Goal: Transaction & Acquisition: Purchase product/service

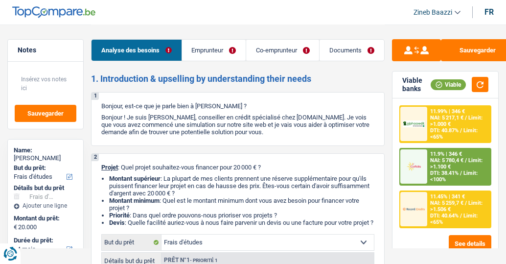
select select "study"
select select "84"
select select "study"
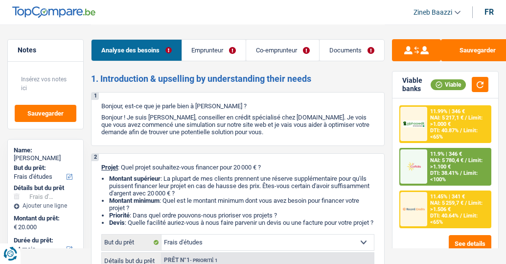
select select "yes"
select select "84"
select select "publicEmployee"
select select "privateEmployee"
select select "familyAllowances"
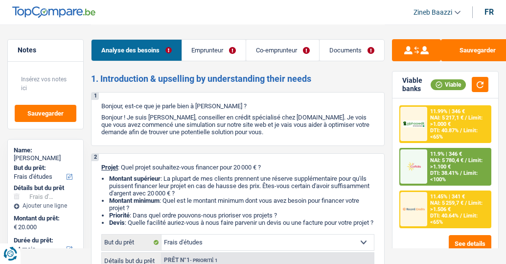
select select "netSalary"
select select "mealVouchers"
select select "unemployment"
select select "netSalary"
select select "mealVouchers"
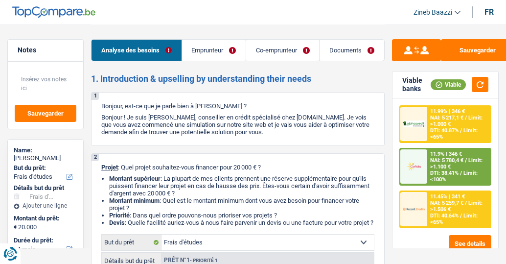
select select "previousEmployerCompensation"
select select "ownerWithMortgage"
select select "study"
select select "yes"
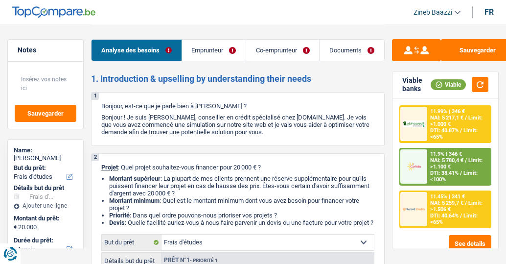
select select "84"
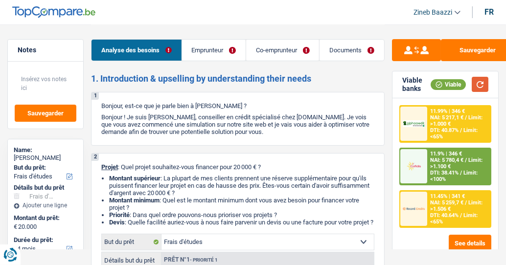
drag, startPoint x: 485, startPoint y: 86, endPoint x: 471, endPoint y: 90, distance: 15.1
click at [485, 87] on button "button" at bounding box center [480, 84] width 17 height 15
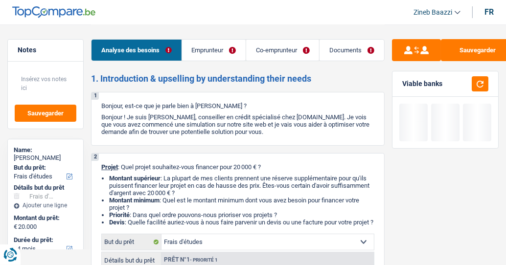
click at [352, 52] on link "Documents" at bounding box center [352, 50] width 64 height 21
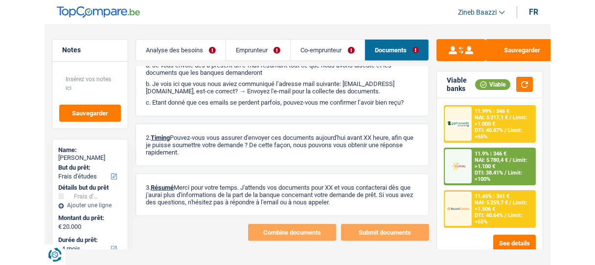
scroll to position [413, 0]
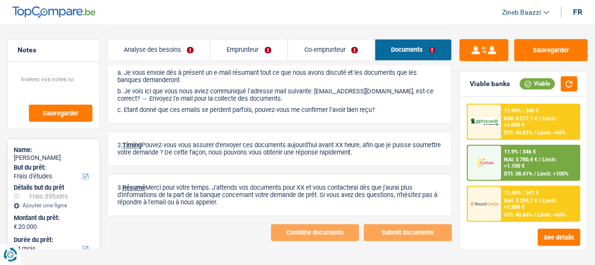
click at [179, 48] on link "Analyse des besoins" at bounding box center [159, 50] width 103 height 21
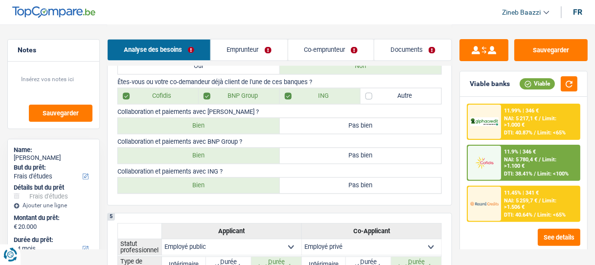
click at [245, 54] on link "Emprunteur" at bounding box center [249, 50] width 77 height 21
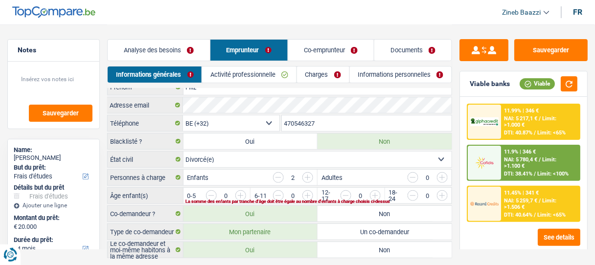
scroll to position [0, 0]
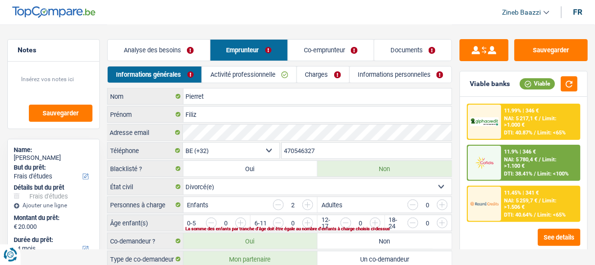
click at [325, 49] on link "Co-emprunteur" at bounding box center [331, 50] width 86 height 21
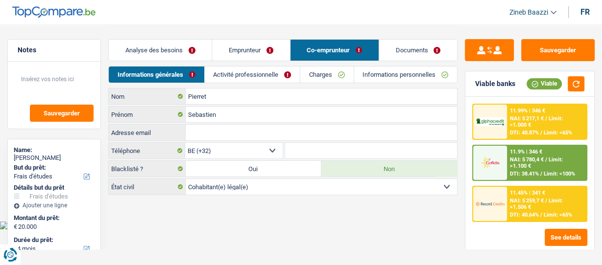
click at [393, 47] on link "Documents" at bounding box center [418, 50] width 78 height 21
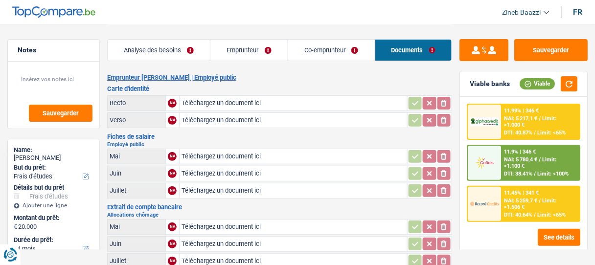
click at [161, 51] on link "Analyse des besoins" at bounding box center [159, 50] width 103 height 21
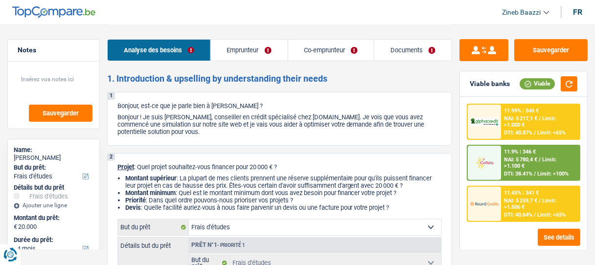
click at [367, 16] on header "Zineb Baazzi Se déconnecter fr" at bounding box center [297, 12] width 595 height 25
click at [372, 22] on header "Zineb Baazzi Se déconnecter fr" at bounding box center [297, 12] width 595 height 25
drag, startPoint x: 268, startPoint y: 26, endPoint x: 256, endPoint y: 3, distance: 26.3
click at [268, 26] on div "Analyse des besoins Emprunteur Co-emprunteur Documents" at bounding box center [279, 45] width 345 height 42
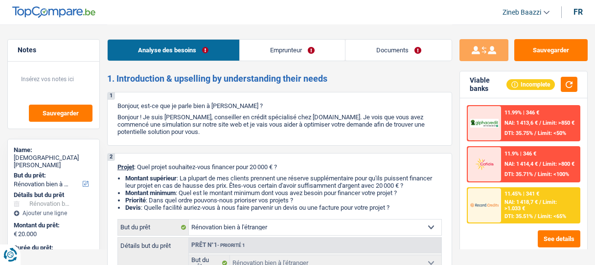
select select "renovatingAbroad"
select select "84"
select select "renovatingAbroad"
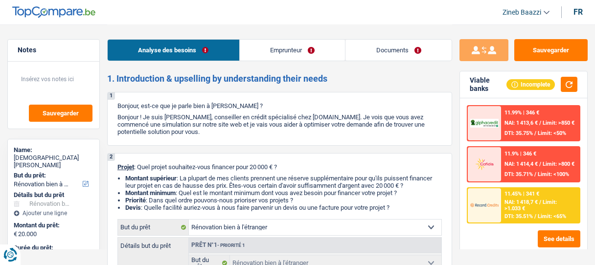
select select "84"
select select "worker"
select select "netSalary"
select select "rents"
select select "renovatingAbroad"
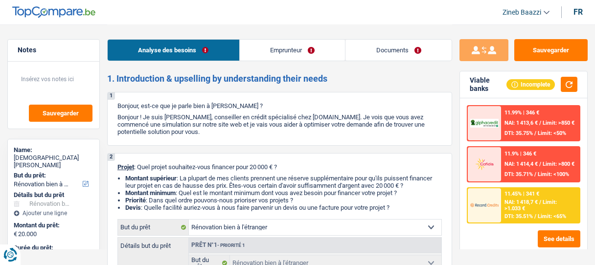
select select "renovatingAbroad"
select select "84"
click at [571, 77] on button "button" at bounding box center [569, 84] width 17 height 15
click at [569, 85] on button "button" at bounding box center [569, 84] width 17 height 15
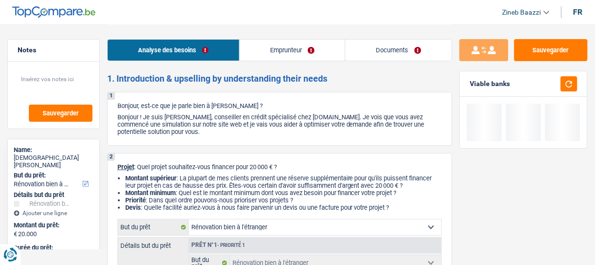
click at [334, 168] on p "Projet : Quel projet souhaitez-vous financer pour 20 000 € ?" at bounding box center [280, 167] width 325 height 7
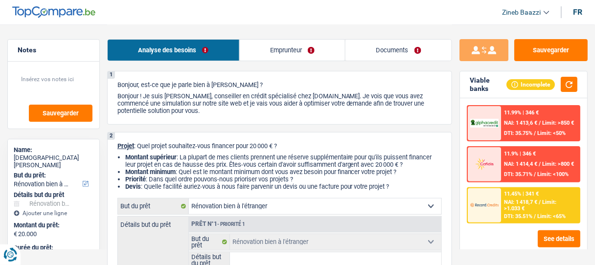
scroll to position [39, 0]
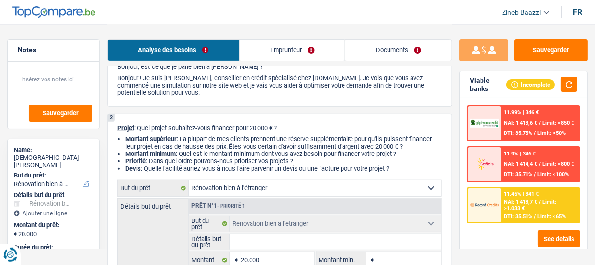
click at [267, 175] on div "2 Projet : Quel projet souhaitez-vous financer pour 20 000 € ? Montant supérieu…" at bounding box center [279, 222] width 345 height 217
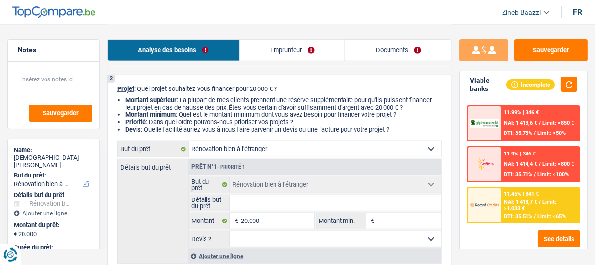
click at [322, 160] on div "Prêt n°1 - Priorité 1" at bounding box center [315, 168] width 253 height 16
click at [287, 149] on select "Confort maison: meubles, textile, peinture, électroménager, outillage non-profe…" at bounding box center [315, 150] width 253 height 16
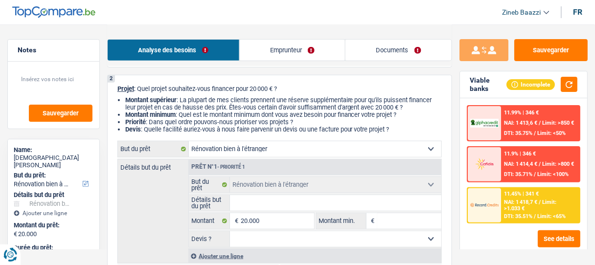
click at [281, 124] on li "Priorité : Dans quel ordre pouvons-nous prioriser vos projets ?" at bounding box center [283, 121] width 317 height 7
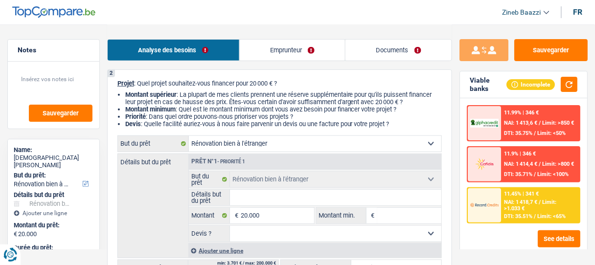
scroll to position [157, 0]
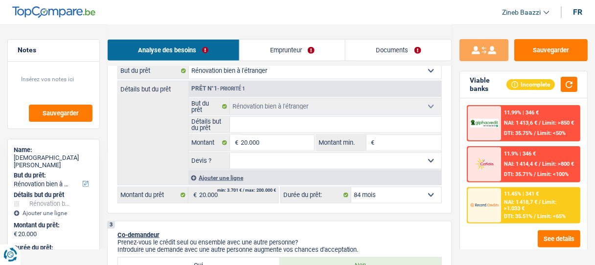
click at [254, 122] on input "Détails but du prêt" at bounding box center [336, 125] width 212 height 16
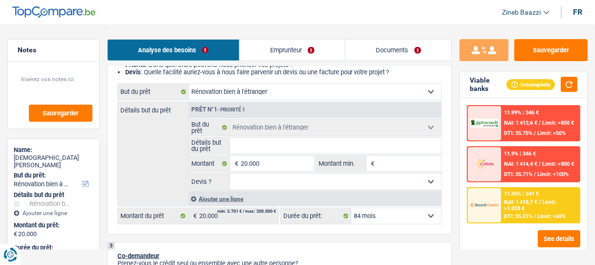
scroll to position [78, 0]
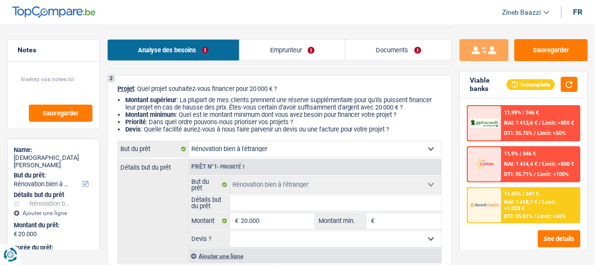
type input "p"
type input "pe"
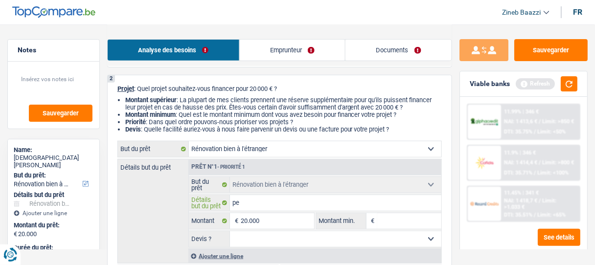
type input "pei"
type input "pein"
type input "peint"
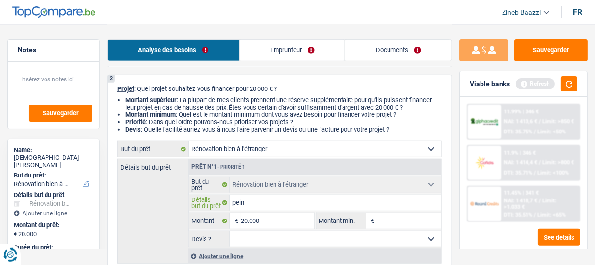
type input "peint"
type input "peintu"
type input "peintur"
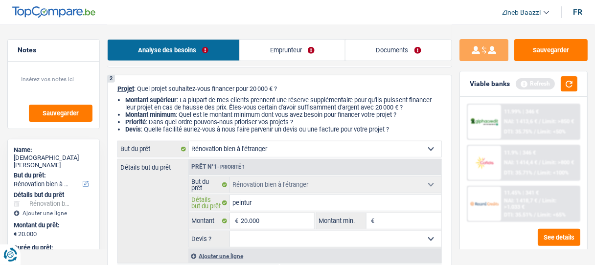
type input "peinture"
type input "peinture l"
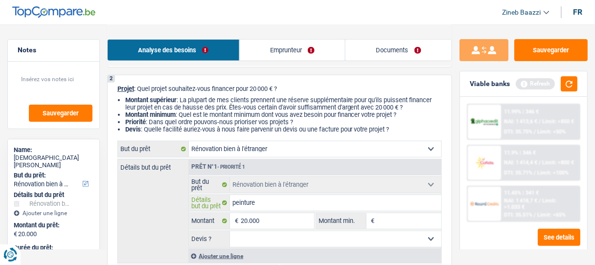
type input "peinture l"
type input "peinture le"
type input "peinture les"
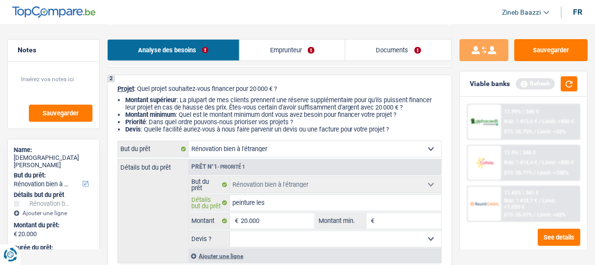
type input "peinture les"
type input "peinture les p"
type input "peinture les po"
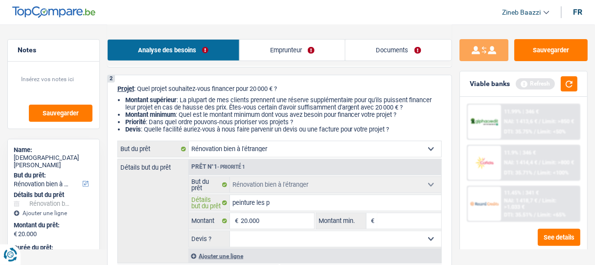
type input "peinture les po"
type input "peinture les por"
type input "peinture les port"
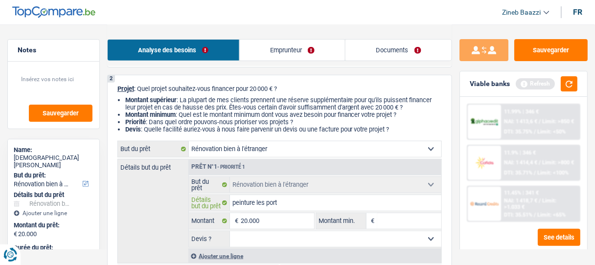
type input "peinture les porte"
type input "peinture les portes"
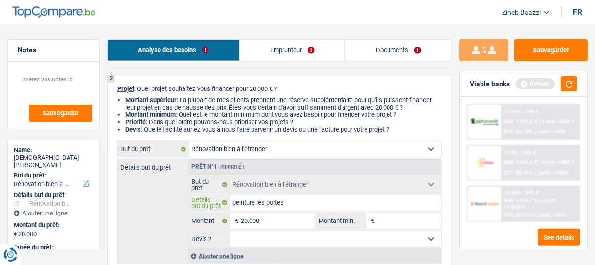
type input "peinture les portes"
type input "peinture les portes d"
type input "peinture les portes de"
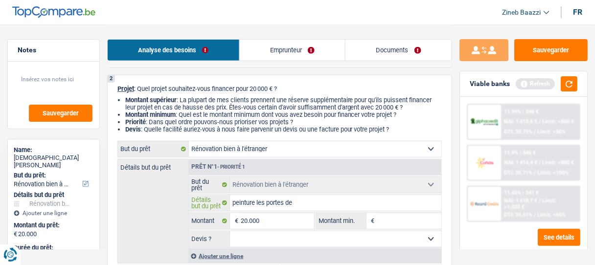
type input "peinture les portes den"
type input "peinture les portes dene"
type input "peinture les portes den"
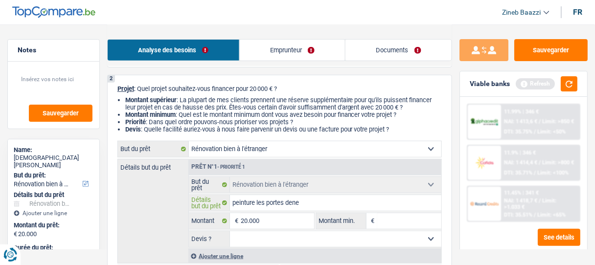
type input "peinture les portes den"
type input "peinture les portes de"
type input "peinture les portes d"
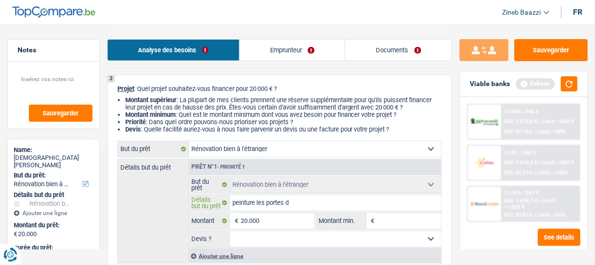
type input "peinture les portes"
type input "peinture les portes f"
type input "peinture les portes fe"
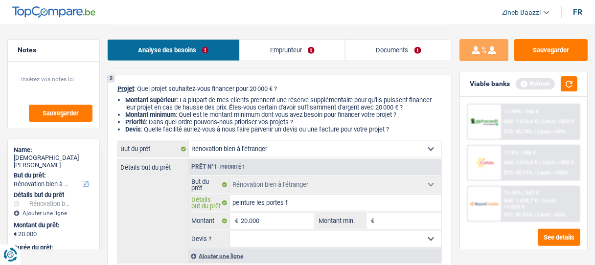
type input "peinture les portes fe"
type input "peinture les portes fen"
type input "peinture les portes fene"
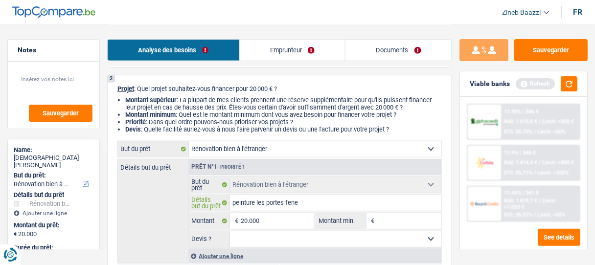
type input "peinture les portes fenet"
type input "peinture les portes fenete"
type input "peinture les portes fenetes"
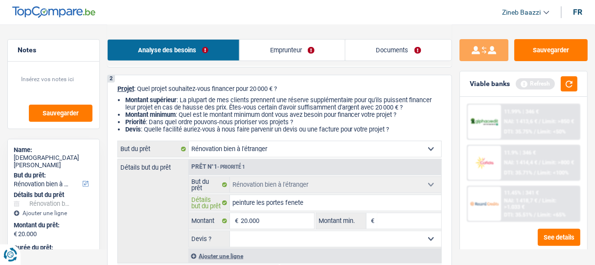
type input "peinture les portes fenetes"
type input "peinture les portes fenete"
type input "peinture les portes fenet"
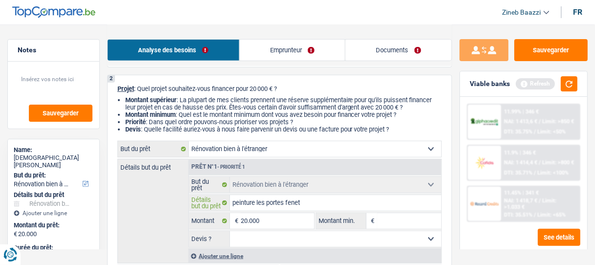
type input "peinture les portes fenetr"
type input "peinture les portes fenetre"
type input "peinture les portes fenetres"
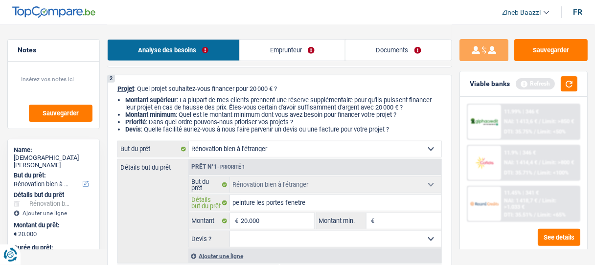
type input "peinture les portes fenetres"
click at [384, 222] on input "Montant min." at bounding box center [410, 221] width 64 height 16
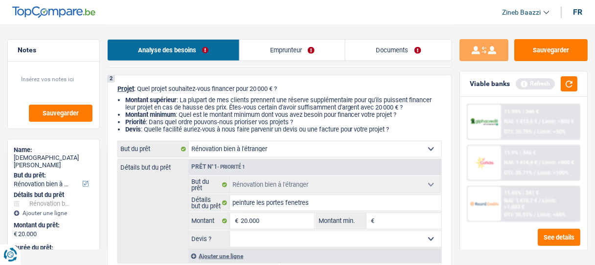
type input "2"
type input "20"
type input "200"
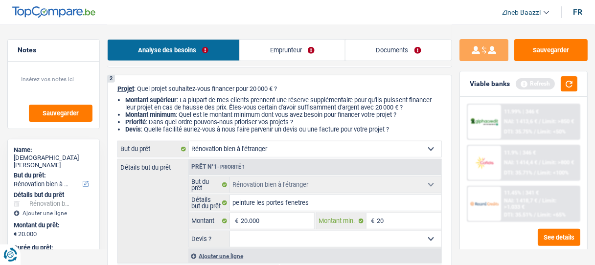
type input "200"
type input "2.000"
type input "20.000"
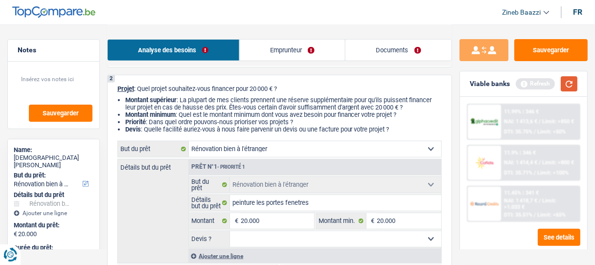
click at [572, 80] on button "button" at bounding box center [569, 83] width 17 height 15
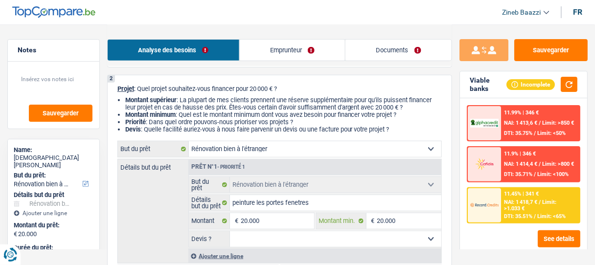
click at [403, 217] on input "20.000" at bounding box center [410, 221] width 64 height 16
type input "2.000"
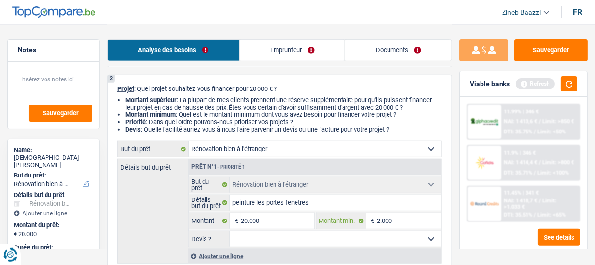
type input "20.001"
click at [243, 219] on input "20.000" at bounding box center [277, 221] width 73 height 16
click at [247, 220] on input "20.000" at bounding box center [277, 221] width 73 height 16
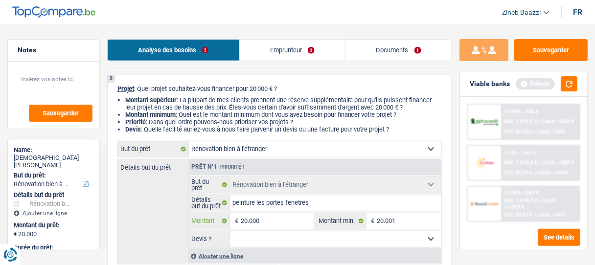
type input "2.000"
type input "25.000"
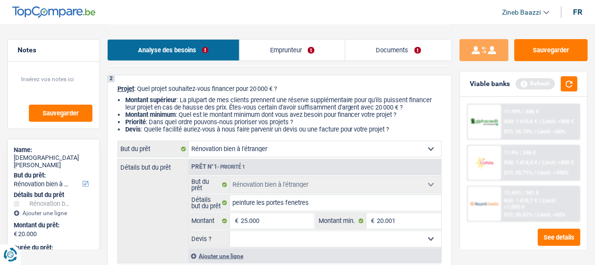
type input "25.000"
click at [370, 146] on select "Confort maison: meubles, textile, peinture, électroménager, outillage non-profe…" at bounding box center [315, 150] width 253 height 16
select select "120"
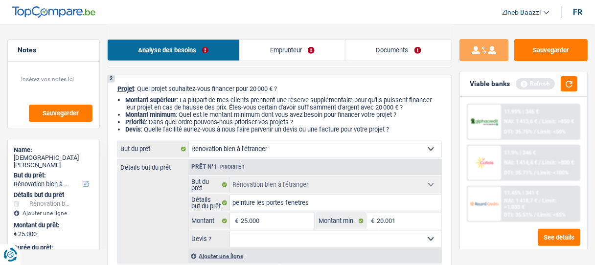
select select "120"
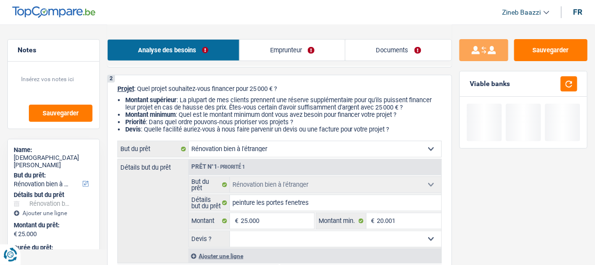
click at [466, 16] on header "Zineb Baazzi Se déconnecter fr" at bounding box center [297, 12] width 595 height 25
click at [575, 81] on button "button" at bounding box center [569, 83] width 17 height 15
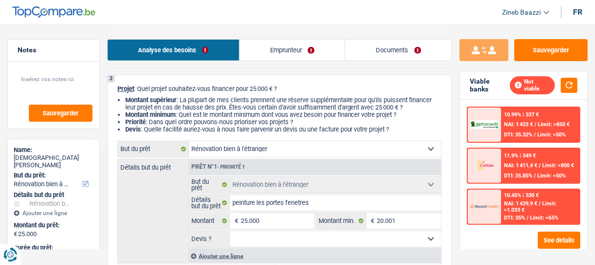
click at [318, 237] on select "Oui Non Non répondu Sélectionner une option" at bounding box center [336, 240] width 212 height 16
click at [460, 236] on div "Sauvegarder Viable banks Not viable 10.99% | 337 € NAI: 1 423 € / Limit: >850 €…" at bounding box center [523, 144] width 143 height 211
click at [572, 84] on button "button" at bounding box center [569, 85] width 17 height 15
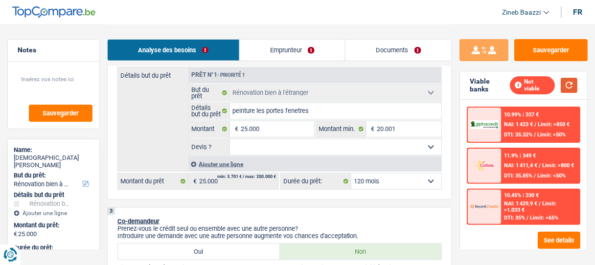
scroll to position [157, 0]
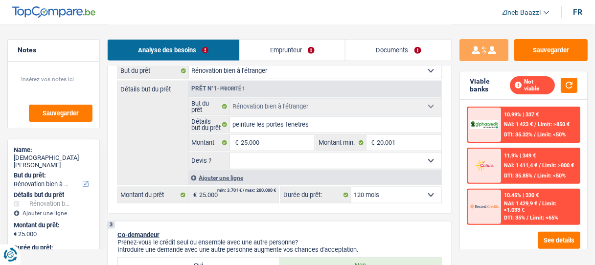
click at [408, 195] on select "12 mois 18 mois 24 mois 30 mois 36 mois 42 mois 48 mois 60 mois 72 mois 84 mois…" at bounding box center [397, 196] width 90 height 16
click at [407, 195] on select "12 mois 18 mois 24 mois 30 mois 36 mois 42 mois 48 mois 60 mois 72 mois 84 mois…" at bounding box center [397, 196] width 90 height 16
click at [241, 164] on select "Oui Non Non répondu Sélectionner une option" at bounding box center [336, 161] width 212 height 16
click at [252, 166] on select "Oui Non Non répondu Sélectionner une option" at bounding box center [336, 161] width 212 height 16
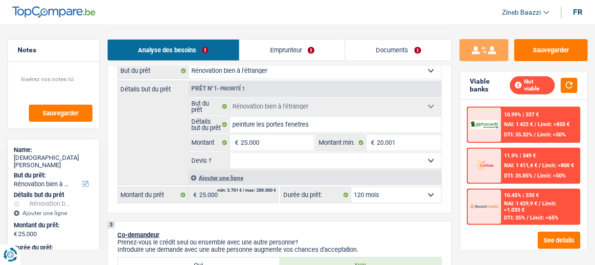
select select "false"
click at [230, 153] on select "Oui Non Non répondu Sélectionner une option" at bounding box center [336, 161] width 212 height 16
select select "false"
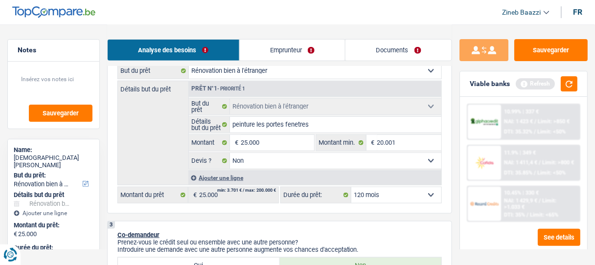
click at [170, 149] on div "Détails but du prêt Prêt n°1 - Priorité 1 Confort maison: meubles, textile, pei…" at bounding box center [280, 133] width 325 height 105
click at [575, 85] on button "button" at bounding box center [569, 83] width 17 height 15
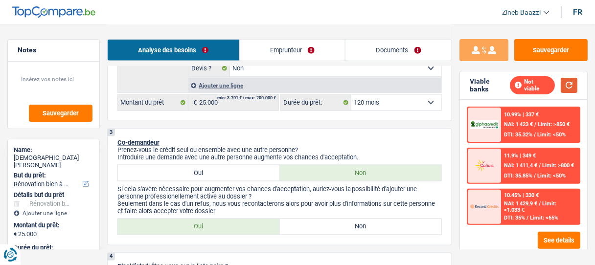
scroll to position [274, 0]
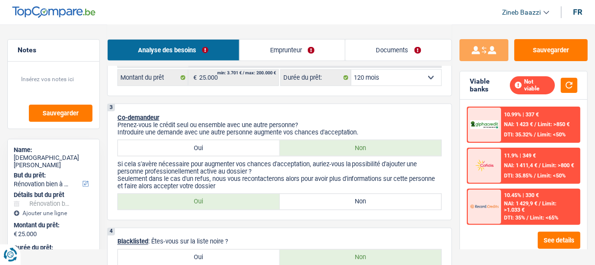
click at [302, 205] on label "Non" at bounding box center [361, 202] width 162 height 16
click at [302, 205] on input "Non" at bounding box center [361, 202] width 162 height 16
radio input "true"
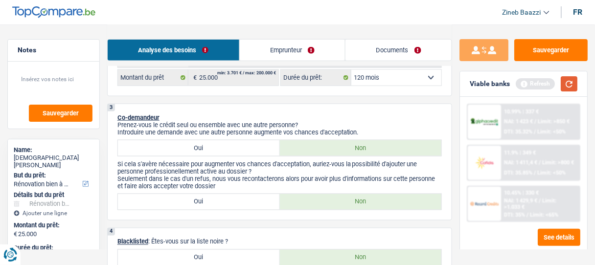
click at [570, 81] on button "button" at bounding box center [569, 83] width 17 height 15
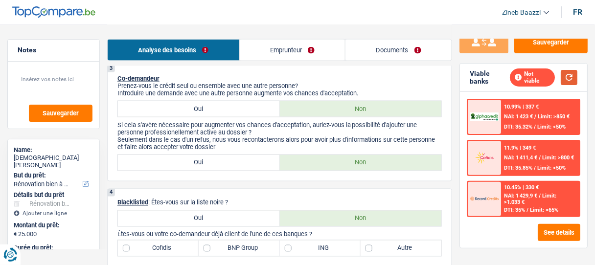
scroll to position [10, 0]
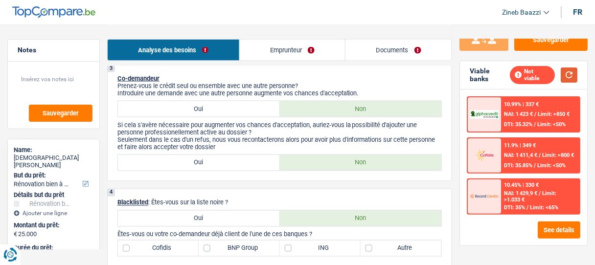
click at [572, 76] on button "button" at bounding box center [569, 75] width 17 height 15
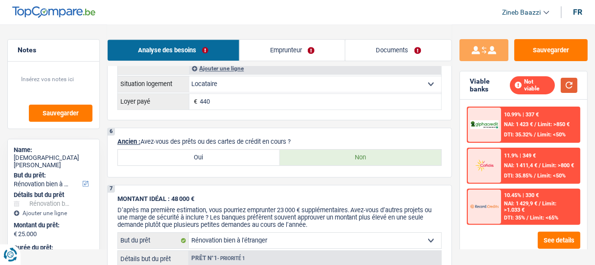
scroll to position [666, 0]
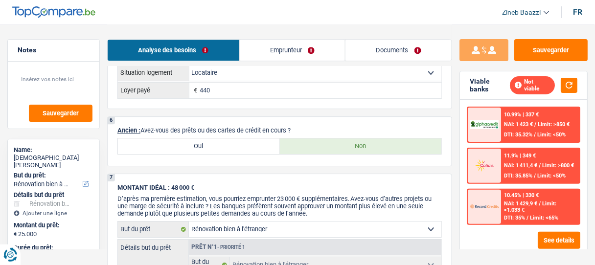
click at [227, 66] on div "Analyse des besoins Emprunteur Documents" at bounding box center [279, 45] width 345 height 42
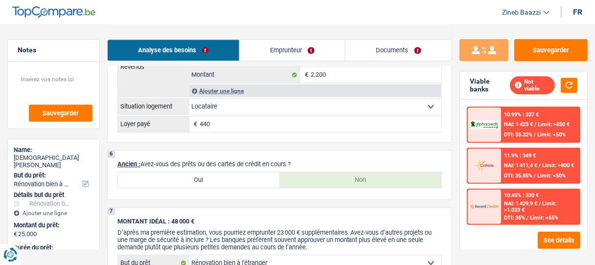
scroll to position [548, 0]
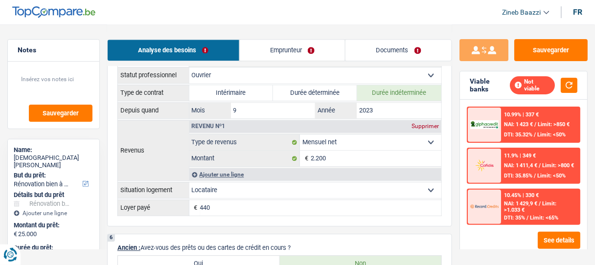
click at [232, 183] on select "Locataire Propriétaire avec prêt hypothécaire Propriétaire sans prêt hypothécai…" at bounding box center [315, 191] width 253 height 16
click at [571, 85] on button "button" at bounding box center [569, 85] width 17 height 15
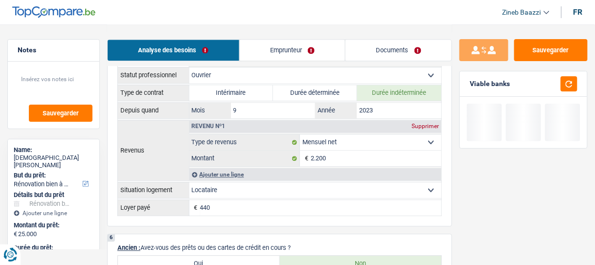
click at [301, 185] on select "Locataire Propriétaire avec prêt hypothécaire Propriétaire sans prêt hypothécai…" at bounding box center [315, 191] width 253 height 16
click at [298, 190] on select "Locataire Propriétaire avec prêt hypothécaire Propriétaire sans prêt hypothécai…" at bounding box center [315, 191] width 253 height 16
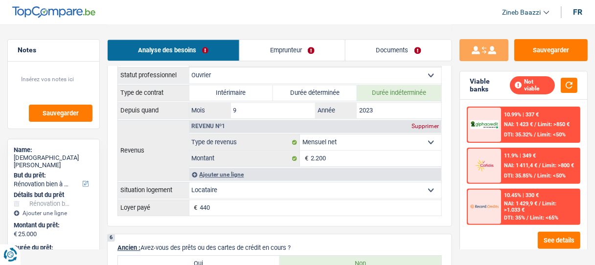
click at [290, 208] on input "440" at bounding box center [321, 208] width 242 height 16
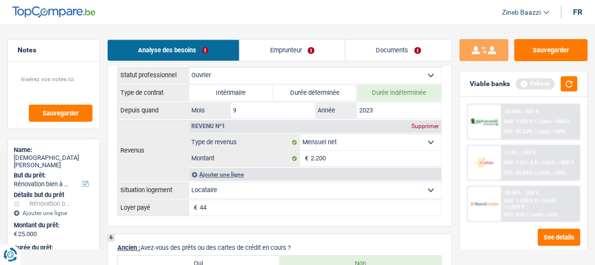
type input "4"
type input "440"
click at [306, 214] on div "5 Applicant Statut professionnel Ouvrier Employé privé Employé public Invalide …" at bounding box center [279, 134] width 345 height 186
click at [306, 201] on input "440" at bounding box center [321, 208] width 242 height 16
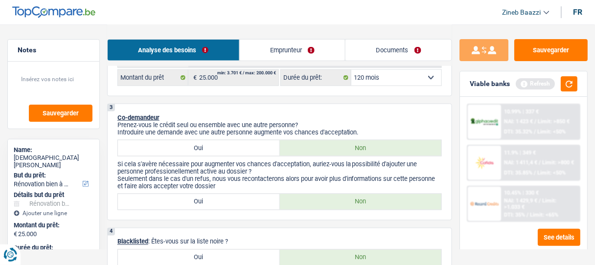
scroll to position [353, 0]
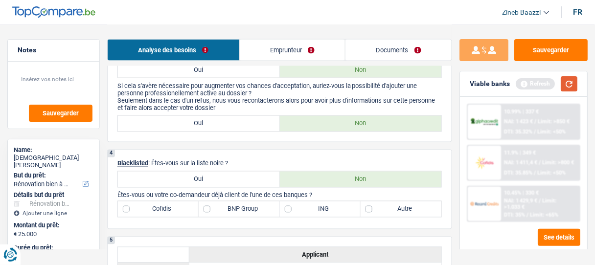
click at [568, 82] on button "button" at bounding box center [569, 83] width 17 height 15
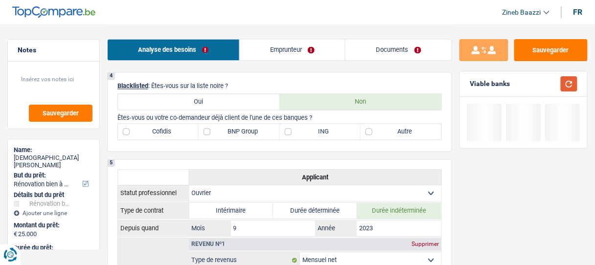
scroll to position [431, 0]
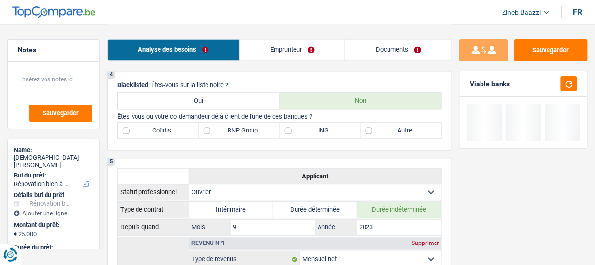
click at [389, 136] on label "Autre" at bounding box center [401, 131] width 81 height 16
click at [389, 136] on input "Autre" at bounding box center [401, 131] width 81 height 16
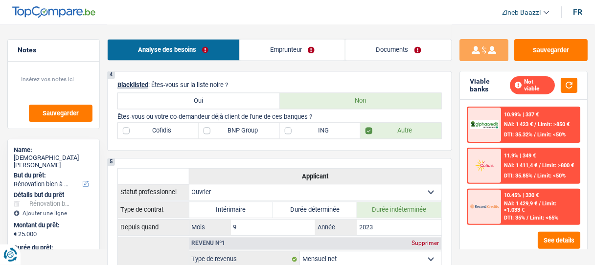
click at [389, 136] on label "Autre" at bounding box center [401, 131] width 81 height 16
click at [389, 136] on input "Autre" at bounding box center [401, 131] width 81 height 16
checkbox input "false"
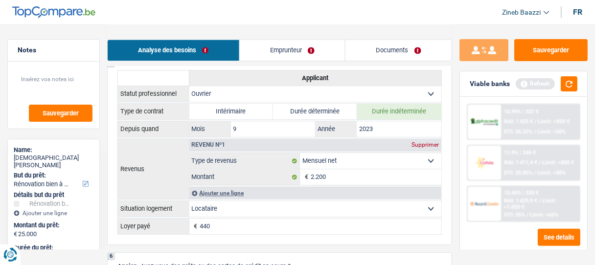
scroll to position [548, 0]
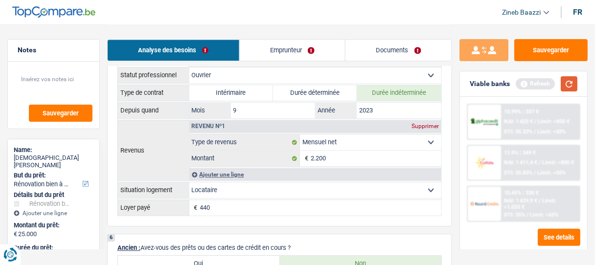
click at [569, 85] on button "button" at bounding box center [569, 83] width 17 height 15
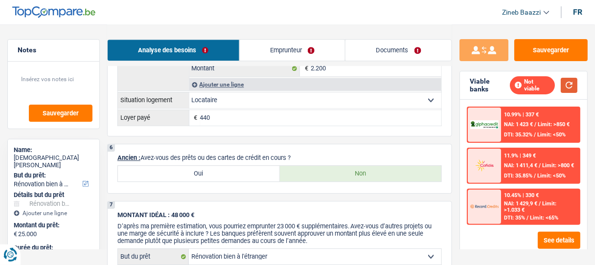
scroll to position [627, 0]
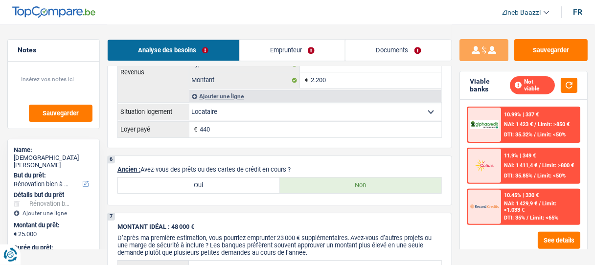
click at [559, 87] on div "Not viable" at bounding box center [544, 85] width 68 height 18
click at [567, 84] on button "button" at bounding box center [569, 85] width 17 height 15
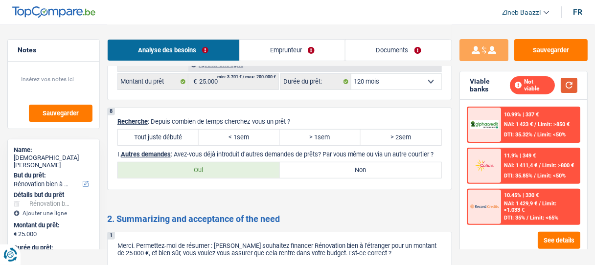
scroll to position [940, 0]
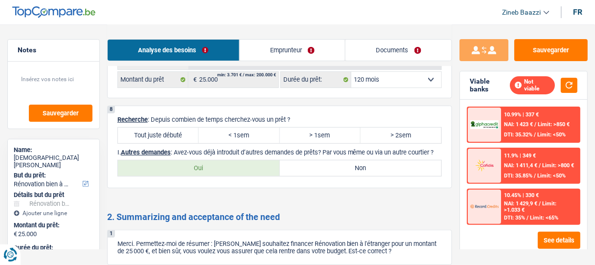
click at [279, 47] on link "Emprunteur" at bounding box center [293, 50] width 106 height 21
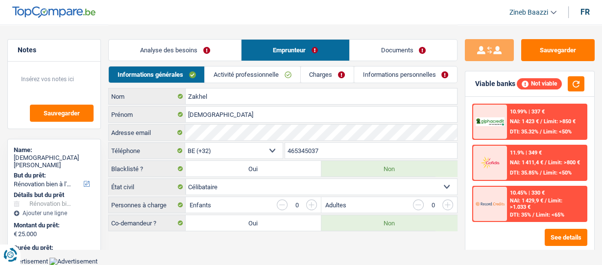
click at [240, 70] on link "Activité professionnelle" at bounding box center [252, 75] width 95 height 16
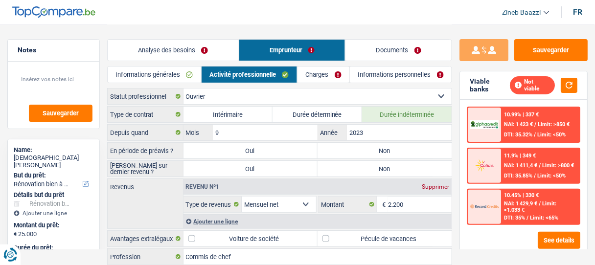
click at [315, 71] on link "Charges" at bounding box center [324, 75] width 52 height 16
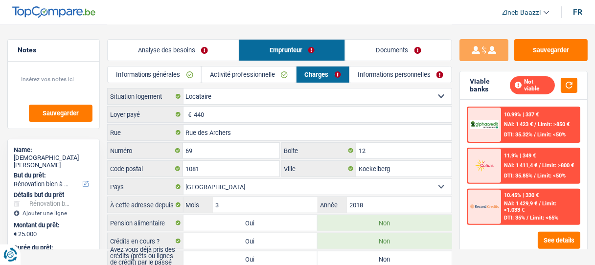
click at [379, 76] on link "Informations personnelles" at bounding box center [401, 75] width 102 height 16
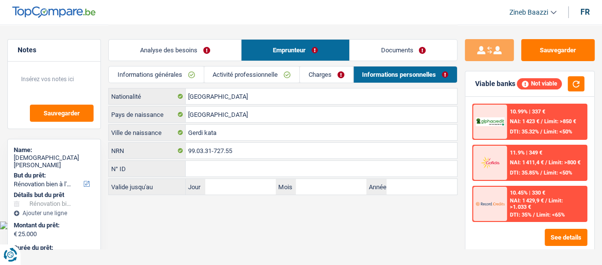
click at [370, 53] on link "Documents" at bounding box center [403, 50] width 107 height 21
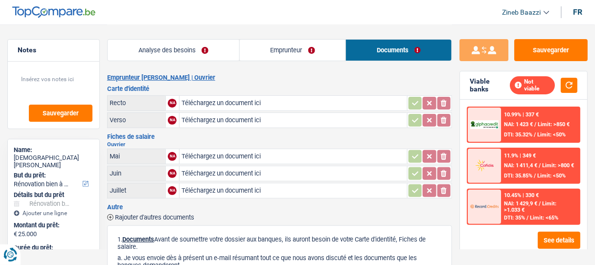
click at [304, 54] on link "Emprunteur" at bounding box center [293, 50] width 106 height 21
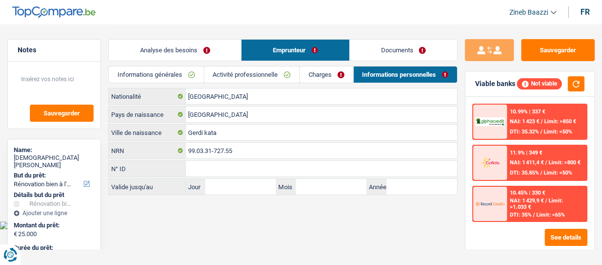
click at [198, 53] on link "Analyse des besoins" at bounding box center [175, 50] width 132 height 21
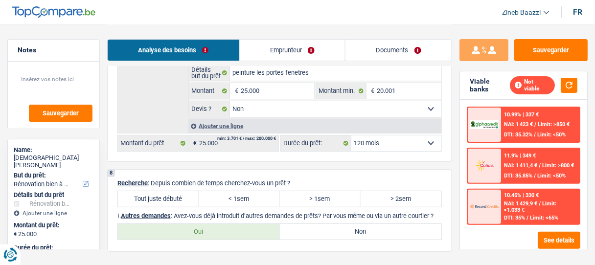
scroll to position [940, 0]
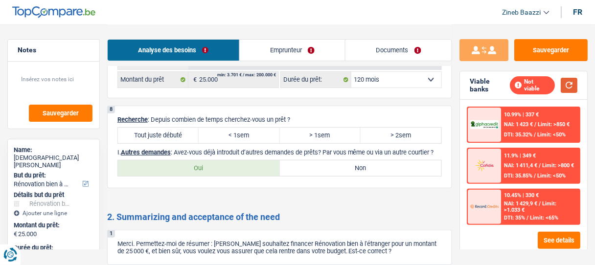
click at [572, 85] on button "button" at bounding box center [569, 85] width 17 height 15
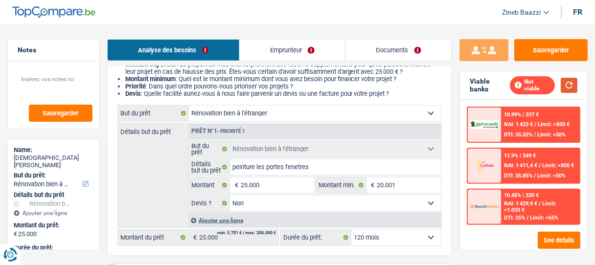
scroll to position [157, 0]
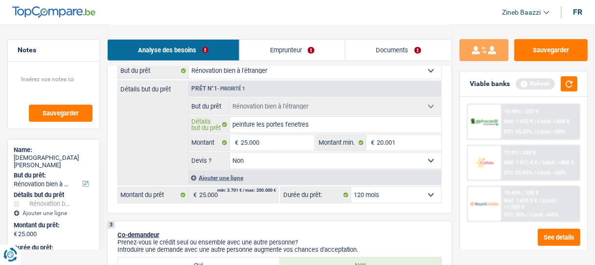
click at [324, 126] on input "peinture les portes fenetres" at bounding box center [336, 125] width 212 height 16
type input "peinture les portes fenêtres"
click at [174, 137] on div "Détails but du prêt Prêt n°1 - Priorité 1 Confort maison: meubles, textile, pei…" at bounding box center [280, 133] width 325 height 105
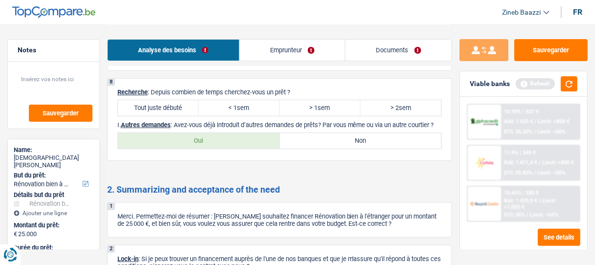
scroll to position [941, 0]
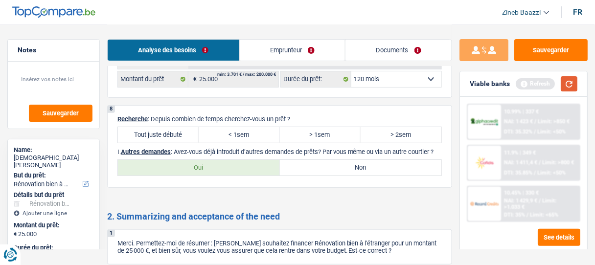
click at [575, 79] on button "button" at bounding box center [569, 83] width 17 height 15
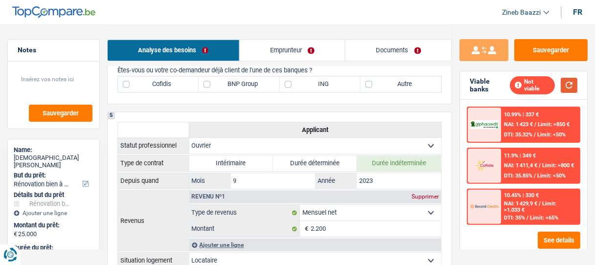
scroll to position [548, 0]
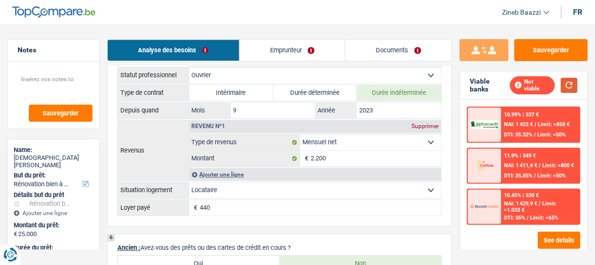
click at [570, 81] on button "button" at bounding box center [569, 85] width 17 height 15
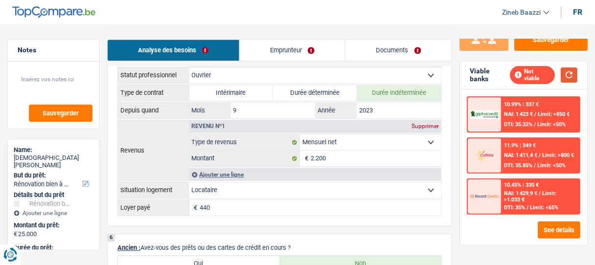
click at [576, 81] on div "Not viable" at bounding box center [544, 75] width 68 height 18
click at [569, 77] on button "button" at bounding box center [569, 75] width 17 height 15
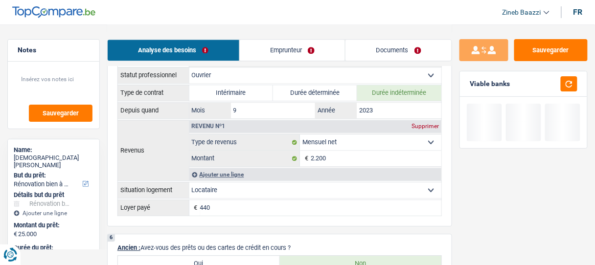
click at [320, 29] on div "Analyse des besoins Emprunteur Documents" at bounding box center [279, 45] width 345 height 42
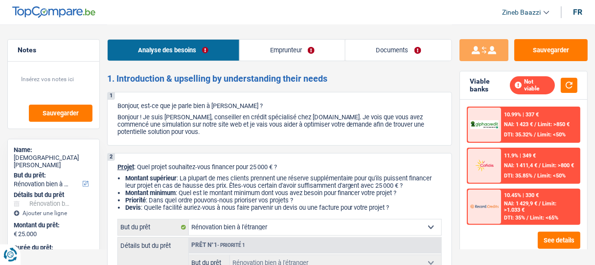
click at [340, 101] on div "1 Bonjour, est-ce que je parle bien à Zahidullah Zakhel ? Bonjour ! Je suis Zin…" at bounding box center [279, 119] width 345 height 54
click at [307, 10] on header "Zineb Baazzi Se déconnecter fr" at bounding box center [297, 12] width 595 height 25
click at [535, 55] on button "Sauvegarder" at bounding box center [551, 50] width 73 height 22
drag, startPoint x: 37, startPoint y: 84, endPoint x: 38, endPoint y: 74, distance: 10.3
click at [37, 82] on textarea at bounding box center [54, 83] width 78 height 29
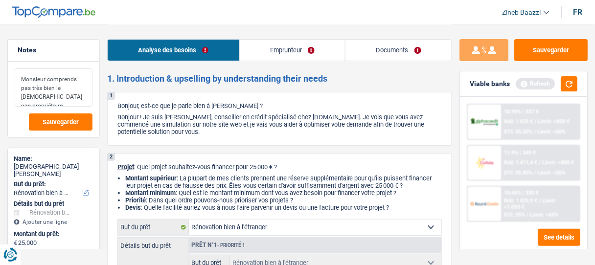
drag, startPoint x: 73, startPoint y: 98, endPoint x: 16, endPoint y: 73, distance: 62.7
click at [16, 73] on textarea "Monsieur comprends pas très bien le français pas propriétaire." at bounding box center [54, 88] width 78 height 38
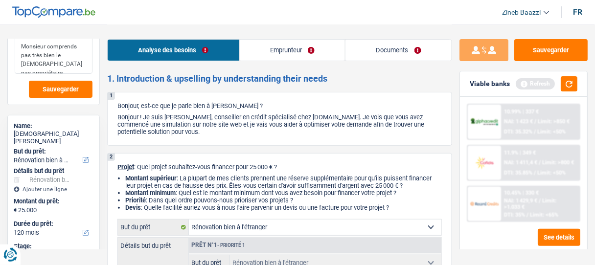
scroll to position [78, 0]
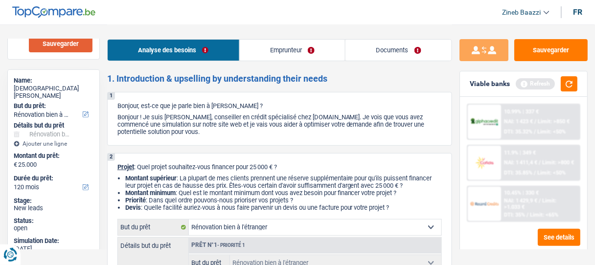
type textarea "Monsieur comprends pas très bien le français pas propriétaire."
click at [65, 47] on button "Sauvegarder" at bounding box center [61, 43] width 64 height 17
click at [67, 49] on button "Sauvegarder" at bounding box center [61, 43] width 64 height 17
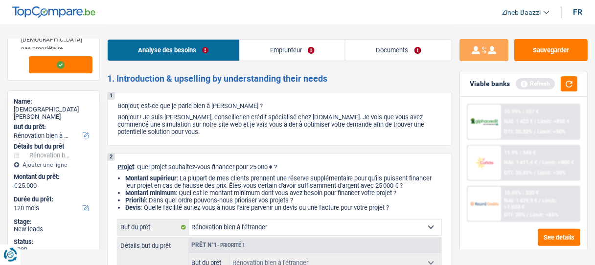
scroll to position [0, 0]
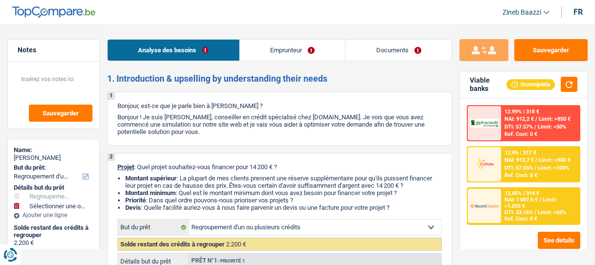
select select "refinancing"
select select "60"
select select "refinancing"
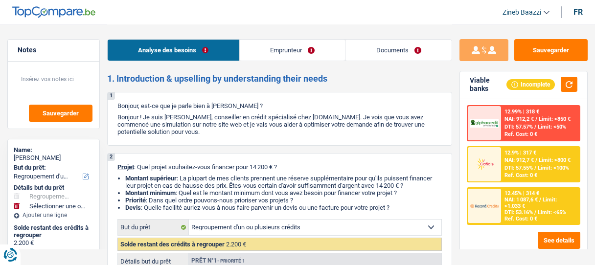
select select "60"
select select "worker"
select select "netSalary"
select select "rents"
select select "creditConsolidation"
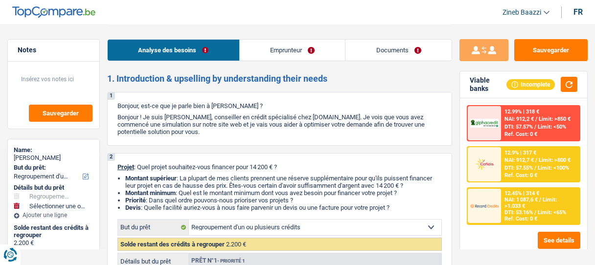
select select "30"
select select "cardOrCredit"
select select "refinancing"
select select "60"
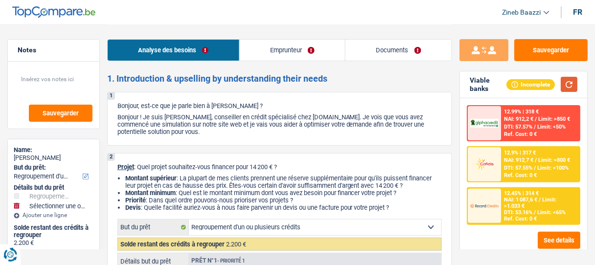
click at [564, 81] on button "button" at bounding box center [569, 84] width 17 height 15
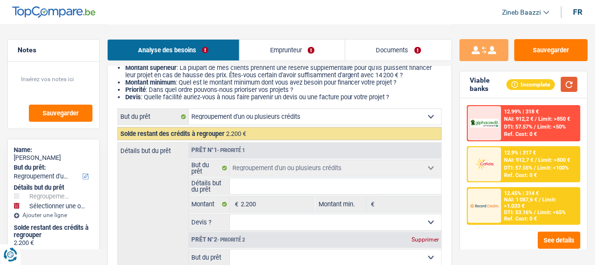
scroll to position [157, 0]
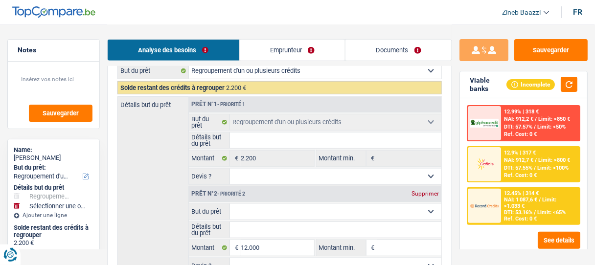
click at [583, 83] on div "Viable banks Incomplete" at bounding box center [523, 84] width 127 height 27
click at [577, 83] on button "button" at bounding box center [569, 84] width 17 height 15
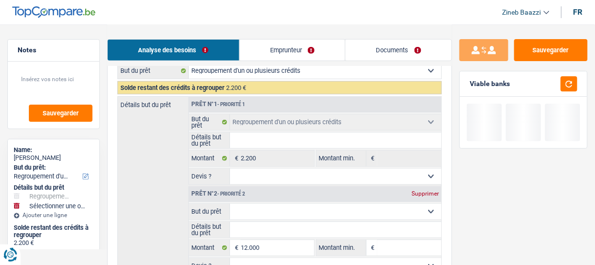
click at [308, 136] on input "Détails but du prêt" at bounding box center [336, 141] width 212 height 16
type input "c"
type input "co"
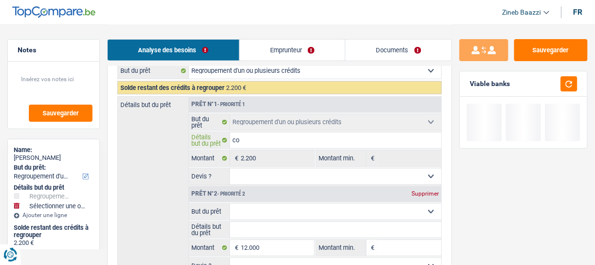
type input "cof"
type input "cofi"
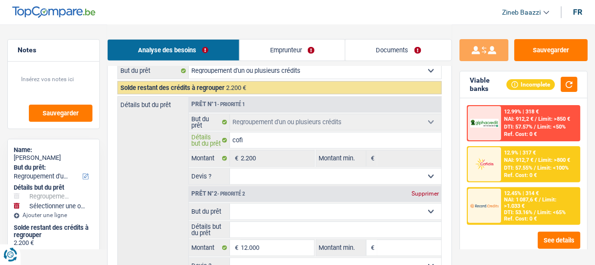
type input "cofid"
type input "cofidi"
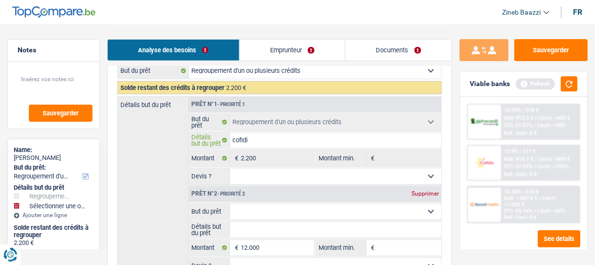
type input "cofidis"
type input "cofidis c"
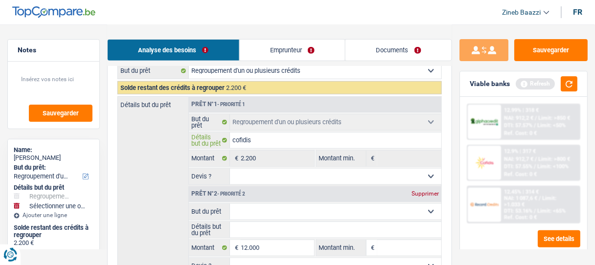
type input "cofidis c"
type input "cofidis cr"
type input "cofidis cre"
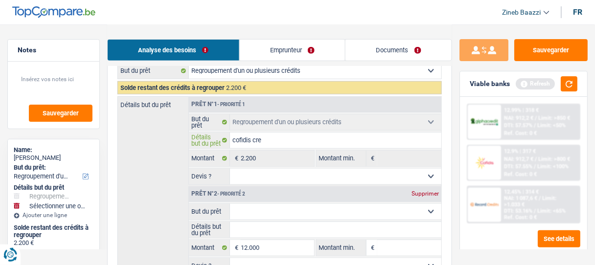
type input "cofidis cred"
type input "cofidis credi"
type input "cofidis credit"
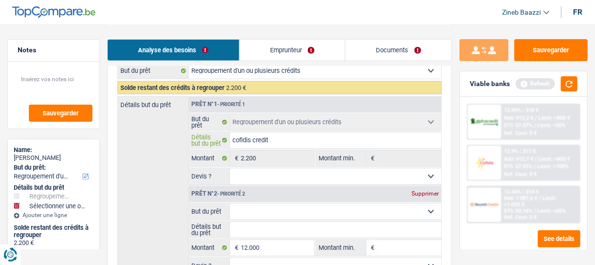
type input "cofidis credit"
type input "cofidis credits"
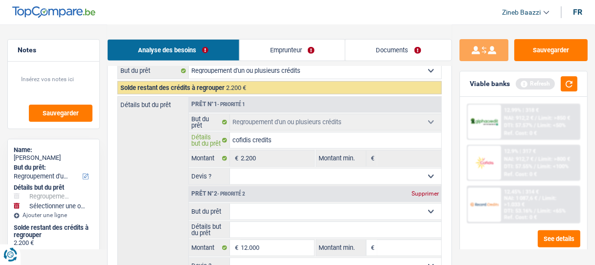
type input "cofidis credits u"
type input "cofidis credits un"
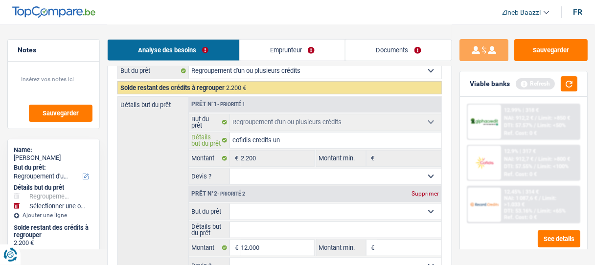
type input "cofidis credits un"
type input "cofidis credits un -"
type input "cofidis credits un"
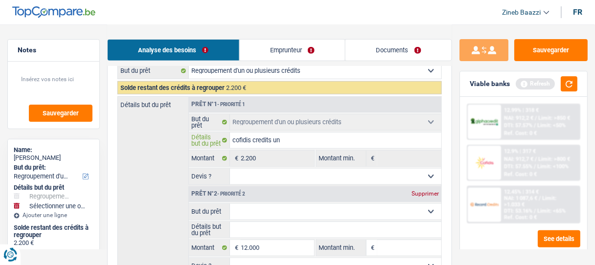
type input "cofidis credits un"
type input "cofidis credits u"
type input "cofidis credits"
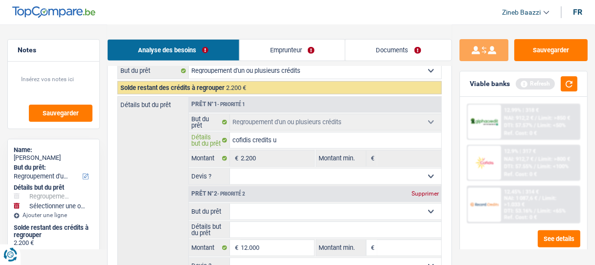
type input "cofidis credits"
type input "cofidis credits u"
type input "cofidis credits un"
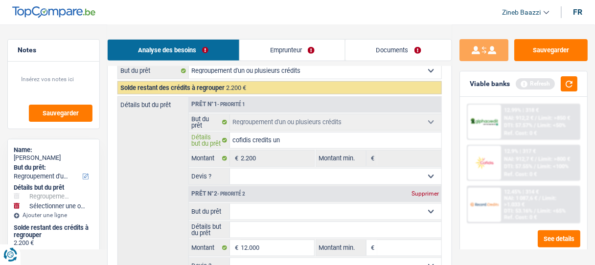
type input "cofidis credits un"
type input "cofidis credits un c"
type input "cofidis credits un cr"
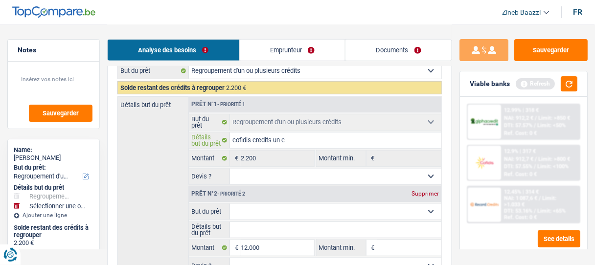
type input "cofidis credits un cr"
type input "cofidis credits un cre"
type input "cofidis credits un cred"
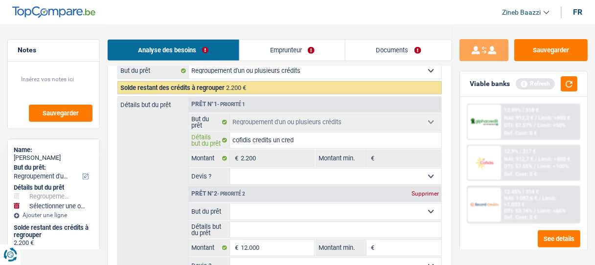
type input "cofidis credits un credi"
type input "cofidis credits un credit"
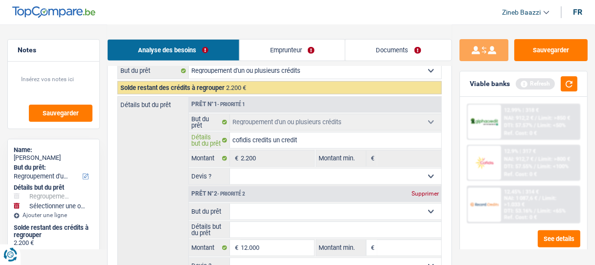
type input "cofidis credits un credit"
type input "cofidis credits un credit y"
type input "cofidis credits un credit y'"
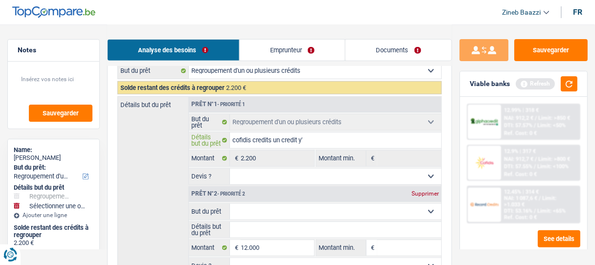
type input "cofidis credits un credit y'a"
type input "cofidis credits un credit y'a l"
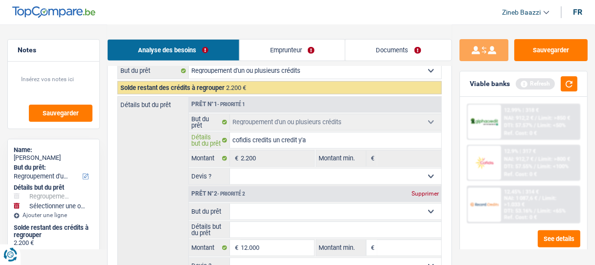
type input "cofidis credits un credit y'a l"
type input "cofidis credits un credit y'a lo"
type input "cofidis credits un credit y'a lon"
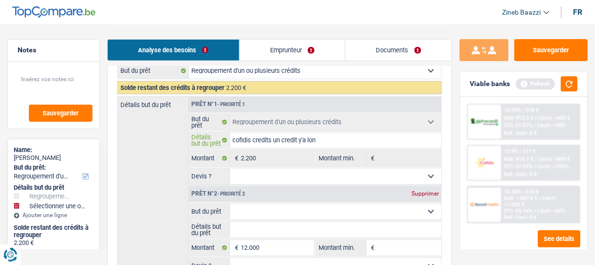
type input "cofidis credits un credit y'a long"
type input "cofidis credits un credit y'a longt"
type input "cofidis credits un credit y'a longte"
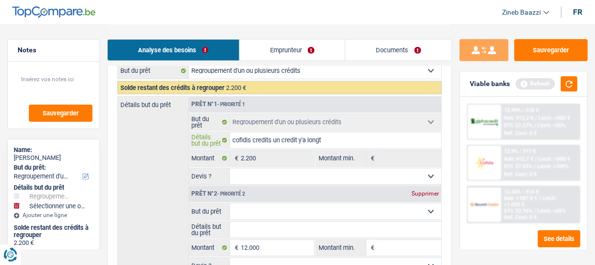
type input "cofidis credits un credit y'a longte"
type input "cofidis credits un credit y'a longtem"
type input "cofidis credits un credit y'a longtemp"
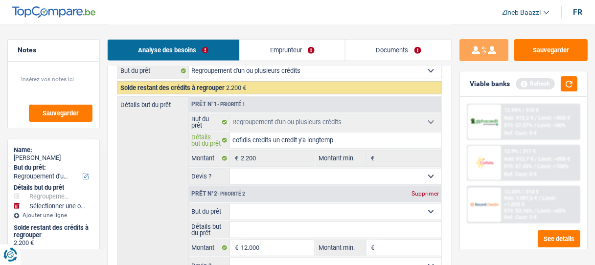
type input "cofidis credits un credit y'a longtemps"
type input "cofidis credits un credit y'a longtemps c"
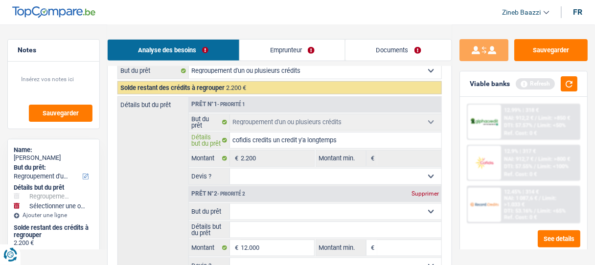
type input "cofidis credits un credit y'a longtemps c"
type input "cofidis credits un credit y'a longtemps cl"
type input "cofidis credits un credit y'a longtemps clo"
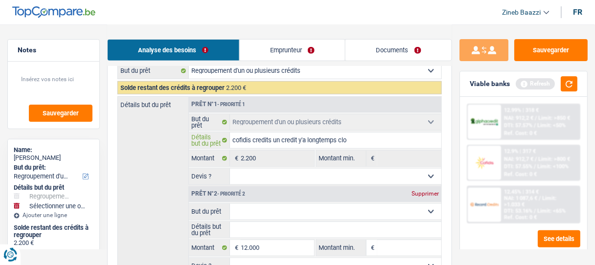
type input "cofidis credits un credit y'a longtemps clot"
type input "cofidis credits un credit y'a longtemps clotu"
type input "cofidis credits un credit y'a longtemps clotur"
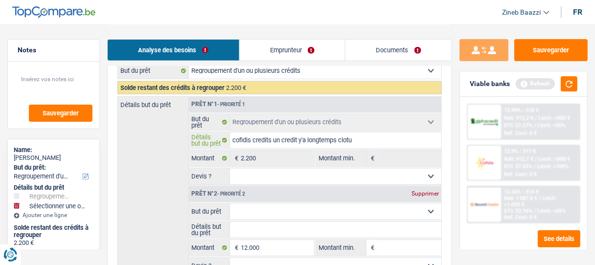
type input "cofidis credits un credit y'a longtemps clotur"
type input "cofidis credits un credit y'a longtemps cloture"
type input "cofidis credits un credit y'a longtemps cloturer"
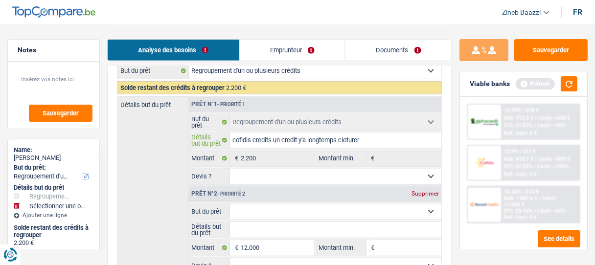
type input "cofidis credits un credit y'a longtemps cloturer"
click at [305, 182] on select "Oui Non Non répondu Sélectionner une option" at bounding box center [336, 177] width 212 height 16
select select "false"
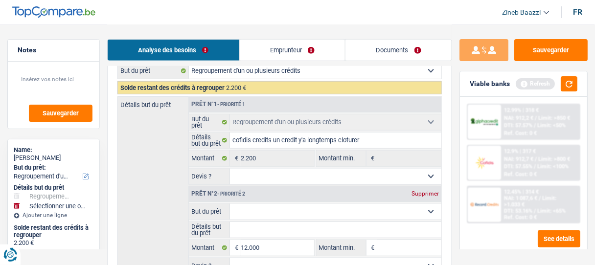
click at [230, 169] on select "Oui Non Non répondu Sélectionner une option" at bounding box center [336, 177] width 212 height 16
select select "false"
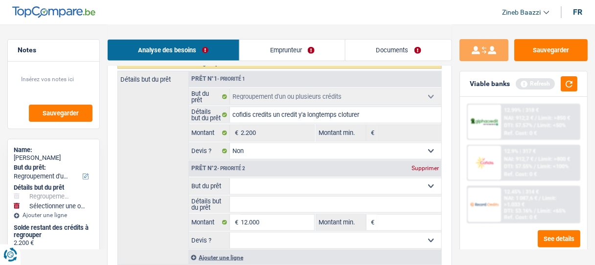
scroll to position [196, 0]
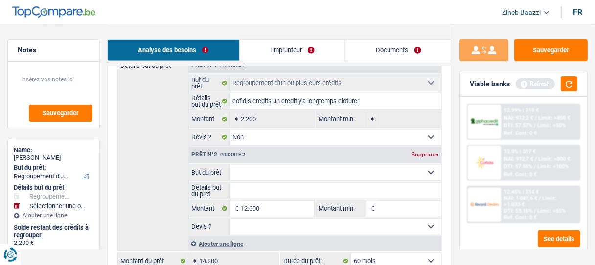
click at [265, 174] on select "Confort maison: meubles, textile, peinture, électroménager, outillage non-profe…" at bounding box center [336, 173] width 212 height 16
click at [265, 175] on select "Confort maison: meubles, textile, peinture, électroménager, outillage non-profe…" at bounding box center [336, 173] width 212 height 16
click at [240, 170] on select "Confort maison: meubles, textile, peinture, électroménager, outillage non-profe…" at bounding box center [336, 173] width 212 height 16
click at [242, 169] on select "Confort maison: meubles, textile, peinture, électroménager, outillage non-profe…" at bounding box center [336, 173] width 212 height 16
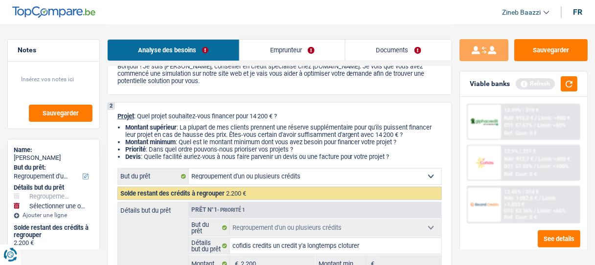
scroll to position [157, 0]
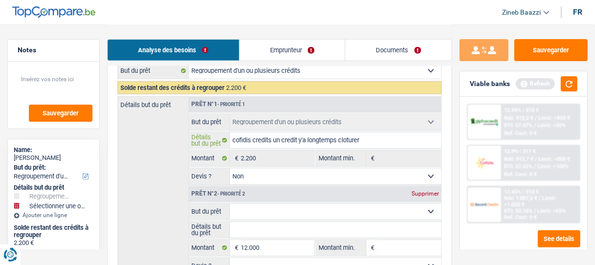
click at [365, 141] on input "cofidis credits un credit y'a longtemps cloturer" at bounding box center [336, 141] width 212 height 16
click at [366, 140] on input "cofidis credits un credit y'a longtemps cloturer" at bounding box center [336, 141] width 212 height 16
click at [55, 82] on textarea at bounding box center [54, 83] width 78 height 29
paste textarea "cofidis credits un credit y'a longtemps cloturer"
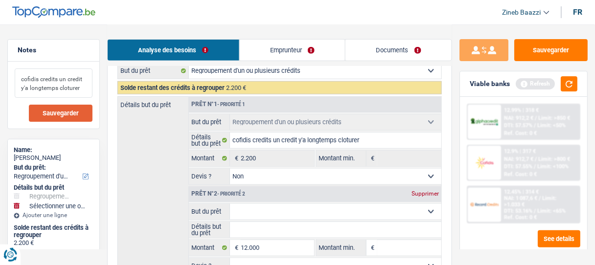
type textarea "cofidis credits un credit y'a longtemps cloturer"
click at [60, 111] on span "Sauvegarder" at bounding box center [61, 113] width 36 height 6
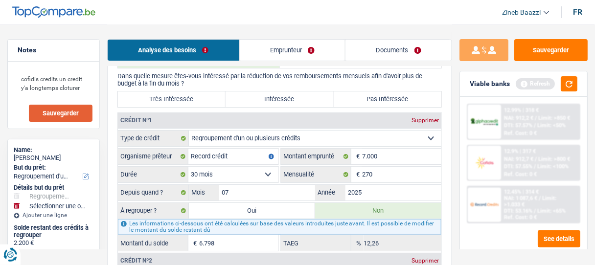
scroll to position [862, 0]
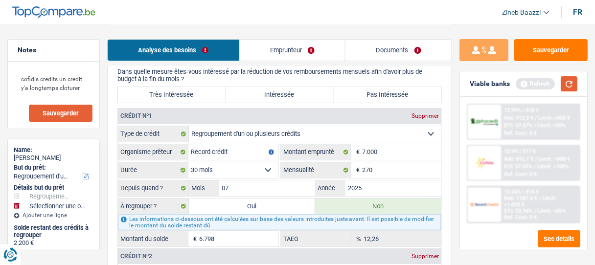
click at [579, 85] on div "Viable banks Refresh" at bounding box center [523, 83] width 127 height 25
click at [576, 86] on button "button" at bounding box center [569, 83] width 17 height 15
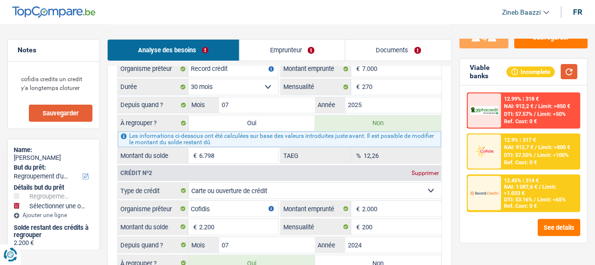
scroll to position [991, 0]
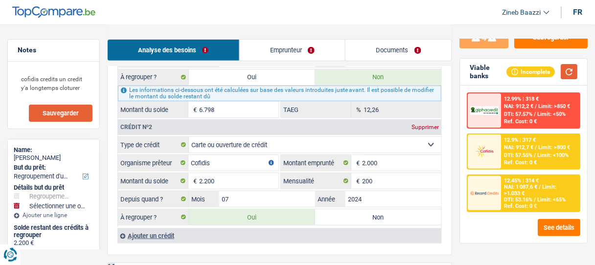
click at [569, 72] on button "button" at bounding box center [569, 71] width 17 height 15
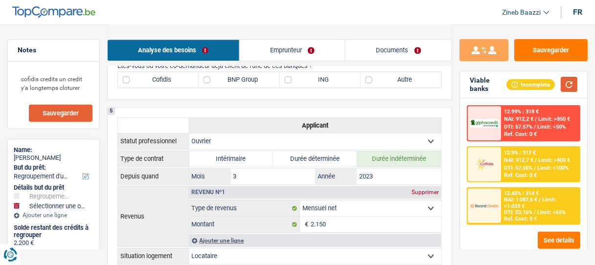
scroll to position [588, 0]
click at [571, 90] on button "button" at bounding box center [569, 84] width 17 height 15
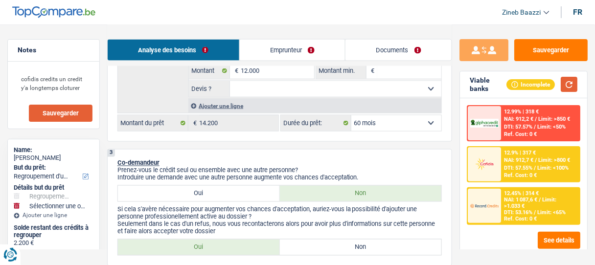
scroll to position [353, 0]
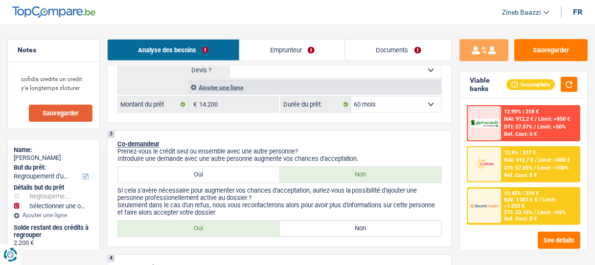
click at [582, 94] on div "Viable banks Incomplete" at bounding box center [523, 84] width 127 height 27
click at [574, 89] on button "button" at bounding box center [569, 84] width 17 height 15
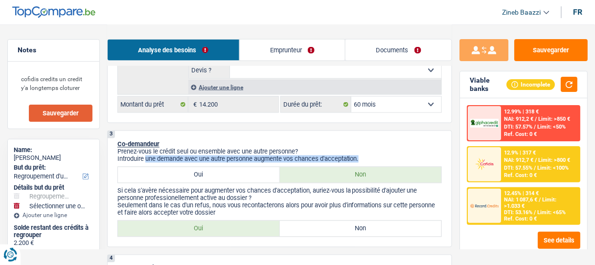
drag, startPoint x: 146, startPoint y: 158, endPoint x: 372, endPoint y: 154, distance: 225.3
click at [372, 156] on p "Introduire une demande avec une autre personne augmente vos chances d'acceptati…" at bounding box center [280, 159] width 325 height 7
drag, startPoint x: 371, startPoint y: 156, endPoint x: 171, endPoint y: 154, distance: 199.8
click at [171, 156] on p "Introduire une demande avec une autre personne augmente vos chances d'acceptati…" at bounding box center [280, 159] width 325 height 7
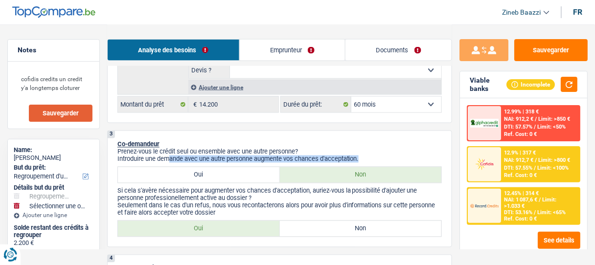
click at [171, 156] on p "Introduire une demande avec une autre personne augmente vos chances d'acceptati…" at bounding box center [280, 159] width 325 height 7
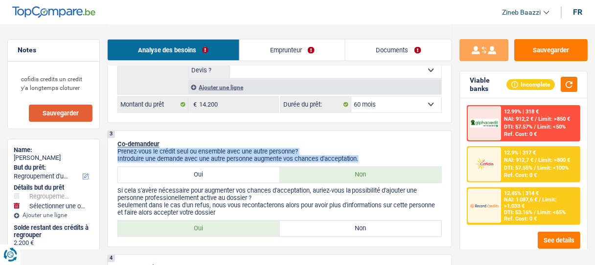
drag, startPoint x: 116, startPoint y: 146, endPoint x: 370, endPoint y: 156, distance: 254.8
click at [370, 156] on div "3 Co-demandeur Prenez-vous le crédit seul ou ensemble avec une autre personne? …" at bounding box center [279, 189] width 345 height 117
click at [372, 158] on p "Introduire une demande avec une autre personne augmente vos chances d'acceptati…" at bounding box center [280, 159] width 325 height 7
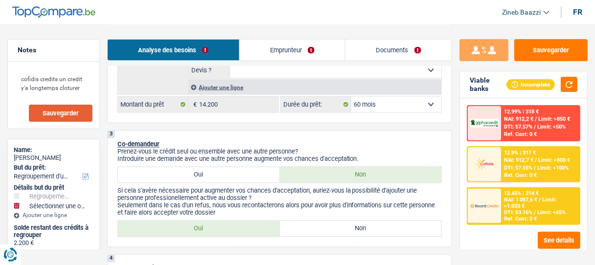
click at [341, 169] on label "Non" at bounding box center [361, 175] width 162 height 16
click at [341, 169] on input "Non" at bounding box center [361, 175] width 162 height 16
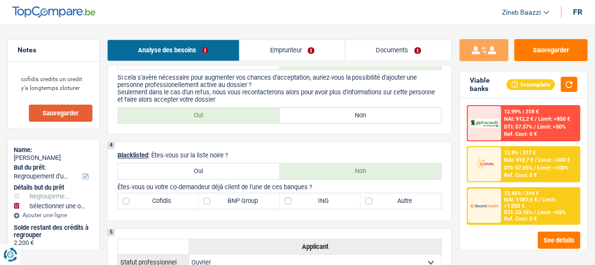
scroll to position [470, 0]
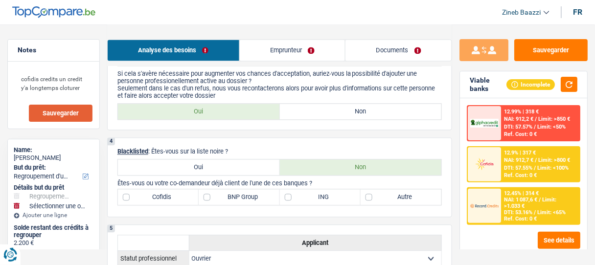
click at [337, 115] on label "Non" at bounding box center [361, 112] width 162 height 16
click at [337, 115] on input "Non" at bounding box center [361, 112] width 162 height 16
radio input "true"
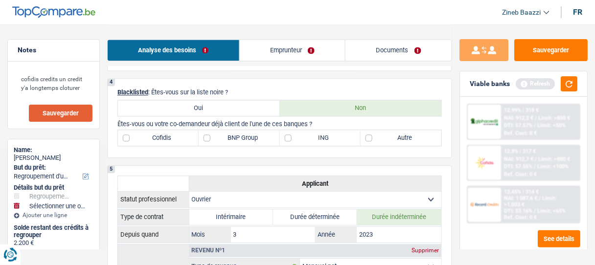
scroll to position [548, 0]
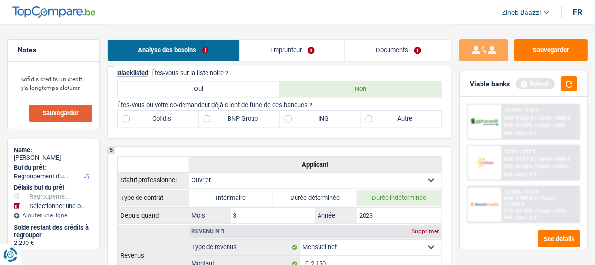
click at [560, 80] on div "Refresh" at bounding box center [547, 83] width 62 height 15
click at [567, 80] on button "button" at bounding box center [569, 83] width 17 height 15
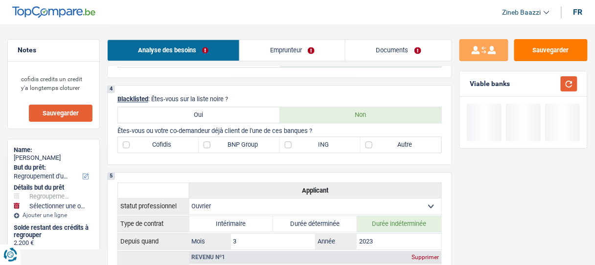
scroll to position [509, 0]
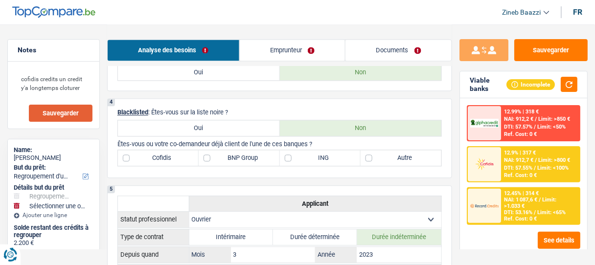
drag, startPoint x: 279, startPoint y: 107, endPoint x: 245, endPoint y: 97, distance: 35.8
click at [245, 98] on div "4 Blacklisted : Êtes-vous sur la liste noire ? Oui Non Êtes-vous ou votre co-de…" at bounding box center [279, 138] width 345 height 80
click at [246, 101] on div "4 Blacklisted : Êtes-vous sur la liste noire ? Oui Non Êtes-vous ou votre co-de…" at bounding box center [279, 138] width 345 height 80
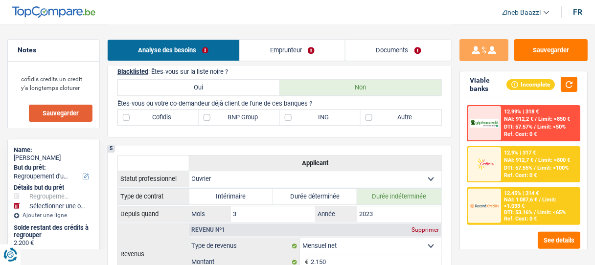
scroll to position [548, 0]
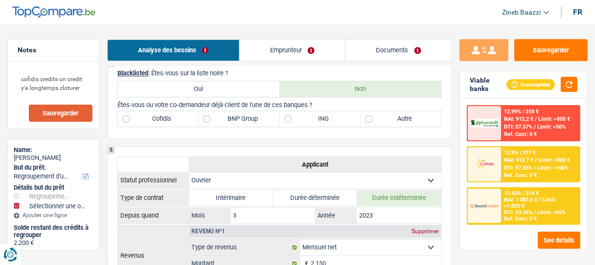
click at [245, 117] on label "BNP Group" at bounding box center [239, 119] width 81 height 16
click at [245, 117] on input "BNP Group" at bounding box center [239, 119] width 81 height 16
checkbox input "true"
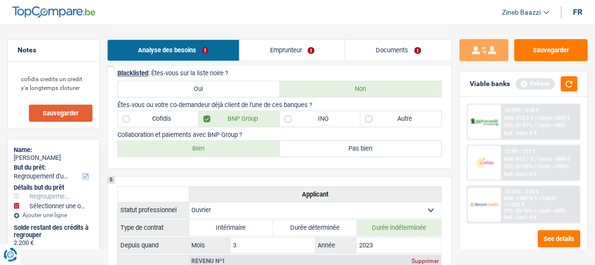
click at [259, 143] on label "Bien" at bounding box center [199, 149] width 162 height 16
click at [259, 143] on input "Bien" at bounding box center [199, 149] width 162 height 16
radio input "true"
click at [567, 83] on button "button" at bounding box center [569, 83] width 17 height 15
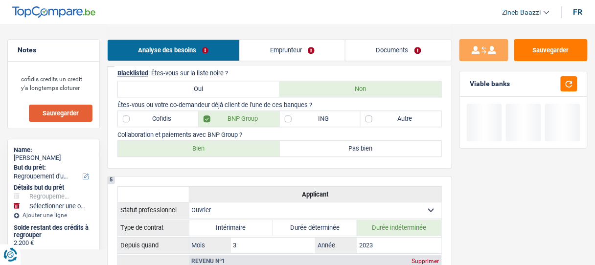
click at [396, 20] on header "Zineb Baazzi Se déconnecter fr" at bounding box center [297, 12] width 595 height 25
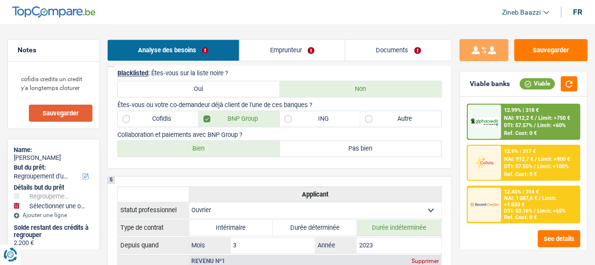
click at [309, 123] on label "ING" at bounding box center [320, 119] width 81 height 16
click at [309, 123] on input "ING" at bounding box center [320, 119] width 81 height 16
checkbox input "true"
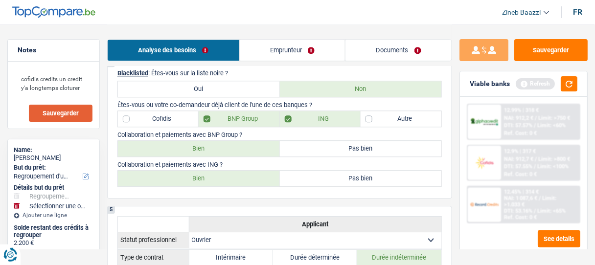
click at [204, 173] on label "Bien" at bounding box center [199, 179] width 162 height 16
click at [204, 173] on input "Bien" at bounding box center [199, 179] width 162 height 16
radio input "true"
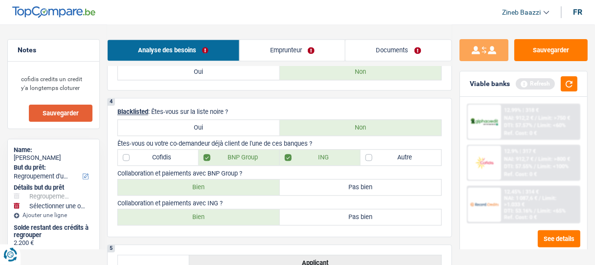
scroll to position [509, 0]
click at [212, 210] on label "Bien" at bounding box center [199, 218] width 162 height 16
click at [212, 210] on input "Bien" at bounding box center [199, 218] width 162 height 16
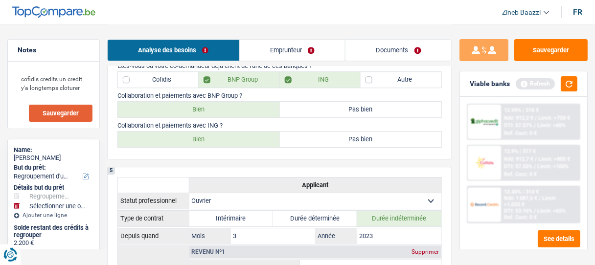
scroll to position [548, 0]
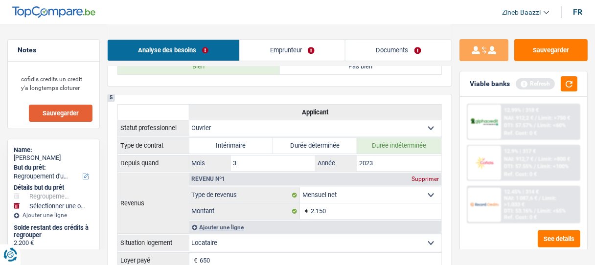
scroll to position [666, 0]
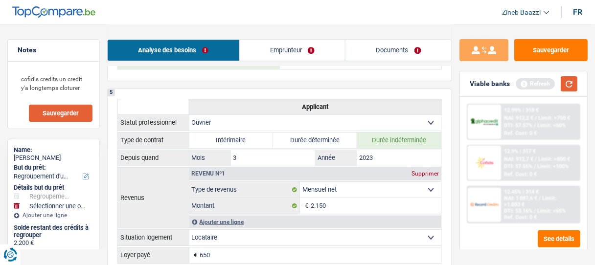
click at [571, 85] on button "button" at bounding box center [569, 83] width 17 height 15
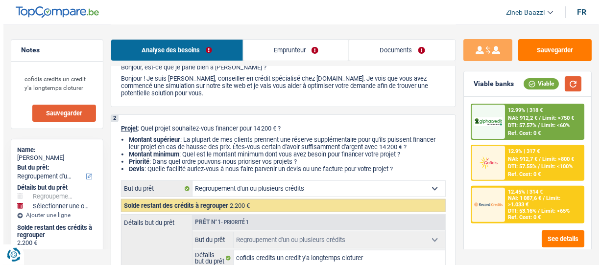
scroll to position [0, 0]
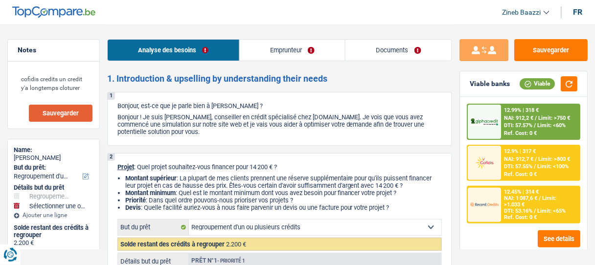
click at [275, 49] on link "Emprunteur" at bounding box center [293, 50] width 106 height 21
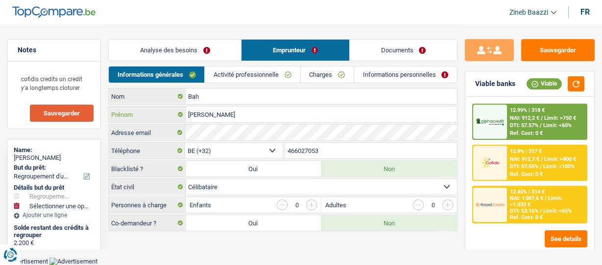
click at [210, 110] on input "Thierno mamadou" at bounding box center [321, 115] width 271 height 16
click at [254, 116] on input "Thierno mamadou" at bounding box center [321, 115] width 271 height 16
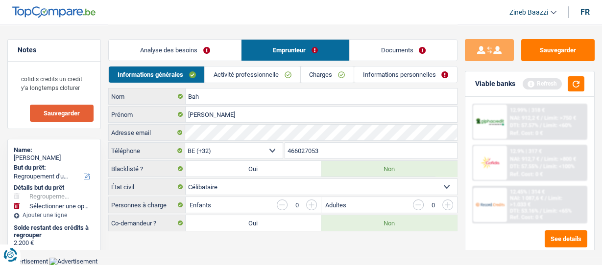
click at [218, 250] on main "Notes cofidis credits un credit y'a longtemps cloturer Sauvegarder Name: Thiern…" at bounding box center [301, 129] width 602 height 258
click at [573, 85] on button "button" at bounding box center [575, 83] width 17 height 15
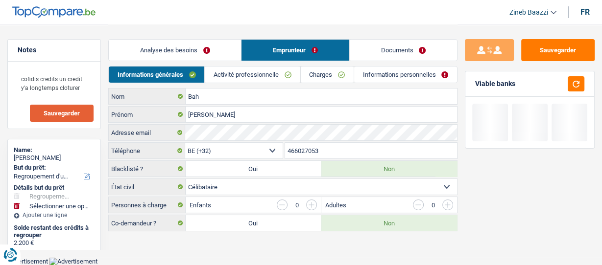
click at [136, 246] on main "Notes cofidis credits un credit y'a longtemps cloturer Sauvegarder Name: Thiern…" at bounding box center [301, 129] width 602 height 258
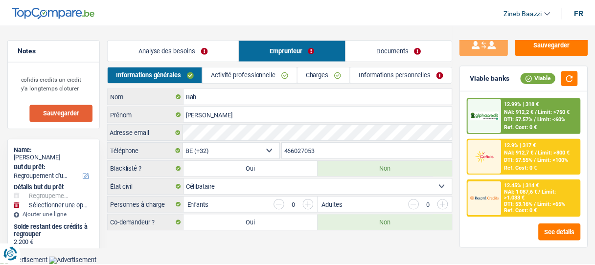
scroll to position [11, 0]
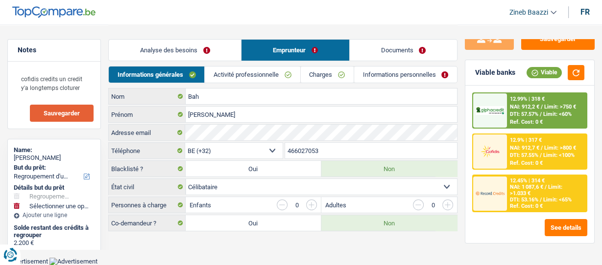
click at [250, 77] on link "Activité professionnelle" at bounding box center [252, 75] width 95 height 16
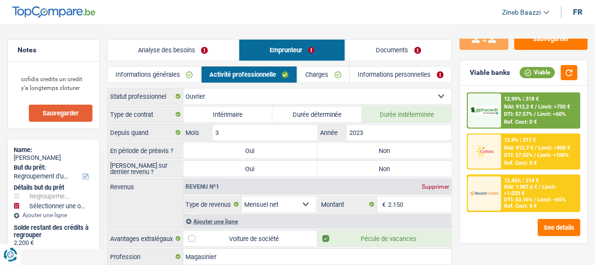
click at [205, 24] on div "Analyse des besoins Emprunteur Documents" at bounding box center [279, 45] width 345 height 42
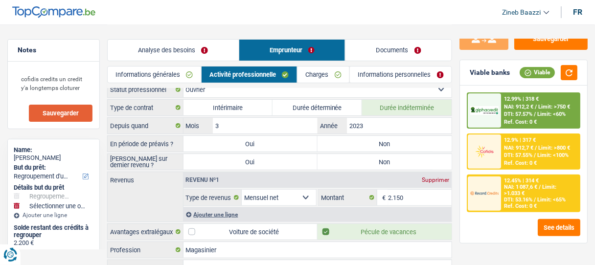
scroll to position [0, 0]
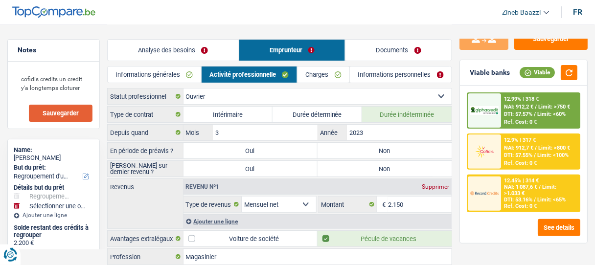
click at [139, 202] on div "Revenus Revenu nº1 Supprimer Allocation d'handicap Allocations chômage Allocati…" at bounding box center [279, 204] width 345 height 50
click at [368, 154] on label "Non" at bounding box center [385, 151] width 134 height 16
click at [368, 154] on input "Non" at bounding box center [385, 151] width 134 height 16
radio input "true"
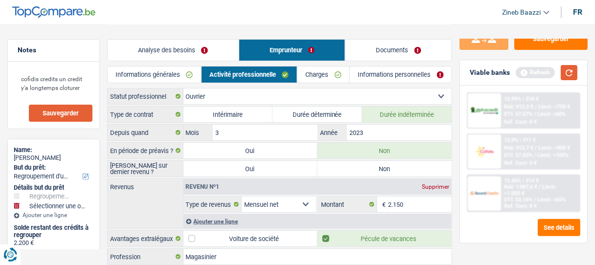
click at [567, 78] on button "button" at bounding box center [569, 72] width 17 height 15
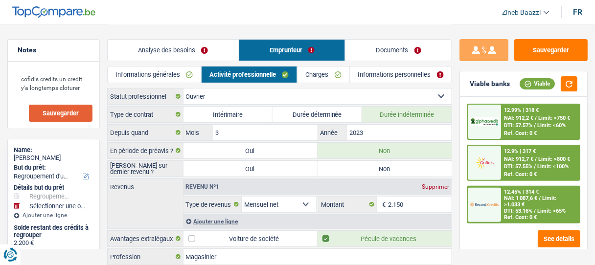
click at [359, 166] on label "Non" at bounding box center [385, 169] width 134 height 16
click at [359, 166] on input "Non" at bounding box center [385, 169] width 134 height 16
radio input "true"
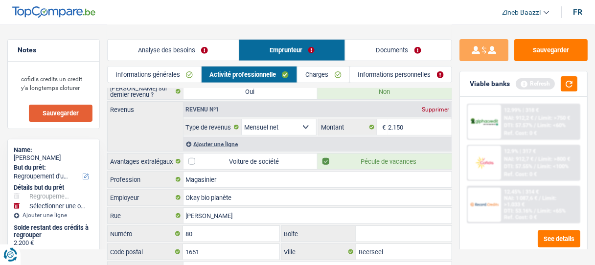
scroll to position [78, 0]
click at [275, 126] on select "Allocation d'handicap Allocations chômage Allocations familiales Chèques repas …" at bounding box center [279, 126] width 74 height 16
click at [142, 128] on div "Revenus Revenu nº1 Supprimer Allocation d'handicap Allocations chômage Allocati…" at bounding box center [279, 125] width 345 height 50
click at [568, 82] on button "button" at bounding box center [569, 83] width 17 height 15
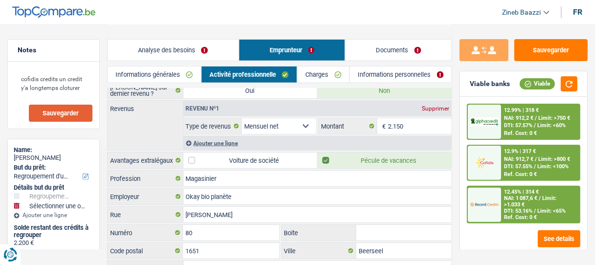
click at [210, 143] on div "Ajouter une ligne" at bounding box center [318, 143] width 269 height 14
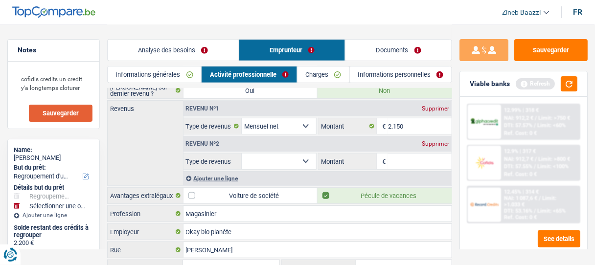
drag, startPoint x: 307, startPoint y: 159, endPoint x: 303, endPoint y: 155, distance: 6.6
click at [303, 155] on select "Allocation d'handicap Allocations chômage Allocations familiales Chèques repas …" at bounding box center [279, 162] width 74 height 16
select select "mealVouchers"
click at [242, 154] on select "Allocation d'handicap Allocations chômage Allocations familiales Chèques repas …" at bounding box center [279, 162] width 74 height 16
click at [395, 159] on input "Montant par jour" at bounding box center [420, 162] width 64 height 16
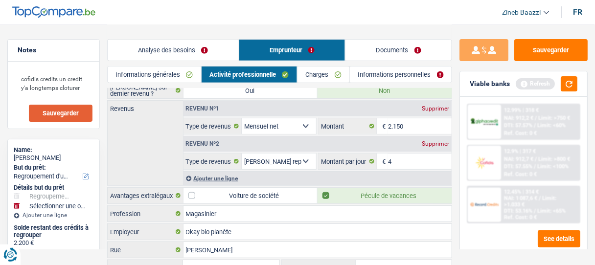
type input "4,0"
click at [141, 137] on div "Revenus Revenu nº1 Supprimer Allocation d'handicap Allocations chômage Allocati…" at bounding box center [279, 143] width 345 height 86
click at [573, 89] on button "button" at bounding box center [569, 83] width 17 height 15
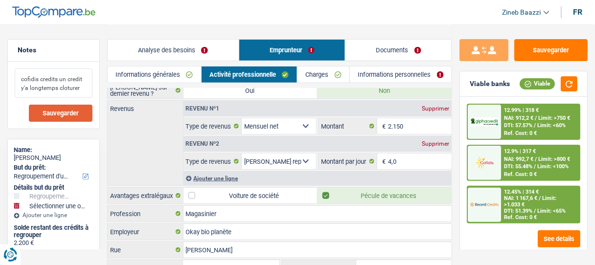
click at [50, 80] on textarea "cofidis credits un credit y'a longtemps cloturer" at bounding box center [54, 83] width 78 height 29
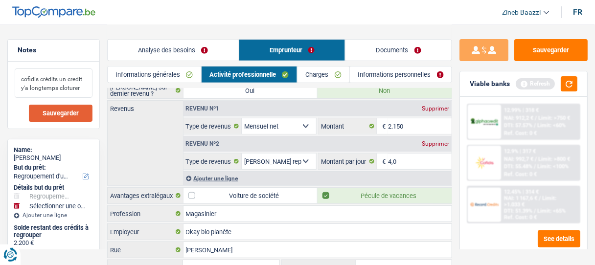
click at [88, 87] on textarea "cofidis crédits un credit y'a longtemps cloturer" at bounding box center [54, 83] width 78 height 29
click at [74, 78] on textarea "cofidis crédits un credit y'a longtemps cloturer" at bounding box center [54, 83] width 78 height 29
type textarea "cofidis crédits un crédit y'a longtemps cloturer"
click at [99, 88] on div "Notes cofidis crédits un crédit y'a longtemps cloturer Sauvegarder" at bounding box center [53, 84] width 93 height 90
click at [88, 92] on textarea "cofidis crédits un crédit y'a longtemps cloturer" at bounding box center [54, 83] width 78 height 29
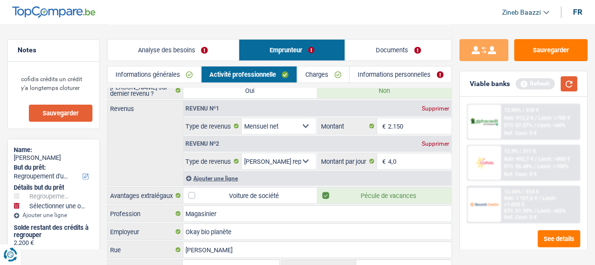
drag, startPoint x: 572, startPoint y: 85, endPoint x: 564, endPoint y: 90, distance: 9.4
click at [566, 89] on button "button" at bounding box center [569, 83] width 17 height 15
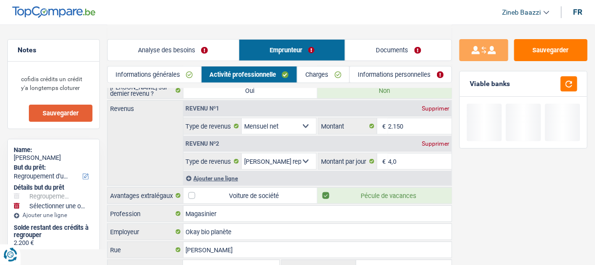
click at [134, 149] on div "Revenus Revenu nº1 Supprimer Allocation d'handicap Allocations chômage Allocati…" at bounding box center [279, 143] width 345 height 86
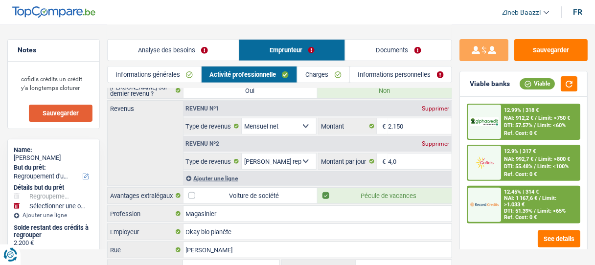
click at [119, 162] on div "Revenus Revenu nº1 Supprimer Allocation d'handicap Allocations chômage Allocati…" at bounding box center [279, 143] width 345 height 86
drag, startPoint x: 195, startPoint y: 177, endPoint x: 190, endPoint y: 175, distance: 5.3
click at [190, 175] on div "Ajouter une ligne" at bounding box center [318, 178] width 269 height 14
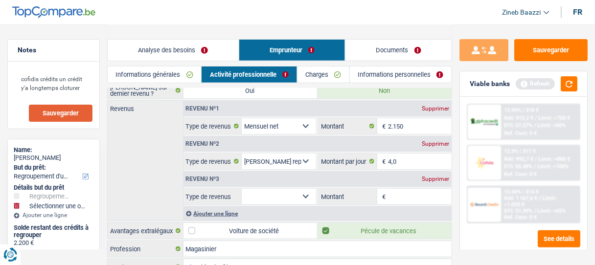
click at [266, 199] on select "Allocation d'handicap Allocations chômage Allocations familiales Chèques repas …" at bounding box center [279, 197] width 74 height 16
select select "netSalary"
click at [242, 189] on select "Allocation d'handicap Allocations chômage Allocations familiales Chèques repas …" at bounding box center [279, 197] width 74 height 16
click at [418, 192] on input "Montant" at bounding box center [420, 197] width 64 height 16
click at [571, 77] on button "button" at bounding box center [569, 83] width 17 height 15
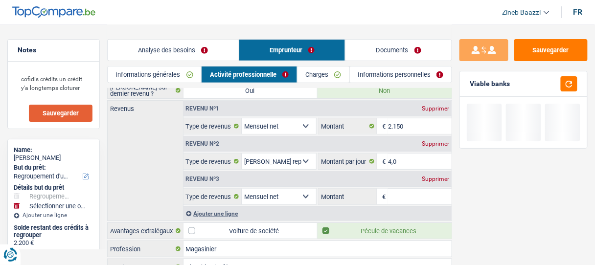
click at [419, 194] on input "Montant" at bounding box center [420, 197] width 64 height 16
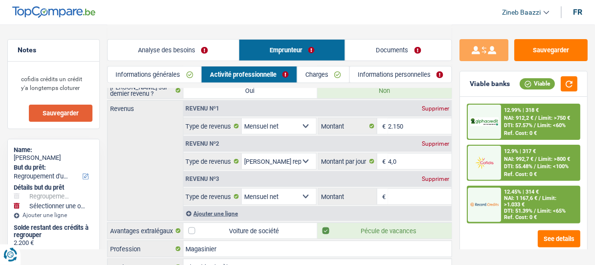
click at [581, 88] on div "Viable banks Viable" at bounding box center [523, 83] width 127 height 25
click at [433, 190] on input "Montant" at bounding box center [420, 197] width 64 height 16
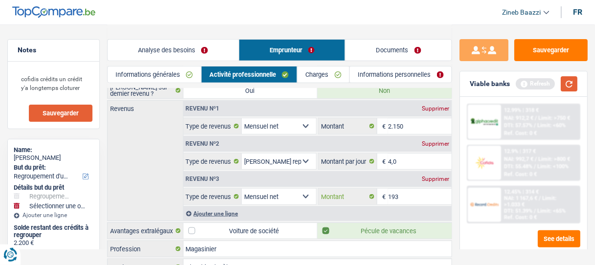
type input "193"
click at [577, 81] on button "button" at bounding box center [569, 83] width 17 height 15
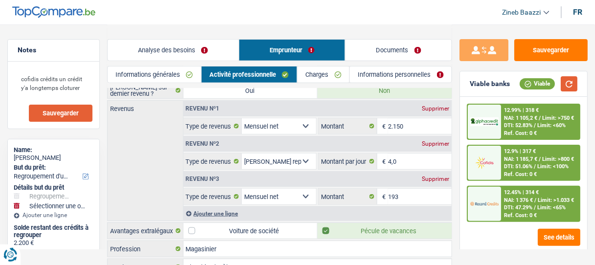
click at [567, 86] on button "button" at bounding box center [569, 83] width 17 height 15
click at [178, 51] on link "Analyse des besoins" at bounding box center [173, 50] width 131 height 21
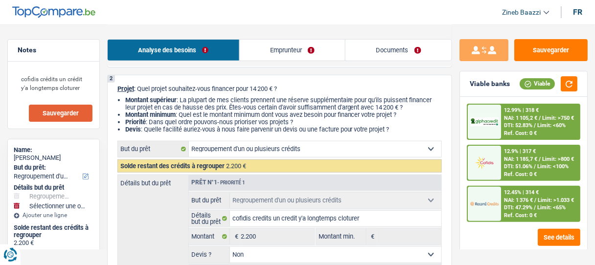
click at [287, 52] on link "Emprunteur" at bounding box center [293, 50] width 106 height 21
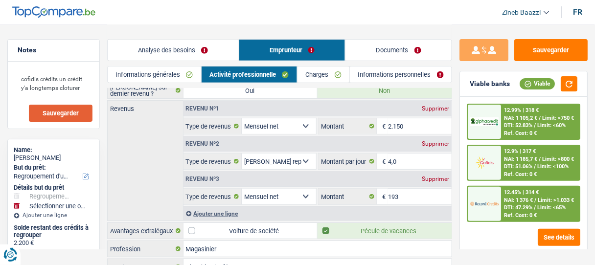
click at [116, 153] on div "Revenus Revenu nº1 Supprimer Allocation d'handicap Allocations chômage Allocati…" at bounding box center [279, 160] width 345 height 121
click at [156, 157] on div "Revenus Revenu nº1 Supprimer Allocation d'handicap Allocations chômage Allocati…" at bounding box center [279, 160] width 345 height 121
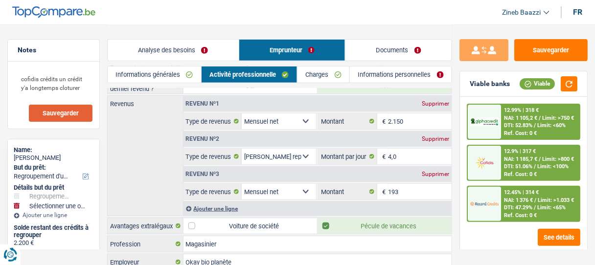
scroll to position [118, 0]
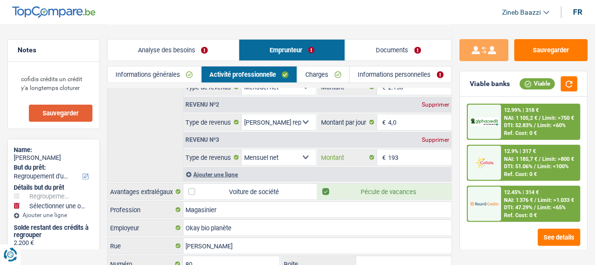
click at [397, 160] on input "193" at bounding box center [420, 158] width 64 height 16
click at [398, 152] on input "193" at bounding box center [420, 158] width 64 height 16
drag, startPoint x: 390, startPoint y: 152, endPoint x: 418, endPoint y: 159, distance: 28.9
click at [418, 159] on input "193" at bounding box center [420, 158] width 64 height 16
click at [416, 160] on input "193" at bounding box center [420, 158] width 64 height 16
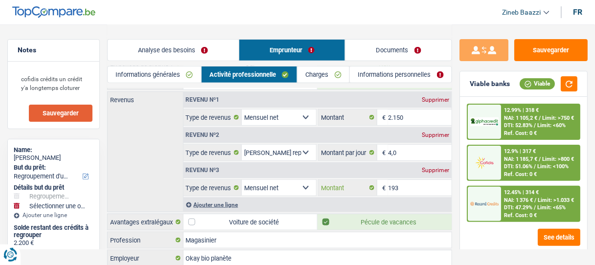
scroll to position [39, 0]
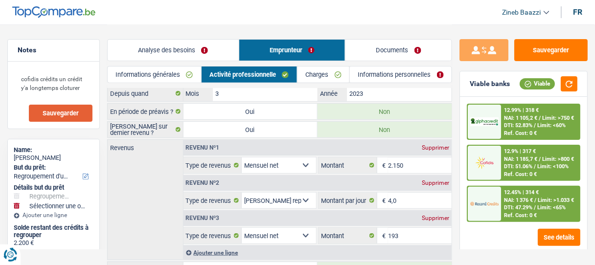
click at [96, 95] on div "cofidis crédits un crédit y'a longtemps cloturer Sauvegarder" at bounding box center [54, 95] width 92 height 67
click at [83, 91] on textarea "cofidis crédits un crédit y'a longtemps cloturer" at bounding box center [54, 83] width 78 height 29
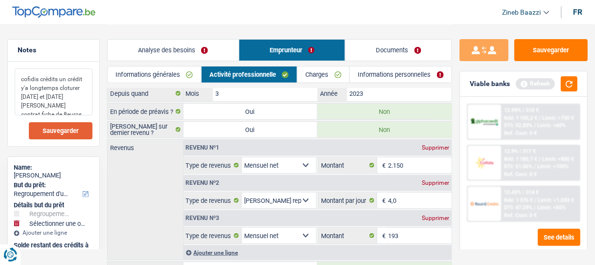
type textarea "cofidis crédits un crédit y'a longtemps cloturer samedi et lundi azelitas contr…"
click at [389, 233] on input "193" at bounding box center [420, 236] width 64 height 16
click at [392, 232] on input "193" at bounding box center [420, 236] width 64 height 16
click at [397, 232] on input "193" at bounding box center [420, 236] width 64 height 16
click at [159, 214] on div "Revenus Revenu nº1 Supprimer Allocation d'handicap Allocations chômage Allocati…" at bounding box center [279, 200] width 345 height 121
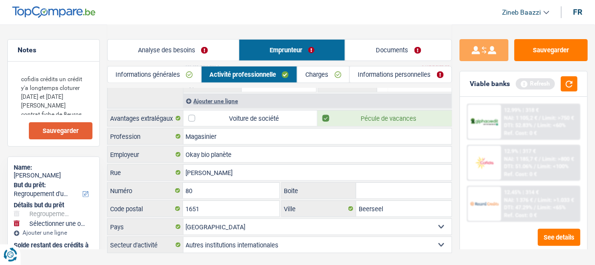
scroll to position [157, 0]
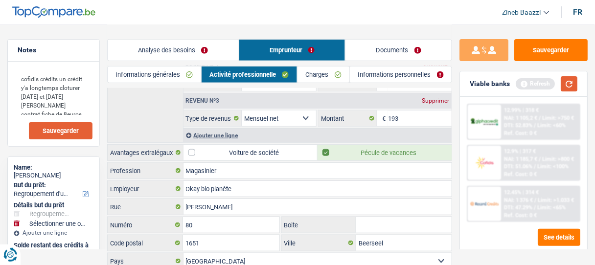
click at [572, 80] on button "button" at bounding box center [569, 83] width 17 height 15
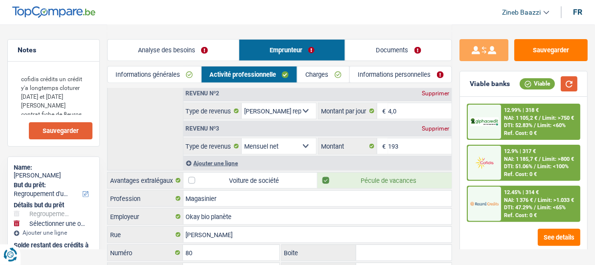
scroll to position [78, 0]
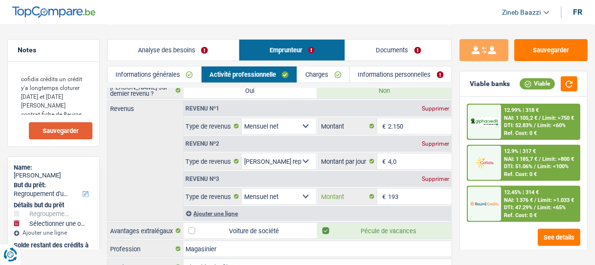
click at [409, 195] on input "193" at bounding box center [420, 197] width 64 height 16
click at [403, 195] on input "193" at bounding box center [420, 197] width 64 height 16
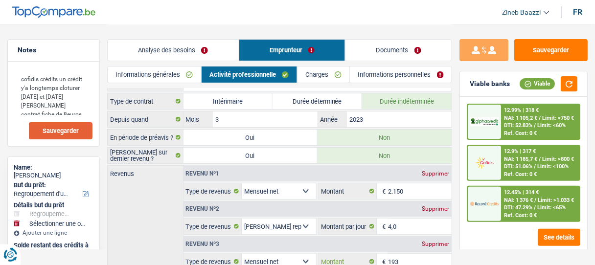
scroll to position [0, 0]
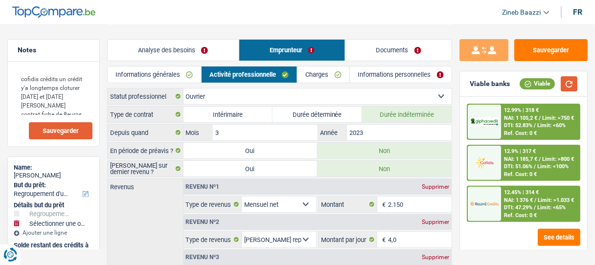
click at [564, 83] on button "button" at bounding box center [569, 83] width 17 height 15
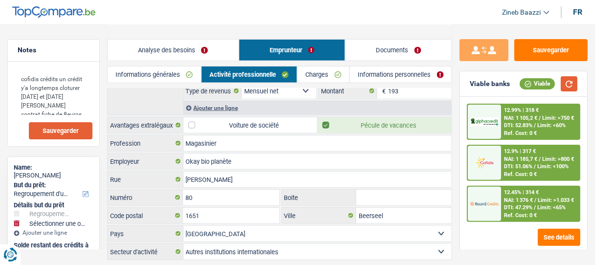
scroll to position [206, 0]
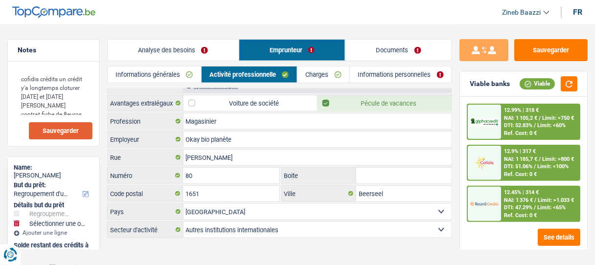
click at [317, 77] on link "Charges" at bounding box center [324, 75] width 52 height 16
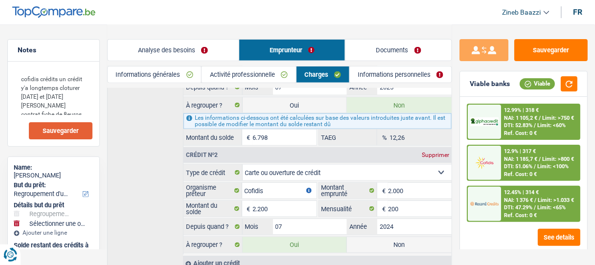
scroll to position [276, 0]
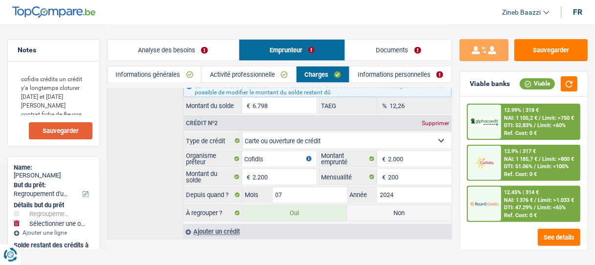
click at [381, 75] on link "Informations personnelles" at bounding box center [401, 75] width 102 height 16
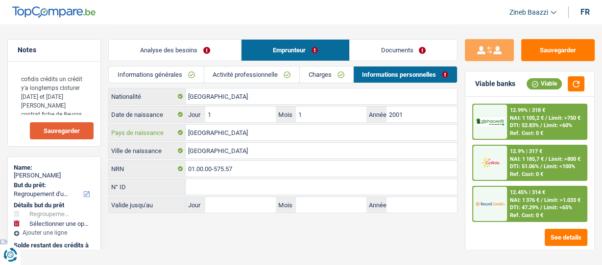
click at [197, 136] on input "[GEOGRAPHIC_DATA]" at bounding box center [321, 133] width 271 height 16
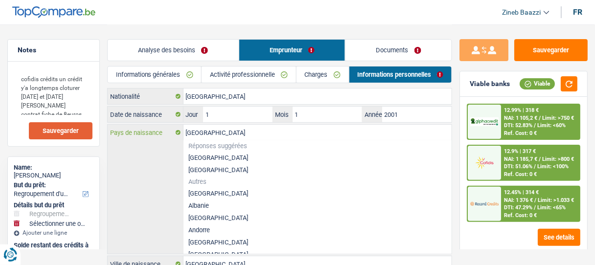
click at [224, 129] on input "[GEOGRAPHIC_DATA]" at bounding box center [318, 133] width 269 height 16
type input "Belgiqu"
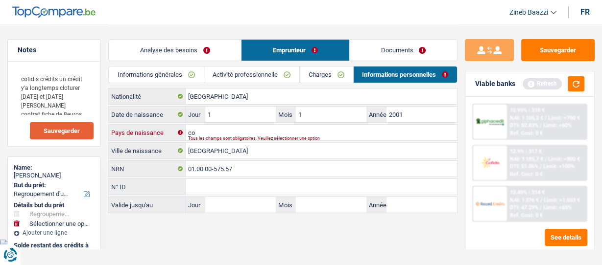
type input "c"
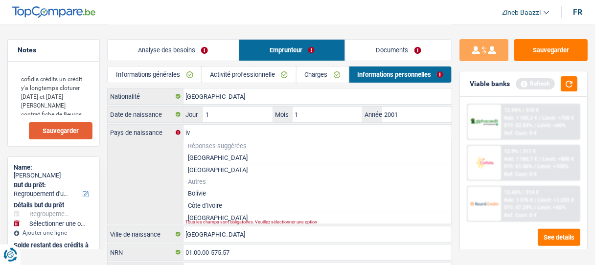
click at [221, 202] on li "Côte d’Ivoire" at bounding box center [318, 206] width 269 height 12
type input "Côte d’Ivoire"
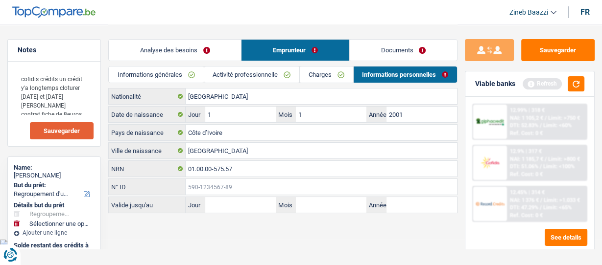
click at [207, 184] on input "N° ID" at bounding box center [321, 187] width 271 height 16
drag, startPoint x: 205, startPoint y: 238, endPoint x: 214, endPoint y: 155, distance: 84.2
click at [205, 237] on body "Vous avez le contrôle de vos données Nous utilisons des cookies, tout comme nos…" at bounding box center [301, 124] width 602 height 248
click at [204, 98] on input "[GEOGRAPHIC_DATA]" at bounding box center [321, 97] width 271 height 16
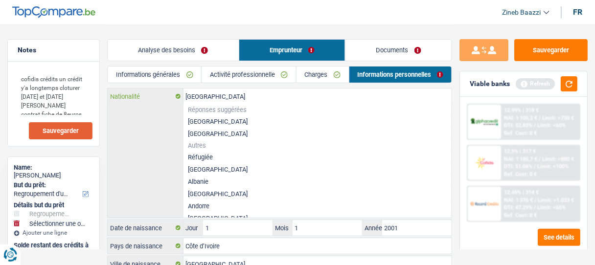
type input "Belgiqiue"
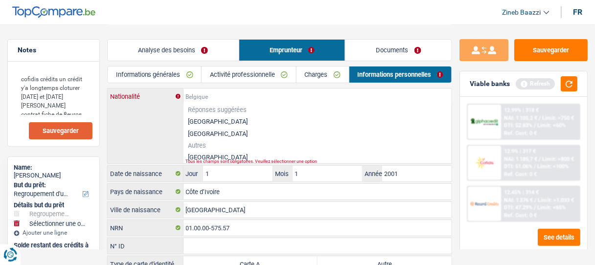
type input "v"
click at [212, 155] on li "Côte d’Ivoire" at bounding box center [318, 157] width 269 height 12
type input "Côte d’Ivoire"
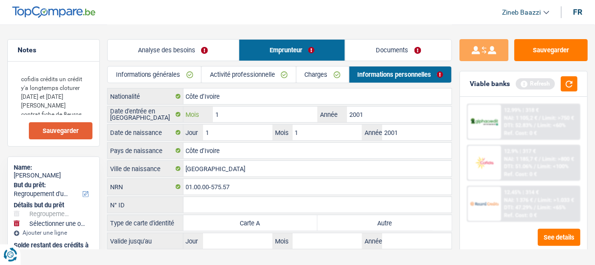
click at [242, 113] on input "1" at bounding box center [265, 115] width 105 height 16
click at [366, 115] on input "2001" at bounding box center [399, 115] width 105 height 16
type input "2018"
click at [303, 109] on input "Mois" at bounding box center [265, 115] width 105 height 16
type input "12"
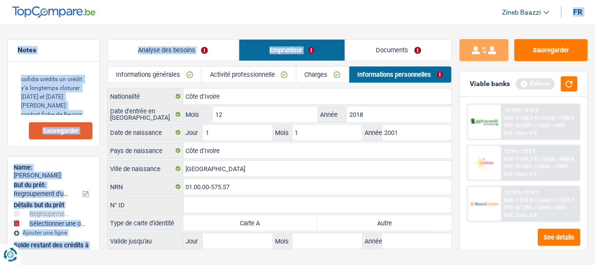
drag, startPoint x: 378, startPoint y: 24, endPoint x: 390, endPoint y: 39, distance: 19.5
click at [380, 29] on div "Zineb Baazzi Se déconnecter fr Notes cofidis crédits un crédit y'a longtemps cl…" at bounding box center [297, 138] width 595 height 276
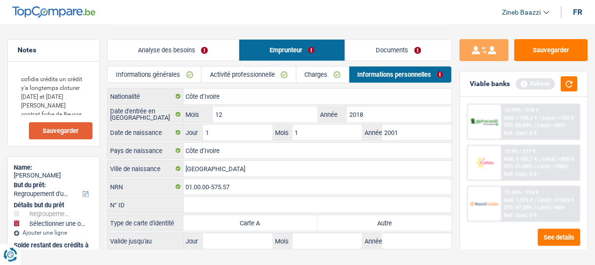
click at [320, 6] on header "Zineb Baazzi Se déconnecter fr" at bounding box center [297, 12] width 595 height 25
click at [238, 115] on input "12" at bounding box center [265, 115] width 105 height 16
click at [237, 201] on input "N° ID" at bounding box center [318, 205] width 269 height 16
click at [567, 90] on button "button" at bounding box center [569, 83] width 17 height 15
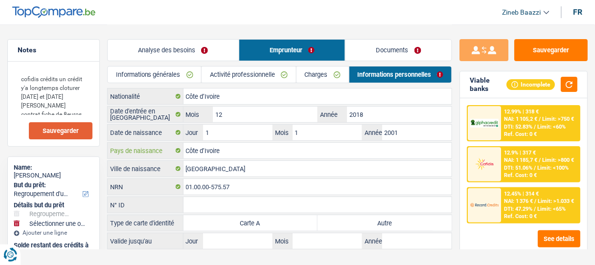
click at [228, 141] on div "Côte d’Ivoire Nationalité Date d'entrée en Belgique 12 Mois / 2018 Année Date d…" at bounding box center [279, 169] width 345 height 162
click at [257, 170] on input "Abidjan" at bounding box center [318, 169] width 269 height 16
click at [293, 27] on div "Analyse des besoins Emprunteur Documents" at bounding box center [279, 45] width 345 height 42
click at [361, 50] on link "Documents" at bounding box center [399, 50] width 106 height 21
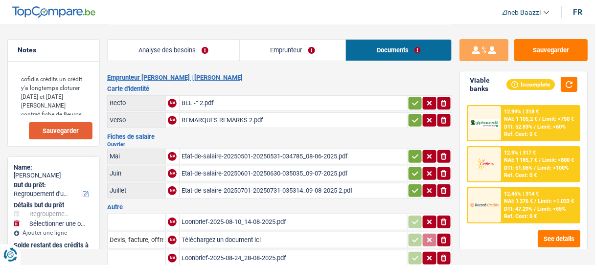
click at [285, 87] on h3 "Carte d'identité" at bounding box center [279, 89] width 345 height 6
click at [208, 104] on div "BEL -° 2.pdf" at bounding box center [294, 103] width 224 height 15
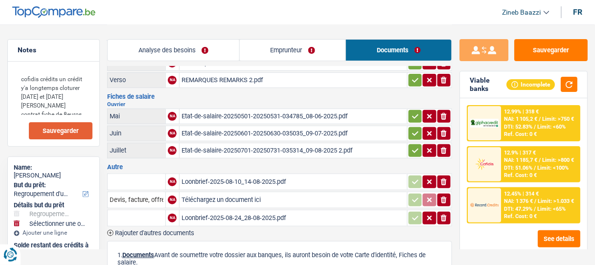
scroll to position [78, 0]
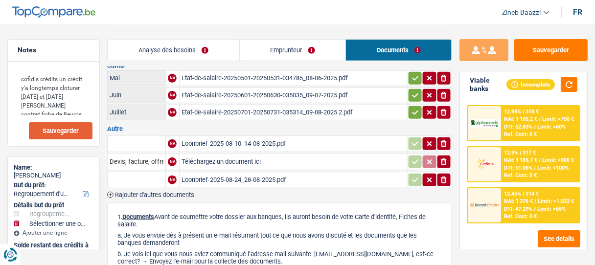
click at [189, 139] on div "Loonbrief-2025-08-10_14-08-2025.pdf" at bounding box center [294, 144] width 224 height 15
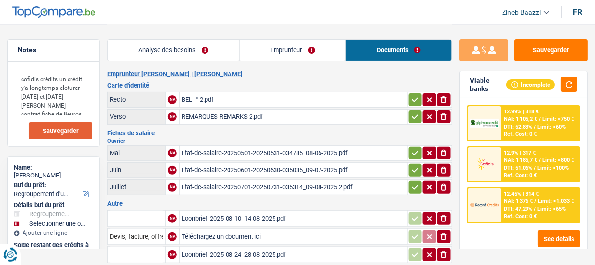
scroll to position [0, 0]
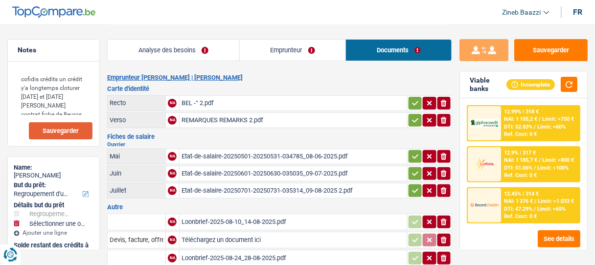
click at [288, 53] on link "Emprunteur" at bounding box center [293, 50] width 106 height 21
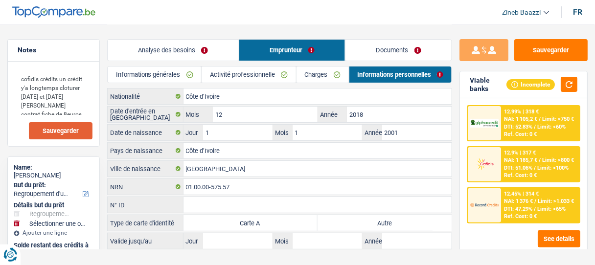
click at [325, 73] on link "Charges" at bounding box center [323, 75] width 52 height 16
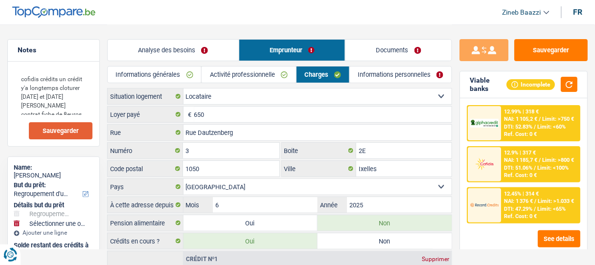
click at [372, 74] on link "Informations personnelles" at bounding box center [401, 75] width 102 height 16
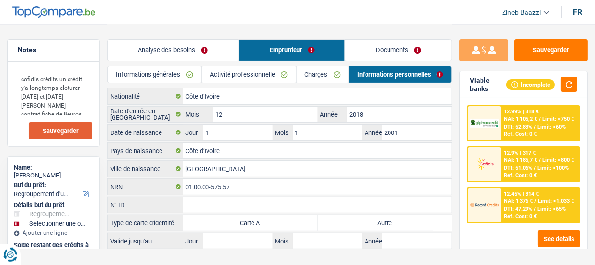
click at [312, 75] on link "Charges" at bounding box center [323, 75] width 52 height 16
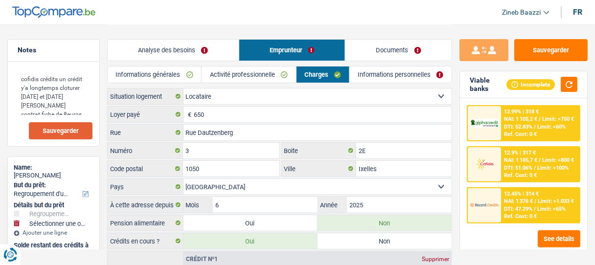
click at [231, 78] on link "Activité professionnelle" at bounding box center [249, 75] width 94 height 16
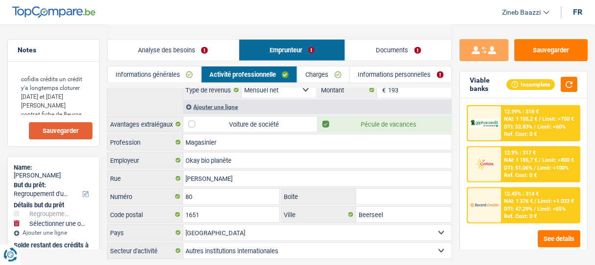
scroll to position [196, 0]
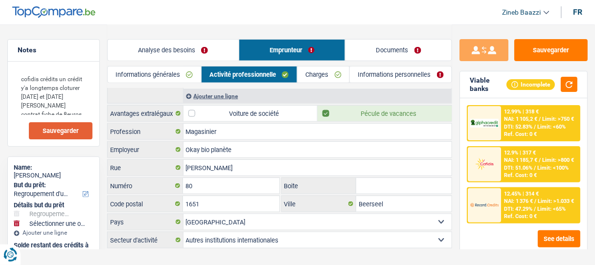
click at [314, 81] on link "Charges" at bounding box center [324, 75] width 52 height 16
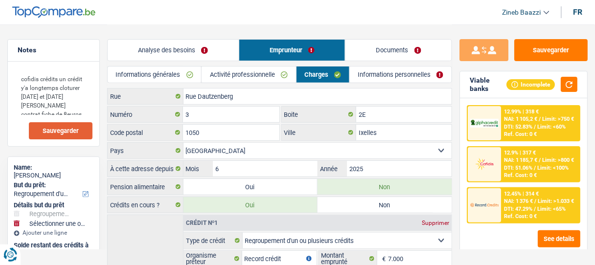
scroll to position [0, 0]
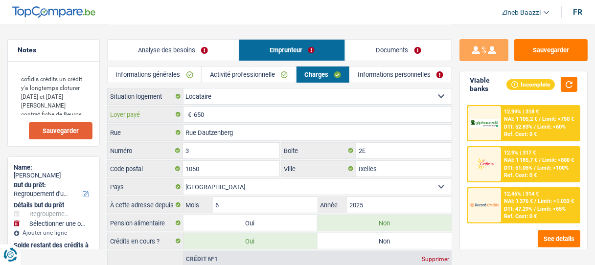
click at [204, 114] on input "650" at bounding box center [323, 115] width 258 height 16
click at [247, 136] on input "Rue Dautzenberg" at bounding box center [318, 133] width 269 height 16
click at [237, 131] on input "Rue Dautzenberg" at bounding box center [318, 133] width 269 height 16
click at [203, 145] on input "3" at bounding box center [231, 151] width 96 height 16
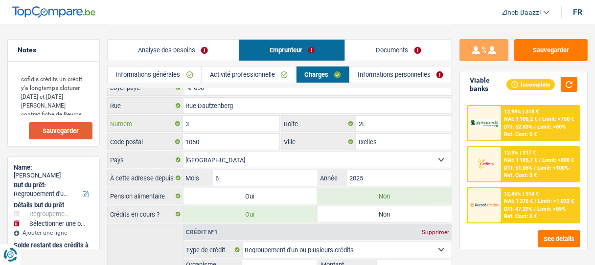
scroll to position [39, 0]
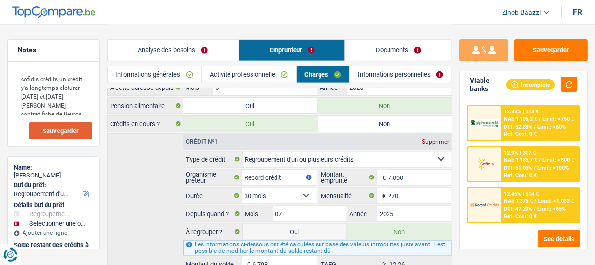
scroll to position [157, 0]
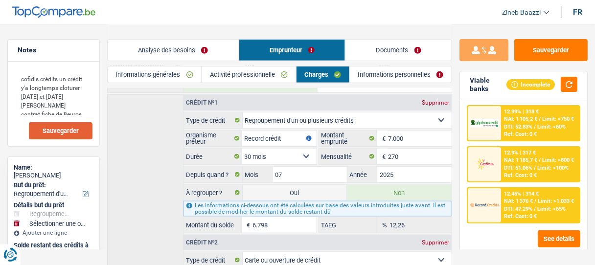
click at [264, 152] on select "12 mois 18 mois 24 mois 30 mois 36 mois 42 mois Sélectionner une option" at bounding box center [279, 157] width 74 height 16
click at [154, 157] on div "Crédit nº1 Supprimer Carte ou ouverture de crédit Prêt hypothécaire Vente à tem…" at bounding box center [279, 226] width 345 height 265
click at [169, 163] on div "Crédit nº1 Supprimer Carte ou ouverture de crédit Prêt hypothécaire Vente à tem…" at bounding box center [279, 226] width 345 height 265
click at [281, 172] on input "07" at bounding box center [310, 175] width 74 height 16
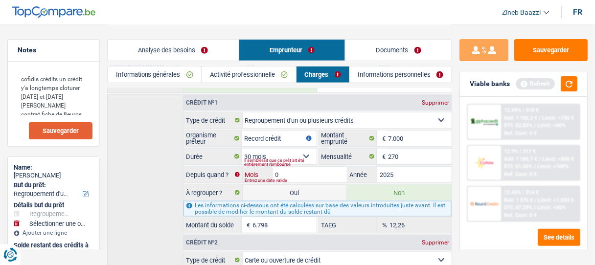
type input "06"
type input "6.388"
click at [129, 165] on div "Crédit nº1 Supprimer Carte ou ouverture de crédit Prêt hypothécaire Vente à tem…" at bounding box center [279, 226] width 345 height 265
click at [572, 86] on button "button" at bounding box center [569, 83] width 17 height 15
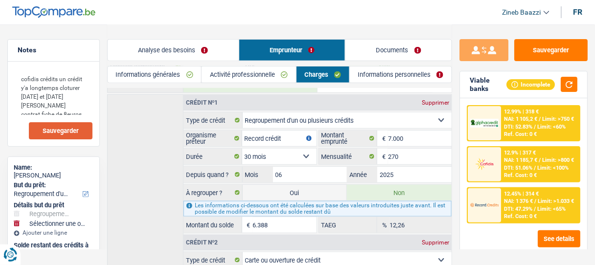
click at [138, 185] on div "Crédit nº1 Supprimer Carte ou ouverture de crédit Prêt hypothécaire Vente à tem…" at bounding box center [279, 226] width 345 height 265
click at [310, 194] on label "Oui" at bounding box center [295, 193] width 105 height 16
click at [310, 194] on input "Oui" at bounding box center [295, 193] width 105 height 16
radio input "true"
type input "20.588"
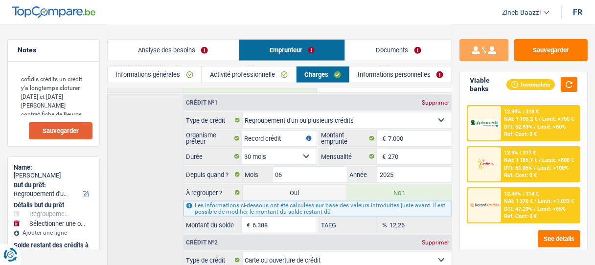
radio input "false"
select select "120"
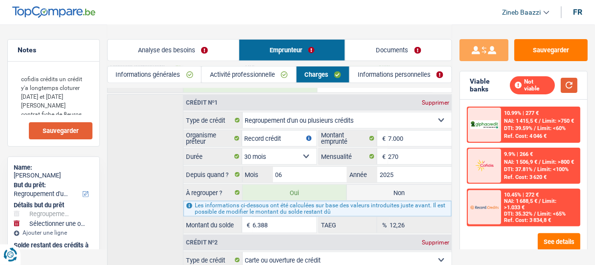
click at [570, 88] on button "button" at bounding box center [569, 85] width 17 height 15
click at [369, 191] on label "Non" at bounding box center [399, 193] width 105 height 16
click at [369, 191] on input "Non" at bounding box center [399, 193] width 105 height 16
radio input "true"
type input "14.200"
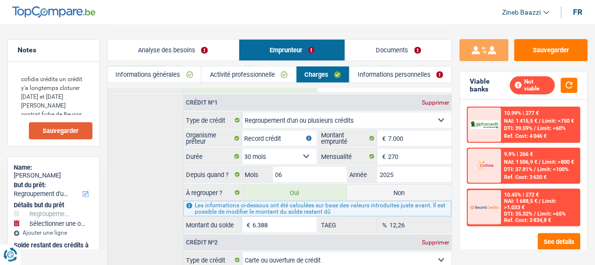
select select "60"
radio input "false"
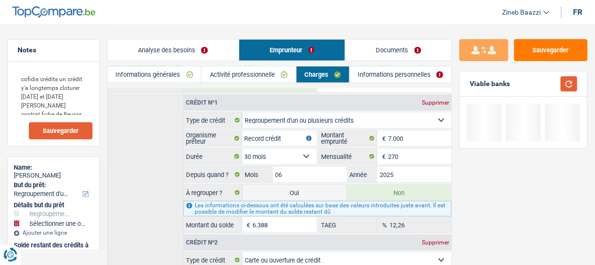
click at [573, 90] on button "button" at bounding box center [569, 83] width 17 height 15
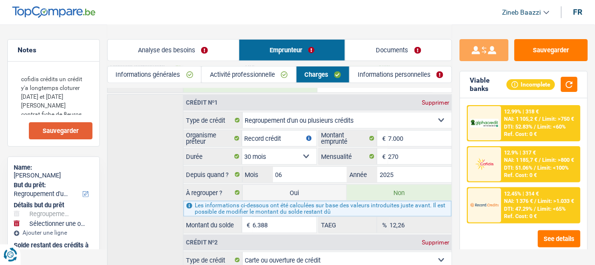
click at [154, 180] on div "Crédit nº1 Supprimer Carte ou ouverture de crédit Prêt hypothécaire Vente à tem…" at bounding box center [279, 226] width 345 height 265
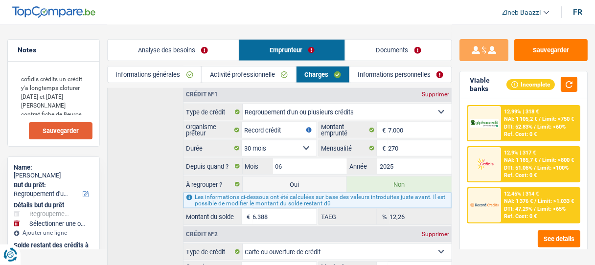
scroll to position [159, 0]
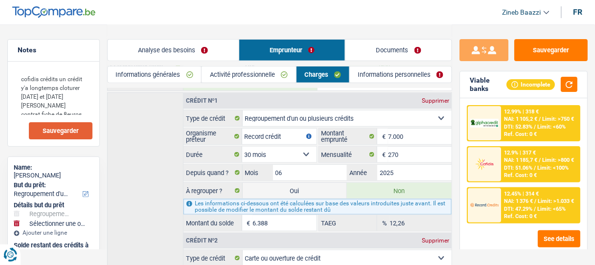
click at [152, 190] on div "Crédit nº1 Supprimer Carte ou ouverture de crédit Prêt hypothécaire Vente à tem…" at bounding box center [279, 225] width 345 height 265
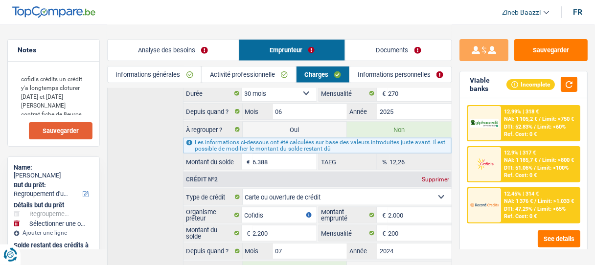
scroll to position [276, 0]
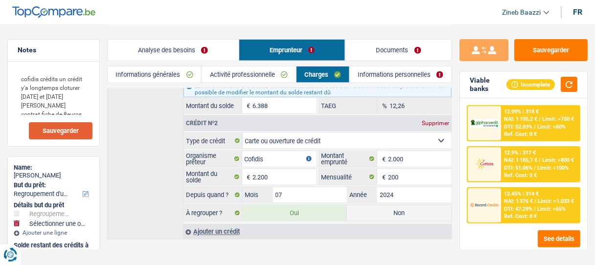
click at [144, 174] on div "Crédit nº1 Supprimer Carte ou ouverture de crédit Prêt hypothécaire Vente à tem…" at bounding box center [279, 107] width 345 height 265
click at [574, 82] on button "button" at bounding box center [569, 84] width 17 height 15
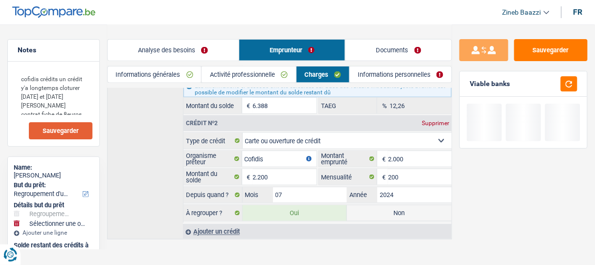
click at [414, 79] on link "Informations personnelles" at bounding box center [401, 75] width 102 height 16
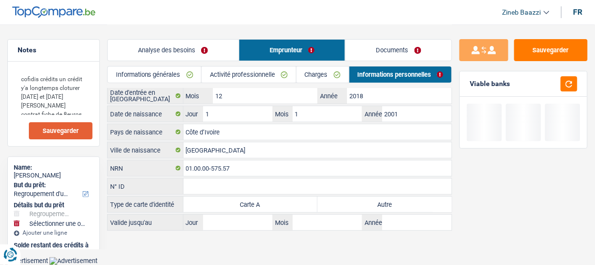
scroll to position [15, 0]
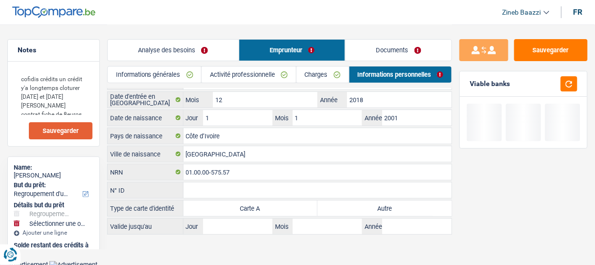
click at [232, 73] on link "Activité professionnelle" at bounding box center [249, 75] width 94 height 16
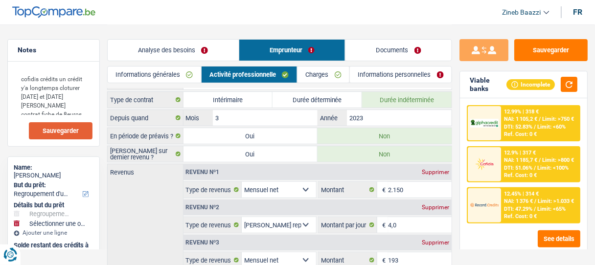
click at [166, 73] on link "Informations générales" at bounding box center [155, 75] width 94 height 16
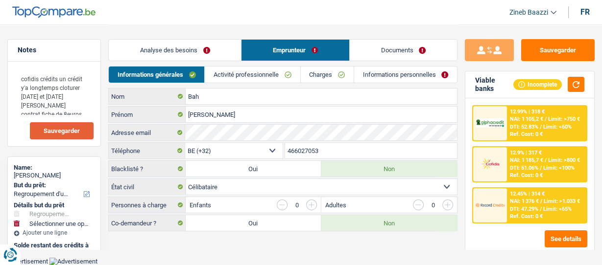
click at [161, 46] on link "Analyse des besoins" at bounding box center [175, 50] width 132 height 21
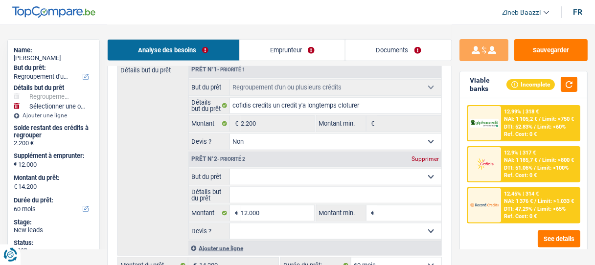
scroll to position [235, 0]
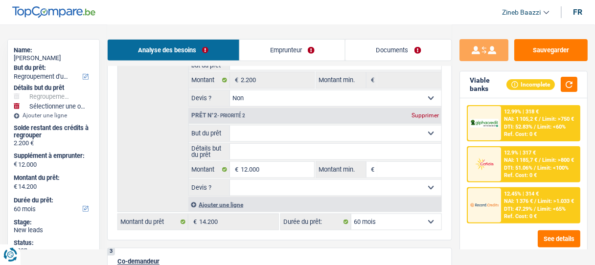
click at [406, 222] on select "12 mois 18 mois 24 mois 30 mois 36 mois 42 mois 48 mois 60 mois Sélectionner un…" at bounding box center [397, 222] width 90 height 16
click at [399, 219] on select "12 mois 18 mois 24 mois 30 mois 36 mois 42 mois 48 mois 60 mois Sélectionner un…" at bounding box center [397, 222] width 90 height 16
click at [283, 168] on input "12.000" at bounding box center [277, 170] width 73 height 16
click at [252, 167] on input "12.000" at bounding box center [277, 170] width 73 height 16
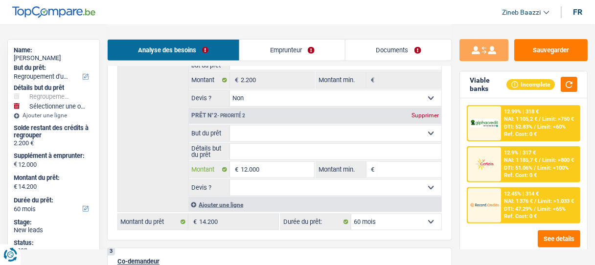
click at [252, 167] on input "12.000" at bounding box center [277, 170] width 73 height 16
click at [381, 164] on input "Montant min." at bounding box center [410, 170] width 64 height 16
type input "1"
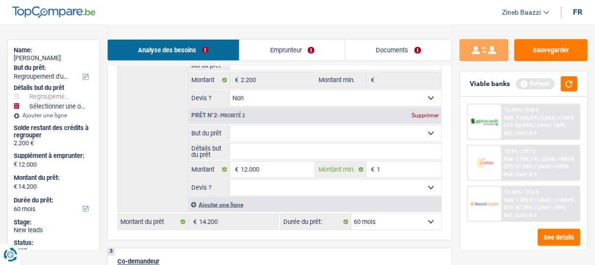
type input "12"
type input "120"
type input "1.200"
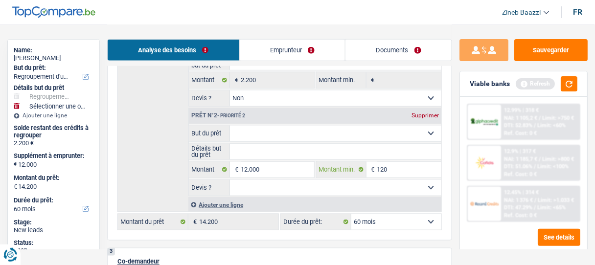
type input "1.200"
type input "12.000"
click at [246, 168] on input "12.000" at bounding box center [277, 170] width 73 height 16
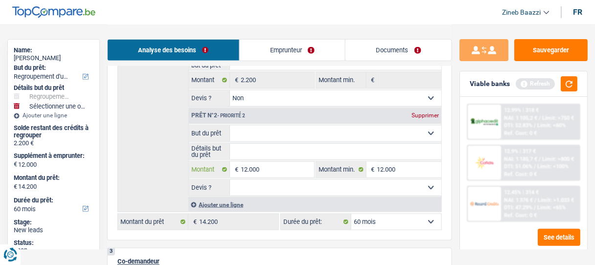
type input "1.000"
type input "15.000"
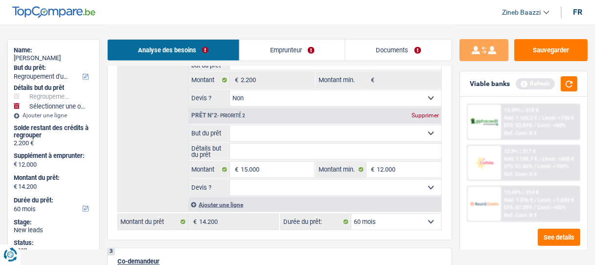
type input "15.000"
type input "17.200"
select select "84"
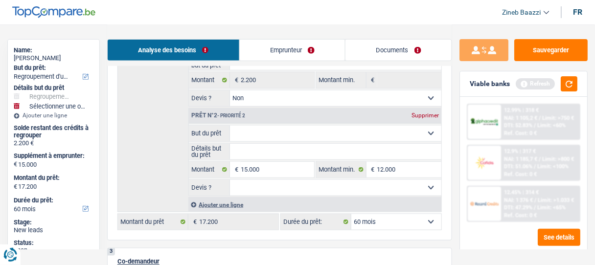
select select "84"
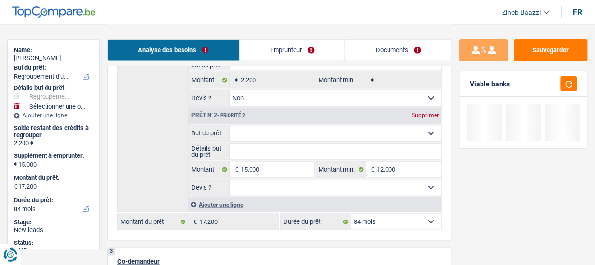
click at [168, 156] on div "Détails but du prêt Prêt n°1 - Priorité 1 Confort maison: meubles, textile, pei…" at bounding box center [280, 115] width 325 height 194
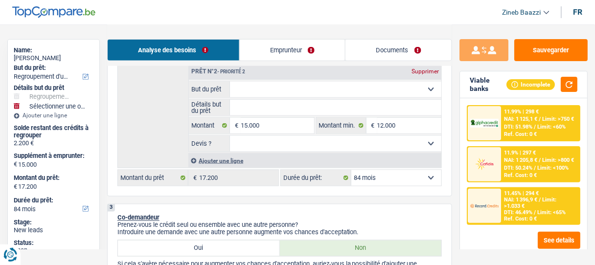
scroll to position [313, 0]
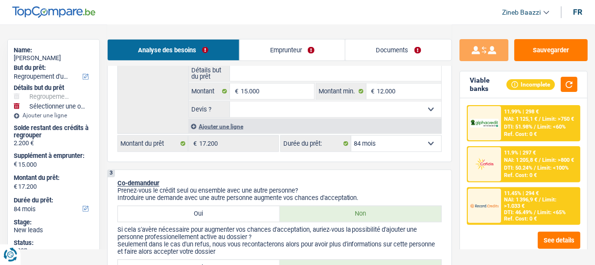
click at [366, 141] on select "12 mois 18 mois 24 mois 30 mois 36 mois 42 mois 48 mois 60 mois 72 mois 84 mois…" at bounding box center [397, 144] width 90 height 16
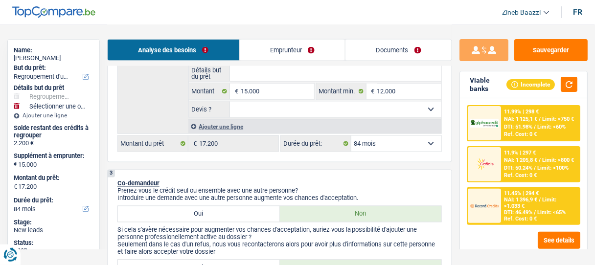
click at [366, 141] on select "12 mois 18 mois 24 mois 30 mois 36 mois 42 mois 48 mois 60 mois 72 mois 84 mois…" at bounding box center [397, 144] width 90 height 16
click at [372, 144] on select "12 mois 18 mois 24 mois 30 mois 36 mois 42 mois 48 mois 60 mois 72 mois 84 mois…" at bounding box center [397, 144] width 90 height 16
click at [373, 142] on select "12 mois 18 mois 24 mois 30 mois 36 mois 42 mois 48 mois 60 mois 72 mois 84 mois…" at bounding box center [397, 144] width 90 height 16
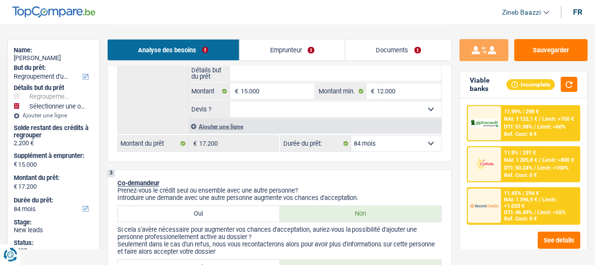
click at [347, 170] on div "3 Co-demandeur Prenez-vous le crédit seul ou ensemble avec une autre personne? …" at bounding box center [279, 228] width 345 height 117
click at [524, 216] on div "Ref. Cost: 0 €" at bounding box center [521, 219] width 33 height 6
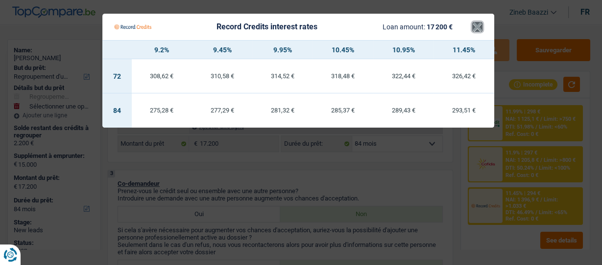
click at [476, 29] on button "×" at bounding box center [477, 27] width 10 height 10
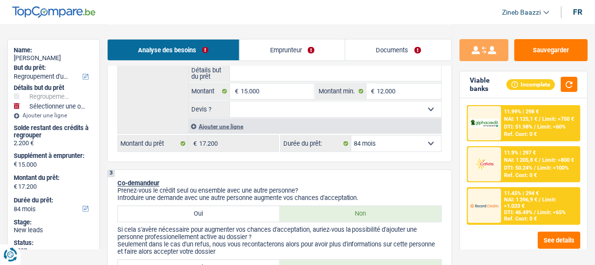
click at [453, 173] on div "Sauvegarder Viable banks Incomplete 11.99% | 298 € NAI: 1 125,1 € / Limit: >750…" at bounding box center [523, 144] width 143 height 211
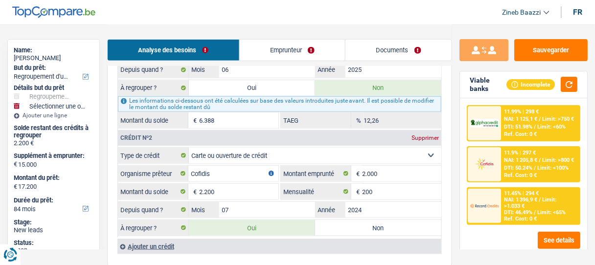
scroll to position [1175, 0]
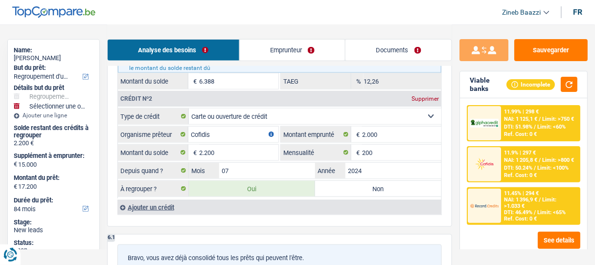
click at [508, 119] on span "NAI: 1 125,1 €" at bounding box center [521, 119] width 33 height 6
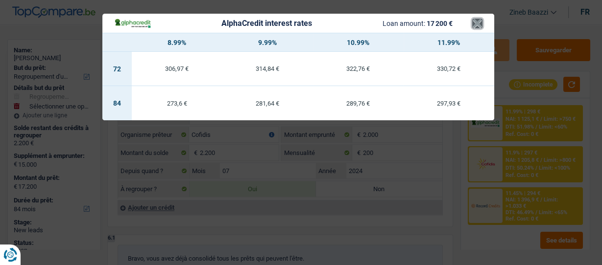
click at [482, 24] on button "×" at bounding box center [477, 24] width 10 height 10
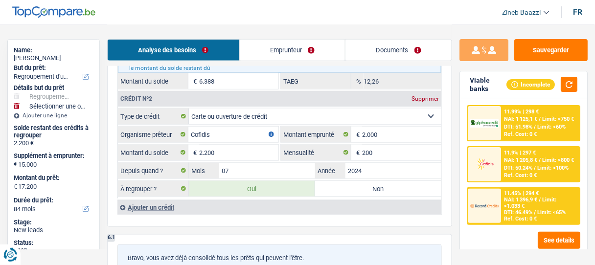
click at [487, 23] on header "Zineb Baazzi Se déconnecter fr" at bounding box center [297, 12] width 595 height 25
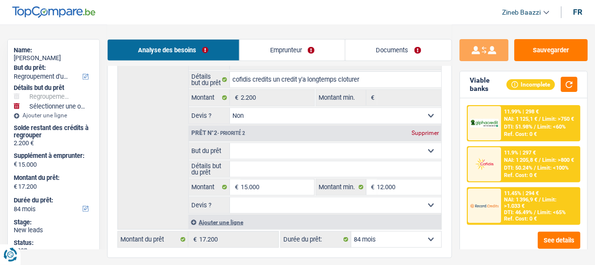
scroll to position [235, 0]
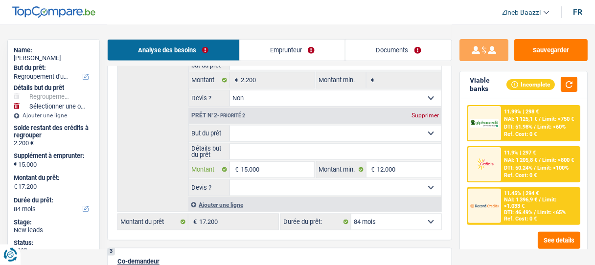
click at [269, 174] on input "15.000" at bounding box center [277, 170] width 73 height 16
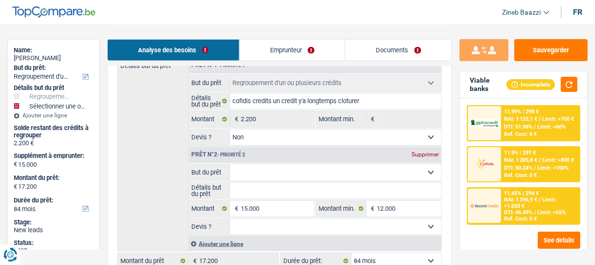
click at [160, 144] on div "Détails but du prêt Prêt n°1 - Priorité 1 Confort maison: meubles, textile, pei…" at bounding box center [280, 154] width 325 height 194
click at [245, 210] on input "15.000" at bounding box center [277, 209] width 73 height 16
click at [259, 207] on input "15.000" at bounding box center [277, 209] width 73 height 16
click at [262, 206] on input "15.000" at bounding box center [277, 209] width 73 height 16
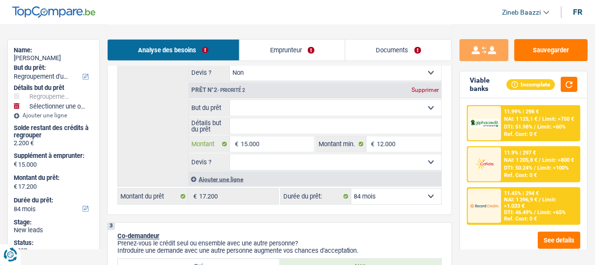
scroll to position [274, 0]
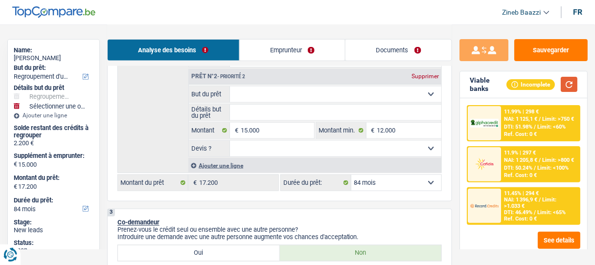
click at [565, 86] on button "button" at bounding box center [569, 84] width 17 height 15
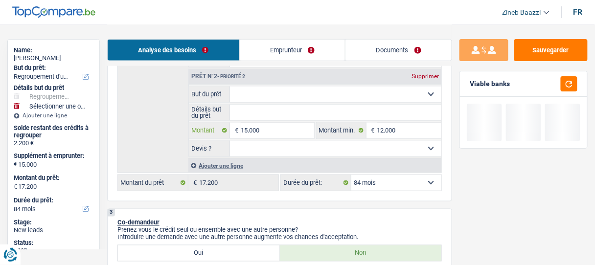
click at [265, 126] on input "15.000" at bounding box center [277, 131] width 73 height 16
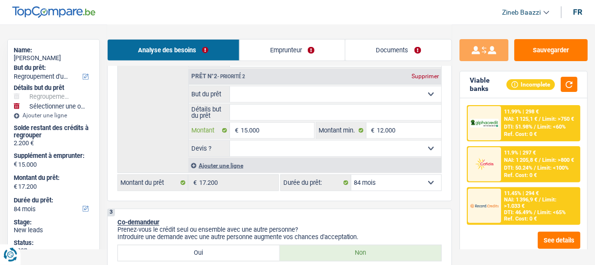
type input "1.500"
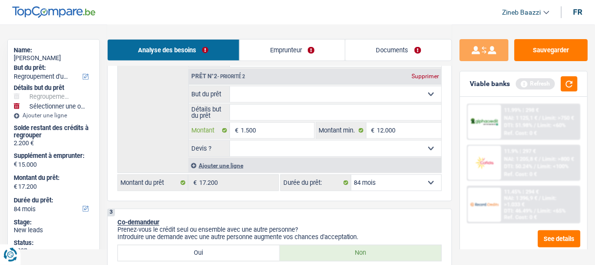
type input "15.001"
type input "17.201"
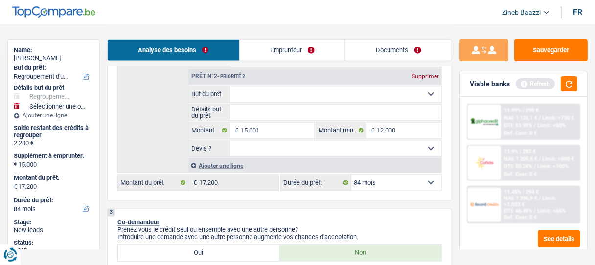
type input "17.201"
click at [567, 81] on button "button" at bounding box center [569, 83] width 17 height 15
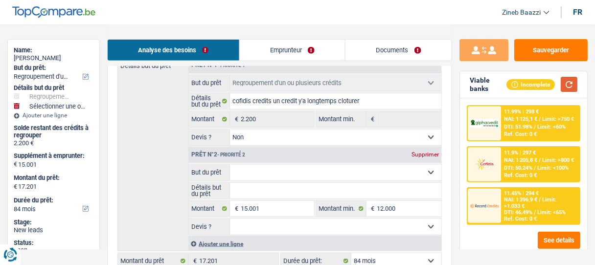
scroll to position [235, 0]
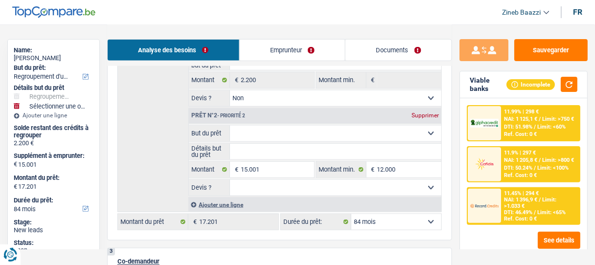
click at [295, 134] on select "Confort maison: meubles, textile, peinture, électroménager, outillage non-profe…" at bounding box center [336, 134] width 212 height 16
select select "familyEvent"
click at [230, 126] on select "Confort maison: meubles, textile, peinture, électroménager, outillage non-profe…" at bounding box center [336, 134] width 212 height 16
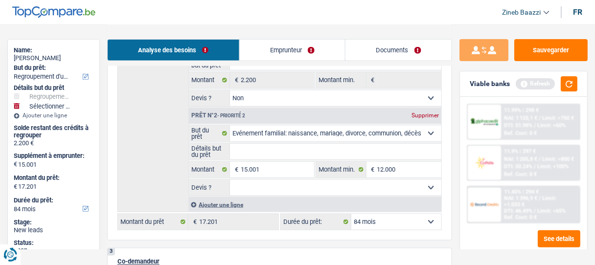
select select "familyEvent"
click at [251, 146] on input "Détails but du prêt" at bounding box center [336, 152] width 212 height 16
click at [261, 180] on select "Oui Non Non répondu Sélectionner une option" at bounding box center [336, 188] width 212 height 16
click at [260, 183] on select "Oui Non Non répondu Sélectionner une option" at bounding box center [336, 188] width 212 height 16
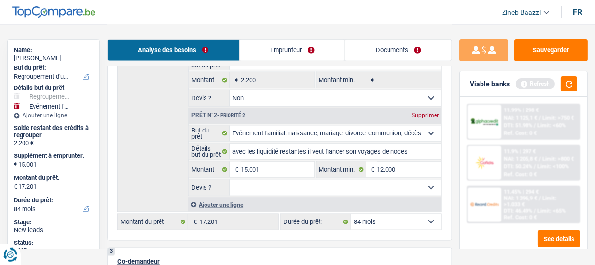
click at [250, 186] on select "Oui Non Non répondu Sélectionner une option" at bounding box center [336, 188] width 212 height 16
click at [250, 191] on select "Oui Non Non répondu Sélectionner une option" at bounding box center [336, 188] width 212 height 16
click at [253, 189] on select "Oui Non Non répondu Sélectionner une option" at bounding box center [336, 188] width 212 height 16
drag, startPoint x: 260, startPoint y: 187, endPoint x: 279, endPoint y: 189, distance: 19.8
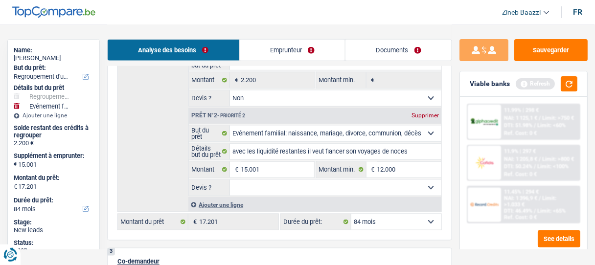
click at [260, 187] on select "Oui Non Non répondu Sélectionner une option" at bounding box center [336, 188] width 212 height 16
click at [567, 86] on button "button" at bounding box center [569, 83] width 17 height 15
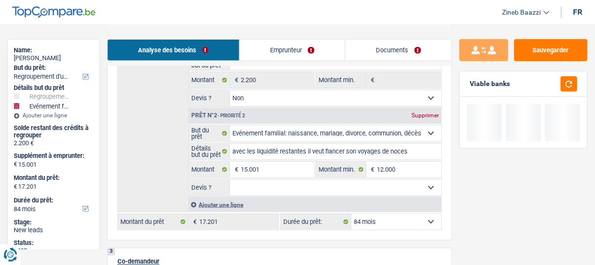
click at [351, 26] on div "Analyse des besoins Emprunteur Documents" at bounding box center [279, 45] width 345 height 42
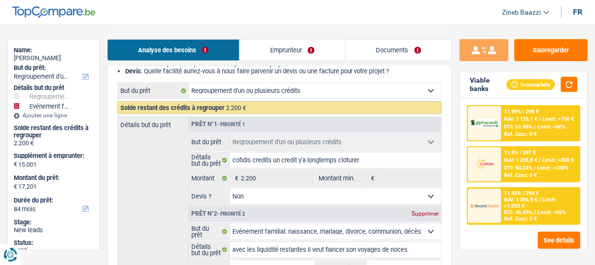
scroll to position [118, 0]
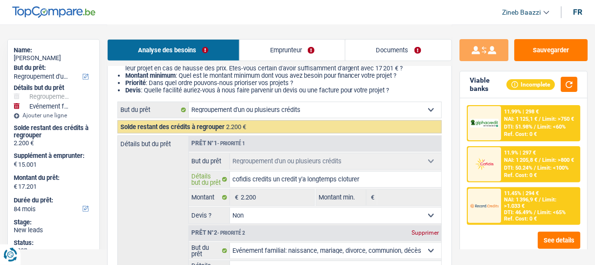
click at [266, 181] on input "cofidis credits un credit y'a longtemps cloturer" at bounding box center [336, 180] width 212 height 16
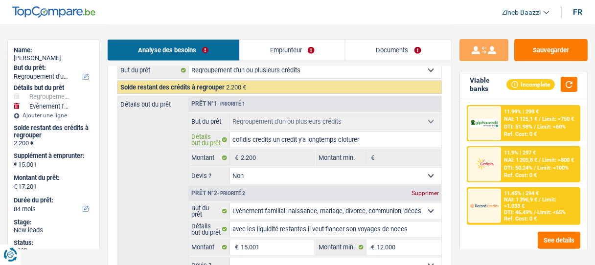
scroll to position [157, 0]
click at [254, 139] on input "cofidis credits un credit y'a longtemps cloturer" at bounding box center [336, 141] width 212 height 16
click at [260, 139] on input "cofidis credits un credit y'a longtemps cloturer" at bounding box center [336, 141] width 212 height 16
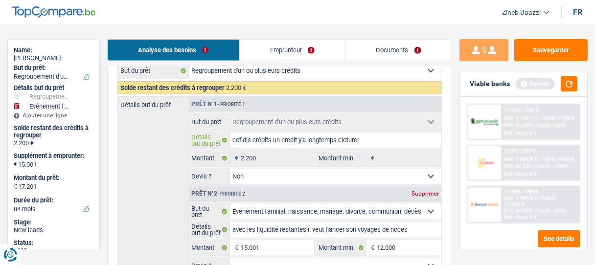
click at [290, 141] on input "cofidis crédits un credit y'a longtemps cloturer" at bounding box center [336, 141] width 212 height 16
click at [378, 139] on input "cofidis crédits un crzdit y'a longtemps cloturer" at bounding box center [336, 141] width 212 height 16
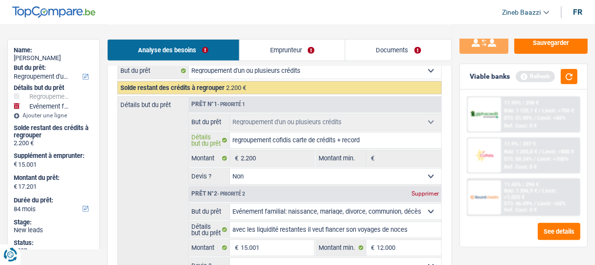
scroll to position [11, 0]
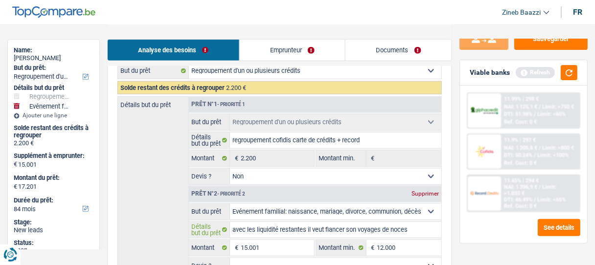
click at [420, 226] on input "avec les liquidité restantes il veut fiancer son voyages de noces" at bounding box center [336, 230] width 212 height 16
click at [428, 233] on input "avec les liquidité restantes il veut fiancer son voyages de noces et remboursé …" at bounding box center [336, 230] width 212 height 16
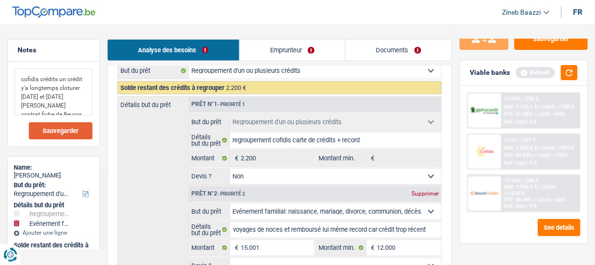
scroll to position [0, 0]
click at [82, 106] on textarea "cofidis crédits un crédit y'a longtemps cloturer samedi et lundi azelitas contr…" at bounding box center [54, 92] width 78 height 47
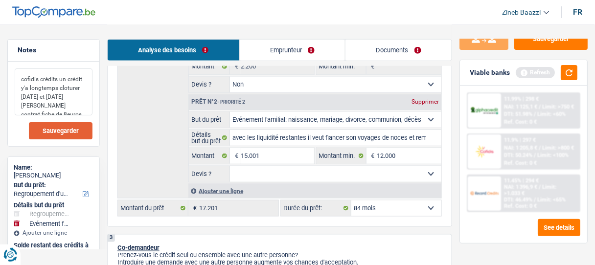
scroll to position [235, 0]
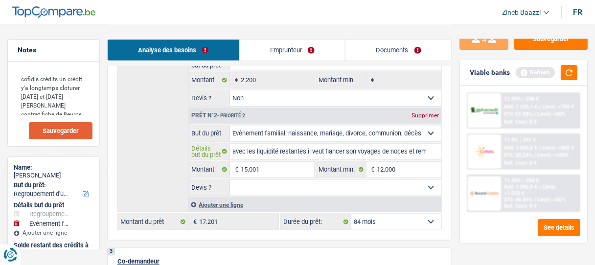
click at [422, 144] on input "avec les liquidité restantes il veut fiancer son voyages de noces et remboursé …" at bounding box center [336, 152] width 212 height 16
click at [566, 72] on button "button" at bounding box center [569, 72] width 17 height 15
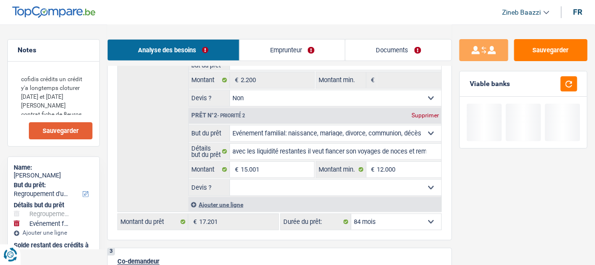
click at [296, 46] on link "Emprunteur" at bounding box center [293, 50] width 106 height 21
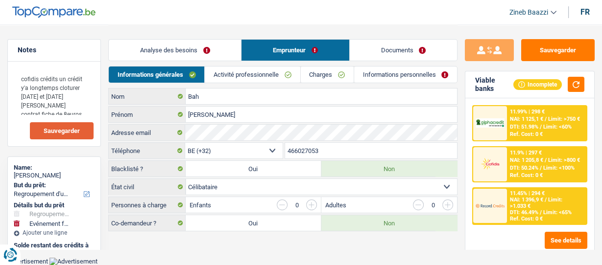
click at [279, 74] on link "Activité professionnelle" at bounding box center [252, 75] width 95 height 16
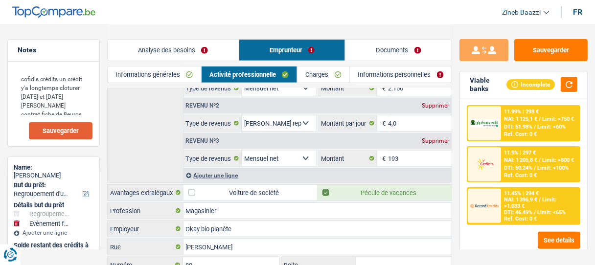
scroll to position [118, 0]
click at [432, 137] on div "Supprimer" at bounding box center [436, 140] width 32 height 6
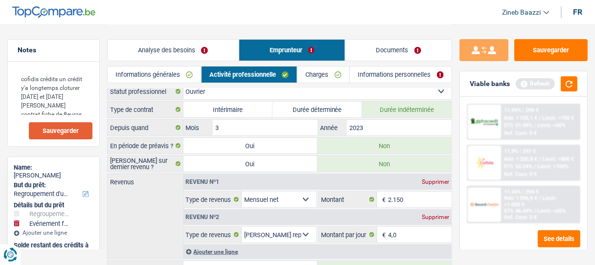
scroll to position [0, 0]
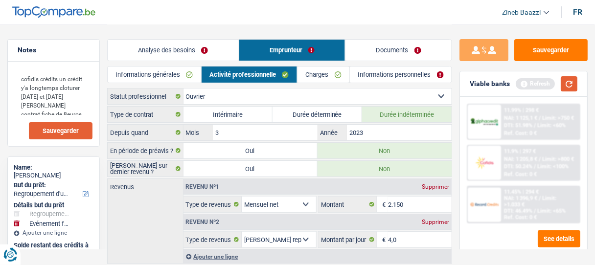
click at [575, 82] on button "button" at bounding box center [569, 83] width 17 height 15
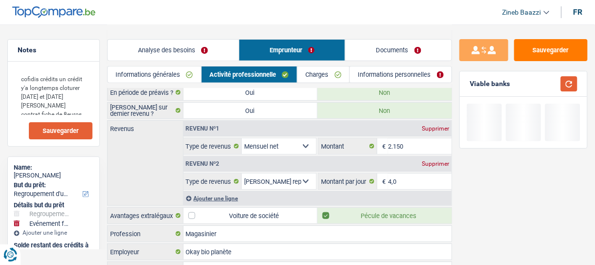
scroll to position [78, 0]
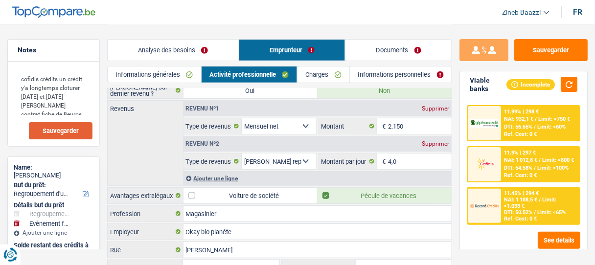
click at [228, 178] on div "Ajouter une ligne" at bounding box center [318, 178] width 269 height 14
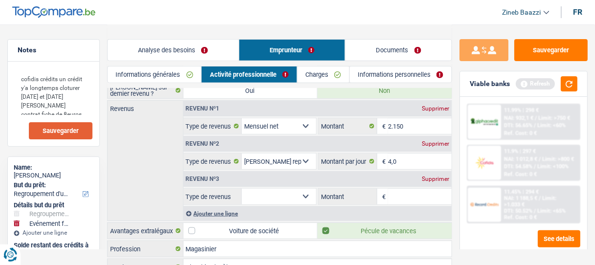
click at [278, 193] on select "Allocation d'handicap Allocations chômage Allocations familiales Chèques repas …" at bounding box center [279, 197] width 74 height 16
click at [242, 189] on select "Allocation d'handicap Allocations chômage Allocations familiales Chèques repas …" at bounding box center [279, 197] width 74 height 16
click at [396, 197] on input "Montant" at bounding box center [420, 197] width 64 height 16
click at [223, 214] on div "Ajouter une ligne" at bounding box center [318, 214] width 269 height 14
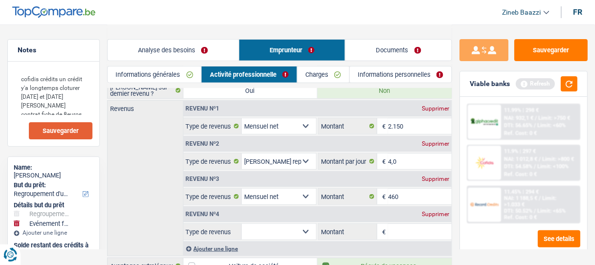
click at [269, 231] on select "Allocation d'handicap Allocations chômage Allocations familiales Chèques repas …" at bounding box center [279, 232] width 74 height 16
click at [242, 224] on select "Allocation d'handicap Allocations chômage Allocations familiales Chèques repas …" at bounding box center [279, 232] width 74 height 16
click at [403, 228] on input "Montant par jour" at bounding box center [420, 232] width 64 height 16
click at [152, 175] on div "Revenus Revenu nº1 Supprimer Allocation d'handicap Allocations chômage Allocati…" at bounding box center [279, 178] width 345 height 156
click at [573, 89] on button "button" at bounding box center [569, 83] width 17 height 15
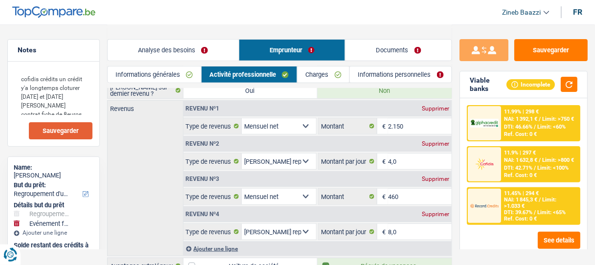
click at [148, 171] on div "Revenus Revenu nº1 Supprimer Allocation d'handicap Allocations chômage Allocati…" at bounding box center [279, 178] width 345 height 156
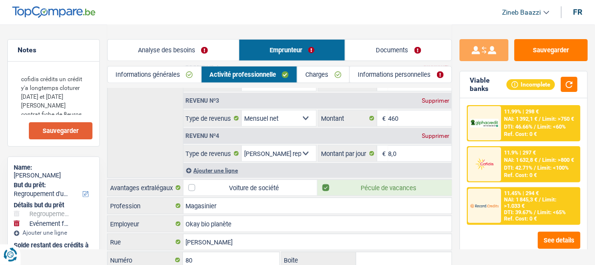
scroll to position [118, 0]
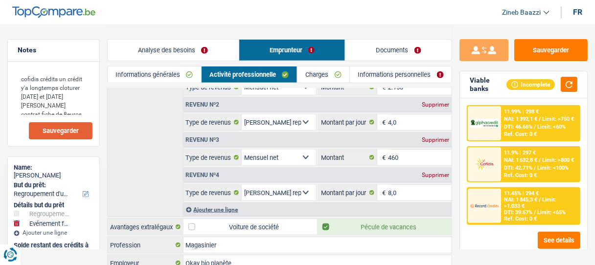
click at [437, 172] on div "Supprimer" at bounding box center [436, 175] width 32 height 6
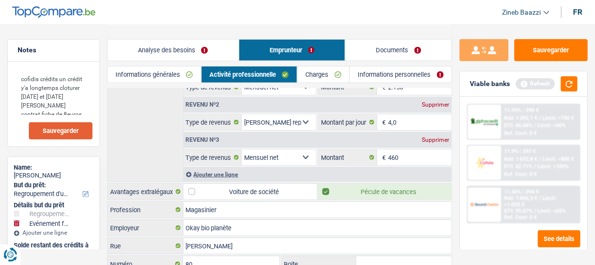
click at [431, 138] on div "Supprimer" at bounding box center [436, 140] width 32 height 6
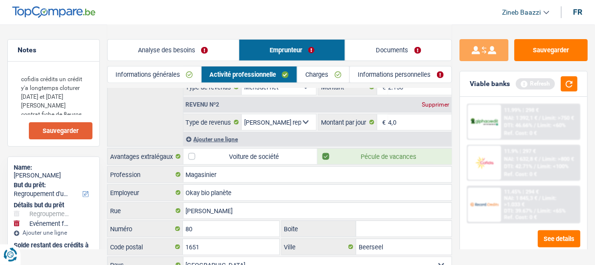
click at [158, 125] on div "Revenus Revenu nº1 Supprimer Allocation d'handicap Allocations chômage Allocati…" at bounding box center [279, 104] width 345 height 86
click at [567, 80] on button "button" at bounding box center [569, 83] width 17 height 15
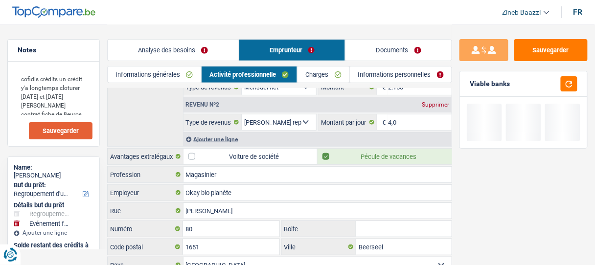
click at [161, 118] on div "Revenus Revenu nº1 Supprimer Allocation d'handicap Allocations chômage Allocati…" at bounding box center [279, 104] width 345 height 86
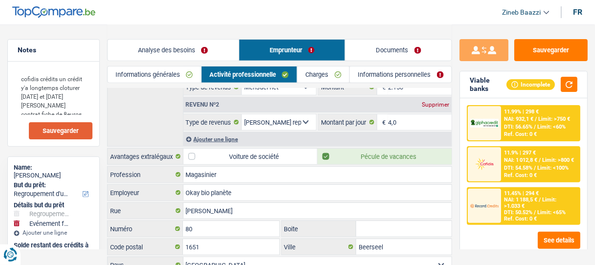
click at [326, 151] on label "Pécule de vacances" at bounding box center [385, 157] width 134 height 16
click at [326, 151] on input "Pécule de vacances" at bounding box center [385, 157] width 134 height 16
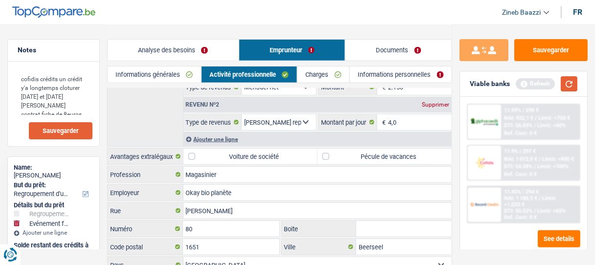
click at [564, 82] on button "button" at bounding box center [569, 83] width 17 height 15
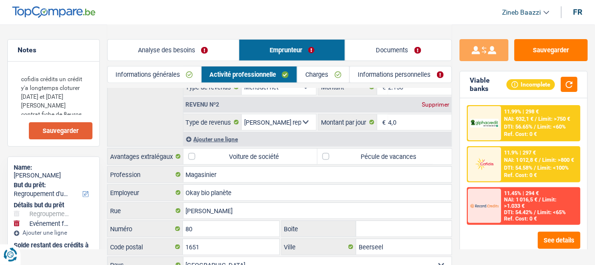
click at [329, 154] on label "Pécule de vacances" at bounding box center [385, 157] width 134 height 16
click at [329, 154] on input "Pécule de vacances" at bounding box center [385, 157] width 134 height 16
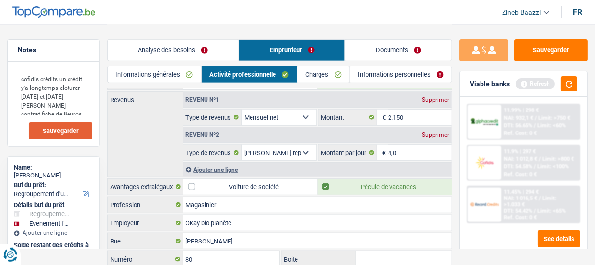
scroll to position [39, 0]
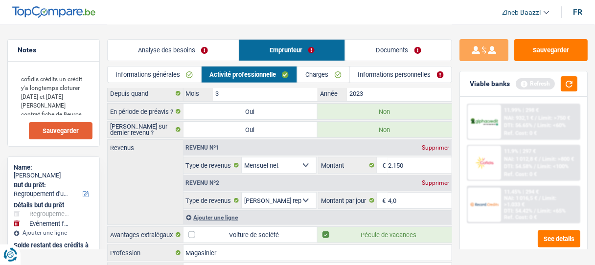
click at [380, 78] on link "Informations personnelles" at bounding box center [401, 75] width 102 height 16
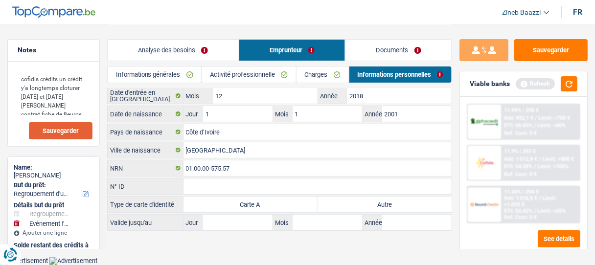
scroll to position [15, 0]
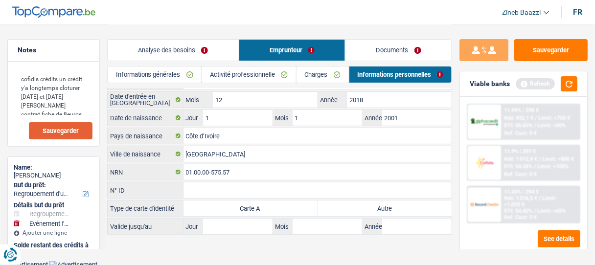
click at [332, 75] on link "Charges" at bounding box center [323, 75] width 52 height 16
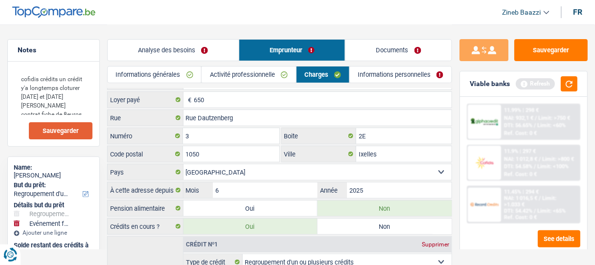
click at [259, 77] on link "Activité professionnelle" at bounding box center [249, 75] width 94 height 16
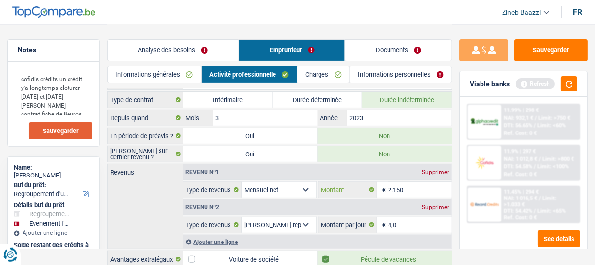
click at [396, 186] on input "2.150" at bounding box center [420, 190] width 64 height 16
click at [566, 83] on button "button" at bounding box center [569, 83] width 17 height 15
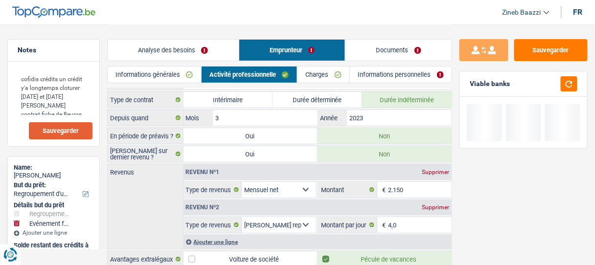
click at [389, 49] on link "Documents" at bounding box center [399, 50] width 106 height 21
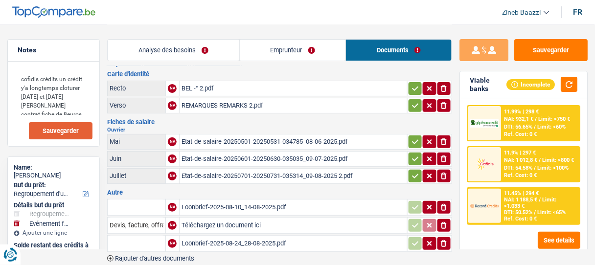
click at [196, 141] on div "Etat-de-salaire-20250501-20250531-034785_08-06-2025.pdf" at bounding box center [294, 142] width 224 height 15
click at [259, 160] on div "Etat-de-salaire-20250601-20250630-035035_09-07-2025.pdf" at bounding box center [294, 159] width 224 height 15
click at [309, 175] on div "Etat-de-salaire-20250701-20250731-035314_09-08-2025 2.pdf" at bounding box center [294, 176] width 224 height 15
click at [231, 107] on div "REMARQUES REMARKS 2.pdf" at bounding box center [294, 105] width 224 height 15
click at [268, 41] on link "Emprunteur" at bounding box center [293, 50] width 106 height 21
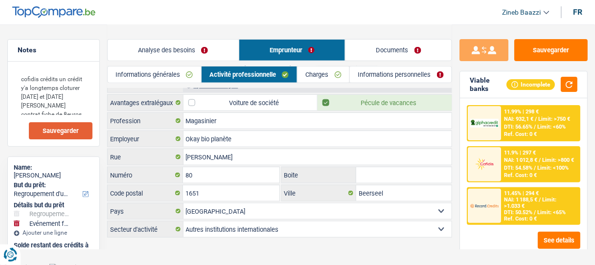
scroll to position [171, 0]
click at [207, 53] on link "Analyse des besoins" at bounding box center [173, 50] width 131 height 21
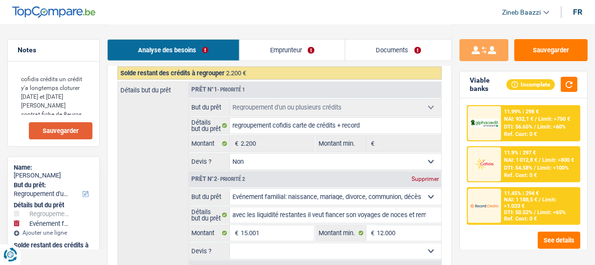
click at [290, 162] on select "Oui Non Non répondu Sélectionner une option" at bounding box center [336, 162] width 212 height 16
click at [291, 162] on select "Oui Non Non répondu Sélectionner une option" at bounding box center [336, 162] width 212 height 16
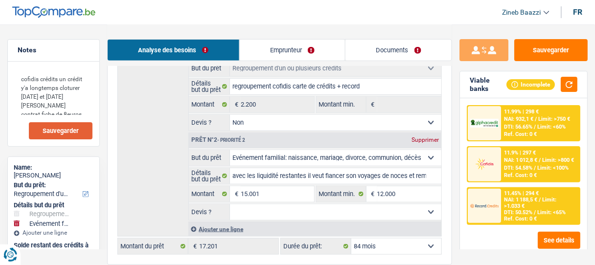
scroll to position [211, 0]
click at [278, 173] on input "avec les liquidité restantes il veut fiancer son voyages de noces et remboursé …" at bounding box center [336, 176] width 212 height 16
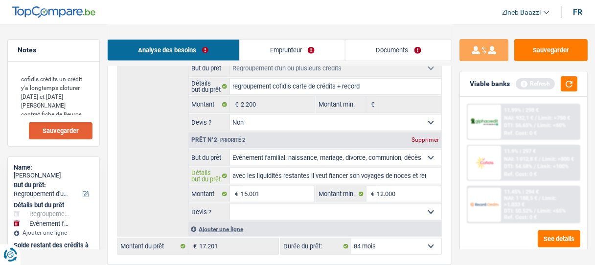
click at [371, 175] on input "avec les liquidités restantes il veut fiancer son voyages de noces et remboursé…" at bounding box center [336, 176] width 212 height 16
drag, startPoint x: 371, startPoint y: 175, endPoint x: 378, endPoint y: 176, distance: 7.4
click at [372, 175] on input "avec les liquidités restantes il veut fiancer son voyages de noces et remboursé…" at bounding box center [336, 176] width 212 height 16
click at [378, 176] on input "avec les liquidités restantes il veut fiancer son voyages de noces et remboursé…" at bounding box center [336, 176] width 212 height 16
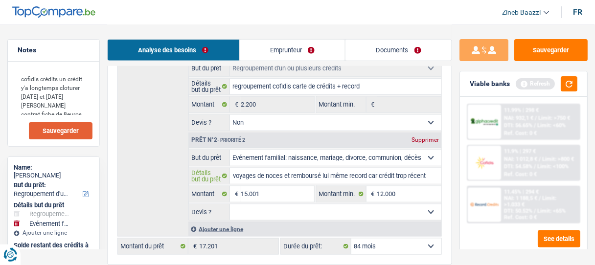
click at [423, 174] on input "avec les liquidités restantes il veut fiancer son voyages de noces et remboursé…" at bounding box center [336, 176] width 212 height 16
click at [423, 173] on input "avec les liquidités restantes il veut fiancer son voyages de noces et remboursé…" at bounding box center [336, 176] width 212 height 16
click at [87, 106] on textarea "cofidis crédits un crédit y'a longtemps cloturer samedi et lundi azelitas contr…" at bounding box center [54, 92] width 78 height 47
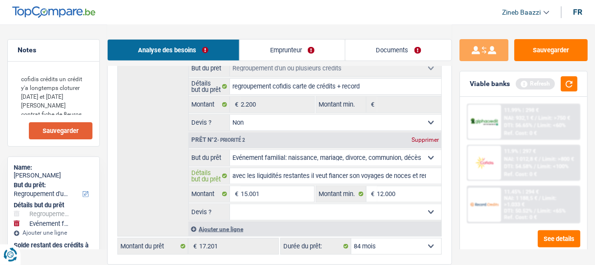
click at [430, 175] on input "avec les liquidités restantes il veut fiancer son voyages de noces et remboursé…" at bounding box center [336, 176] width 212 height 16
click at [425, 176] on input "avec les liquidités restantes il veut fiancer son voyages de noces et remboursé…" at bounding box center [336, 176] width 212 height 16
click at [414, 176] on input "avec les liquidités restantes il veut fiancer son voyages de noces et remboursé…" at bounding box center [336, 176] width 212 height 16
click at [310, 174] on input "avec les liquidités restantes il veut fiancer son voyages de noces et remboursé…" at bounding box center [336, 176] width 212 height 16
click at [234, 172] on input "avec les liquidités restantes il veut fiancer son voyages de noces et remboursé…" at bounding box center [336, 176] width 212 height 16
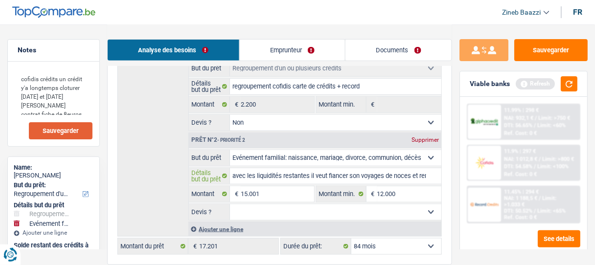
click at [234, 172] on input "avec les liquidités restantes il veut fiancer son voyages de noces et remboursé…" at bounding box center [336, 176] width 212 height 16
click at [22, 80] on textarea "cofidis crédits un crédit y'a longtemps cloturer samedi et lundi azelitas contr…" at bounding box center [54, 92] width 78 height 47
click at [19, 79] on textarea "cofidis crédits un crédit y'a longtemps cloturer samedi et lundi azelitas contr…" at bounding box center [54, 92] width 78 height 47
paste textarea "avec les liquidités restantes il veut fiancer son voyages de noces et remboursé…"
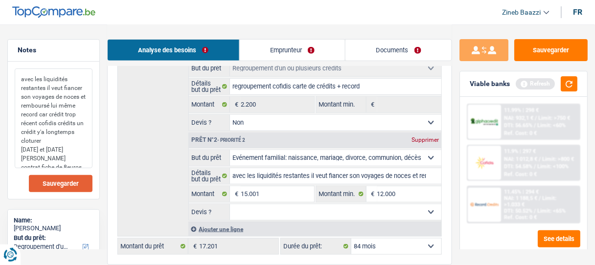
drag, startPoint x: 36, startPoint y: 124, endPoint x: 72, endPoint y: 142, distance: 39.6
click at [72, 142] on textarea "avec les liquidités restantes il veut fiancer son voyages de noces et remboursé…" at bounding box center [54, 119] width 78 height 100
click at [304, 54] on link "Emprunteur" at bounding box center [293, 50] width 106 height 21
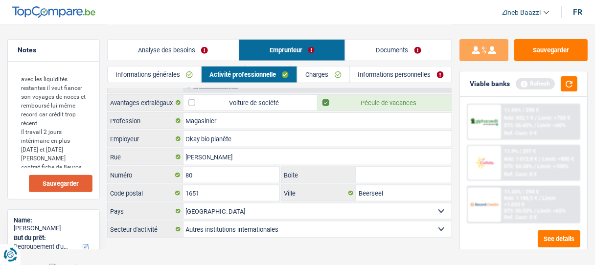
click at [325, 74] on link "Charges" at bounding box center [324, 75] width 52 height 16
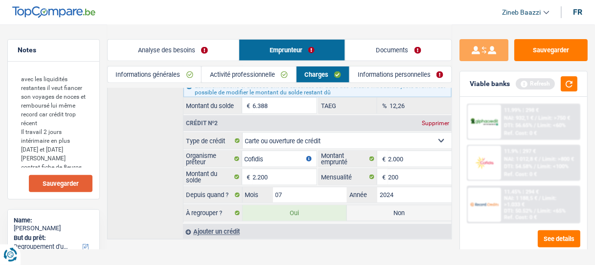
drag, startPoint x: 236, startPoint y: 78, endPoint x: 242, endPoint y: 86, distance: 9.4
click at [236, 78] on link "Activité professionnelle" at bounding box center [249, 75] width 94 height 16
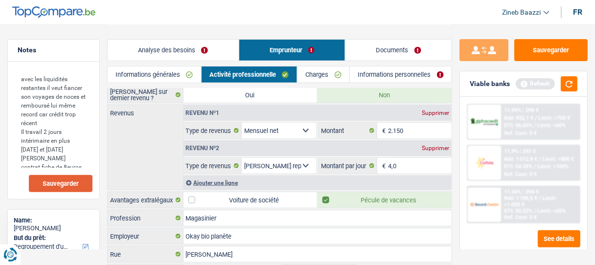
scroll to position [78, 0]
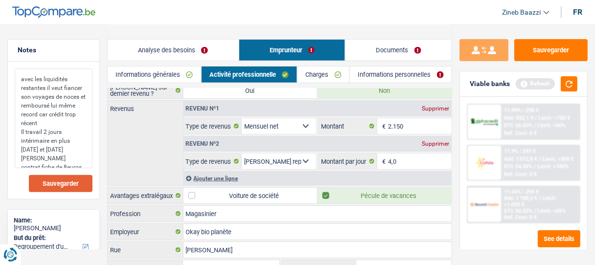
click at [82, 160] on textarea "avec les liquidités restantes il veut fiancer son voyages de noces et remboursé…" at bounding box center [54, 119] width 78 height 100
click at [82, 161] on textarea "avec les liquidités restantes il veut fiancer son voyages de noces et remboursé…" at bounding box center [54, 119] width 78 height 100
drag, startPoint x: 82, startPoint y: 161, endPoint x: 46, endPoint y: 133, distance: 45.3
click at [46, 133] on textarea "avec les liquidités restantes il veut fiancer son voyages de noces et remboursé…" at bounding box center [54, 119] width 78 height 100
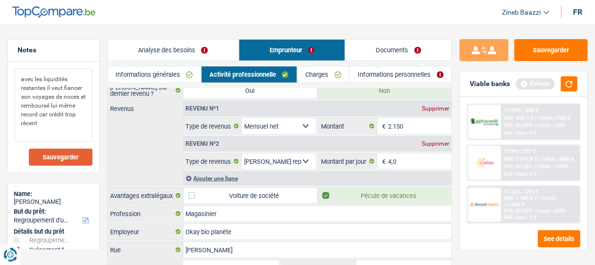
click at [72, 135] on textarea "avec les liquidités restantes il veut fiancer son voyages de noces et remboursé…" at bounding box center [54, 105] width 78 height 73
click at [53, 125] on textarea "avec les liquidités restantes il veut fiancer son voyages de noces et remboursé…" at bounding box center [54, 105] width 78 height 73
click at [59, 125] on textarea "avec les liquidités restantes il veut fiancer son voyages de noces et remboursé…" at bounding box center [54, 105] width 78 height 73
drag, startPoint x: 166, startPoint y: 70, endPoint x: 171, endPoint y: 60, distance: 11.2
click at [165, 70] on link "Informations générales" at bounding box center [155, 75] width 94 height 16
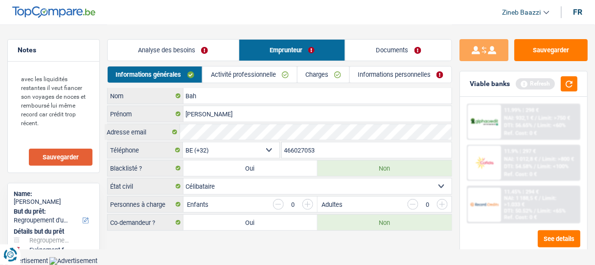
scroll to position [0, 0]
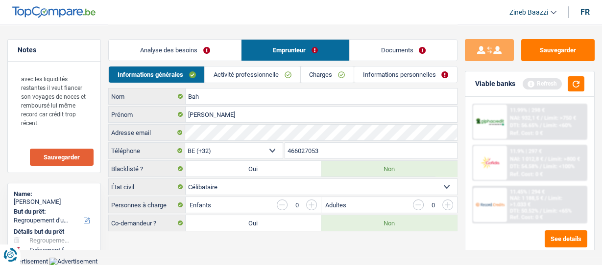
click at [173, 47] on link "Analyse des besoins" at bounding box center [175, 50] width 132 height 21
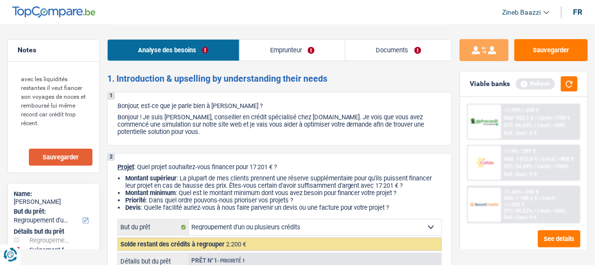
click at [370, 42] on link "Documents" at bounding box center [399, 50] width 106 height 21
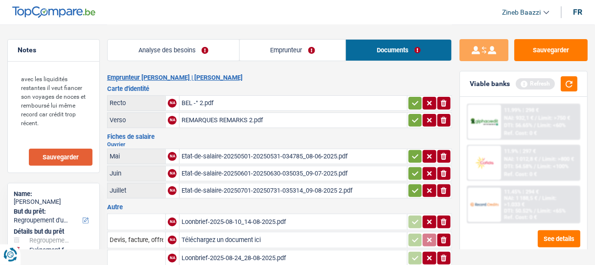
click at [268, 60] on link "Emprunteur" at bounding box center [293, 50] width 106 height 21
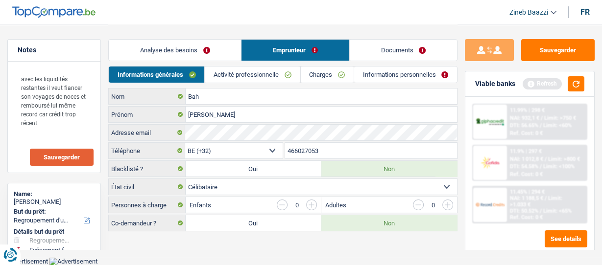
click at [164, 45] on link "Analyse des besoins" at bounding box center [175, 50] width 132 height 21
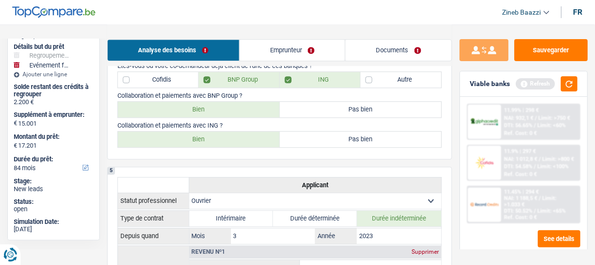
scroll to position [509, 0]
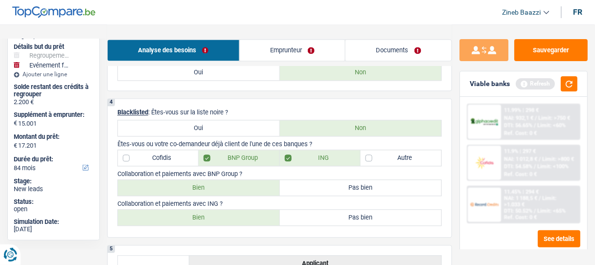
click at [159, 150] on label "Cofidis" at bounding box center [158, 158] width 81 height 16
click at [159, 150] on input "Cofidis" at bounding box center [158, 158] width 81 height 16
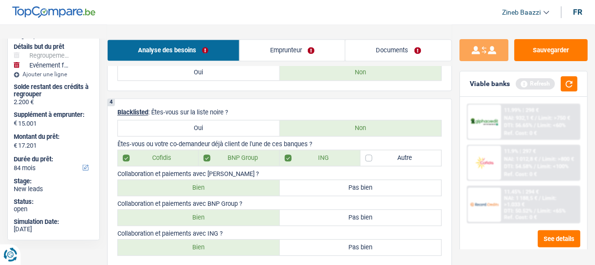
drag, startPoint x: 169, startPoint y: 183, endPoint x: 177, endPoint y: 186, distance: 8.1
click at [169, 183] on label "Bien" at bounding box center [199, 188] width 162 height 16
click at [169, 183] on input "Bien" at bounding box center [199, 188] width 162 height 16
click at [562, 84] on button "button" at bounding box center [569, 83] width 17 height 15
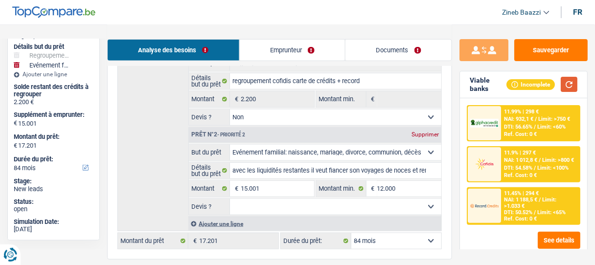
scroll to position [235, 0]
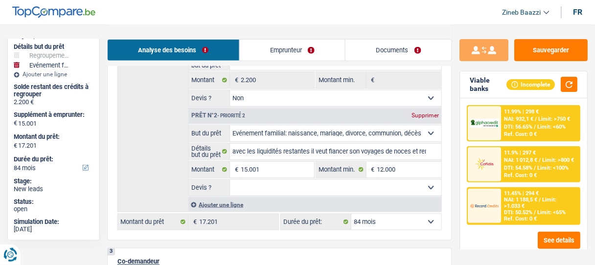
click at [368, 221] on select "12 mois 18 mois 24 mois 30 mois 36 mois 42 mois 48 mois 60 mois 72 mois 84 mois…" at bounding box center [397, 222] width 90 height 16
click at [289, 24] on div "Analyse des besoins Emprunteur Documents" at bounding box center [279, 45] width 345 height 42
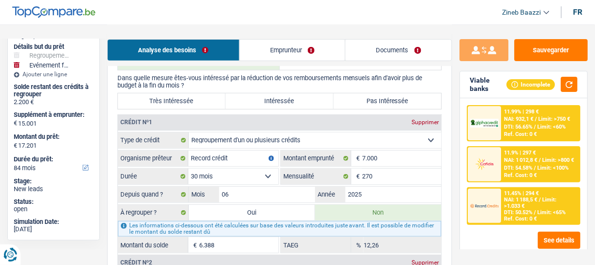
scroll to position [901, 0]
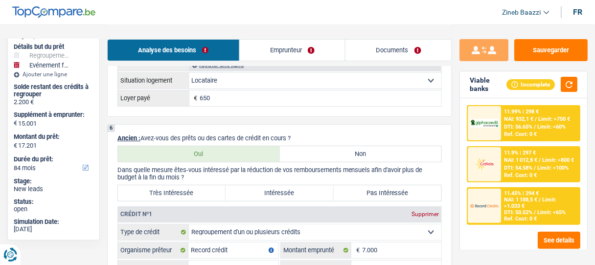
click at [184, 191] on label "Très Intéressée" at bounding box center [172, 194] width 108 height 16
click at [184, 191] on input "Très Intéressée" at bounding box center [172, 194] width 108 height 16
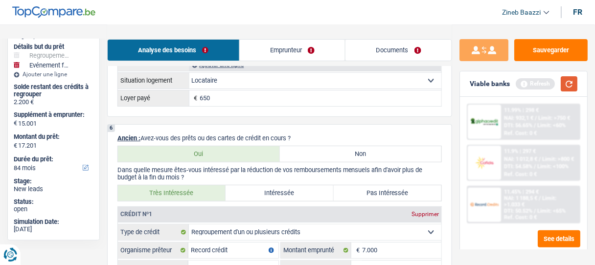
drag, startPoint x: 557, startPoint y: 82, endPoint x: 565, endPoint y: 82, distance: 7.8
click at [561, 82] on div "Refresh" at bounding box center [547, 83] width 62 height 15
click at [567, 83] on button "button" at bounding box center [569, 83] width 17 height 15
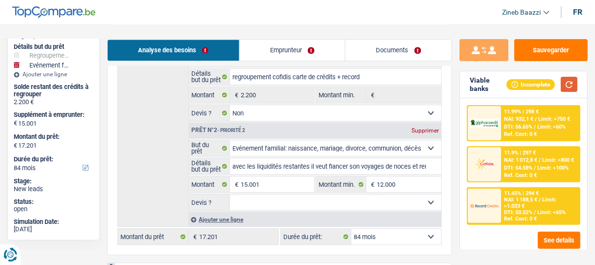
scroll to position [1528, 0]
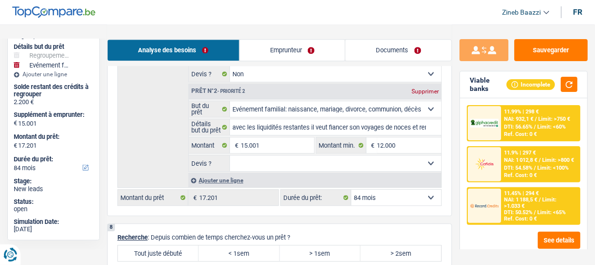
click at [255, 156] on select "Oui Non Non répondu Sélectionner une option" at bounding box center [336, 164] width 212 height 16
click at [230, 156] on select "Oui Non Non répondu Sélectionner une option" at bounding box center [336, 164] width 212 height 16
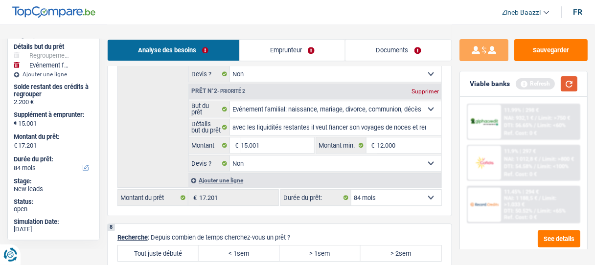
click at [565, 84] on button "button" at bounding box center [569, 83] width 17 height 15
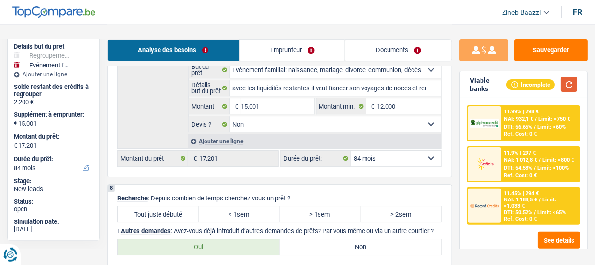
scroll to position [1606, 0]
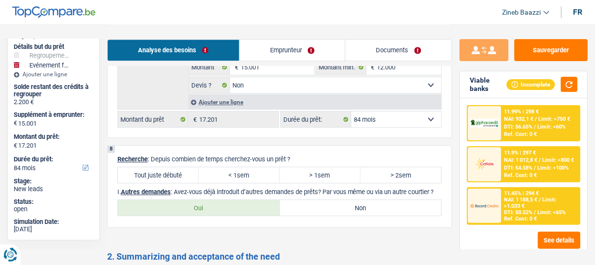
click at [169, 167] on label "Tout juste débuté" at bounding box center [158, 175] width 81 height 16
click at [169, 167] on input "Tout juste débuté" at bounding box center [158, 175] width 81 height 16
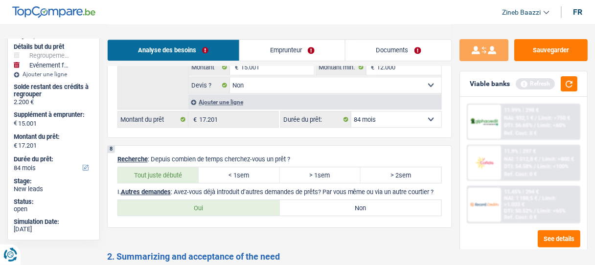
click at [253, 200] on label "Oui" at bounding box center [199, 208] width 162 height 16
click at [253, 200] on input "Oui" at bounding box center [199, 208] width 162 height 16
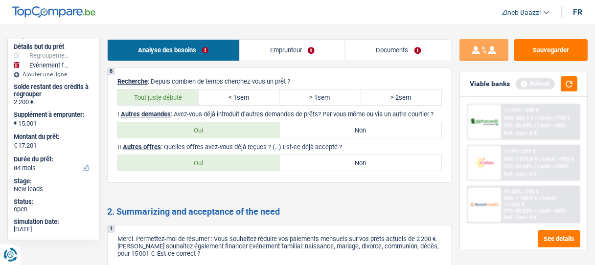
scroll to position [1684, 0]
click at [318, 155] on label "Non" at bounding box center [361, 163] width 162 height 16
click at [318, 155] on input "Non" at bounding box center [361, 163] width 162 height 16
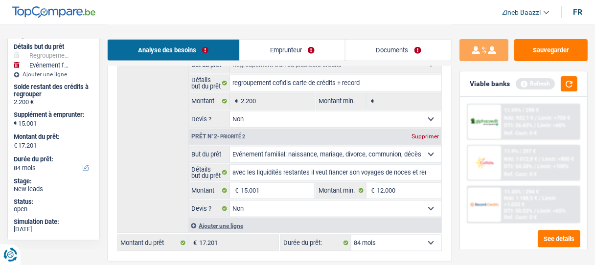
scroll to position [227, 0]
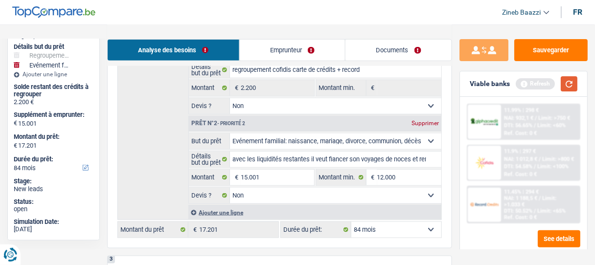
click at [575, 85] on button "button" at bounding box center [569, 83] width 17 height 15
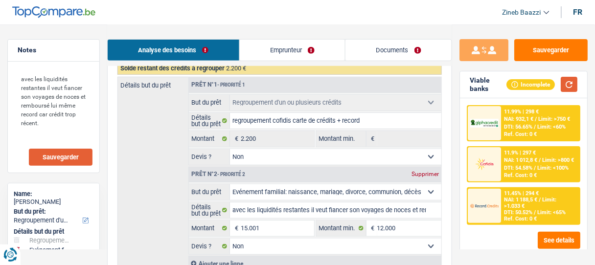
scroll to position [188, 0]
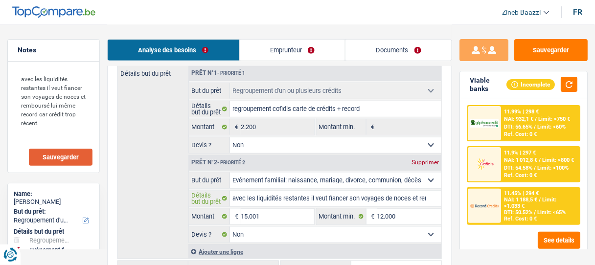
click at [403, 193] on input "avec les liquidités restantes il veut fiancer son voyages de noces et remboursé…" at bounding box center [336, 199] width 212 height 16
click at [367, 111] on input "regroupement cofidis carte de crédits + record" at bounding box center [336, 109] width 212 height 16
click at [307, 181] on select "Confort maison: meubles, textile, peinture, électroménager, outillage non-profe…" at bounding box center [336, 181] width 212 height 16
click at [230, 173] on select "Confort maison: meubles, textile, peinture, électroménager, outillage non-profe…" at bounding box center [336, 181] width 212 height 16
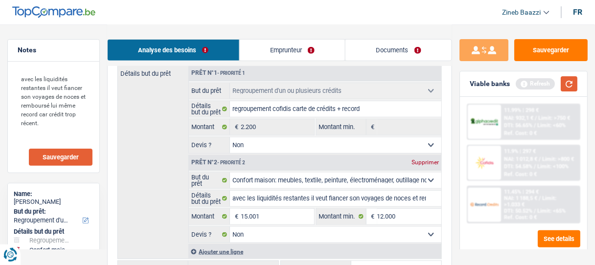
click at [563, 86] on button "button" at bounding box center [569, 83] width 17 height 15
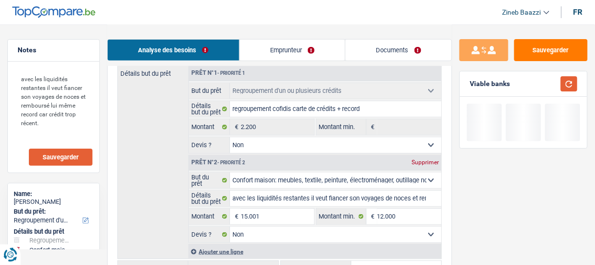
click at [565, 78] on button "button" at bounding box center [569, 83] width 17 height 15
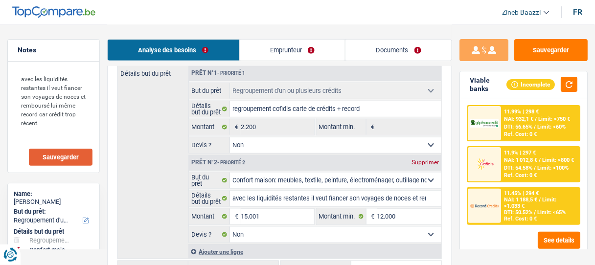
click at [389, 15] on header "Zineb Baazzi Se déconnecter fr" at bounding box center [297, 12] width 595 height 25
click at [235, 200] on input "avec les liquidités restantes il veut fiancer son voyages de noces et remboursé…" at bounding box center [336, 199] width 212 height 16
click at [236, 197] on input "avec les liquidités restantes il veut fiancer son voyages de noces et remboursé…" at bounding box center [336, 199] width 212 height 16
click at [236, 203] on input "avec les liquidités restantes il veut fiancer son voyages de noces et remboursé…" at bounding box center [336, 199] width 212 height 16
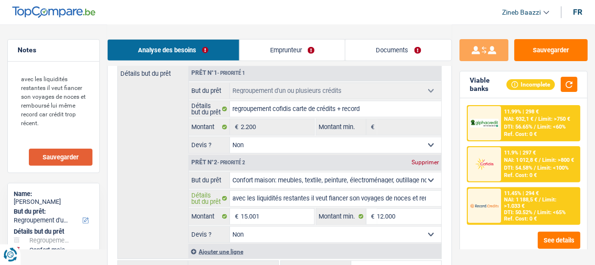
click at [234, 200] on input "avec les liquidités restantes il veut fiancer son voyages de noces et remboursé…" at bounding box center [336, 199] width 212 height 16
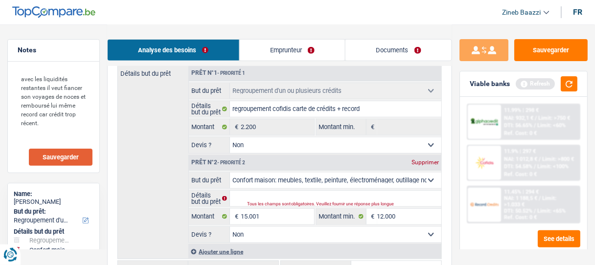
click at [170, 162] on div "Détails but du prêt Prêt n°1 - Priorité 1 Confort maison: meubles, textile, pei…" at bounding box center [280, 162] width 325 height 194
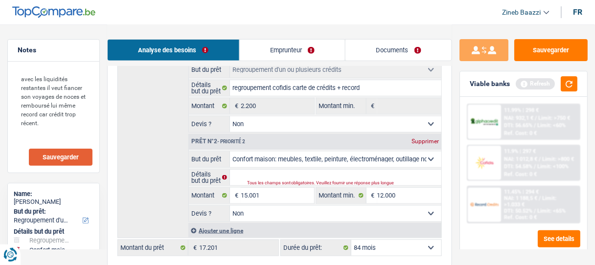
scroll to position [227, 0]
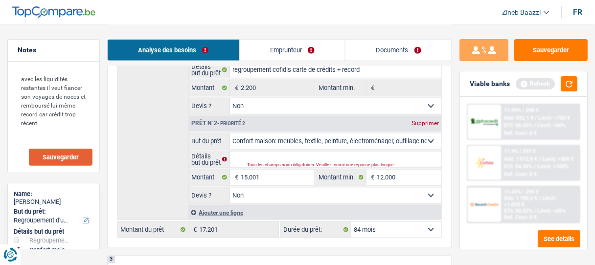
click at [255, 164] on div "Tous les champs sont obligatoires. Veuillez fournir une réponse plus longue" at bounding box center [334, 166] width 174 height 4
click at [249, 164] on div "Tous les champs sont obligatoires. Veuillez fournir une réponse plus longue" at bounding box center [334, 166] width 174 height 4
click at [244, 159] on input "Détails but du prêt" at bounding box center [336, 160] width 212 height 16
click at [248, 159] on input "Détails but du prêt" at bounding box center [336, 160] width 212 height 16
click at [261, 154] on input "Détails but du prêt" at bounding box center [336, 160] width 212 height 16
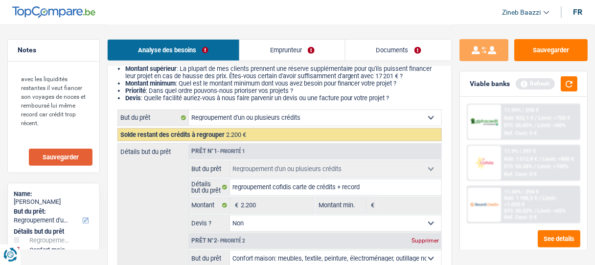
scroll to position [71, 0]
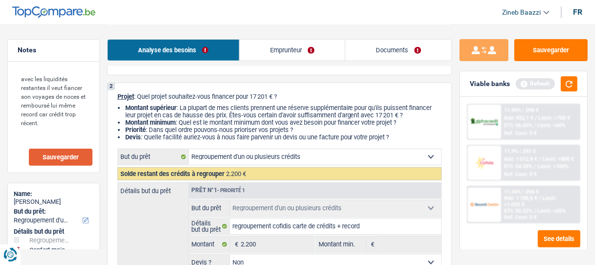
click at [257, 157] on select "Confort maison: meubles, textile, peinture, électroménager, outillage non-profe…" at bounding box center [315, 157] width 253 height 16
click at [156, 103] on div "2 Projet : Quel projet souhaitez-vous financer pour 17 201 € ? Montant supérieu…" at bounding box center [279, 244] width 345 height 323
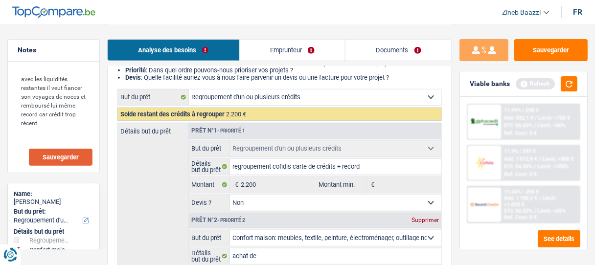
scroll to position [118, 0]
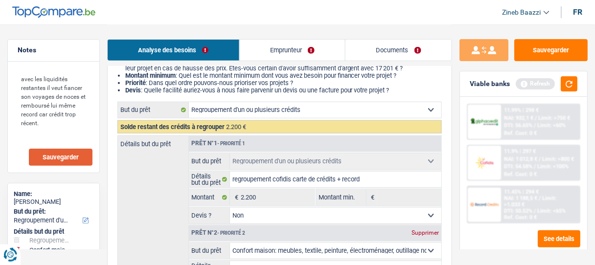
click at [236, 116] on select "Confort maison: meubles, textile, peinture, électroménager, outillage non-profe…" at bounding box center [315, 110] width 253 height 16
click at [165, 81] on li "Priorité : Dans quel ordre pouvons-nous prioriser vos projets ?" at bounding box center [283, 82] width 317 height 7
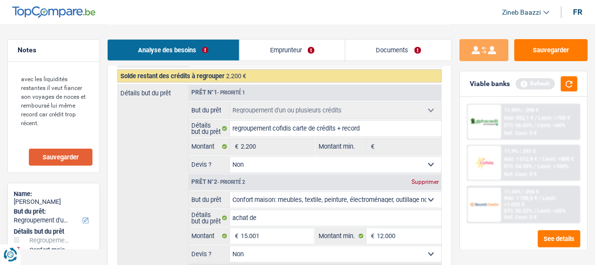
scroll to position [157, 0]
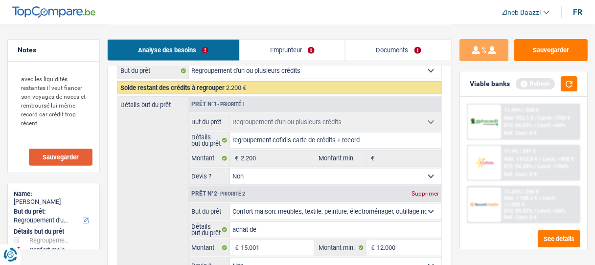
click at [244, 79] on div "Confort maison: meubles, textile, peinture, électroménager, outillage non-profe…" at bounding box center [280, 71] width 325 height 17
click at [244, 79] on select "Confort maison: meubles, textile, peinture, électroménager, outillage non-profe…" at bounding box center [315, 71] width 253 height 16
click at [189, 64] on select "Confort maison: meubles, textile, peinture, électroménager, outillage non-profe…" at bounding box center [315, 71] width 253 height 16
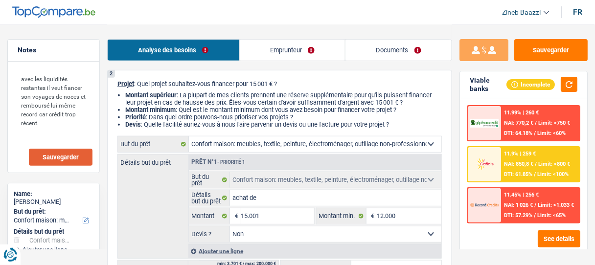
scroll to position [78, 0]
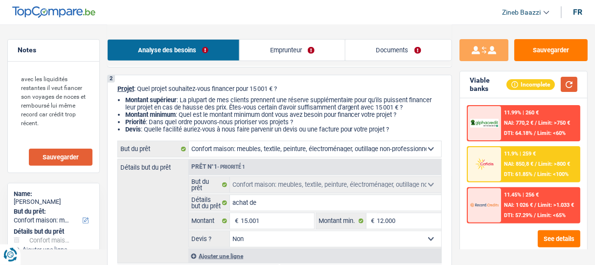
click at [560, 83] on div "Incomplete" at bounding box center [542, 84] width 71 height 15
click at [570, 86] on button "button" at bounding box center [569, 84] width 17 height 15
click at [504, 164] on div "11.9% | 259 € NAI: 850,8 € / Limit: >800 € DTI: 61.85% / Limit: <100%" at bounding box center [541, 164] width 78 height 34
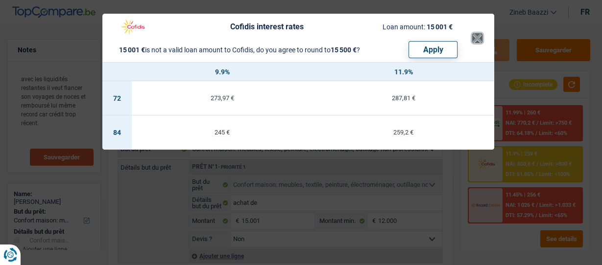
click at [475, 33] on button "×" at bounding box center [477, 38] width 10 height 10
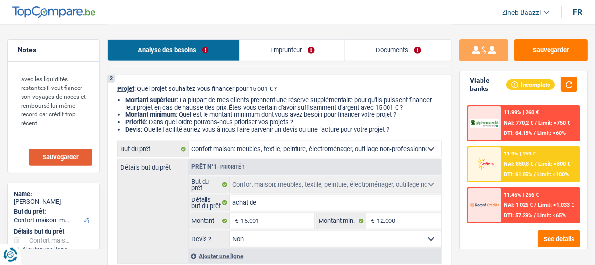
scroll to position [118, 0]
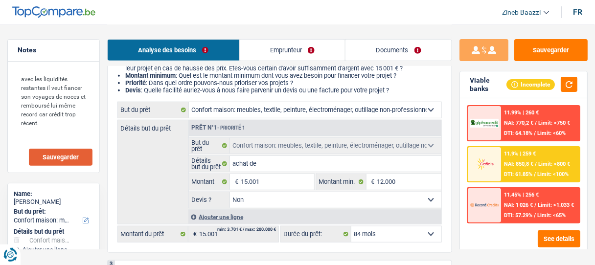
click at [401, 112] on select "Confort maison: meubles, textile, peinture, électroménager, outillage non-profe…" at bounding box center [315, 110] width 253 height 16
click at [152, 162] on div "Détails but du prêt Prêt n°1 - Priorité 1 Confort maison: meubles, textile, pei…" at bounding box center [280, 172] width 325 height 105
click at [153, 162] on div "Détails but du prêt Prêt n°1 - Priorité 1 Confort maison: meubles, textile, pei…" at bounding box center [280, 172] width 325 height 105
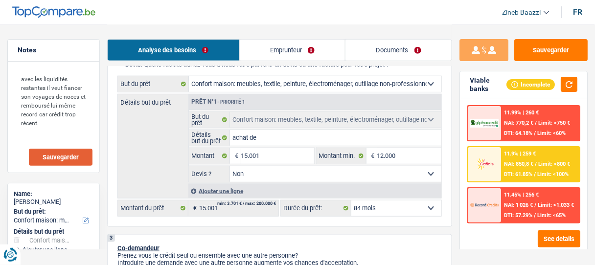
scroll to position [157, 0]
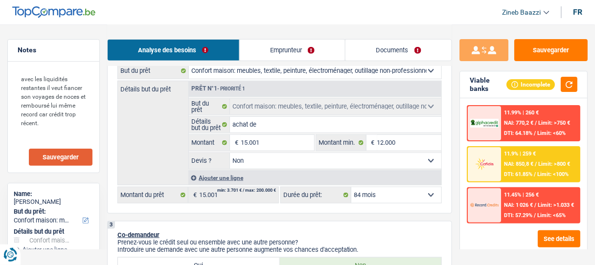
click at [281, 49] on link "Emprunteur" at bounding box center [293, 50] width 106 height 21
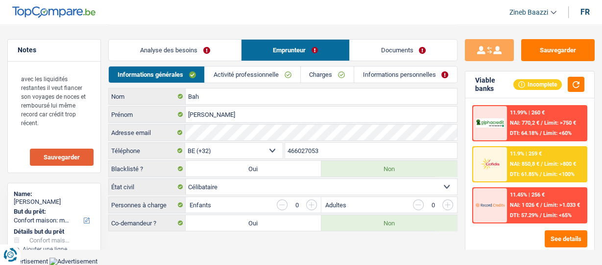
click at [259, 69] on link "Activité professionnelle" at bounding box center [252, 75] width 95 height 16
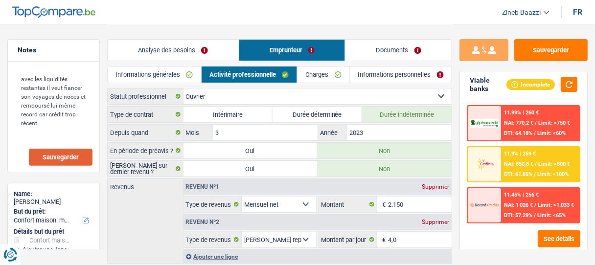
click at [204, 50] on link "Analyse des besoins" at bounding box center [173, 50] width 131 height 21
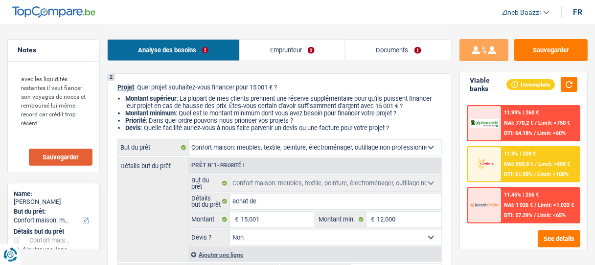
scroll to position [78, 0]
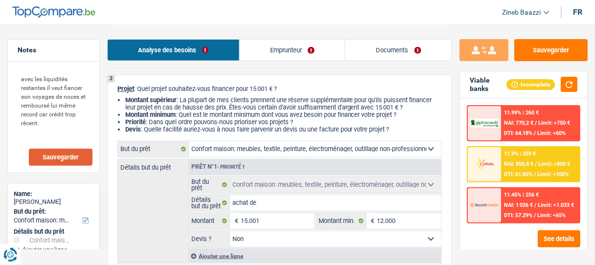
click at [228, 149] on select "Confort maison: meubles, textile, peinture, électroménager, outillage non-profe…" at bounding box center [315, 150] width 253 height 16
click at [161, 205] on div "Détails but du prêt Prêt n°1 - Priorité 1 Confort maison: meubles, textile, pei…" at bounding box center [280, 211] width 325 height 105
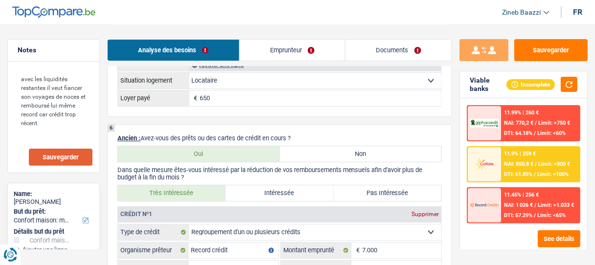
scroll to position [783, 0]
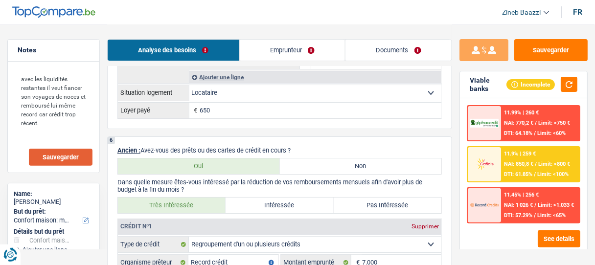
click at [266, 203] on label "Intéressée" at bounding box center [280, 206] width 108 height 16
click at [266, 203] on input "Intéressée" at bounding box center [280, 206] width 108 height 16
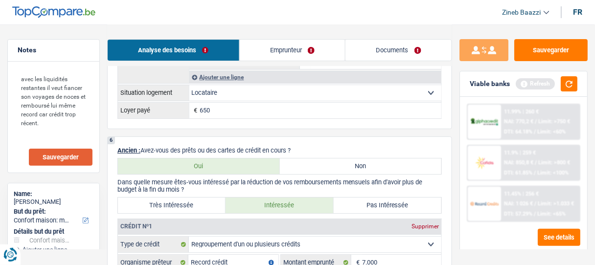
click at [201, 198] on label "Très Intéressée" at bounding box center [172, 206] width 108 height 16
click at [201, 198] on input "Très Intéressée" at bounding box center [172, 206] width 108 height 16
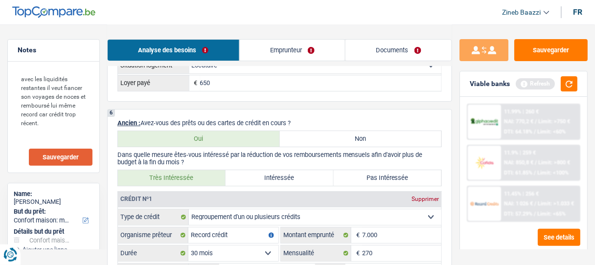
scroll to position [823, 0]
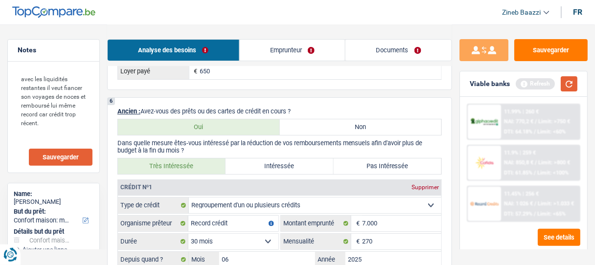
click at [569, 78] on button "button" at bounding box center [569, 83] width 17 height 15
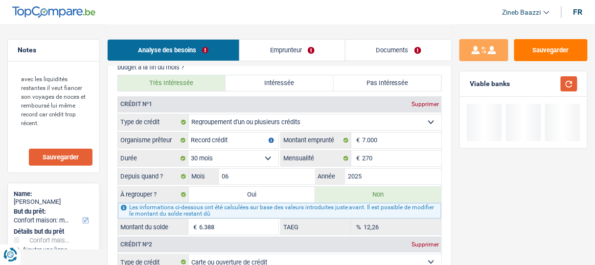
scroll to position [901, 0]
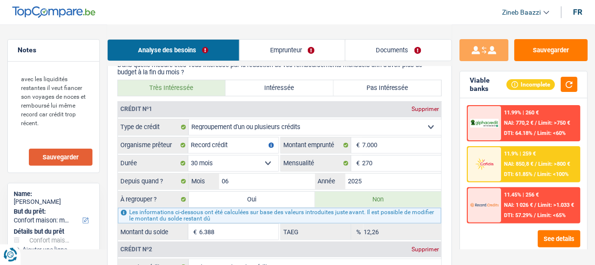
click at [275, 195] on label "Oui" at bounding box center [252, 200] width 126 height 16
click at [275, 195] on input "Oui" at bounding box center [252, 200] width 126 height 16
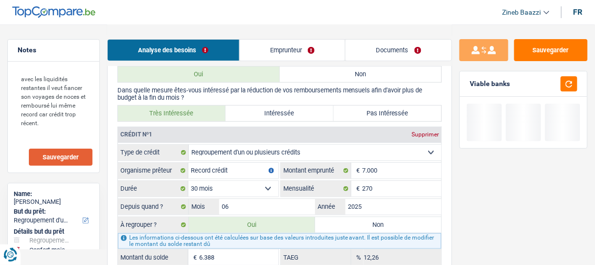
scroll to position [979, 0]
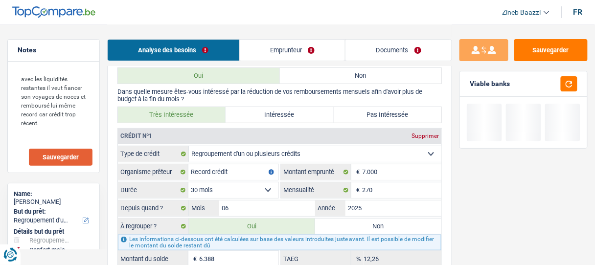
click at [351, 220] on label "Non" at bounding box center [378, 227] width 126 height 16
click at [351, 220] on input "Non" at bounding box center [378, 227] width 126 height 16
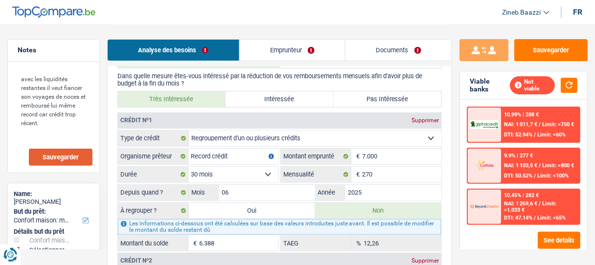
click at [292, 219] on div "Les informations ci-dessous ont été calculées sur base des valeurs introduites …" at bounding box center [280, 227] width 324 height 16
click at [283, 207] on label "Oui" at bounding box center [252, 211] width 126 height 16
click at [283, 207] on input "Oui" at bounding box center [252, 211] width 126 height 16
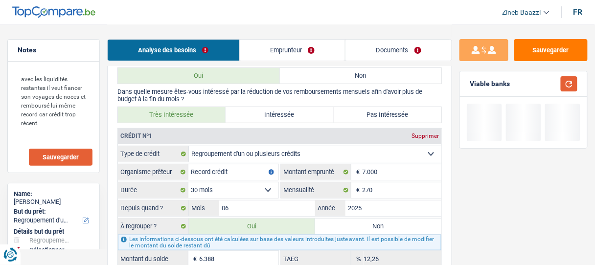
click at [568, 84] on button "button" at bounding box center [569, 83] width 17 height 15
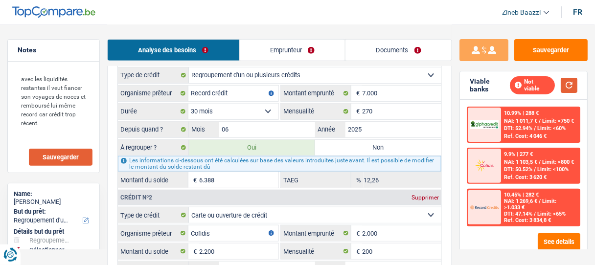
scroll to position [1018, 0]
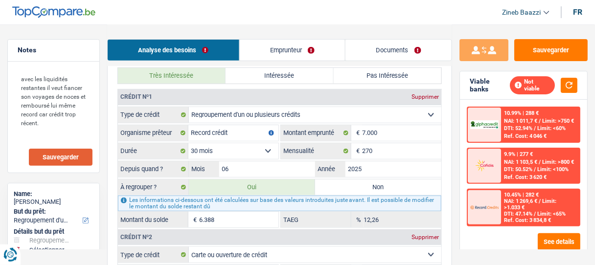
click at [343, 182] on label "Non" at bounding box center [378, 188] width 126 height 16
click at [343, 182] on input "Non" at bounding box center [378, 188] width 126 height 16
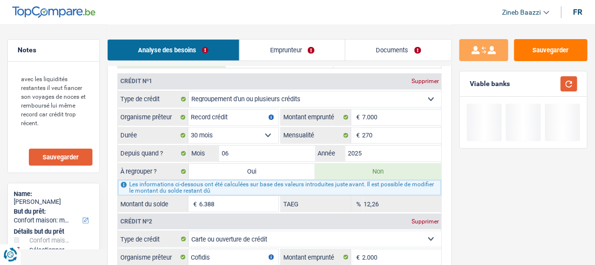
click at [575, 84] on button "button" at bounding box center [569, 83] width 17 height 15
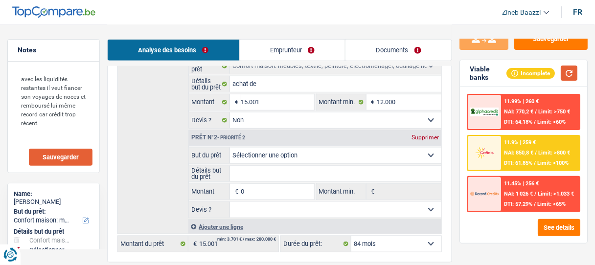
scroll to position [185, 0]
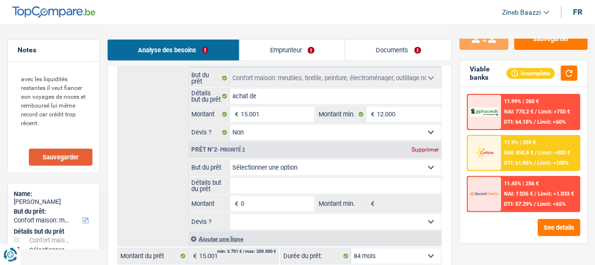
drag, startPoint x: 351, startPoint y: 221, endPoint x: 171, endPoint y: 283, distance: 190.1
click at [423, 148] on div "Supprimer" at bounding box center [425, 150] width 32 height 6
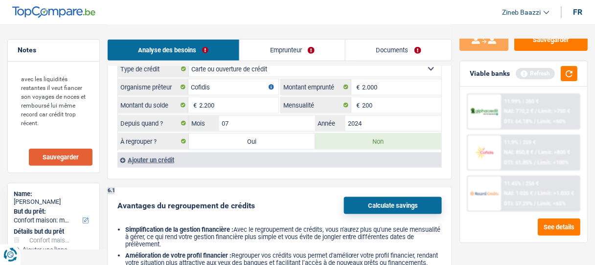
scroll to position [1086, 0]
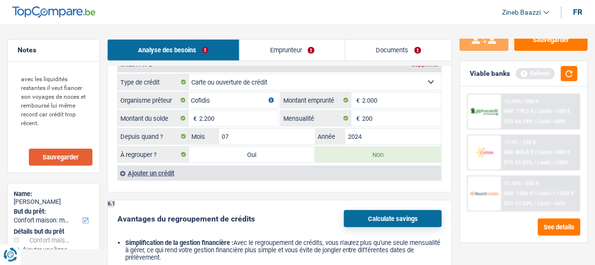
click at [282, 147] on label "Oui" at bounding box center [252, 155] width 126 height 16
click at [282, 147] on input "Oui" at bounding box center [252, 155] width 126 height 16
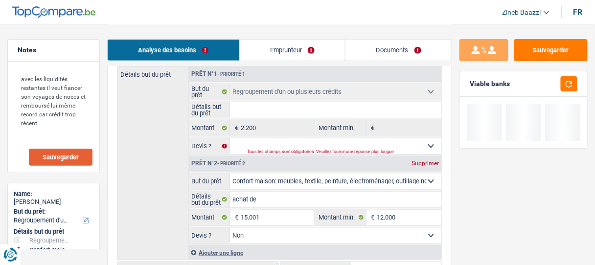
scroll to position [185, 0]
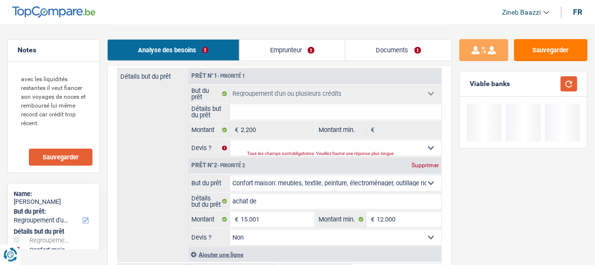
click at [573, 81] on button "button" at bounding box center [569, 83] width 17 height 15
click at [554, 44] on button "Sauvegarder" at bounding box center [551, 50] width 73 height 22
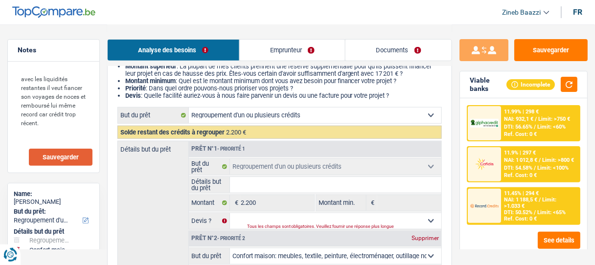
scroll to position [146, 0]
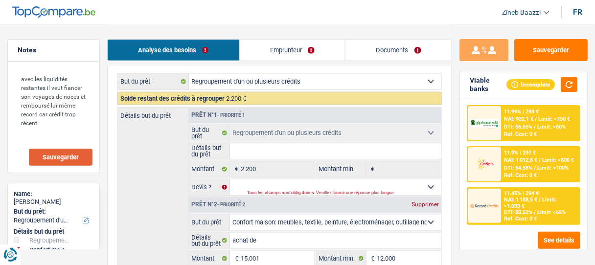
click at [258, 154] on input "Détails but du prêt" at bounding box center [336, 151] width 212 height 16
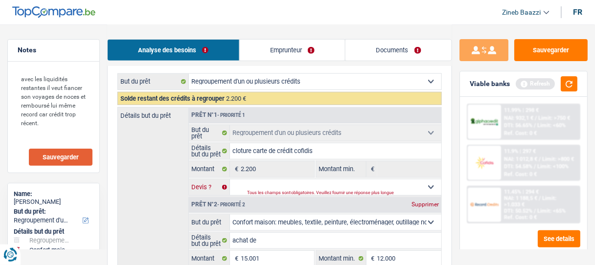
click at [262, 183] on select "Oui Non Non répondu Sélectionner une option" at bounding box center [336, 188] width 212 height 16
click at [241, 182] on select "Oui Non Non répondu Sélectionner une option" at bounding box center [336, 188] width 212 height 16
click at [172, 172] on div "Détails but du prêt Prêt n°1 - Priorité 1 Confort maison: meubles, textile, pei…" at bounding box center [280, 204] width 325 height 194
click at [323, 181] on select "Oui Non Non répondu Sélectionner une option" at bounding box center [336, 188] width 212 height 16
click at [309, 152] on input "cloture carte de crédit cofidis" at bounding box center [336, 151] width 212 height 16
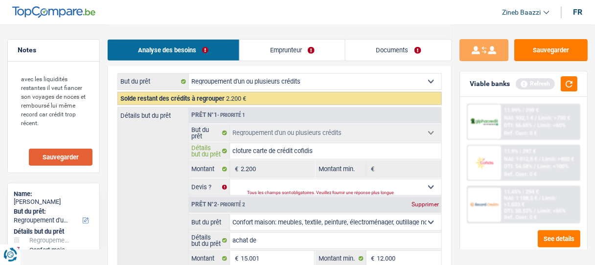
click at [247, 152] on input "cloture carte de crédit cofidis" at bounding box center [336, 151] width 212 height 16
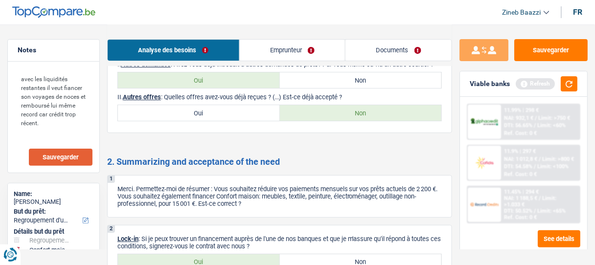
scroll to position [1752, 0]
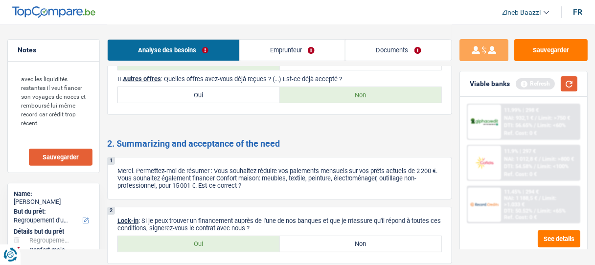
click at [571, 82] on button "button" at bounding box center [569, 83] width 17 height 15
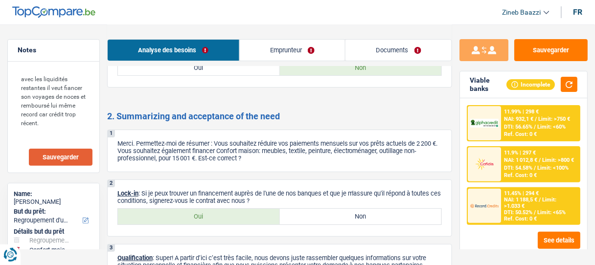
scroll to position [1830, 0]
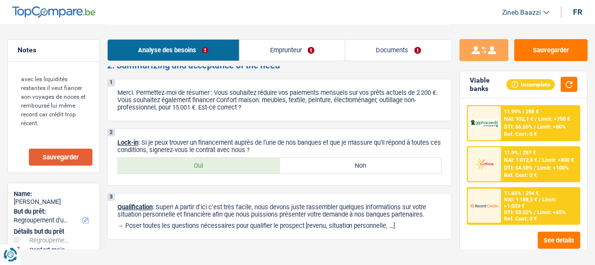
click at [160, 160] on label "Oui" at bounding box center [199, 166] width 162 height 16
click at [160, 160] on input "Oui" at bounding box center [199, 166] width 162 height 16
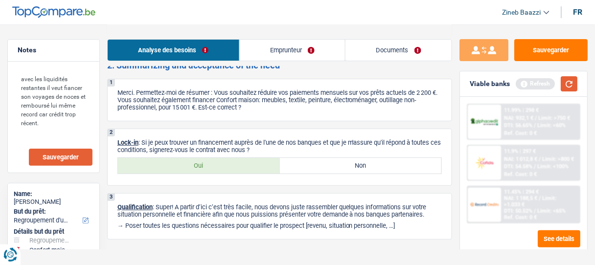
click at [575, 84] on button "button" at bounding box center [569, 83] width 17 height 15
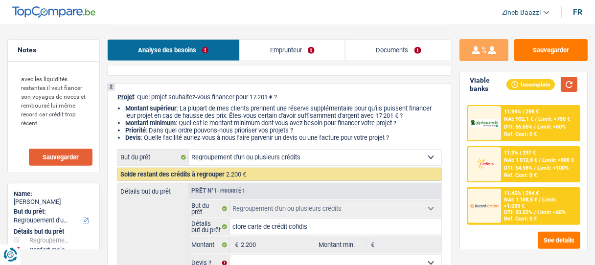
scroll to position [157, 0]
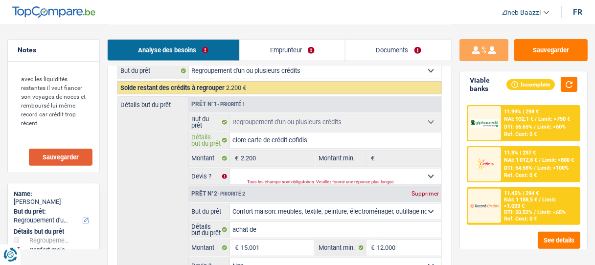
click at [326, 139] on input "clore carte de crédit cofidis" at bounding box center [336, 141] width 212 height 16
click at [242, 139] on input "clore carte de crédit cofidis" at bounding box center [336, 141] width 212 height 16
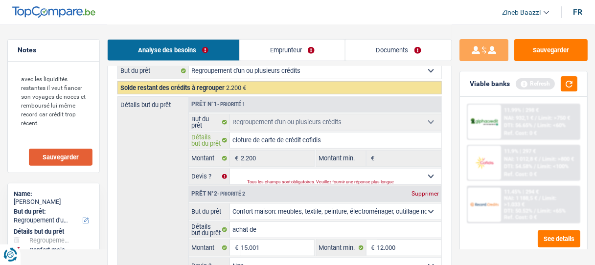
click at [353, 139] on input "cloture de carte de crédit cofidis" at bounding box center [336, 141] width 212 height 16
click at [249, 176] on select "Oui Non Non répondu Sélectionner une option" at bounding box center [336, 177] width 212 height 16
click at [230, 169] on select "Oui Non Non répondu Sélectionner une option" at bounding box center [336, 177] width 212 height 16
click at [155, 165] on div "Détails but du prêt Prêt n°1 - Priorité 1 Confort maison: meubles, textile, pei…" at bounding box center [280, 193] width 325 height 194
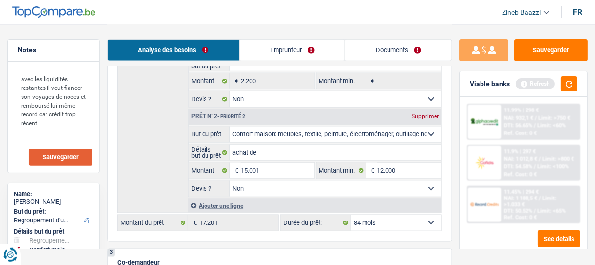
scroll to position [235, 0]
click at [272, 151] on input "achat de" at bounding box center [336, 152] width 212 height 16
click at [271, 167] on input "15.001" at bounding box center [277, 170] width 73 height 16
click at [247, 165] on input "15.001" at bounding box center [277, 170] width 73 height 16
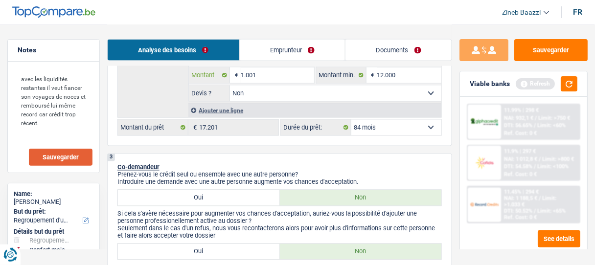
scroll to position [310, 0]
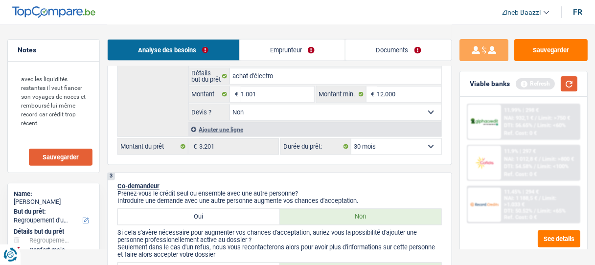
click at [568, 82] on button "button" at bounding box center [569, 83] width 17 height 15
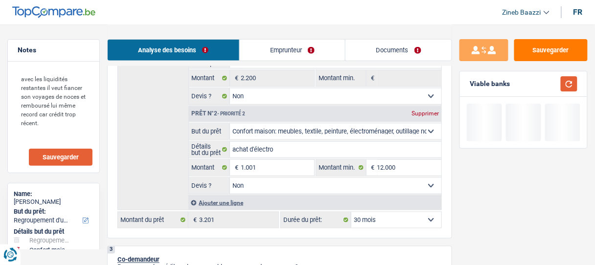
scroll to position [232, 0]
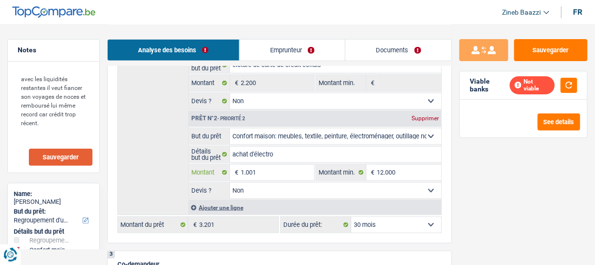
click at [243, 170] on input "1.001" at bounding box center [277, 173] width 73 height 16
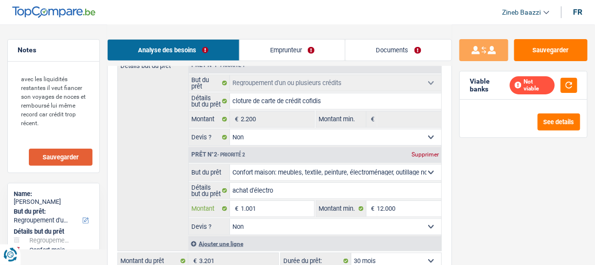
scroll to position [190, 0]
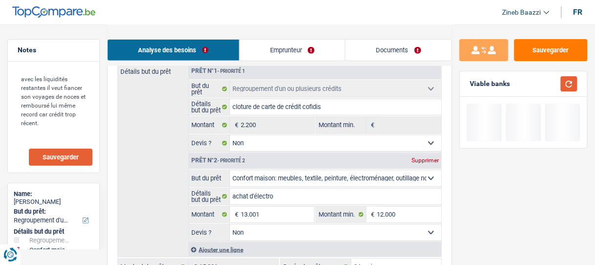
click at [569, 85] on button "button" at bounding box center [569, 83] width 17 height 15
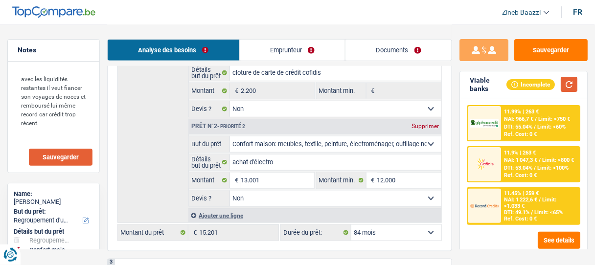
scroll to position [229, 0]
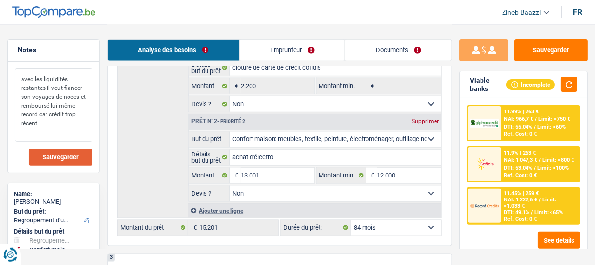
click at [45, 121] on textarea "avec les liquidités restantes il veut fiancer son voyages de noces et remboursé…" at bounding box center [54, 105] width 78 height 73
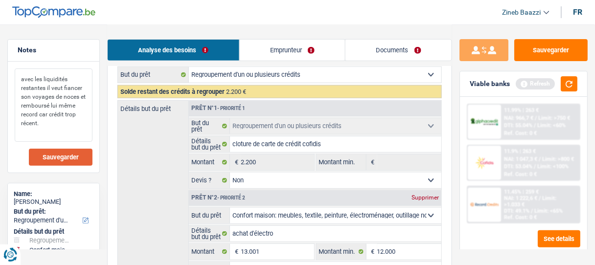
scroll to position [151, 0]
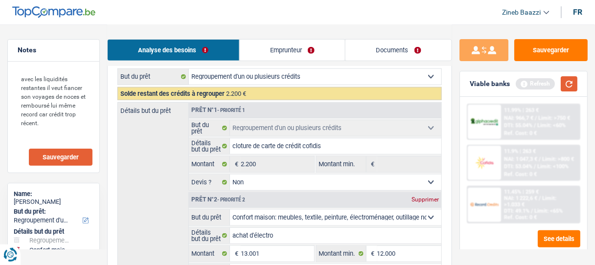
click at [574, 83] on button "button" at bounding box center [569, 83] width 17 height 15
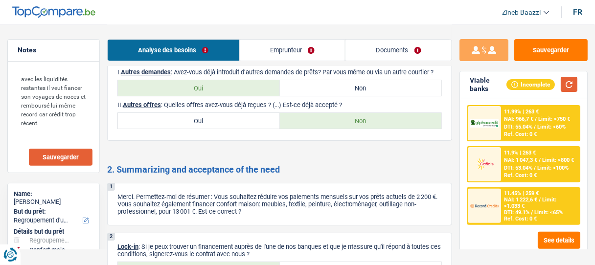
scroll to position [1833, 0]
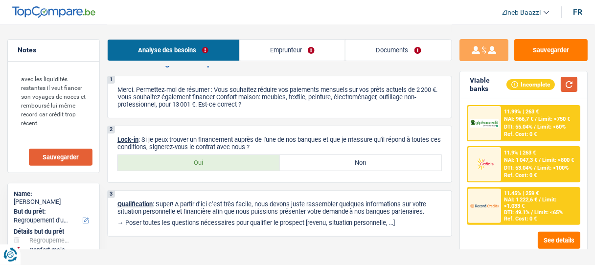
drag, startPoint x: 569, startPoint y: 85, endPoint x: 567, endPoint y: 56, distance: 28.9
click at [569, 85] on button "button" at bounding box center [569, 84] width 17 height 15
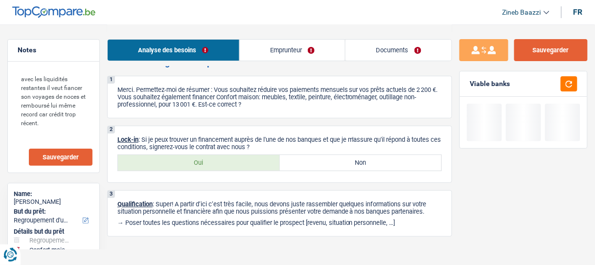
click at [560, 43] on button "Sauvegarder" at bounding box center [551, 50] width 73 height 22
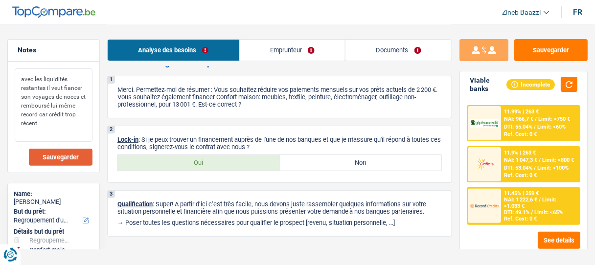
click at [17, 77] on textarea "avec les liquidités restantes il veut fiancer son voyages de noces et remboursé…" at bounding box center [54, 105] width 78 height 73
drag, startPoint x: 17, startPoint y: 77, endPoint x: 62, endPoint y: 121, distance: 62.7
click at [62, 121] on textarea "avec les liquidités restantes il veut fiancer son voyages de noces et remboursé…" at bounding box center [54, 105] width 78 height 73
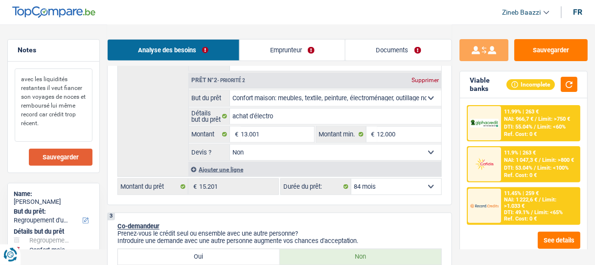
scroll to position [266, 0]
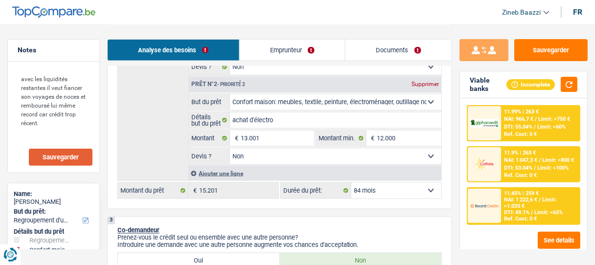
click at [161, 114] on div "Détails but du prêt Prêt n°1 - Priorité 1 Confort maison: meubles, textile, pei…" at bounding box center [280, 84] width 325 height 194
drag, startPoint x: 570, startPoint y: 88, endPoint x: 565, endPoint y: 92, distance: 6.0
click at [569, 89] on button "button" at bounding box center [569, 84] width 17 height 15
click at [567, 84] on button "button" at bounding box center [569, 84] width 17 height 15
click at [296, 157] on select "Oui Non Non répondu Sélectionner une option" at bounding box center [336, 157] width 212 height 16
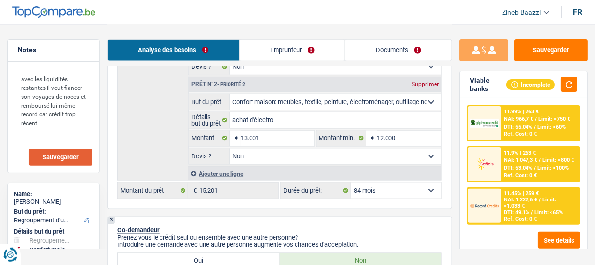
click at [296, 157] on select "Oui Non Non répondu Sélectionner une option" at bounding box center [336, 157] width 212 height 16
click at [294, 157] on select "Oui Non Non répondu Sélectionner une option" at bounding box center [336, 157] width 212 height 16
drag, startPoint x: 132, startPoint y: 134, endPoint x: 139, endPoint y: 134, distance: 7.4
click at [136, 134] on div "Détails but du prêt Prêt n°1 - Priorité 1 Confort maison: meubles, textile, pei…" at bounding box center [280, 84] width 325 height 194
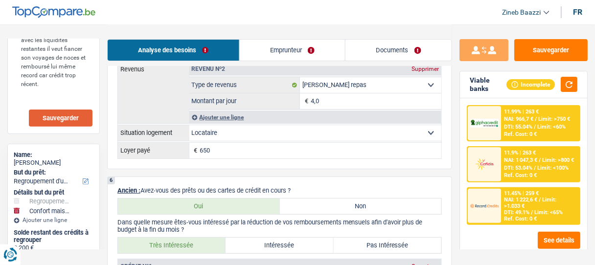
scroll to position [893, 0]
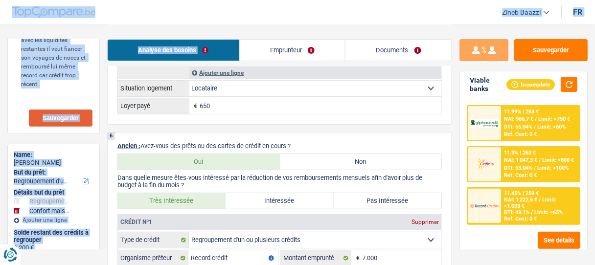
click at [260, 25] on div "Zineb Baazzi Se déconnecter fr Notes avec les liquidités restantes il veut fian…" at bounding box center [297, 158] width 595 height 2102
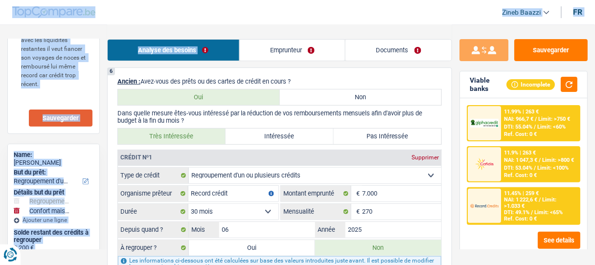
scroll to position [971, 0]
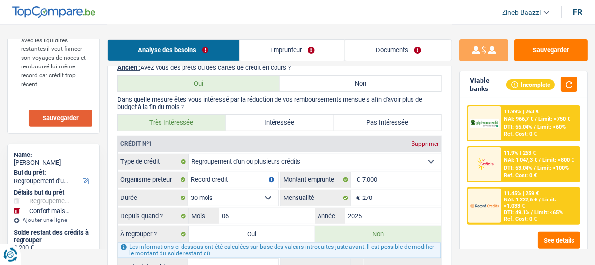
click at [291, 96] on p "Dans quelle mesure êtes-vous intéressé par la réduction de vos remboursements m…" at bounding box center [280, 103] width 325 height 15
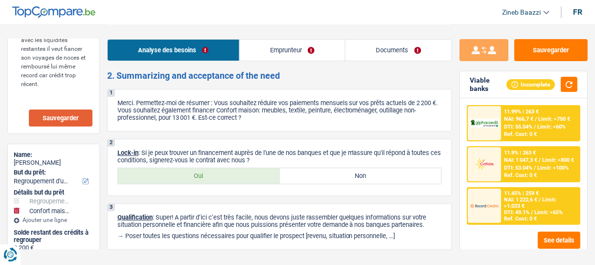
scroll to position [1833, 0]
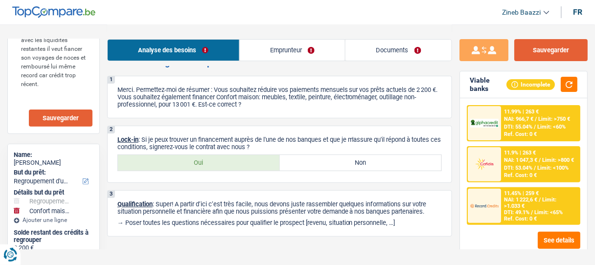
click at [550, 45] on button "Sauvegarder" at bounding box center [551, 50] width 73 height 22
click at [566, 51] on button "Sauvegarder" at bounding box center [551, 50] width 73 height 22
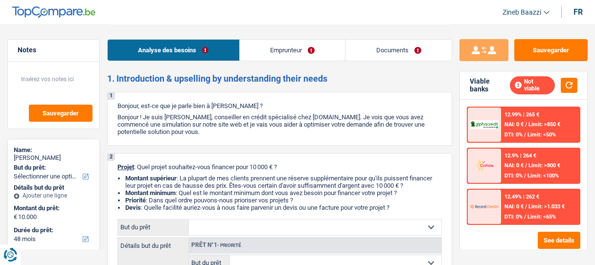
select select "48"
select select "worker"
select select "netSalary"
select select "liveWithParents"
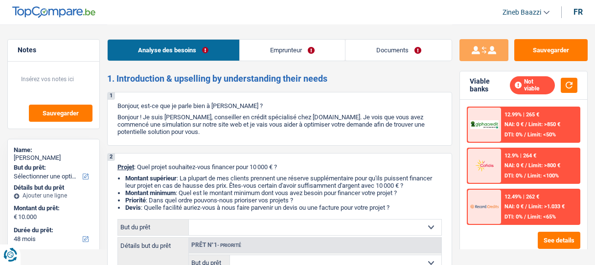
select select "48"
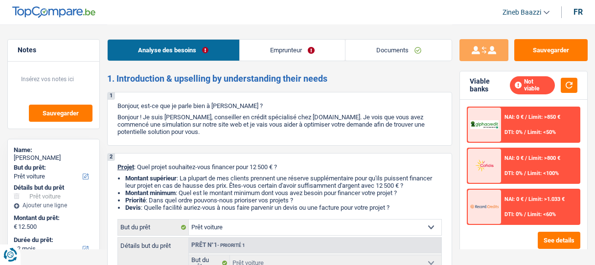
select select "car"
select select "42"
select select "car"
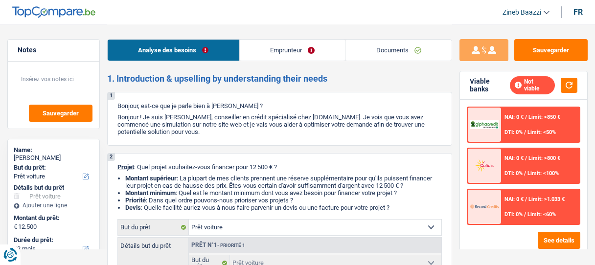
select select "42"
select select "car"
select select "42"
click at [578, 85] on button "button" at bounding box center [569, 85] width 17 height 15
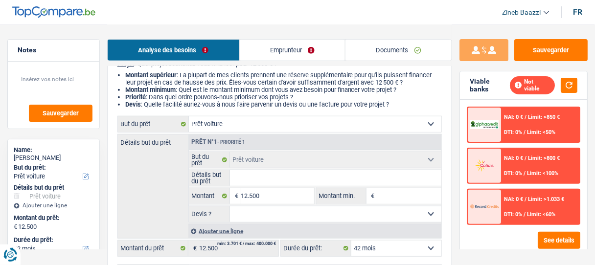
scroll to position [118, 0]
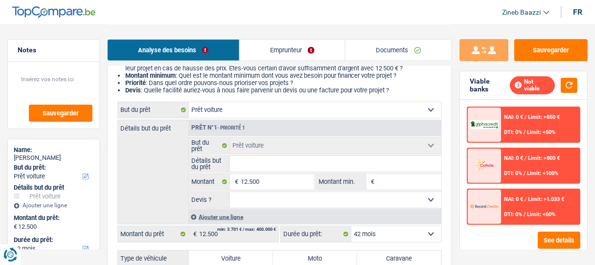
click at [254, 168] on input "Détails but du prêt" at bounding box center [336, 164] width 212 height 16
type input "m"
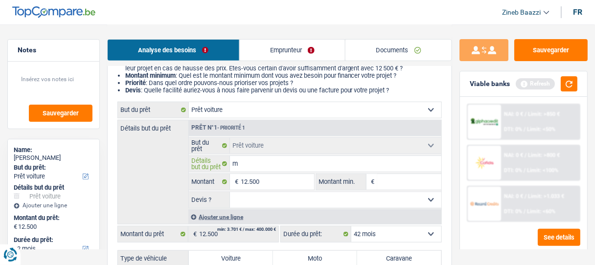
type input "me"
type input "mer"
type input "merc"
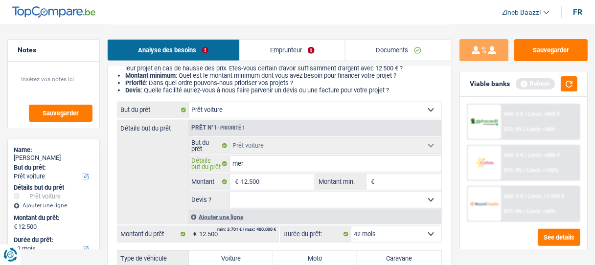
type input "merc"
type input "merce"
type input "merced"
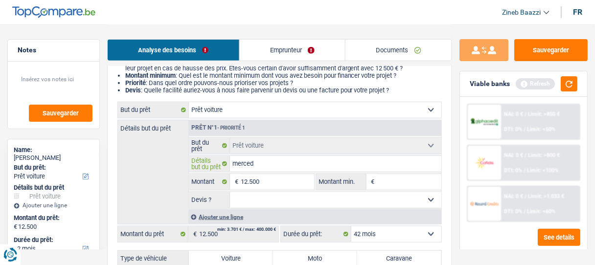
type input "mercede"
type input "mercedes"
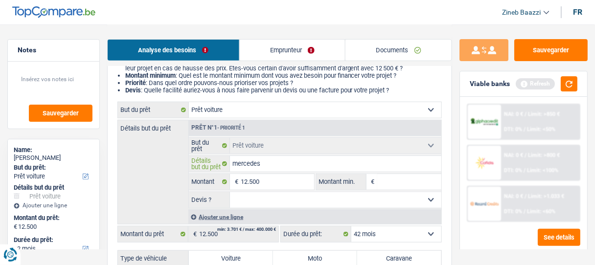
type input "mercedes"
type input "[PERSON_NAME]"
type input "mercedes ml"
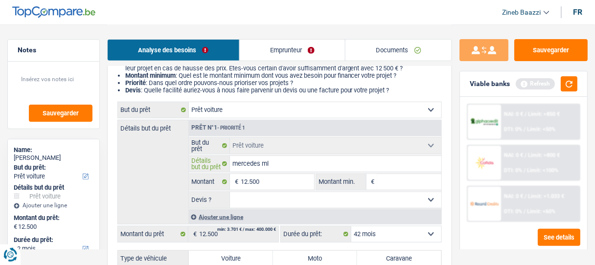
type input "mercedes ml"
type input "mercedes ml 4"
type input "mercedes ml 4x"
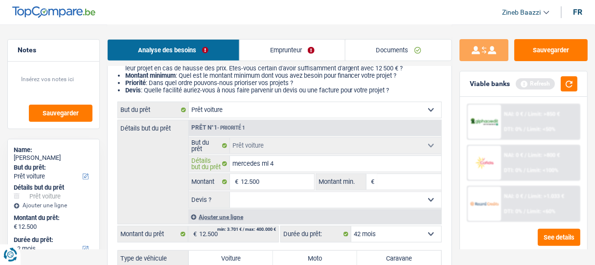
type input "mercedes ml 4x"
type input "mercedes ml 4x4"
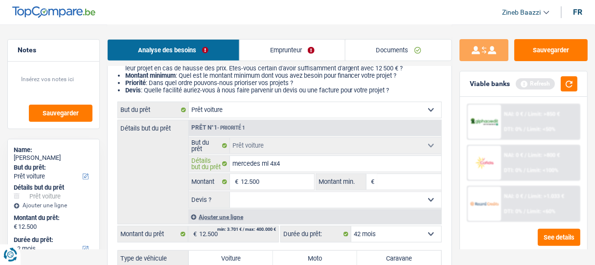
type input "mercedes ml 4x4 1"
type input "mercedes ml 4x4 17"
type input "mercedes ml 4x4 170"
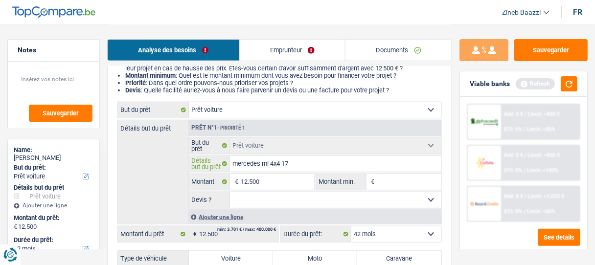
type input "mercedes ml 4x4 170"
type input "mercedes ml 4x4 1700"
type input "mercedes ml 4x4 17000"
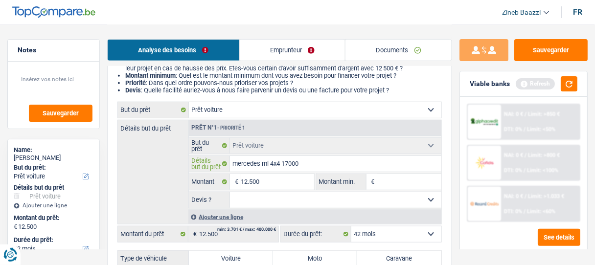
type input "mercedes ml 4x4 17000"
click at [63, 84] on textarea at bounding box center [54, 83] width 78 height 29
type input "mercedes ml 4x4 17000 o"
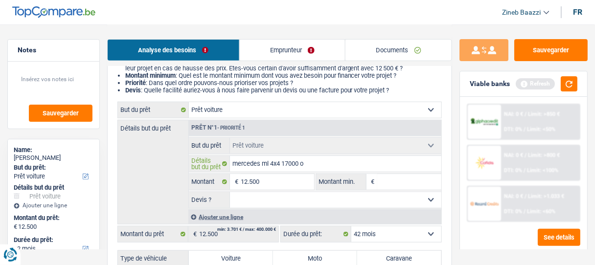
type input "mercedes ml 4x4 17000"
click at [282, 198] on select "Oui Non Non répondu Sélectionner une option" at bounding box center [336, 200] width 212 height 16
select select "yes"
click at [230, 192] on select "Oui Non Non répondu Sélectionner une option" at bounding box center [336, 200] width 212 height 16
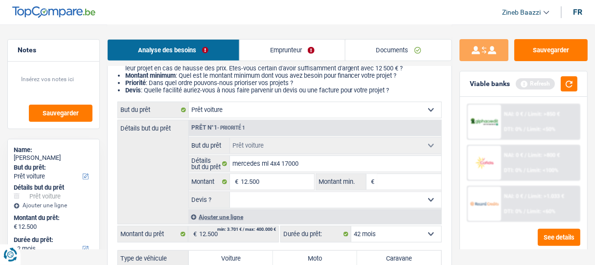
select select "yes"
click at [159, 182] on div "Détails but du prêt Prêt n°1 - Priorité 1 Confort maison: meubles, textile, pei…" at bounding box center [280, 172] width 325 height 105
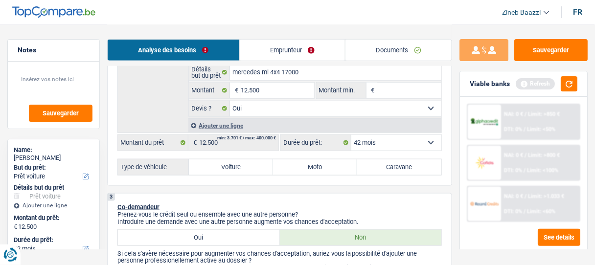
scroll to position [196, 0]
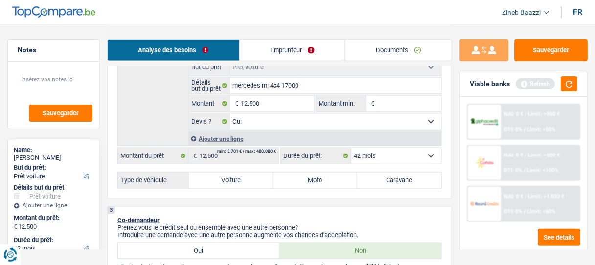
click at [232, 174] on label "Voiture" at bounding box center [231, 181] width 84 height 16
click at [232, 174] on input "Voiture" at bounding box center [231, 181] width 84 height 16
radio input "true"
select select "60"
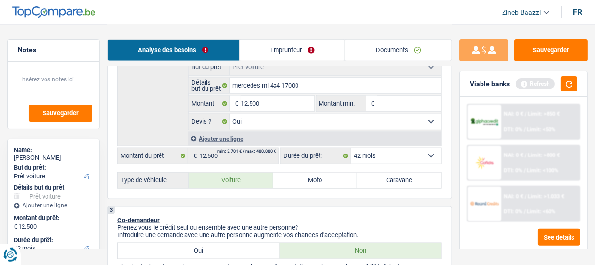
select select "60"
radio input "true"
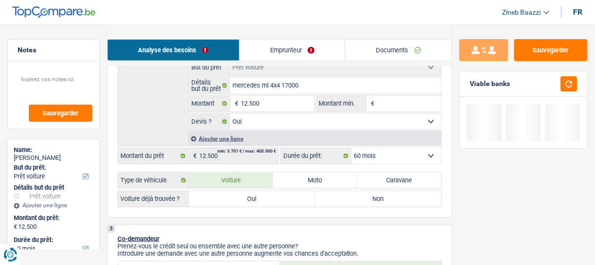
click at [143, 120] on div "Détails but du prêt Prêt n°1 - Priorité 1 Confort maison: meubles, textile, pei…" at bounding box center [280, 94] width 325 height 105
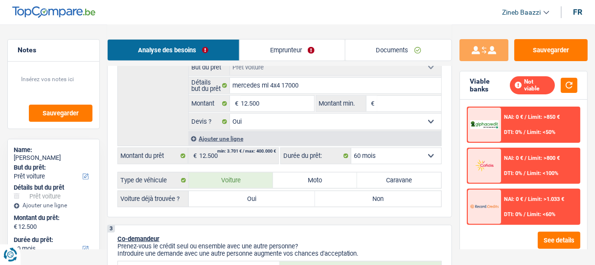
click at [225, 191] on label "Oui" at bounding box center [252, 199] width 126 height 16
click at [225, 191] on input "Oui" at bounding box center [252, 199] width 126 height 16
radio input "true"
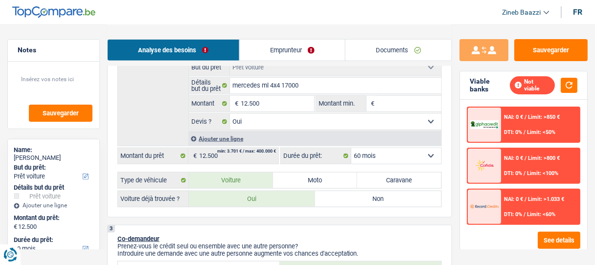
radio input "true"
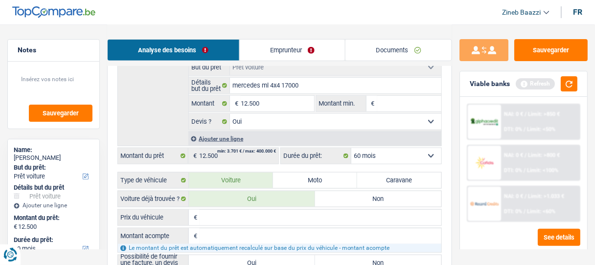
click at [222, 214] on input "Prix du véhicule" at bounding box center [321, 218] width 242 height 16
type input "1"
type input "17"
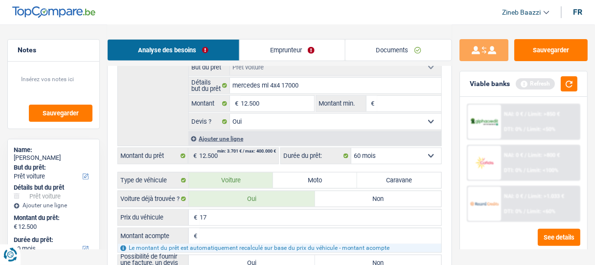
type input "170"
type input "1.700"
type input "17.000"
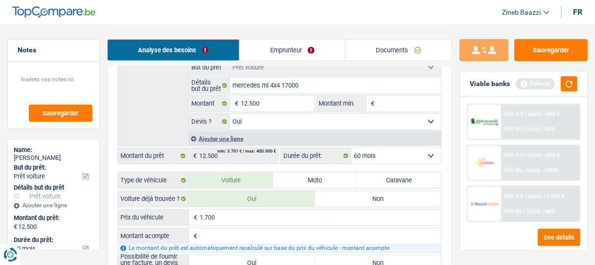
type input "17.000"
click at [233, 237] on input "Montant acompte" at bounding box center [321, 237] width 242 height 16
drag, startPoint x: 570, startPoint y: 83, endPoint x: 570, endPoint y: 89, distance: 5.9
click at [570, 83] on button "button" at bounding box center [569, 83] width 17 height 15
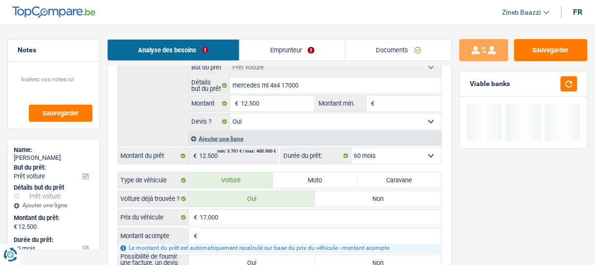
click at [235, 230] on input "Montant acompte" at bounding box center [321, 237] width 242 height 16
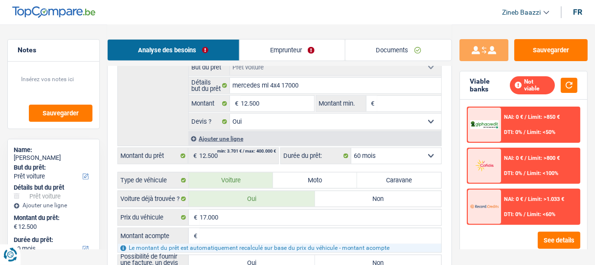
click at [376, 149] on select "12 mois 18 mois 24 mois 30 mois 36 mois 42 mois 48 mois 60 mois Sélectionner un…" at bounding box center [397, 156] width 90 height 16
click at [376, 150] on select "12 mois 18 mois 24 mois 30 mois 36 mois 42 mois 48 mois 60 mois Sélectionner un…" at bounding box center [397, 156] width 90 height 16
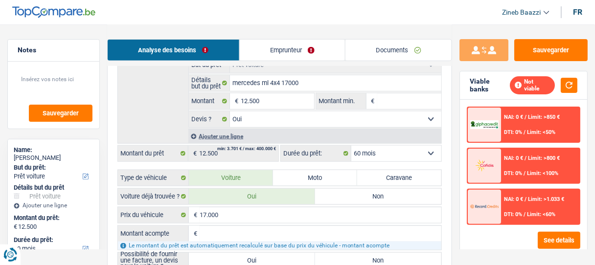
scroll to position [235, 0]
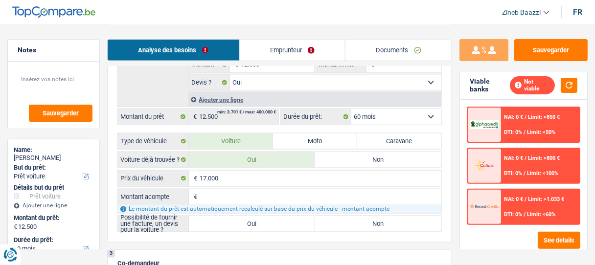
click at [254, 190] on input "Montant acompte" at bounding box center [321, 197] width 242 height 16
click at [209, 218] on label "Oui" at bounding box center [252, 224] width 126 height 16
click at [209, 218] on input "Oui" at bounding box center [252, 224] width 126 height 16
radio input "true"
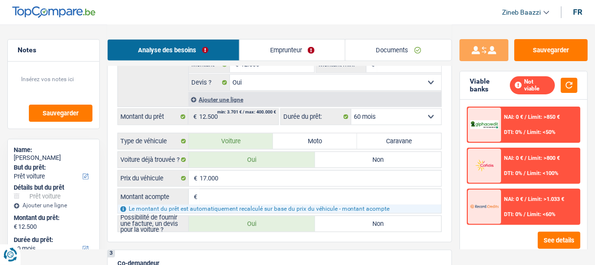
radio input "true"
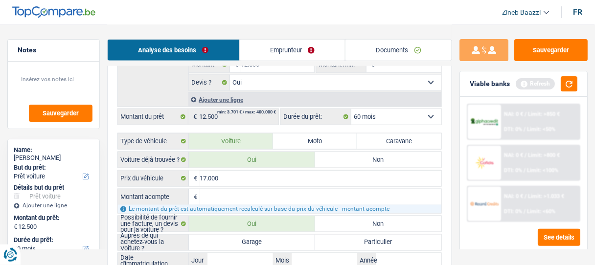
click at [217, 198] on input "Montant acompte" at bounding box center [321, 197] width 242 height 16
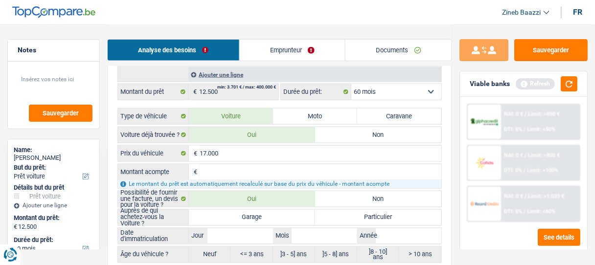
scroll to position [274, 0]
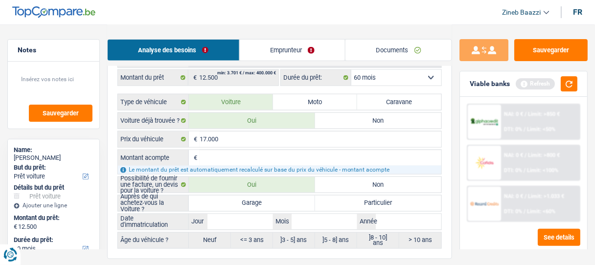
click at [234, 200] on label "Garage" at bounding box center [252, 204] width 126 height 16
click at [234, 200] on input "Garage" at bounding box center [252, 204] width 126 height 16
radio input "true"
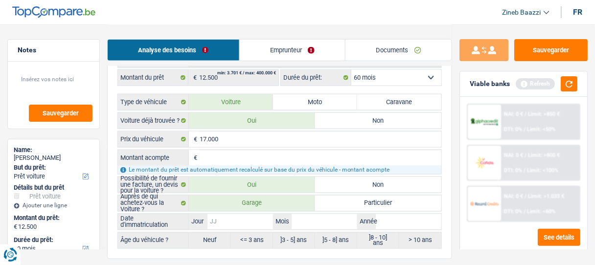
click at [231, 215] on input "Jour" at bounding box center [241, 222] width 66 height 16
click at [390, 216] on input "Année" at bounding box center [409, 222] width 66 height 16
type input "2"
type input "20"
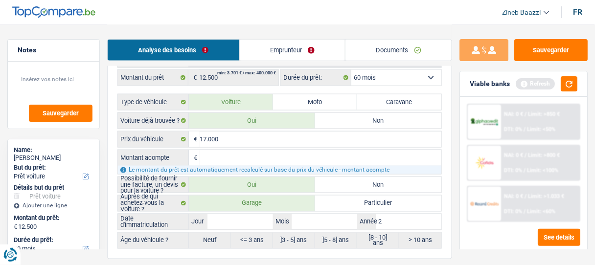
type input "20"
type input "201"
type input "2012"
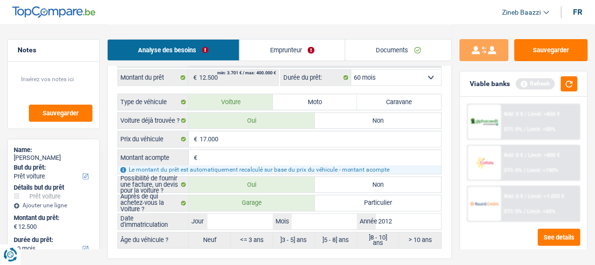
type input "2012"
click at [315, 215] on input "Mois" at bounding box center [325, 222] width 66 height 16
type input "0"
type input "06"
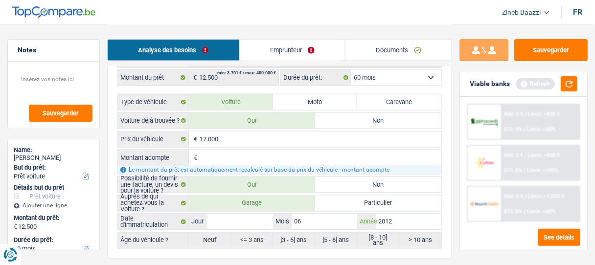
type input "06"
click at [245, 219] on input "Jour" at bounding box center [241, 222] width 66 height 16
type input "0"
type input "01"
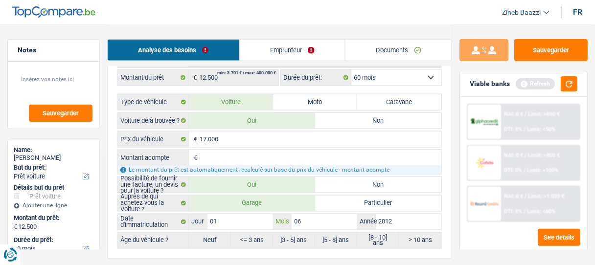
radio input "false"
type input "01"
radio input "true"
click at [564, 90] on button "button" at bounding box center [569, 83] width 17 height 15
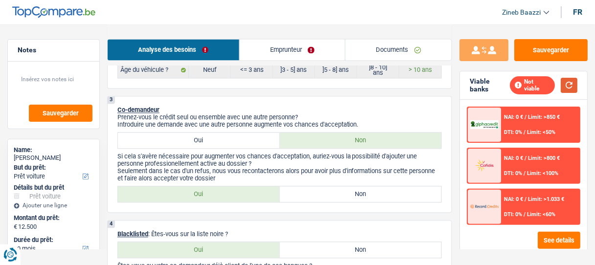
scroll to position [431, 0]
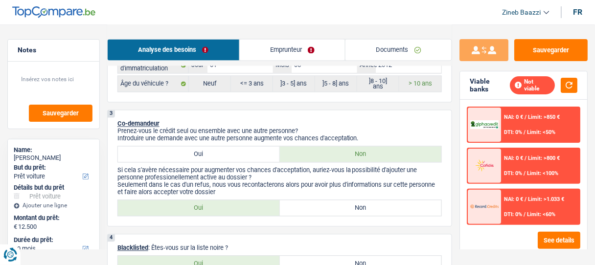
click at [305, 201] on label "Non" at bounding box center [361, 209] width 162 height 16
click at [305, 201] on input "Non" at bounding box center [361, 209] width 162 height 16
radio input "true"
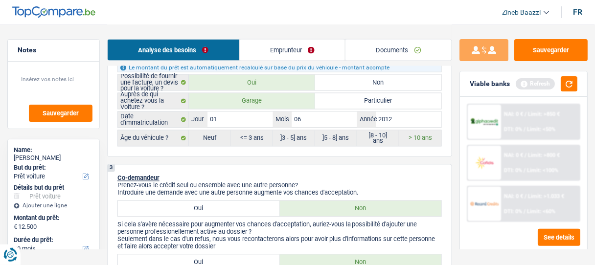
scroll to position [313, 0]
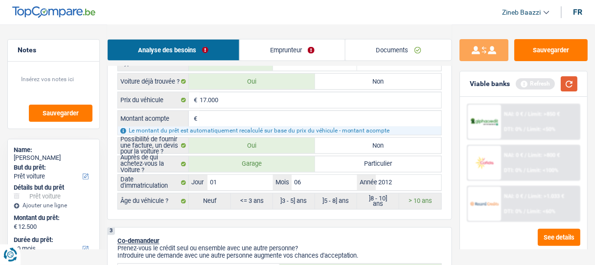
click at [560, 83] on div "Refresh" at bounding box center [547, 83] width 62 height 15
click at [565, 86] on button "button" at bounding box center [569, 83] width 17 height 15
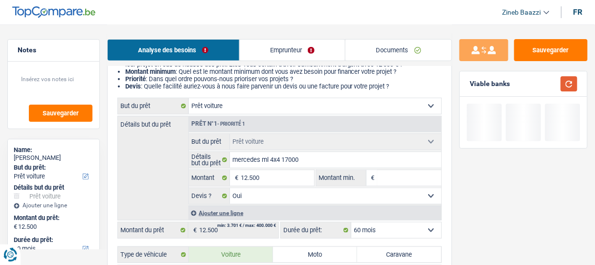
scroll to position [118, 0]
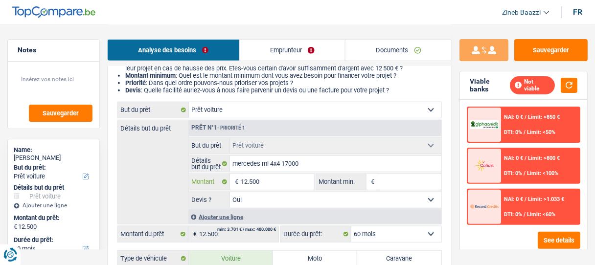
click at [278, 176] on input "12.500" at bounding box center [277, 182] width 73 height 16
click at [277, 180] on input "12.500" at bounding box center [277, 182] width 73 height 16
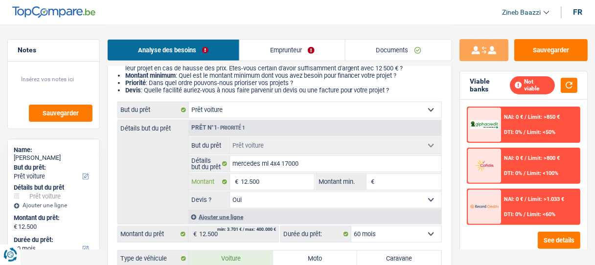
click at [277, 180] on input "12.500" at bounding box center [277, 182] width 73 height 16
type input "1"
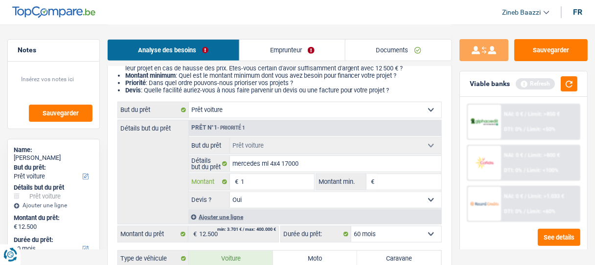
type input "17"
type input "170"
type input "1.700"
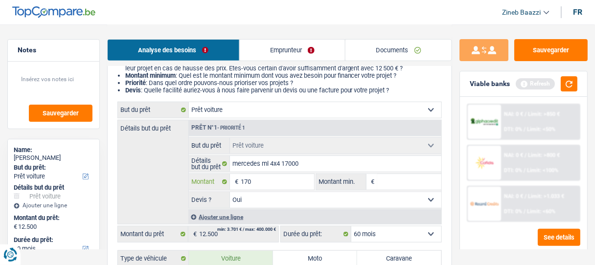
type input "1.700"
type input "17.000"
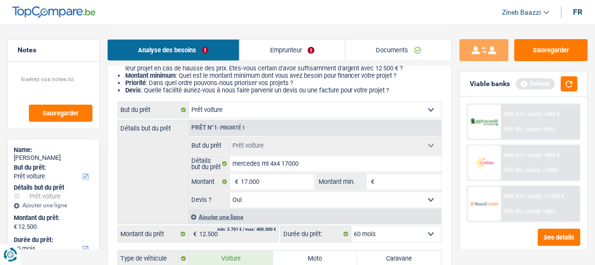
type input "17.000"
type input "1"
type input "12"
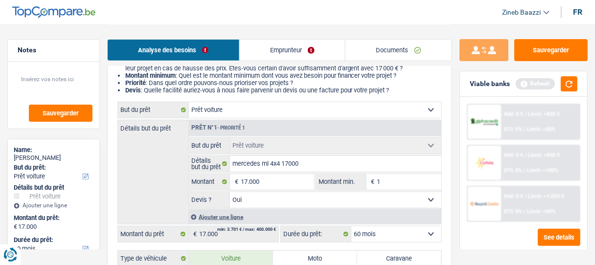
type input "12"
type input "125"
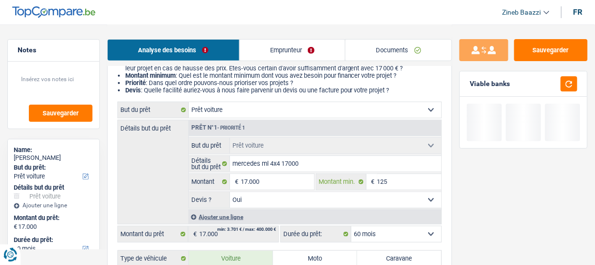
type input "1.250"
type input "12.500"
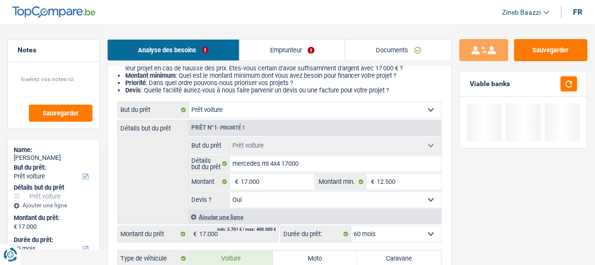
click at [476, 206] on div "Sauvegarder Viable banks" at bounding box center [523, 144] width 143 height 211
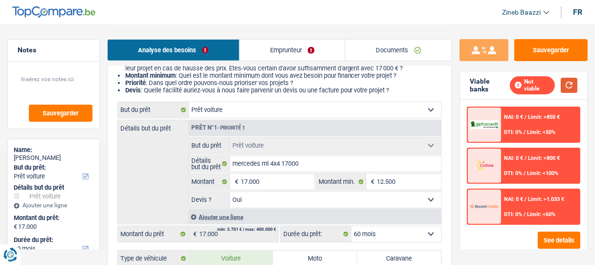
click at [565, 85] on button "button" at bounding box center [569, 85] width 17 height 15
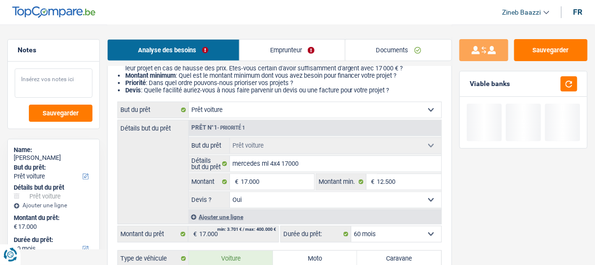
click at [80, 81] on textarea at bounding box center [54, 83] width 78 height 29
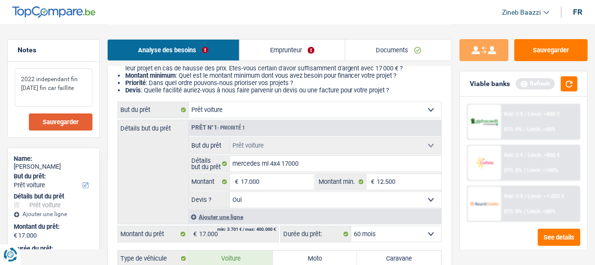
type textarea "2022 independant fin [DATE] fin car faillite"
click at [52, 115] on button "Sauvegarder" at bounding box center [61, 122] width 64 height 17
click at [257, 46] on link "Emprunteur" at bounding box center [293, 50] width 106 height 21
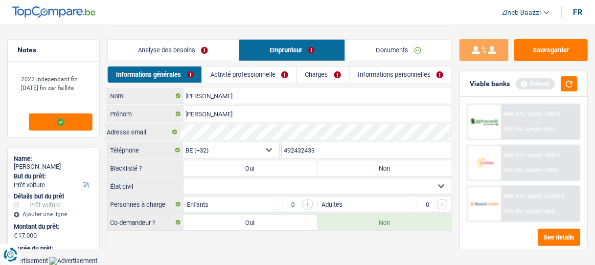
scroll to position [0, 0]
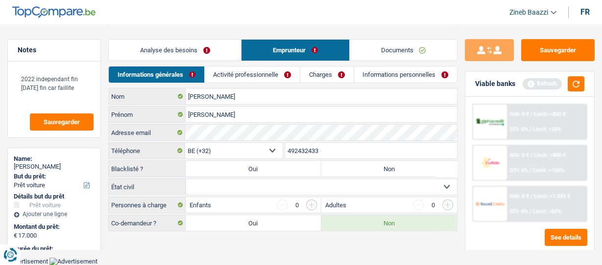
click at [242, 73] on link "Activité professionnelle" at bounding box center [252, 75] width 95 height 16
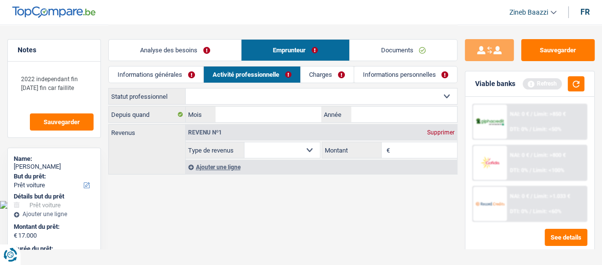
click at [217, 102] on div "Ouvrier Employé privé Employé public Invalide Indépendant Pensionné Chômeur Mut…" at bounding box center [282, 96] width 349 height 17
click at [211, 95] on select "Ouvrier Employé privé Employé public Invalide Indépendant Pensionné Chômeur Mut…" at bounding box center [321, 97] width 271 height 16
click at [151, 168] on div "Revenus Revenu nº1 Supprimer Allocation d'handicap Allocations chômage Allocati…" at bounding box center [282, 149] width 349 height 50
click at [237, 113] on input "Mois" at bounding box center [268, 115] width 106 height 16
click at [267, 115] on input "01" at bounding box center [268, 115] width 106 height 16
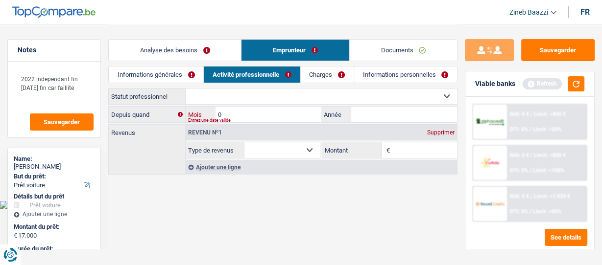
type input "02"
click at [387, 113] on input "Année" at bounding box center [404, 115] width 106 height 16
type input "2024"
click at [298, 156] on select "Allocation d'handicap Allocations chômage Allocations familiales Chèques repas …" at bounding box center [281, 150] width 75 height 16
select select "netSalary"
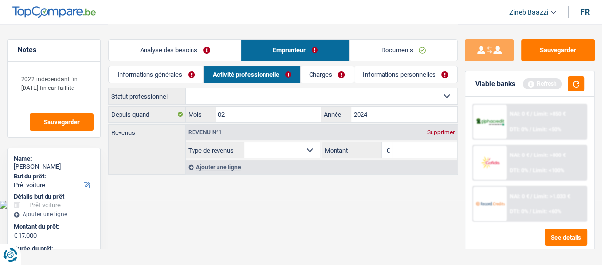
click at [244, 142] on select "Allocation d'handicap Allocations chômage Allocations familiales Chèques repas …" at bounding box center [281, 150] width 75 height 16
click at [415, 155] on input "Montant" at bounding box center [424, 150] width 65 height 16
type input "2.500"
click at [235, 168] on div "Ajouter une ligne" at bounding box center [321, 167] width 271 height 14
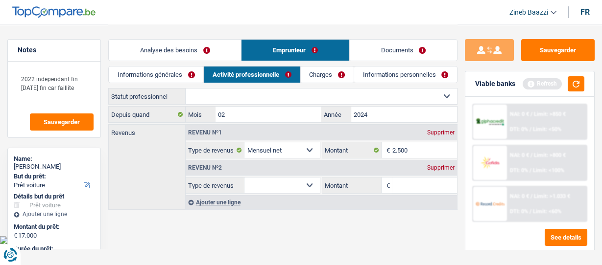
click at [259, 184] on select "Allocation d'handicap Allocations chômage Allocations familiales Chèques repas …" at bounding box center [281, 186] width 75 height 16
select select "mealVouchers"
click at [244, 178] on select "Allocation d'handicap Allocations chômage Allocations familiales Chèques repas …" at bounding box center [281, 186] width 75 height 16
click at [405, 184] on input "Montant par jour" at bounding box center [424, 186] width 65 height 16
type input "7,0"
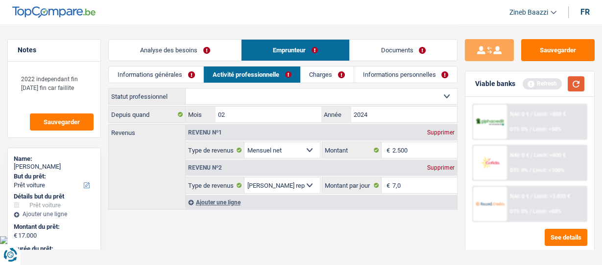
click at [575, 88] on button "button" at bounding box center [575, 83] width 17 height 15
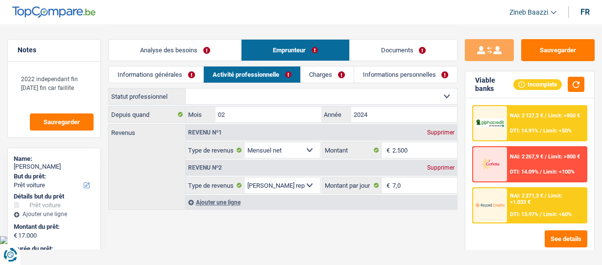
click at [235, 202] on div "Ajouter une ligne" at bounding box center [321, 202] width 271 height 14
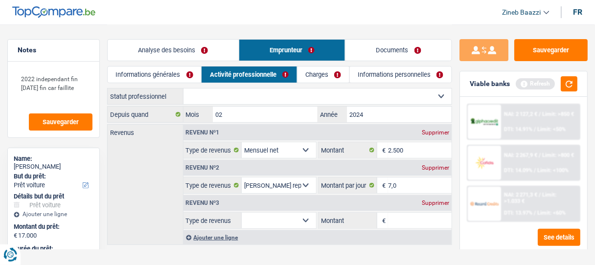
click at [266, 219] on select "Allocation d'handicap Allocations chômage Allocations familiales Chèques repas …" at bounding box center [279, 221] width 74 height 16
select select "familyAllowances"
click at [242, 213] on select "Allocation d'handicap Allocations chômage Allocations familiales Chèques repas …" at bounding box center [279, 221] width 74 height 16
click at [399, 216] on input "Montant" at bounding box center [420, 221] width 64 height 16
type input "490"
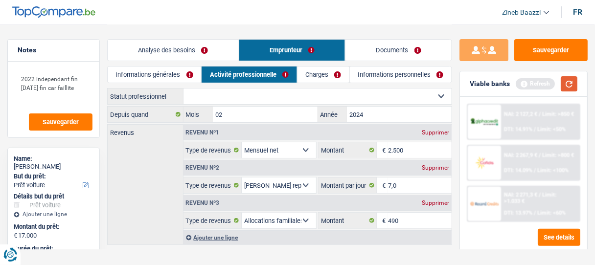
click at [572, 76] on button "button" at bounding box center [569, 83] width 17 height 15
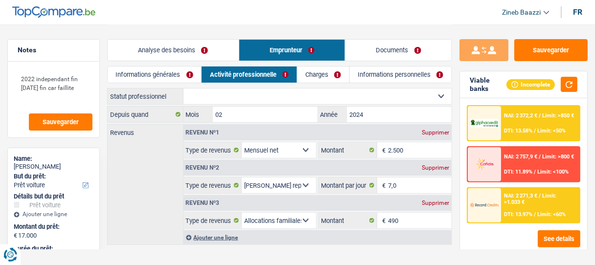
click at [159, 72] on link "Informations générales" at bounding box center [155, 75] width 94 height 16
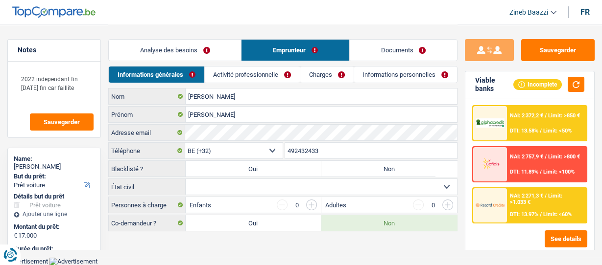
click at [246, 76] on link "Activité professionnelle" at bounding box center [252, 75] width 95 height 16
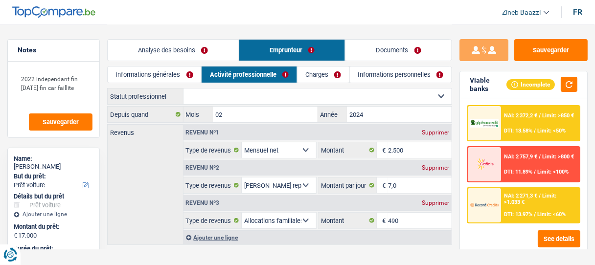
click at [322, 75] on link "Charges" at bounding box center [324, 75] width 52 height 16
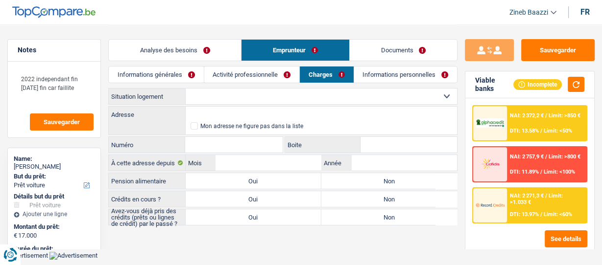
click at [203, 99] on select "Locataire Propriétaire avec prêt hypothécaire Propriétaire sans prêt hypothécai…" at bounding box center [321, 97] width 271 height 16
select select "rents"
click at [186, 89] on select "Locataire Propriétaire avec prêt hypothécaire Propriétaire sans prêt hypothécai…" at bounding box center [321, 97] width 271 height 16
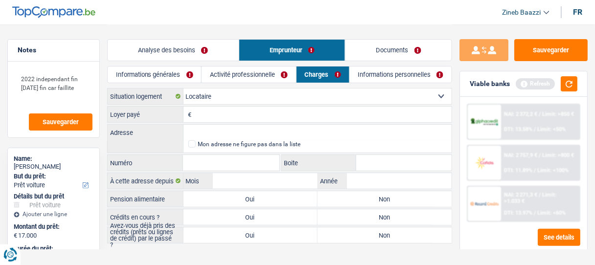
click at [198, 110] on input "Loyer payé" at bounding box center [323, 115] width 258 height 16
type input "850"
click at [211, 133] on input "Adresse" at bounding box center [318, 133] width 269 height 16
click at [571, 86] on button "button" at bounding box center [569, 83] width 17 height 15
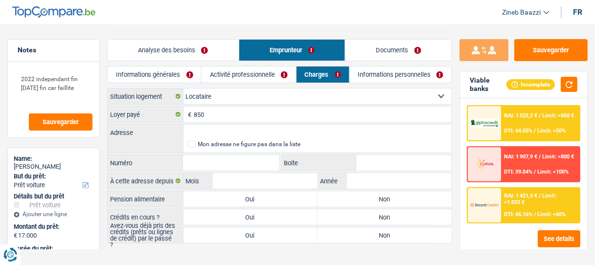
click at [167, 53] on link "Analyse des besoins" at bounding box center [173, 50] width 131 height 21
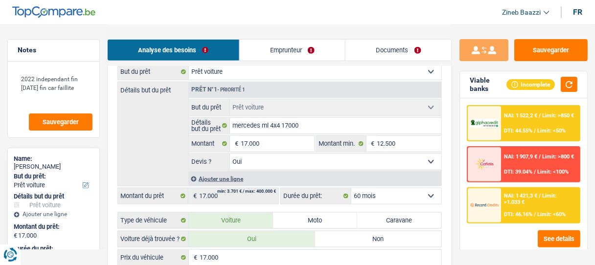
scroll to position [157, 0]
drag, startPoint x: 152, startPoint y: 157, endPoint x: 157, endPoint y: 149, distance: 9.7
click at [152, 158] on div "Détails but du prêt Prêt n°1 - Priorité 1 Confort maison: meubles, textile, pei…" at bounding box center [280, 133] width 325 height 105
click at [386, 142] on input "12.500" at bounding box center [410, 143] width 64 height 16
type input "1.500"
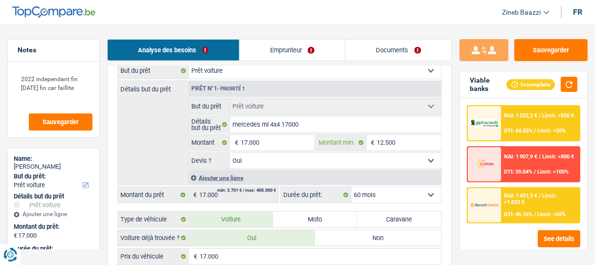
type input "1.500"
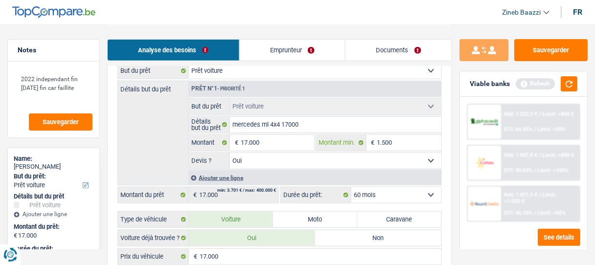
type input "15.500"
type input "1.550"
type input "155"
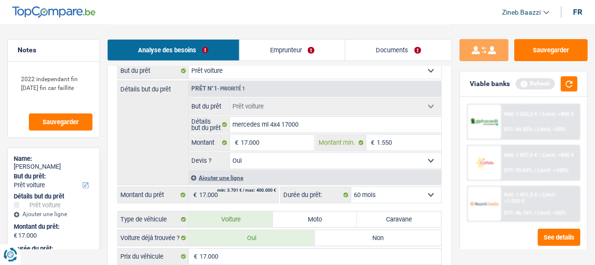
type input "155"
type input "15"
type input "150"
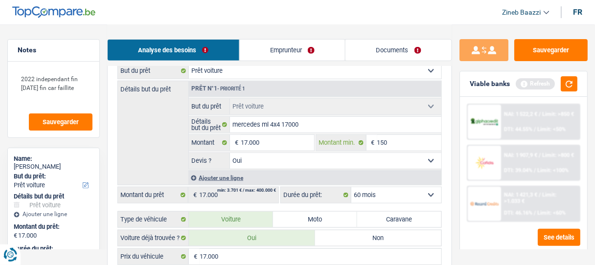
type input "1.500"
type input "15.000"
click at [179, 136] on div "Détails but du prêt Prêt n°1 - Priorité 1 Confort maison: meubles, textile, pei…" at bounding box center [280, 133] width 325 height 105
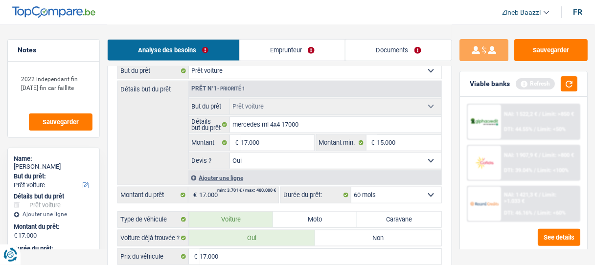
click at [446, 126] on div "2 Projet : Quel projet souhaitez-vous financer pour 17 000 € ? Montant supérieu…" at bounding box center [279, 187] width 345 height 380
click at [384, 142] on input "15.000" at bounding box center [410, 143] width 64 height 16
type input "1.000"
type input "12.000"
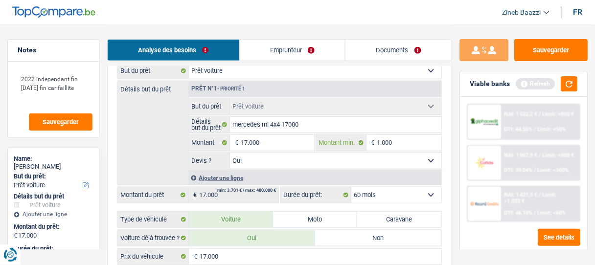
type input "12.000"
click at [390, 144] on input "12.000" at bounding box center [410, 143] width 64 height 16
type input "1.200"
type input "12.500"
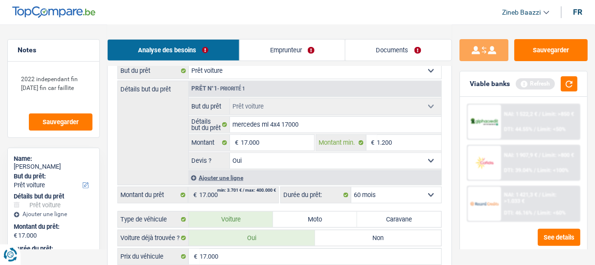
type input "12.500"
click at [173, 128] on div "Détails but du prêt Prêt n°1 - Priorité 1 Confort maison: meubles, textile, pei…" at bounding box center [280, 133] width 325 height 105
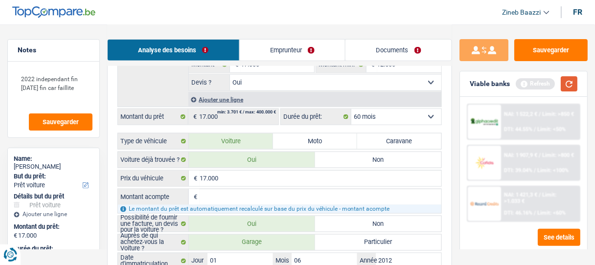
click at [572, 89] on button "button" at bounding box center [569, 83] width 17 height 15
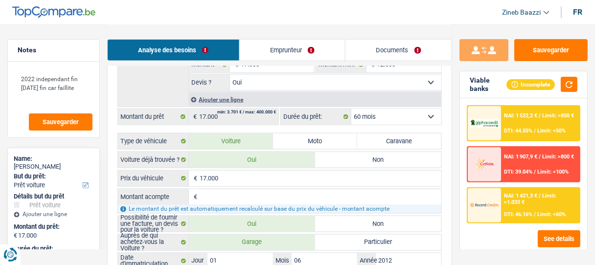
click at [215, 194] on input "Montant acompte" at bounding box center [321, 197] width 242 height 16
type input "0"
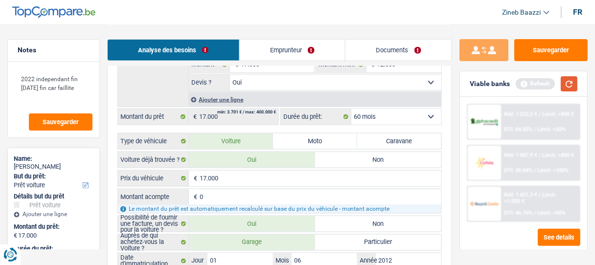
type input "0"
click at [576, 84] on button "button" at bounding box center [569, 83] width 17 height 15
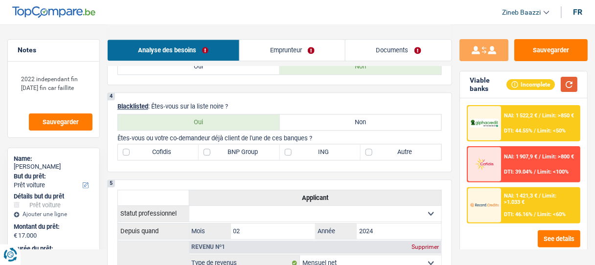
scroll to position [548, 0]
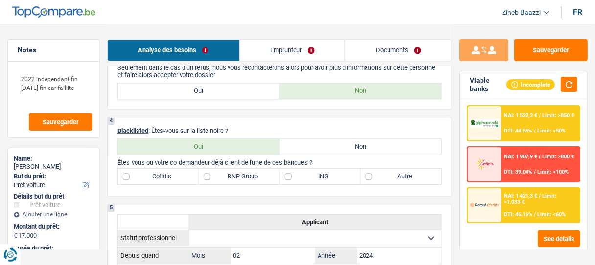
click at [311, 146] on label "Non" at bounding box center [361, 147] width 162 height 16
click at [311, 146] on input "Non" at bounding box center [361, 147] width 162 height 16
radio input "true"
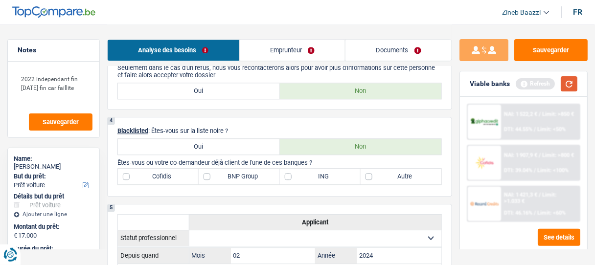
click at [572, 83] on button "button" at bounding box center [569, 83] width 17 height 15
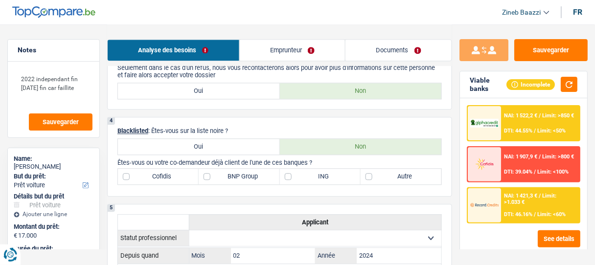
click at [226, 171] on label "BNP Group" at bounding box center [239, 177] width 81 height 16
click at [226, 171] on input "BNP Group" at bounding box center [239, 177] width 81 height 16
checkbox input "true"
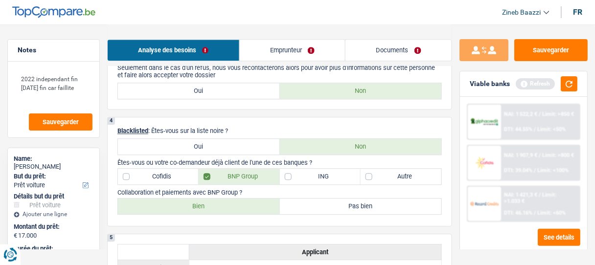
click at [216, 199] on label "Bien" at bounding box center [199, 207] width 162 height 16
click at [216, 199] on input "Bien" at bounding box center [199, 207] width 162 height 16
radio input "true"
click at [577, 84] on button "button" at bounding box center [569, 83] width 17 height 15
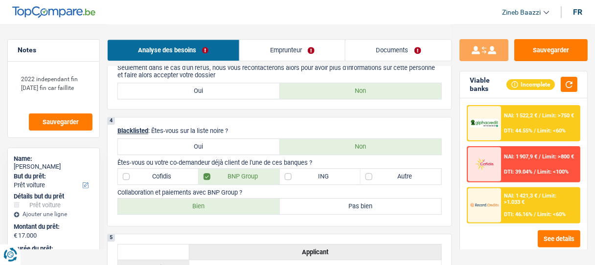
click at [284, 189] on p "Collaboration et paiements avec BNP Group ?" at bounding box center [280, 192] width 325 height 7
click at [576, 83] on button "button" at bounding box center [569, 84] width 17 height 15
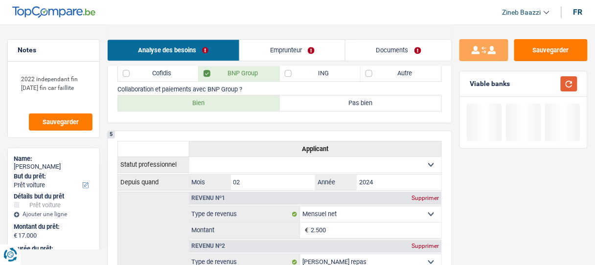
scroll to position [666, 0]
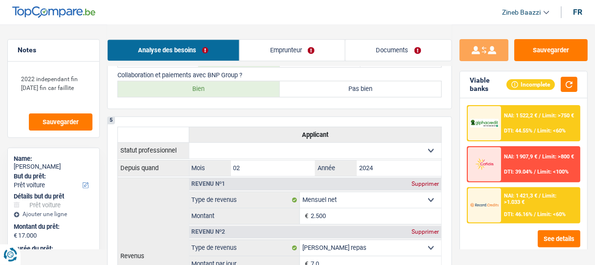
click at [282, 145] on select "Ouvrier Employé privé Employé public Invalide Indépendant Pensionné Chômeur Mut…" at bounding box center [315, 151] width 253 height 16
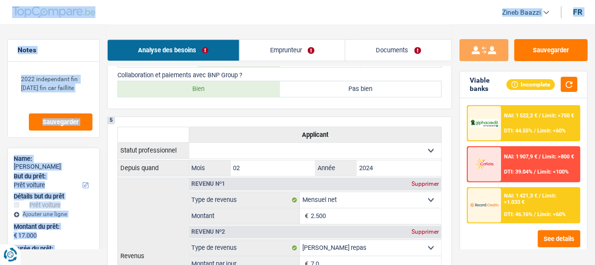
drag, startPoint x: 129, startPoint y: 26, endPoint x: 224, endPoint y: 20, distance: 95.2
click at [125, 21] on div "Zineb Baazzi Se déconnecter fr Notes 2022 independant fin janvier 2023 fin car …" at bounding box center [297, 225] width 595 height 1783
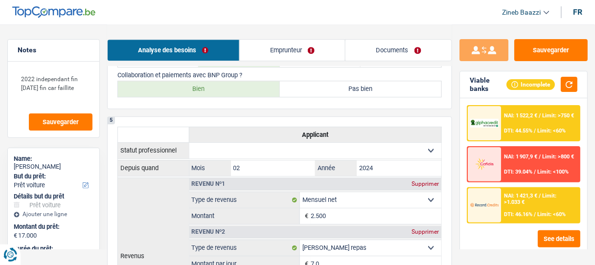
drag, startPoint x: 560, startPoint y: 68, endPoint x: 566, endPoint y: 70, distance: 6.2
click at [557, 67] on div "Sauvegarder Viable banks Incomplete NAI: 1 522,2 € / Limit: >750 € DTI: 44.55% …" at bounding box center [523, 144] width 143 height 211
click at [573, 83] on button "button" at bounding box center [569, 84] width 17 height 15
click at [261, 143] on select "Ouvrier Employé privé Employé public Invalide Indépendant Pensionné Chômeur Mut…" at bounding box center [315, 151] width 253 height 16
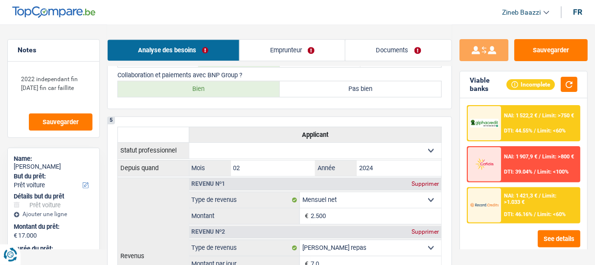
click at [261, 143] on select "Ouvrier Employé privé Employé public Invalide Indépendant Pensionné Chômeur Mut…" at bounding box center [315, 151] width 253 height 16
click at [200, 143] on select "Ouvrier Employé privé Employé public Invalide Indépendant Pensionné Chômeur Mut…" at bounding box center [315, 151] width 253 height 16
click at [189, 143] on select "Ouvrier Employé privé Employé public Invalide Indépendant Pensionné Chômeur Mut…" at bounding box center [315, 151] width 253 height 16
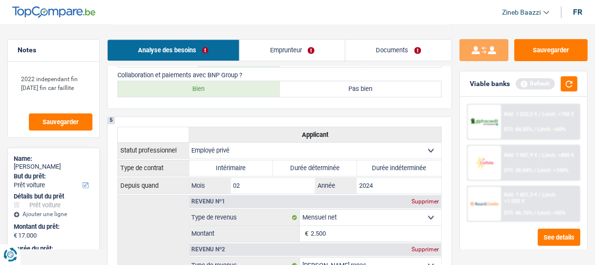
click at [228, 143] on select "Ouvrier Employé privé Employé public Invalide Indépendant Pensionné Chômeur Mut…" at bounding box center [315, 151] width 253 height 16
select select "worker"
click at [189, 143] on select "Ouvrier Employé privé Employé public Invalide Indépendant Pensionné Chômeur Mut…" at bounding box center [315, 151] width 253 height 16
click at [568, 82] on button "button" at bounding box center [569, 83] width 17 height 15
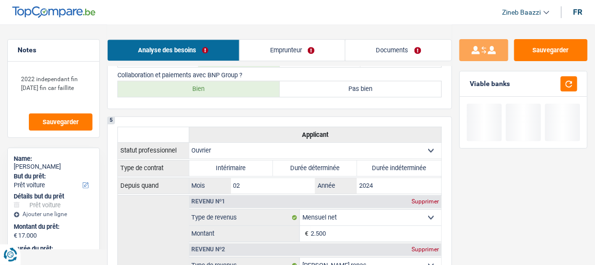
click at [397, 161] on label "Durée indéterminée" at bounding box center [399, 169] width 84 height 16
click at [397, 161] on input "Durée indéterminée" at bounding box center [399, 169] width 84 height 16
radio input "true"
click at [569, 82] on button "button" at bounding box center [569, 83] width 17 height 15
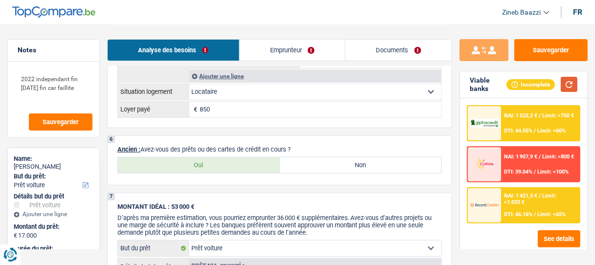
scroll to position [940, 0]
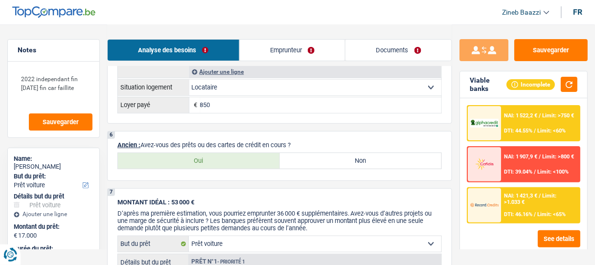
click at [328, 154] on label "Non" at bounding box center [361, 161] width 162 height 16
click at [328, 154] on input "Non" at bounding box center [361, 161] width 162 height 16
radio input "true"
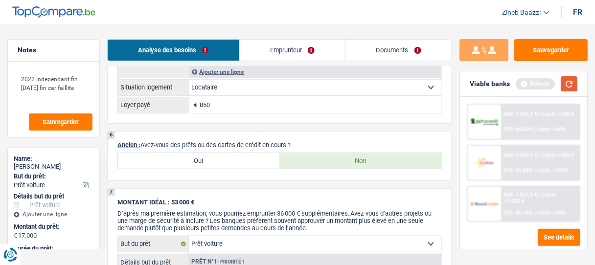
click at [567, 80] on button "button" at bounding box center [569, 83] width 17 height 15
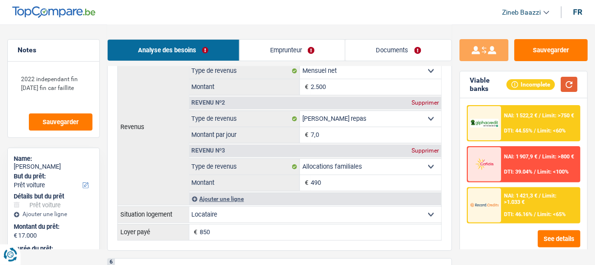
scroll to position [705, 0]
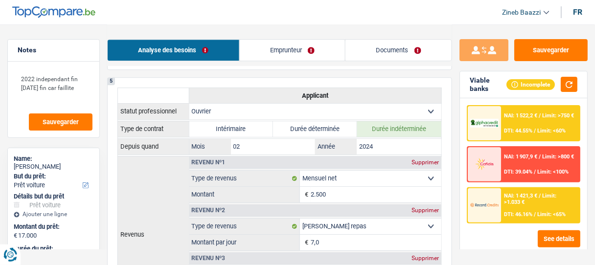
click at [268, 49] on link "Emprunteur" at bounding box center [293, 50] width 106 height 21
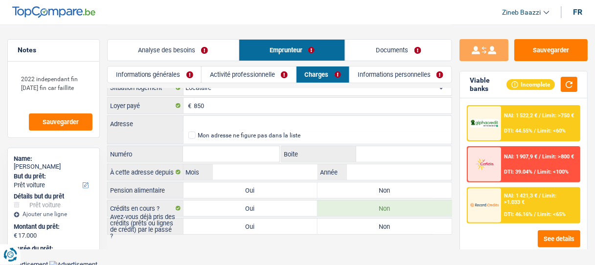
click at [165, 76] on link "Informations générales" at bounding box center [155, 75] width 94 height 16
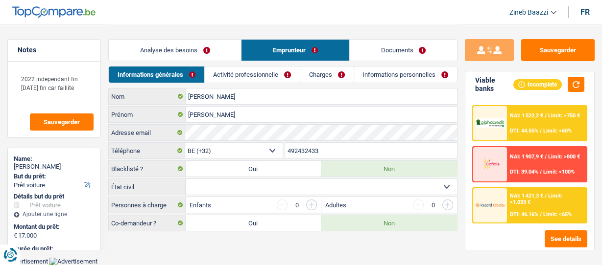
click at [241, 183] on select "Célibataire Marié(e) Cohabitant(e) légal(e) Divorcé(e) Veuf(ve) Séparé (de fait…" at bounding box center [321, 187] width 271 height 16
select select "single"
click at [186, 179] on select "Célibataire Marié(e) Cohabitant(e) légal(e) Divorcé(e) Veuf(ve) Séparé (de fait…" at bounding box center [321, 187] width 271 height 16
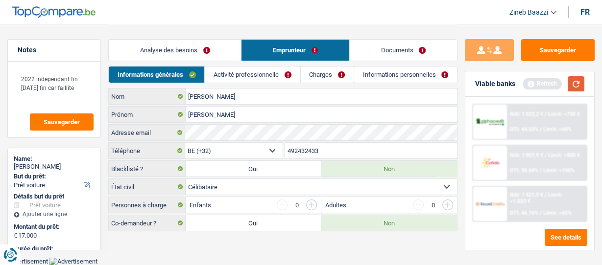
drag, startPoint x: 577, startPoint y: 86, endPoint x: 571, endPoint y: 87, distance: 5.4
click at [573, 86] on button "button" at bounding box center [575, 83] width 17 height 15
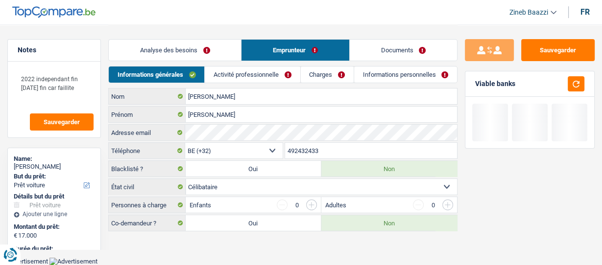
click at [313, 200] on input "button" at bounding box center [311, 205] width 11 height 11
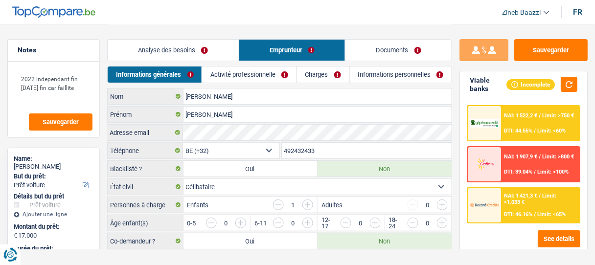
click at [313, 220] on input "button" at bounding box center [475, 226] width 344 height 16
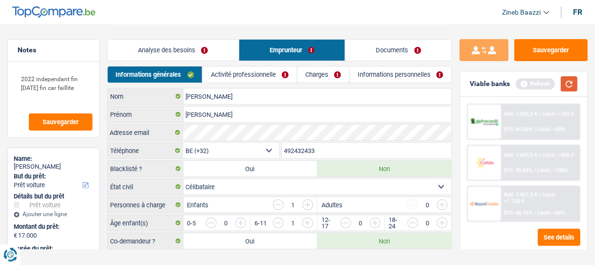
click at [567, 86] on button "button" at bounding box center [569, 83] width 17 height 15
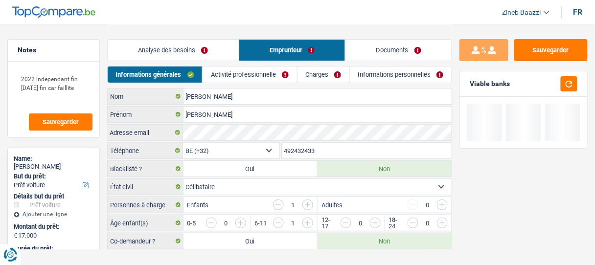
click at [467, 206] on div "Sauvegarder Viable banks" at bounding box center [523, 144] width 143 height 211
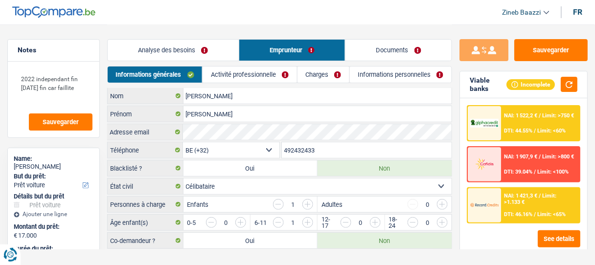
scroll to position [15, 0]
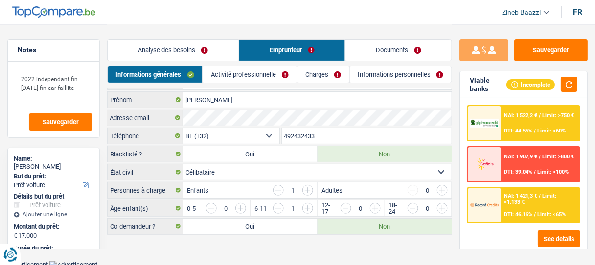
click at [230, 175] on select "Célibataire Marié(e) Cohabitant(e) légal(e) Divorcé(e) Veuf(ve) Séparé (de fait…" at bounding box center [318, 173] width 269 height 16
click at [247, 73] on link "Activité professionnelle" at bounding box center [250, 75] width 94 height 16
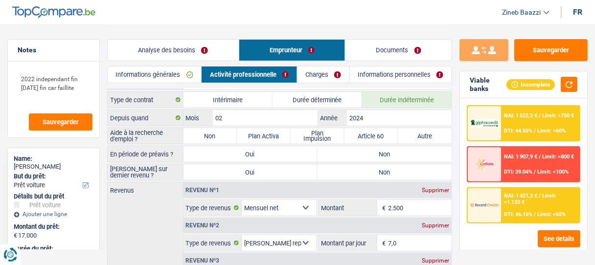
scroll to position [0, 0]
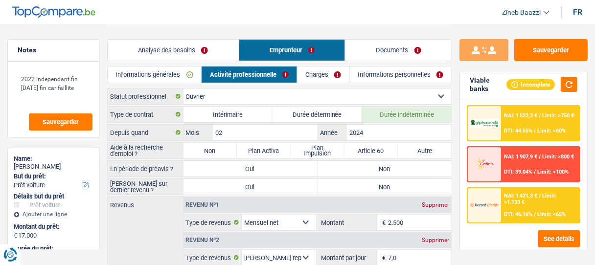
click at [209, 149] on label "Non" at bounding box center [211, 151] width 54 height 16
click at [209, 149] on input "Non" at bounding box center [211, 151] width 54 height 16
radio input "true"
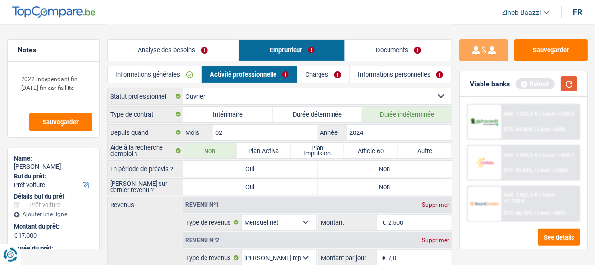
click at [566, 84] on button "button" at bounding box center [569, 83] width 17 height 15
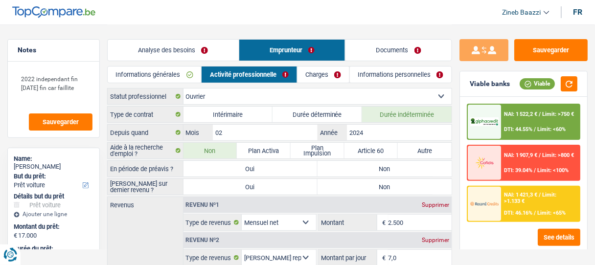
click at [328, 165] on label "Non" at bounding box center [385, 169] width 134 height 16
click at [328, 165] on input "Non" at bounding box center [385, 169] width 134 height 16
radio input "true"
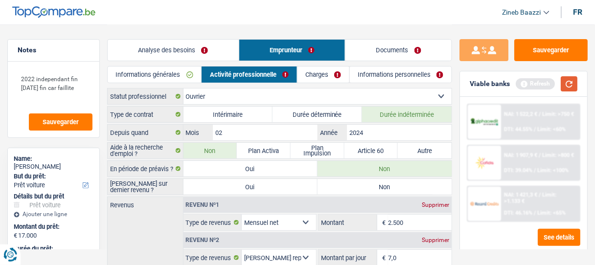
click at [566, 82] on button "button" at bounding box center [569, 83] width 17 height 15
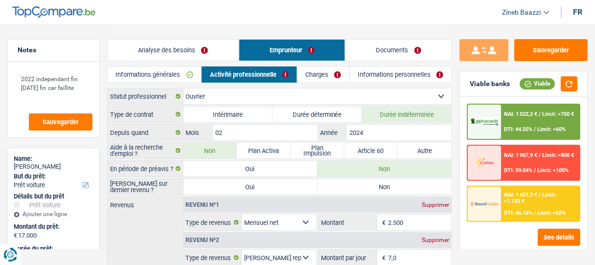
click at [378, 186] on label "Non" at bounding box center [385, 187] width 134 height 16
click at [378, 186] on input "Non" at bounding box center [385, 187] width 134 height 16
radio input "true"
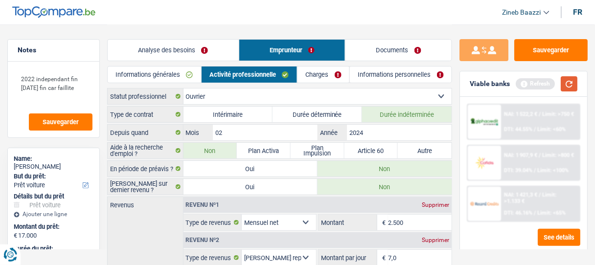
click at [566, 85] on button "button" at bounding box center [569, 83] width 17 height 15
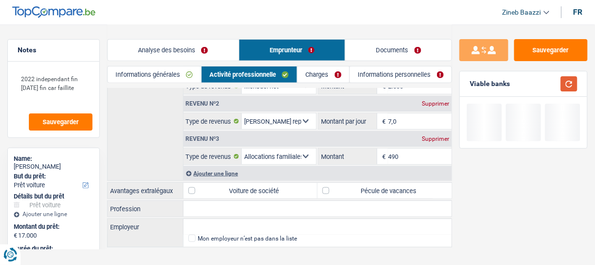
scroll to position [147, 0]
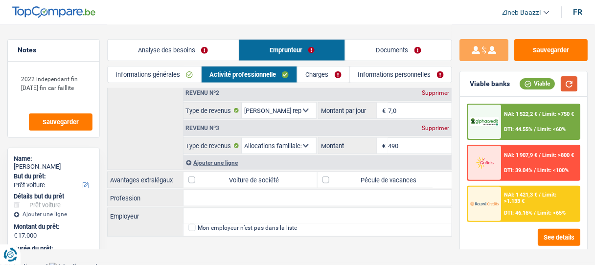
click at [571, 81] on button "button" at bounding box center [569, 83] width 17 height 15
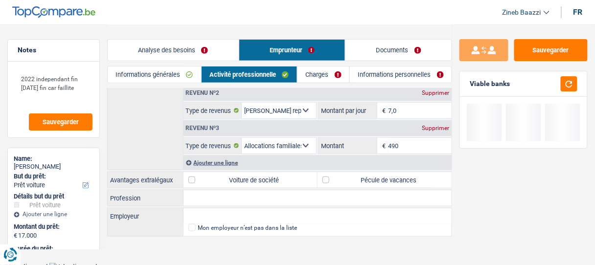
click at [405, 16] on header "Zineb Baazzi Se déconnecter fr" at bounding box center [297, 12] width 595 height 25
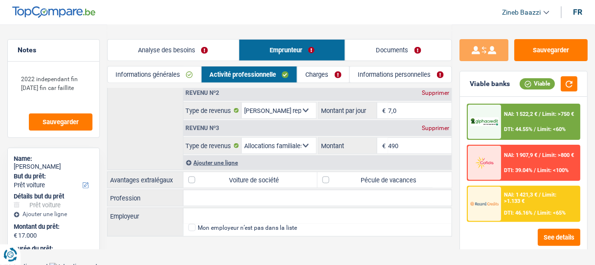
click at [355, 172] on label "Pécule de vacances" at bounding box center [385, 180] width 134 height 16
click at [355, 172] on input "Pécule de vacances" at bounding box center [385, 180] width 134 height 16
checkbox input "true"
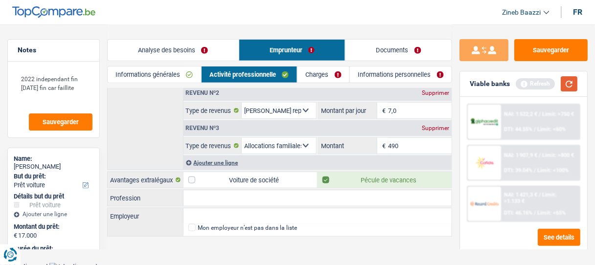
click at [564, 85] on button "button" at bounding box center [569, 83] width 17 height 15
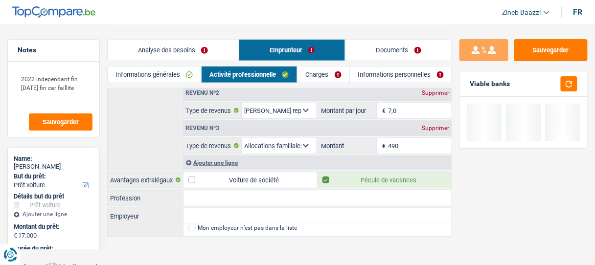
click at [396, 32] on div "Analyse des besoins Emprunteur Documents" at bounding box center [279, 45] width 345 height 42
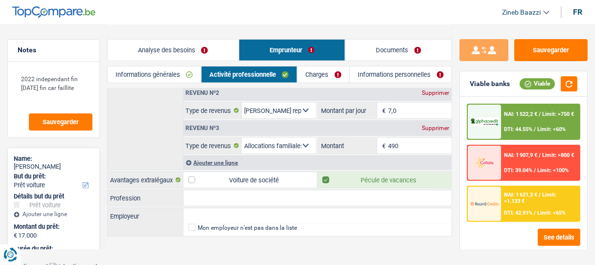
click at [316, 78] on link "Charges" at bounding box center [324, 75] width 52 height 16
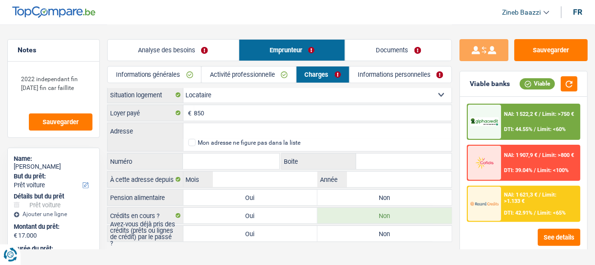
scroll to position [0, 0]
click at [196, 134] on input "Adresse" at bounding box center [318, 133] width 269 height 16
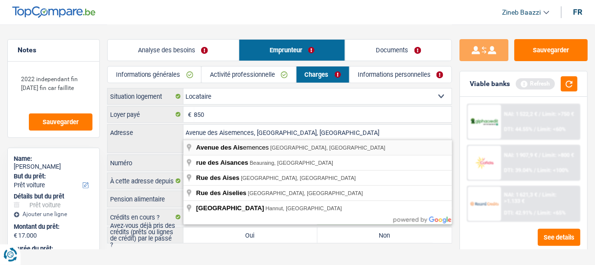
type input "Avenue des Aisemences, 4100, Seraing, BE"
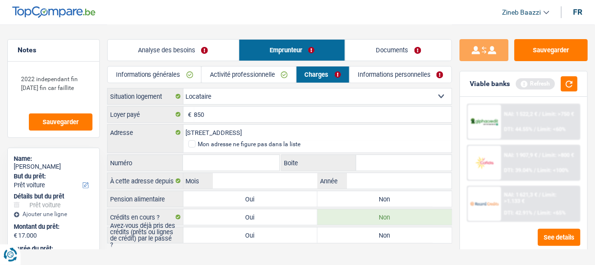
click at [235, 163] on input "Numéro" at bounding box center [231, 163] width 96 height 16
click at [569, 87] on button "button" at bounding box center [569, 83] width 17 height 15
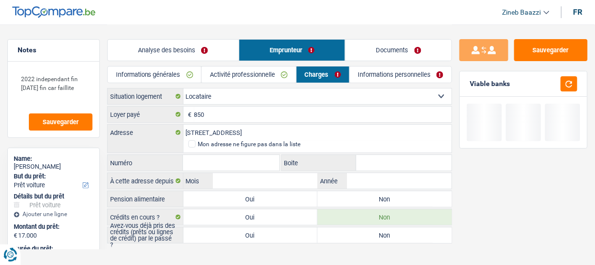
click at [253, 161] on input "Numéro" at bounding box center [231, 163] width 96 height 16
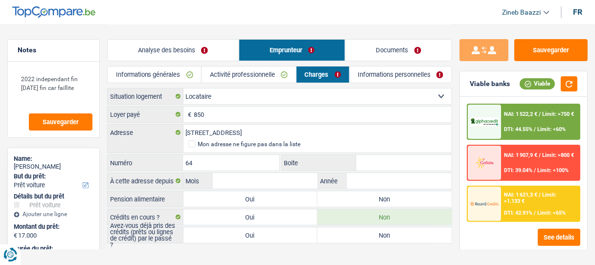
type input "64"
click at [375, 158] on input "Boite" at bounding box center [403, 163] width 95 height 16
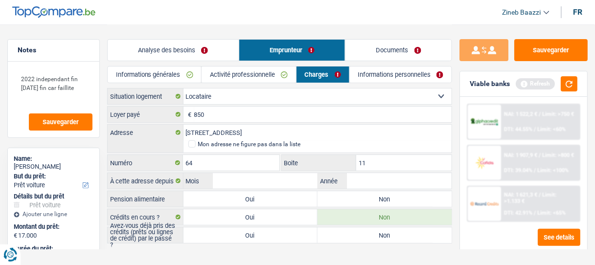
type input "11"
click at [241, 178] on input "Mois" at bounding box center [265, 181] width 105 height 16
click at [569, 86] on button "button" at bounding box center [569, 83] width 17 height 15
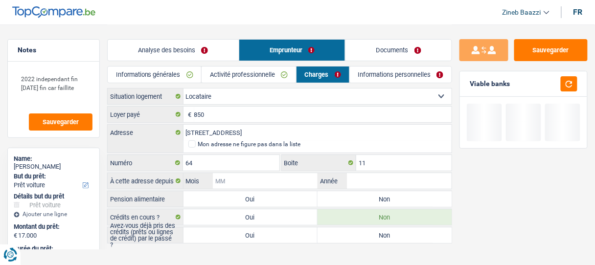
click at [252, 174] on input "Mois" at bounding box center [265, 181] width 105 height 16
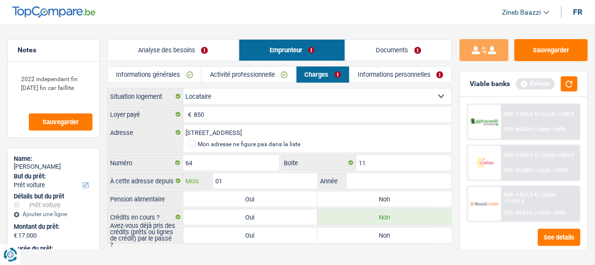
click at [309, 178] on input "01" at bounding box center [265, 181] width 105 height 16
type input "08"
type input "2024"
click at [565, 79] on button "button" at bounding box center [569, 83] width 17 height 15
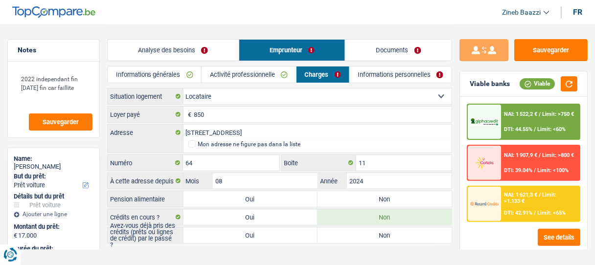
click at [331, 193] on label "Non" at bounding box center [385, 199] width 134 height 16
click at [331, 193] on input "Non" at bounding box center [385, 199] width 134 height 16
radio input "true"
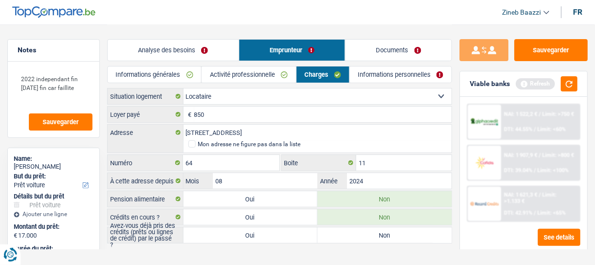
click at [236, 235] on label "Oui" at bounding box center [251, 236] width 134 height 16
click at [236, 235] on input "Oui" at bounding box center [251, 236] width 134 height 16
radio input "true"
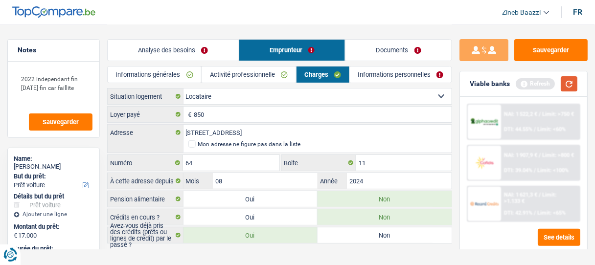
click at [566, 85] on button "button" at bounding box center [569, 83] width 17 height 15
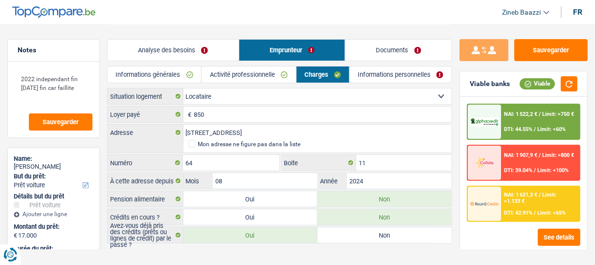
click at [361, 75] on link "Informations personnelles" at bounding box center [401, 75] width 102 height 16
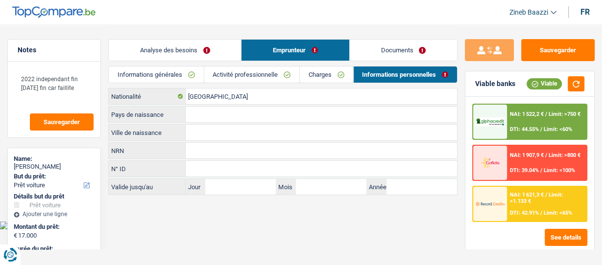
click at [380, 56] on link "Documents" at bounding box center [403, 50] width 107 height 21
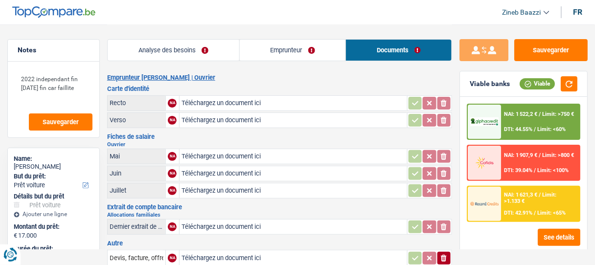
click at [311, 56] on link "Emprunteur" at bounding box center [293, 50] width 106 height 21
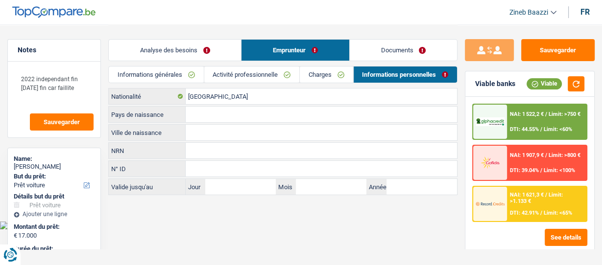
click at [187, 47] on link "Analyse des besoins" at bounding box center [175, 50] width 132 height 21
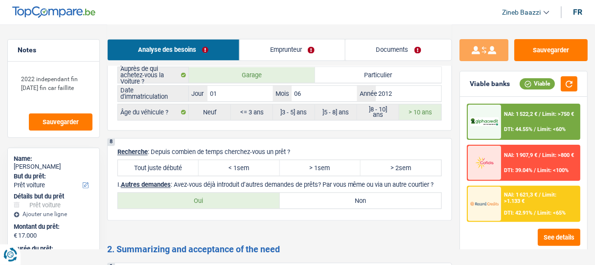
scroll to position [1410, 0]
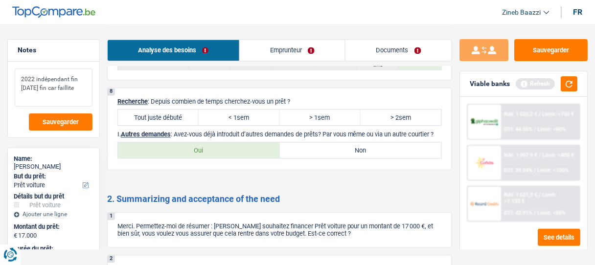
type textarea "2022 indépendant fin janvier 2023 fin car faillite"
click at [192, 131] on p "I. Autres demandes : Avez-vous déjà introduit d’autres demandes de prêts? Par v…" at bounding box center [280, 134] width 325 height 7
click at [565, 82] on button "button" at bounding box center [569, 83] width 17 height 15
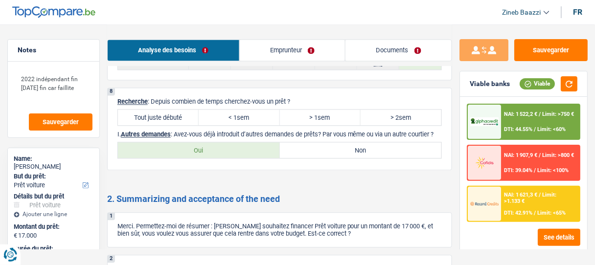
click at [382, 110] on label "> 2sem" at bounding box center [401, 118] width 81 height 16
click at [382, 110] on input "> 2sem" at bounding box center [401, 118] width 81 height 16
radio input "true"
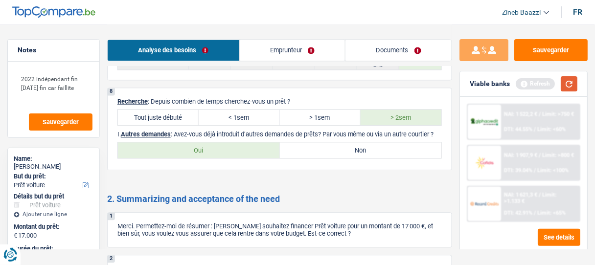
click at [574, 87] on button "button" at bounding box center [569, 83] width 17 height 15
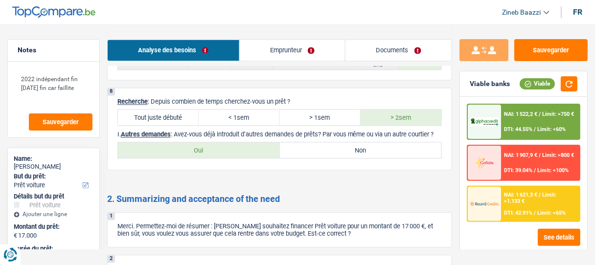
click at [268, 144] on label "Oui" at bounding box center [199, 150] width 162 height 16
click at [268, 144] on input "Oui" at bounding box center [199, 150] width 162 height 16
radio input "true"
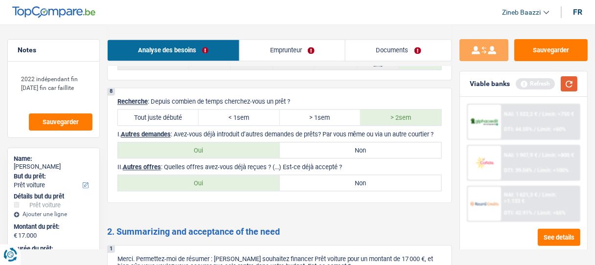
click at [567, 88] on button "button" at bounding box center [569, 83] width 17 height 15
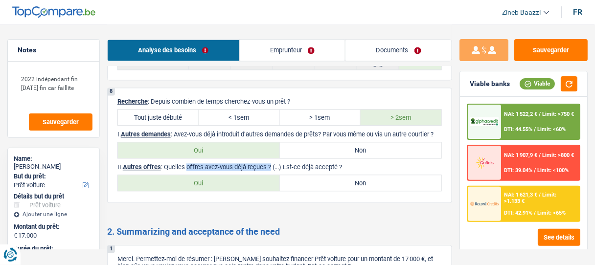
drag, startPoint x: 195, startPoint y: 158, endPoint x: 269, endPoint y: 159, distance: 73.9
click at [269, 164] on p "II. Autres offres : Quelles offres avez-vous déjà reçues ? (...) Est-ce déjà ac…" at bounding box center [280, 167] width 325 height 7
click at [271, 164] on p "II. Autres offres : Quelles offres avez-vous déjà reçues ? (...) Est-ce déjà ac…" at bounding box center [280, 167] width 325 height 7
click at [313, 175] on label "Non" at bounding box center [361, 183] width 162 height 16
click at [313, 175] on input "Non" at bounding box center [361, 183] width 162 height 16
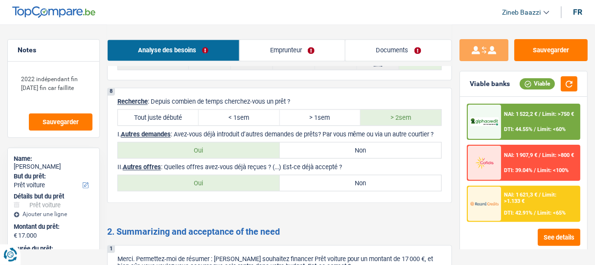
radio input "true"
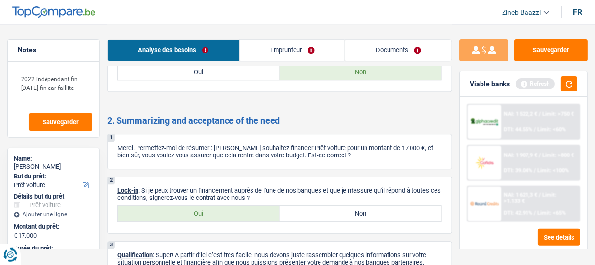
scroll to position [1528, 0]
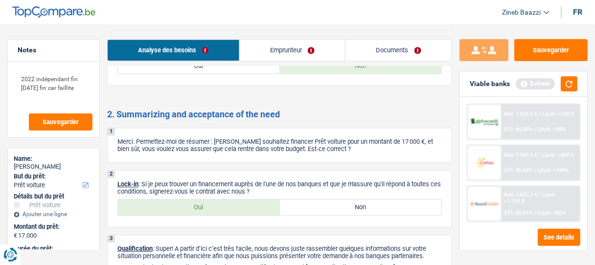
drag, startPoint x: 587, startPoint y: 83, endPoint x: 561, endPoint y: 84, distance: 26.0
click at [586, 84] on div "Viable banks Refresh" at bounding box center [523, 83] width 127 height 25
click at [568, 83] on button "button" at bounding box center [569, 83] width 17 height 15
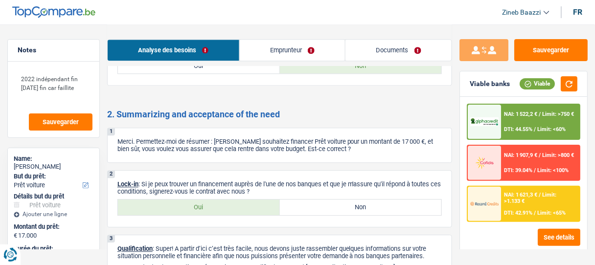
click at [489, 127] on div at bounding box center [484, 122] width 33 height 34
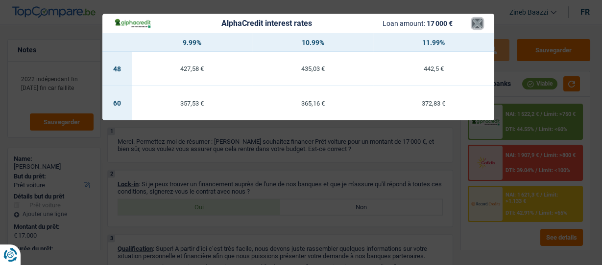
click at [478, 27] on button "×" at bounding box center [477, 24] width 10 height 10
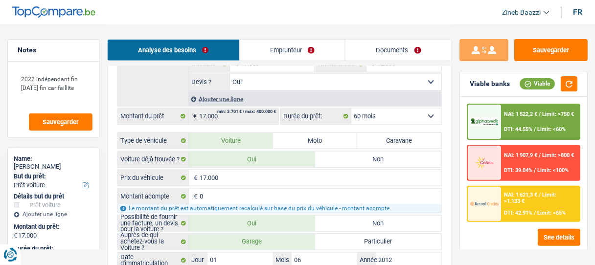
scroll to position [235, 0]
click at [497, 118] on img at bounding box center [485, 122] width 28 height 9
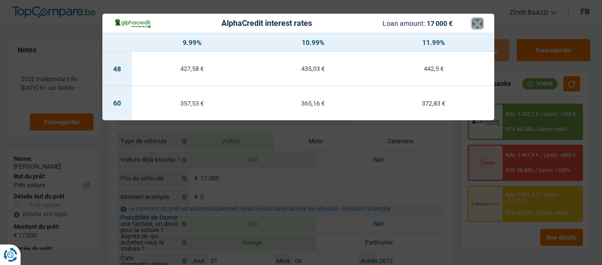
click at [475, 28] on button "×" at bounding box center [477, 24] width 10 height 10
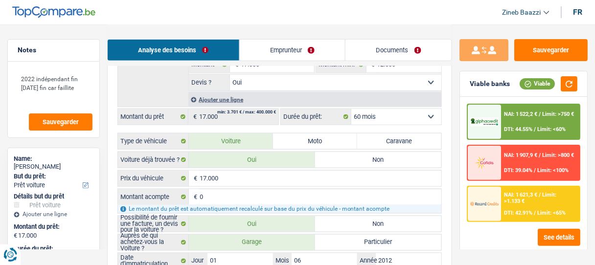
click at [423, 117] on select "12 mois 18 mois 24 mois 30 mois 36 mois 42 mois 48 mois 60 mois Sélectionner un…" at bounding box center [397, 117] width 90 height 16
select select "48"
click at [352, 109] on select "12 mois 18 mois 24 mois 30 mois 36 mois 42 mois 48 mois 60 mois Sélectionner un…" at bounding box center [397, 117] width 90 height 16
select select "48"
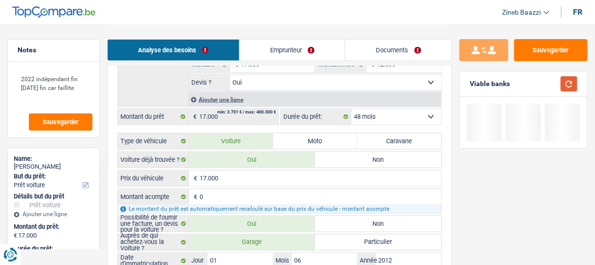
click at [567, 82] on button "button" at bounding box center [569, 83] width 17 height 15
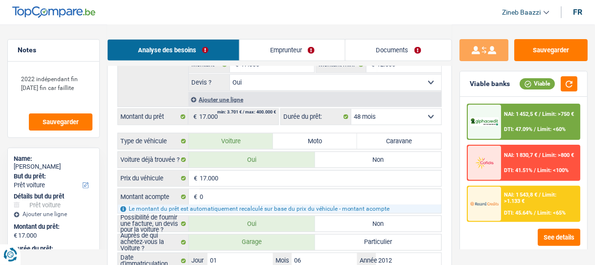
click at [521, 137] on div "NAI: 1 452,5 € / Limit: >750 € DTI: 47.09% / Limit: <60%" at bounding box center [541, 122] width 78 height 34
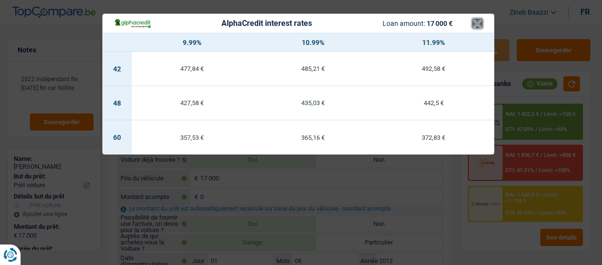
click at [476, 24] on button "×" at bounding box center [477, 24] width 10 height 10
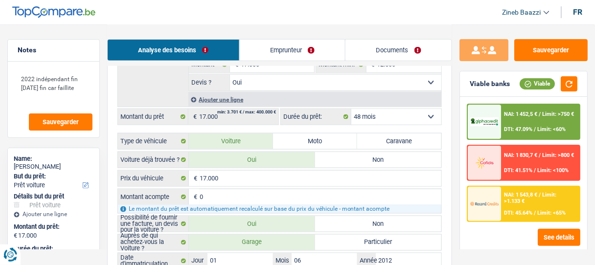
click at [454, 110] on div "Sauvegarder Viable banks Viable NAI: 1 452,5 € / Limit: >750 € DTI: 47.09% / Li…" at bounding box center [523, 144] width 143 height 211
click at [425, 110] on select "12 mois 18 mois 24 mois 30 mois 36 mois 42 mois 48 mois 60 mois Sélectionner un…" at bounding box center [397, 117] width 90 height 16
select select "60"
click at [352, 109] on select "12 mois 18 mois 24 mois 30 mois 36 mois 42 mois 48 mois 60 mois Sélectionner un…" at bounding box center [397, 117] width 90 height 16
select select "60"
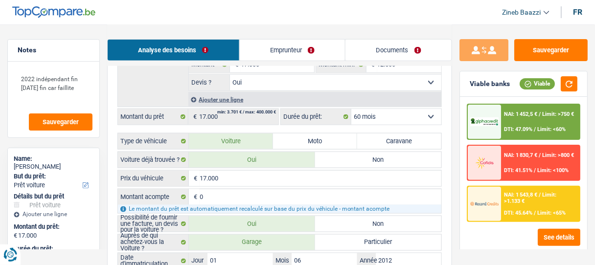
select select "60"
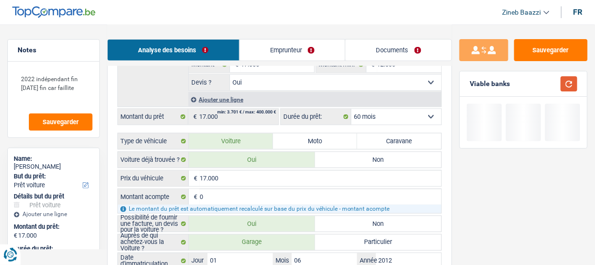
click at [567, 88] on button "button" at bounding box center [569, 83] width 17 height 15
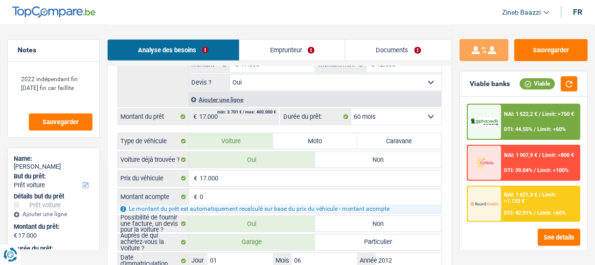
click at [506, 128] on span "DTI: 44.55%" at bounding box center [519, 129] width 28 height 6
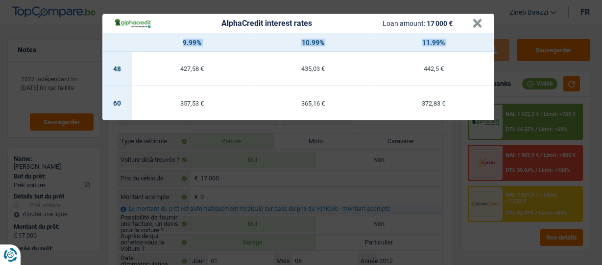
drag, startPoint x: 98, startPoint y: 65, endPoint x: 70, endPoint y: 101, distance: 45.7
click at [71, 76] on div "AlphaCredit interest rates Loan amount: 17 000 € × 9.99% 10.99% 11.99% 48 427,5…" at bounding box center [301, 132] width 602 height 265
click at [141, 93] on td "357,53 €" at bounding box center [192, 103] width 121 height 34
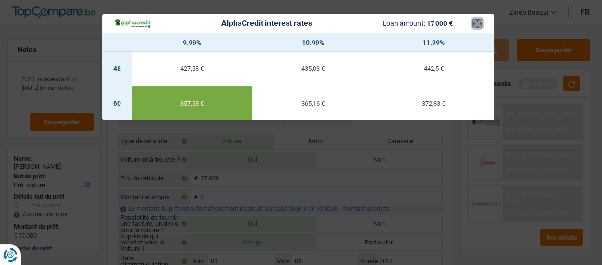
click at [478, 23] on button "×" at bounding box center [477, 24] width 10 height 10
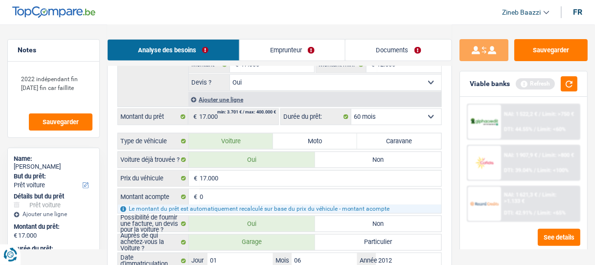
click at [568, 82] on button "button" at bounding box center [569, 83] width 17 height 15
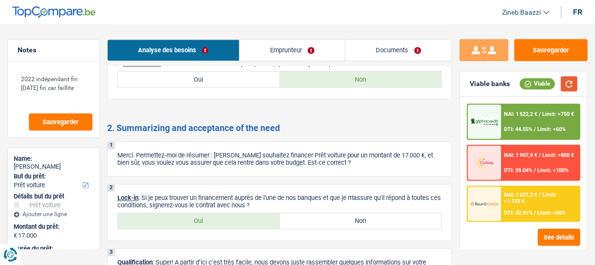
scroll to position [1528, 0]
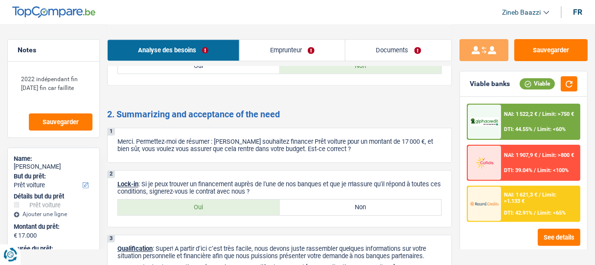
click at [188, 209] on div "2 Lock-in : Si je peux trouver un financement auprès de l'une de nos banques et…" at bounding box center [279, 198] width 345 height 57
click at [186, 200] on label "Oui" at bounding box center [199, 208] width 162 height 16
click at [186, 200] on input "Oui" at bounding box center [199, 208] width 162 height 16
radio input "true"
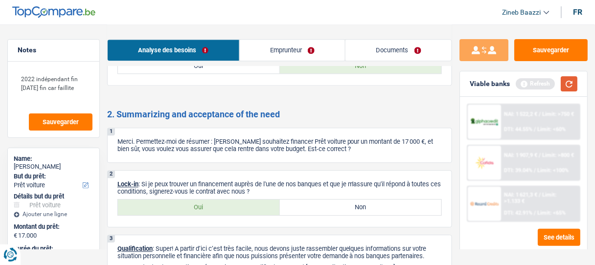
click at [573, 86] on button "button" at bounding box center [569, 83] width 17 height 15
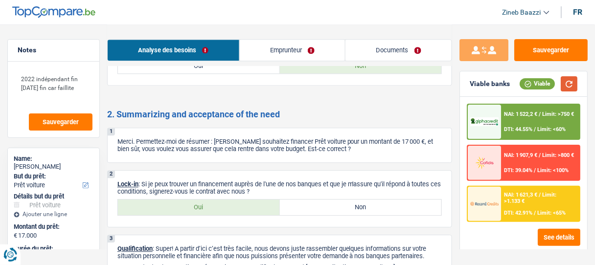
click at [569, 81] on button "button" at bounding box center [569, 83] width 17 height 15
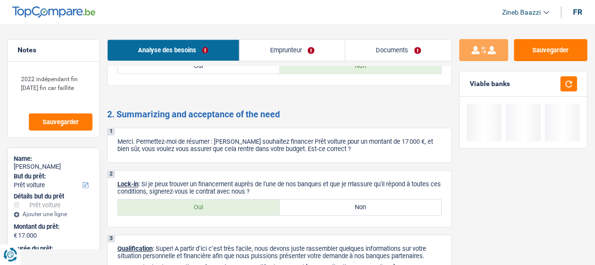
click at [377, 44] on link "Documents" at bounding box center [399, 50] width 106 height 21
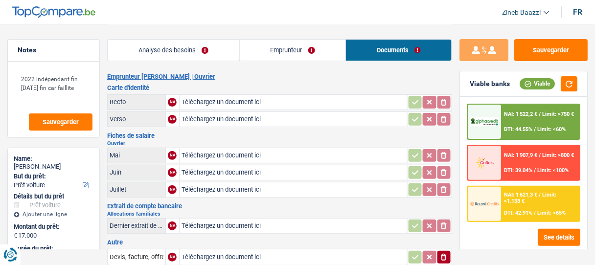
scroll to position [0, 0]
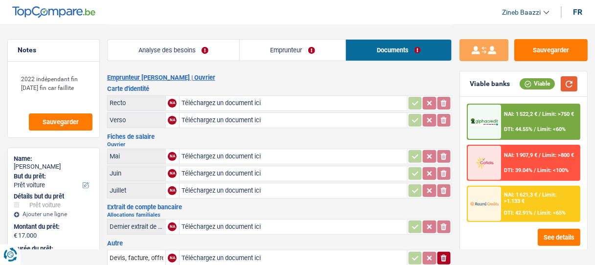
click at [571, 84] on button "button" at bounding box center [569, 83] width 17 height 15
drag, startPoint x: 495, startPoint y: 116, endPoint x: 493, endPoint y: 111, distance: 5.5
click at [493, 111] on div at bounding box center [484, 122] width 33 height 34
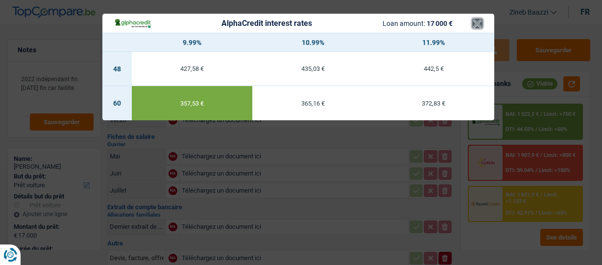
click at [475, 23] on button "×" at bounding box center [477, 24] width 10 height 10
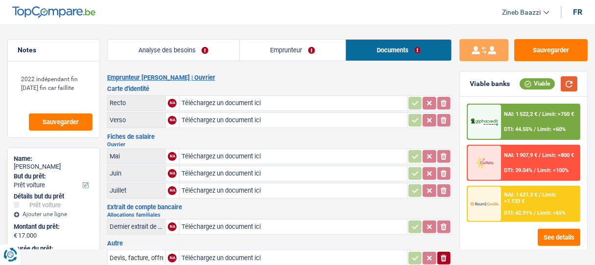
click at [566, 78] on button "button" at bounding box center [569, 83] width 17 height 15
click at [141, 48] on link "Analyse des besoins" at bounding box center [174, 50] width 132 height 21
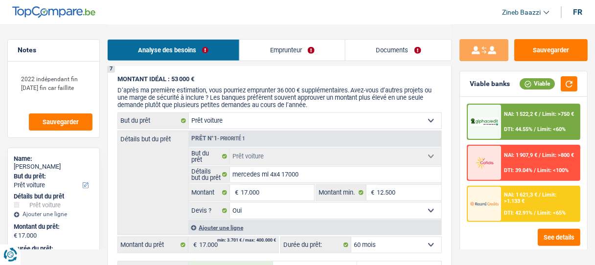
scroll to position [1097, 0]
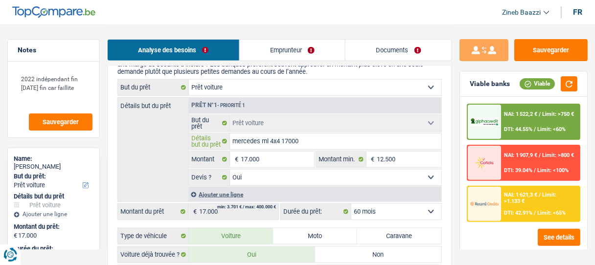
click at [307, 134] on input "mercedes ml 4x4 17000" at bounding box center [336, 142] width 212 height 16
click at [275, 134] on input "mercedes ml 4x4 17000" at bounding box center [336, 142] width 212 height 16
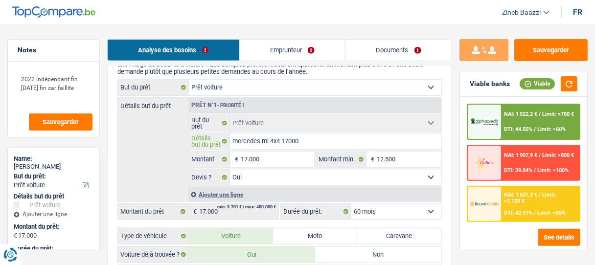
click at [303, 134] on input "mercedes ml 4x4 17000" at bounding box center [336, 142] width 212 height 16
type input "mercedes ml 4x4 17000"
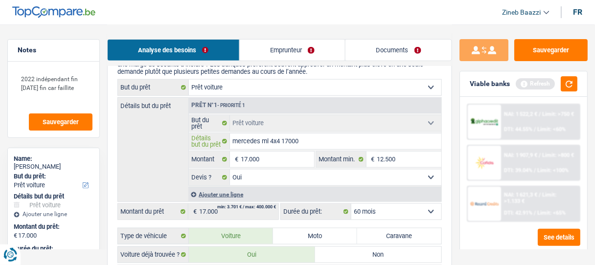
type input "mercedes ml 4x4 1700"
type input "mercedes ml 4x4 170"
click at [270, 134] on input "mercedes ml 4x4" at bounding box center [336, 142] width 212 height 16
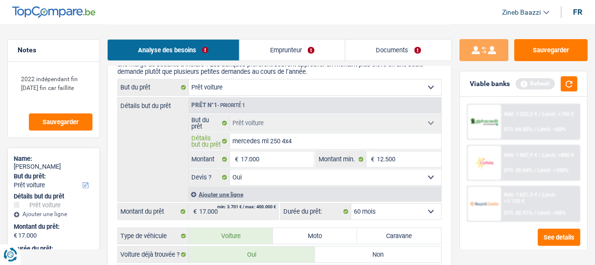
click at [333, 134] on input "mercedes ml 250 4x4" at bounding box center [336, 142] width 212 height 16
click at [142, 151] on div "Détails but du prêt Prêt n°1 - Priorité 1 Confort maison: meubles, textile, pei…" at bounding box center [280, 149] width 325 height 105
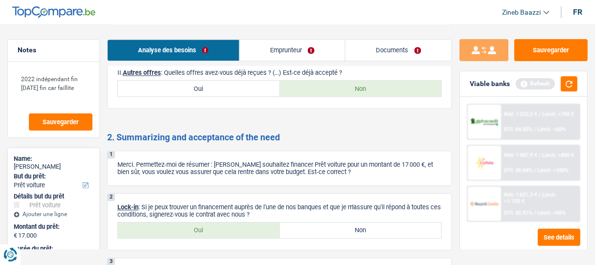
scroll to position [1567, 0]
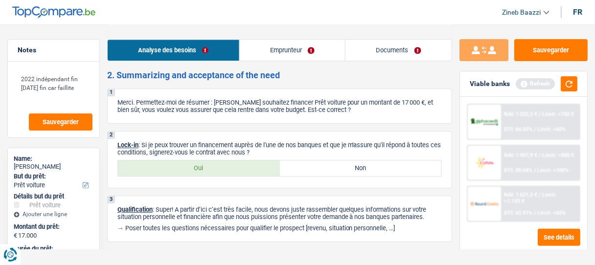
click at [220, 213] on div "3 Qualification : Super! A partir d’ici c’est très facile, nous devons juste ra…" at bounding box center [279, 219] width 345 height 47
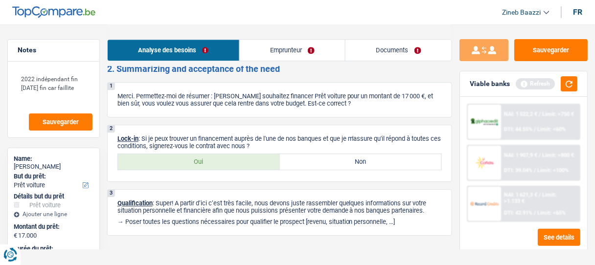
scroll to position [1575, 0]
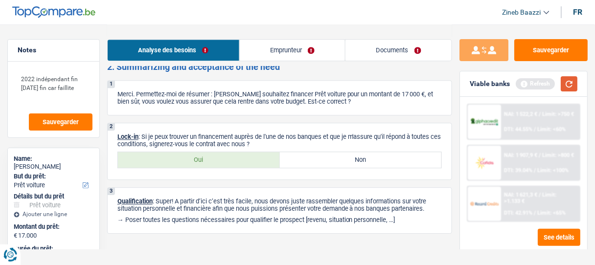
click at [567, 78] on button "button" at bounding box center [569, 83] width 17 height 15
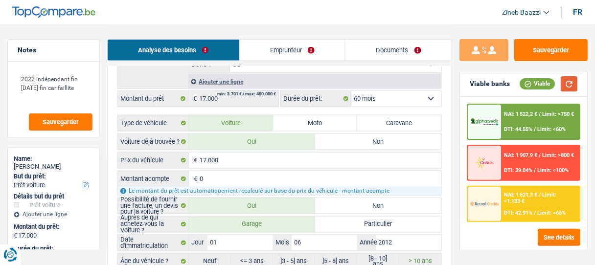
scroll to position [204, 0]
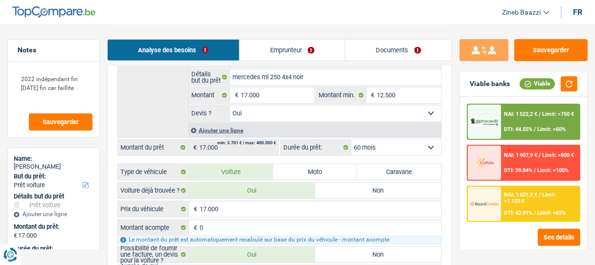
click at [369, 49] on link "Documents" at bounding box center [399, 50] width 106 height 21
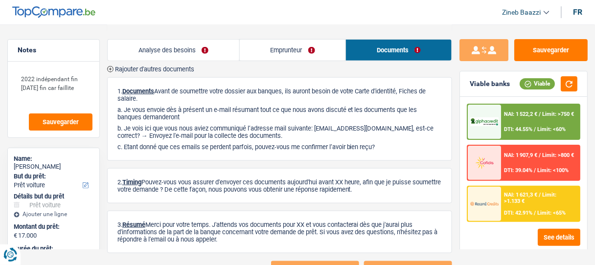
click at [281, 49] on link "Emprunteur" at bounding box center [293, 50] width 106 height 21
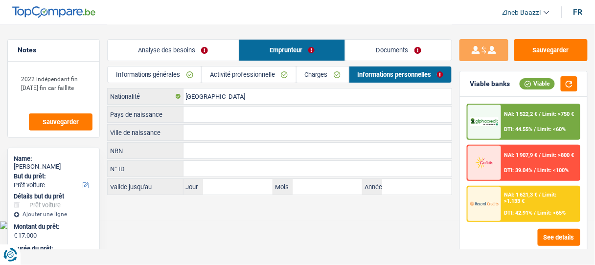
scroll to position [0, 0]
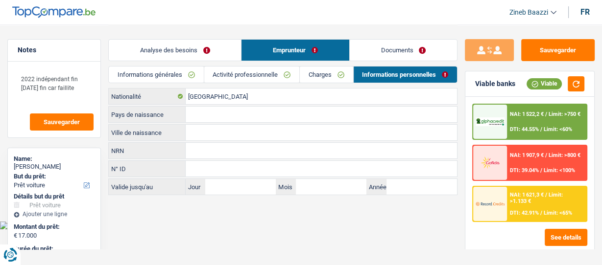
click at [240, 105] on div "Belgique Nationalité Pays de naissance Tous les champs sont obligatoires. Veuil…" at bounding box center [282, 141] width 349 height 107
click at [239, 112] on input "Pays de naissance" at bounding box center [321, 115] width 271 height 16
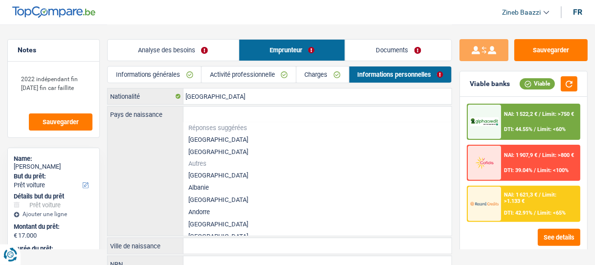
click at [165, 133] on div "Pays de naissance Réponses suggérées Belgique Luxembourg Autres Afghanistan Alb…" at bounding box center [280, 171] width 344 height 129
click at [209, 101] on input "[GEOGRAPHIC_DATA]" at bounding box center [318, 97] width 269 height 16
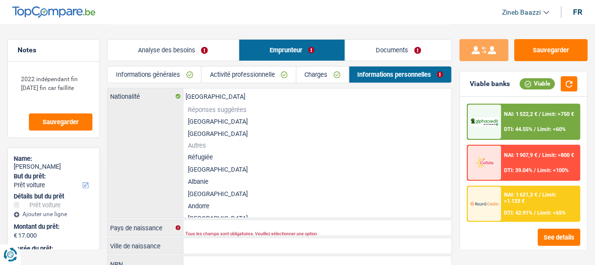
click at [164, 118] on div "Belgique Nationalité Réponses suggérées Belgique Luxembourg Autres Réfugiée Afg…" at bounding box center [280, 153] width 344 height 129
click at [149, 121] on div "Belgique Nationalité Réponses suggérées Belgique Luxembourg Autres Réfugiée Afg…" at bounding box center [280, 153] width 344 height 129
click at [157, 124] on div "Belgique Nationalité Réponses suggérées Belgique Luxembourg Autres Réfugiée Afg…" at bounding box center [280, 153] width 344 height 129
click at [215, 101] on input "[GEOGRAPHIC_DATA]" at bounding box center [318, 97] width 269 height 16
click at [216, 102] on input "[GEOGRAPHIC_DATA]" at bounding box center [318, 97] width 269 height 16
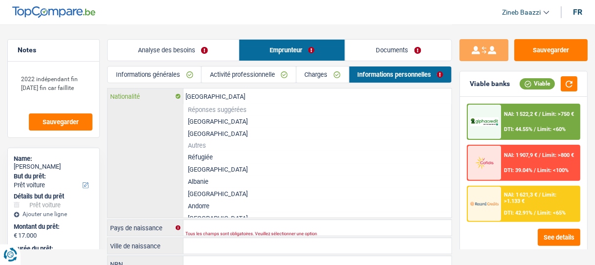
click at [216, 102] on input "[GEOGRAPHIC_DATA]" at bounding box center [318, 97] width 269 height 16
drag, startPoint x: 159, startPoint y: 141, endPoint x: 165, endPoint y: 136, distance: 7.6
click at [158, 140] on div "Belgique Nationalité Réponses suggérées Belgique Luxembourg Autres Réfugiée Afg…" at bounding box center [280, 153] width 344 height 129
click at [214, 99] on input "[GEOGRAPHIC_DATA]" at bounding box center [318, 97] width 269 height 16
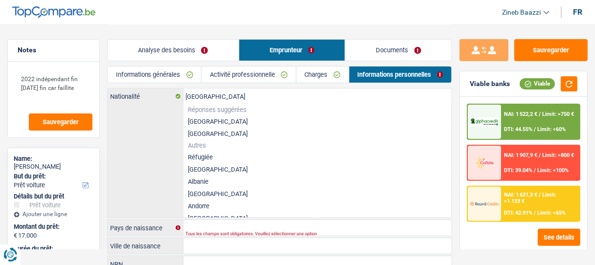
click at [193, 118] on li "[GEOGRAPHIC_DATA]" at bounding box center [318, 122] width 269 height 12
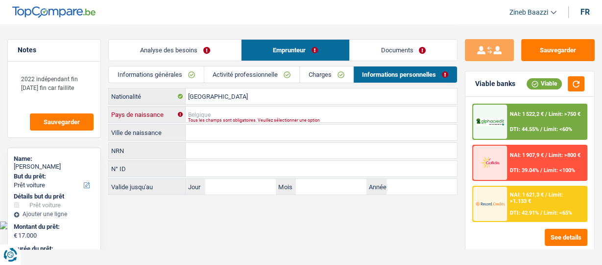
click at [210, 113] on input "Pays de naissance" at bounding box center [321, 115] width 271 height 16
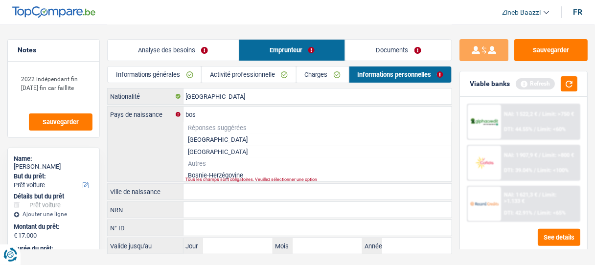
click at [226, 173] on li "Bosnie-Herzégovine" at bounding box center [318, 175] width 269 height 12
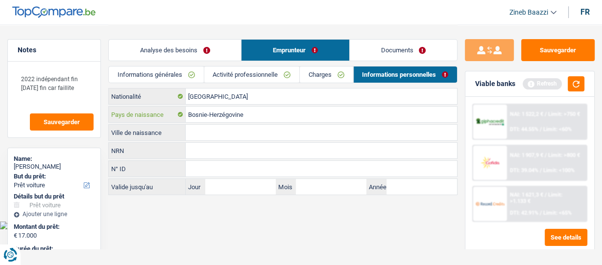
click at [273, 113] on input "Bosnie-Herzégovine" at bounding box center [321, 115] width 271 height 16
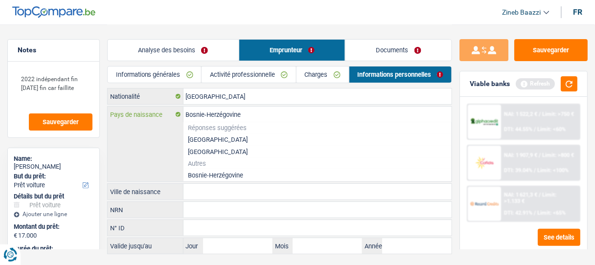
click at [273, 113] on input "Bosnie-Herzégovine" at bounding box center [318, 115] width 269 height 16
click at [206, 176] on li "Croatie" at bounding box center [318, 175] width 269 height 12
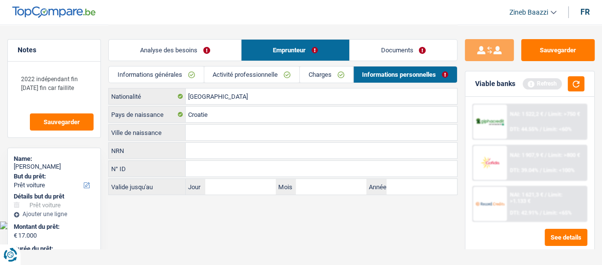
click at [205, 130] on input "Ville de naissance" at bounding box center [321, 133] width 271 height 16
click at [187, 225] on body "Vous avez le contrôle de vos données Nous utilisons des cookies, tout comme nos…" at bounding box center [301, 115] width 602 height 230
click at [325, 73] on link "Charges" at bounding box center [326, 75] width 53 height 16
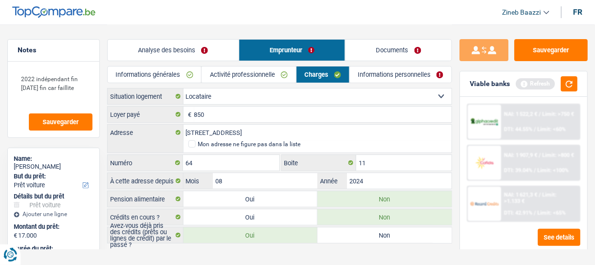
click at [269, 74] on link "Activité professionnelle" at bounding box center [249, 75] width 94 height 16
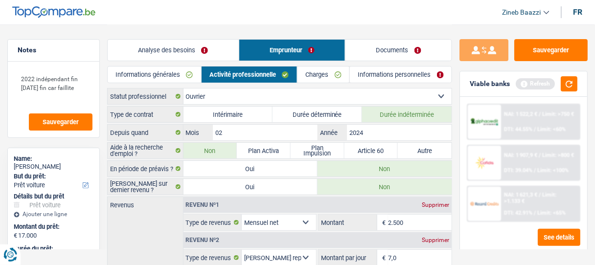
click at [165, 71] on link "Informations générales" at bounding box center [155, 75] width 94 height 16
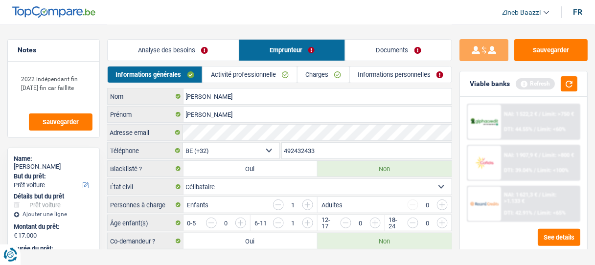
click at [180, 52] on link "Analyse des besoins" at bounding box center [173, 50] width 131 height 21
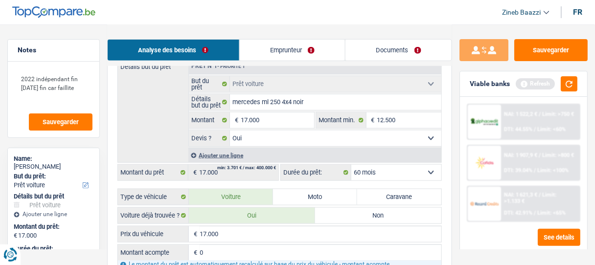
scroll to position [1097, 0]
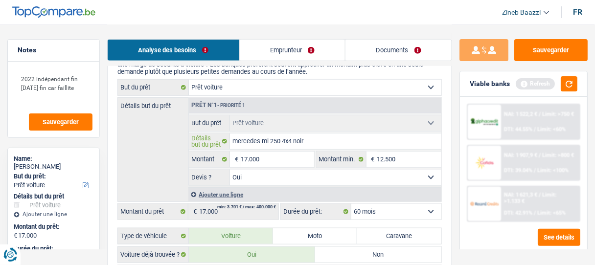
click at [309, 134] on input "mercedes ml 250 4x4 noir" at bounding box center [336, 142] width 212 height 16
click at [52, 94] on textarea "2022 indépendant fin janvier 2023 fin car faillite" at bounding box center [54, 88] width 78 height 38
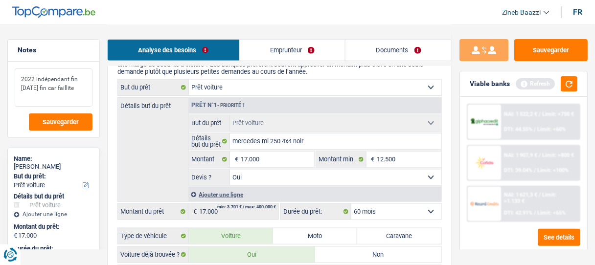
click at [52, 94] on textarea "2022 indépendant fin janvier 2023 fin car faillite" at bounding box center [54, 88] width 78 height 38
click at [55, 95] on textarea "2022 indépendant fin janvier 2023 fin car faillite" at bounding box center [54, 88] width 78 height 38
click at [55, 97] on textarea "2022 indépendant fin janvier 2023 fin car faillite" at bounding box center [54, 88] width 78 height 38
click at [16, 74] on textarea "2022 indépendant fin janvier 2023 fin car faillite" at bounding box center [54, 88] width 78 height 38
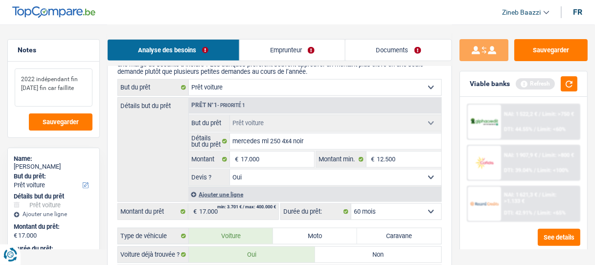
click at [32, 76] on textarea "2022 indépendant fin janvier 2023 fin car faillite" at bounding box center [54, 88] width 78 height 38
click at [41, 95] on textarea "2022 indépendant fin janvier 2023 fin car faillite" at bounding box center [54, 88] width 78 height 38
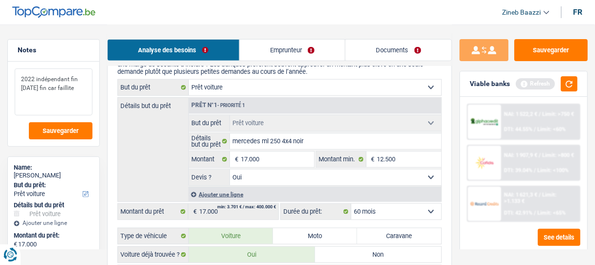
paste textarea "mercedes ml 250 4x4 noir"
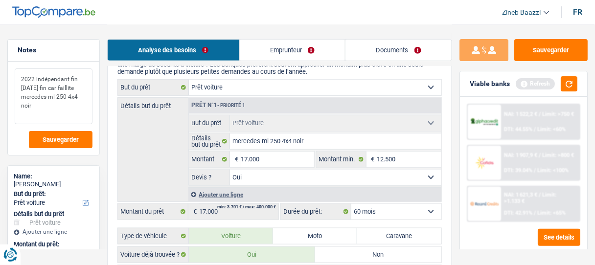
click at [51, 116] on textarea "2022 indépendant fin janvier 2023 fin car faillite mercedes ml 250 4x4 noir" at bounding box center [54, 97] width 78 height 56
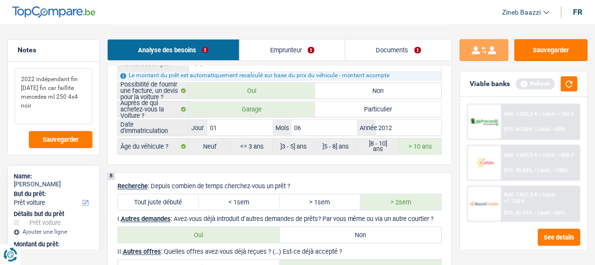
scroll to position [1371, 0]
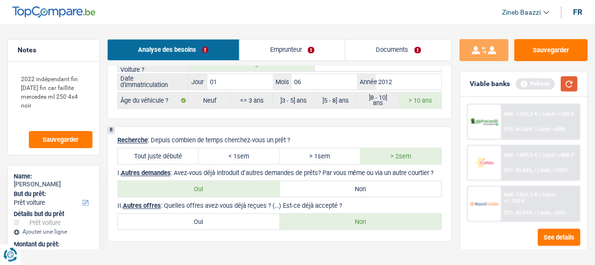
click at [569, 88] on button "button" at bounding box center [569, 83] width 17 height 15
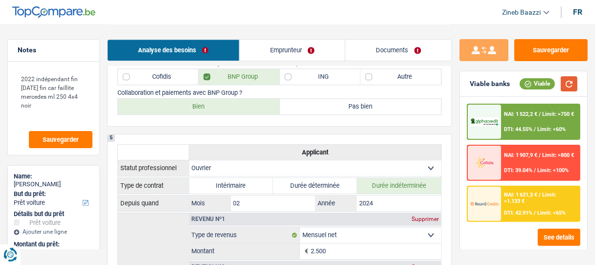
scroll to position [635, 0]
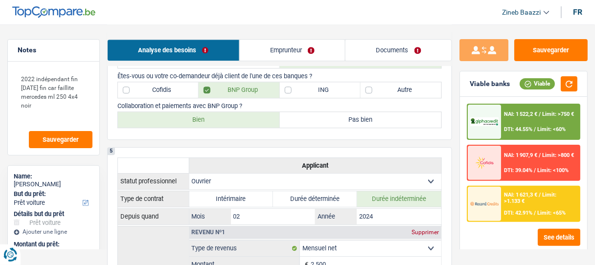
click at [513, 123] on div "NAI: 1 522,2 € / Limit: >750 € DTI: 44.55% / Limit: <60%" at bounding box center [541, 122] width 78 height 34
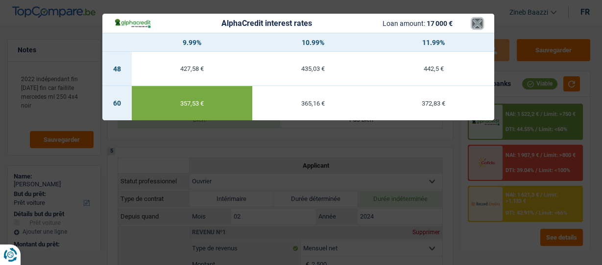
click at [478, 19] on button "×" at bounding box center [477, 24] width 10 height 10
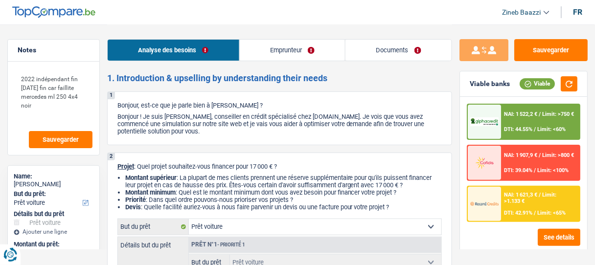
scroll to position [0, 0]
click at [278, 121] on p "Bonjour ! Je suis [PERSON_NAME], conseiller en crédit spécialisé chez [DOMAIN_N…" at bounding box center [280, 125] width 325 height 22
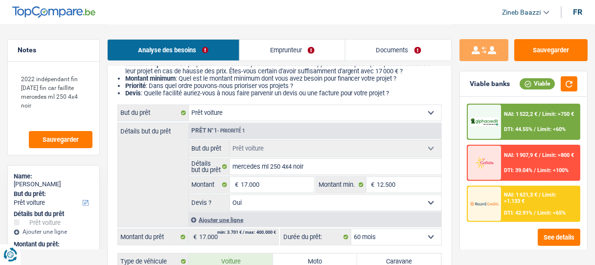
scroll to position [118, 0]
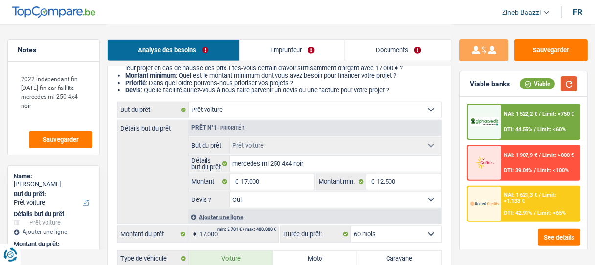
click at [570, 89] on button "button" at bounding box center [569, 83] width 17 height 15
click at [415, 111] on select "Confort maison: meubles, textile, peinture, électroménager, outillage non-profe…" at bounding box center [315, 110] width 253 height 16
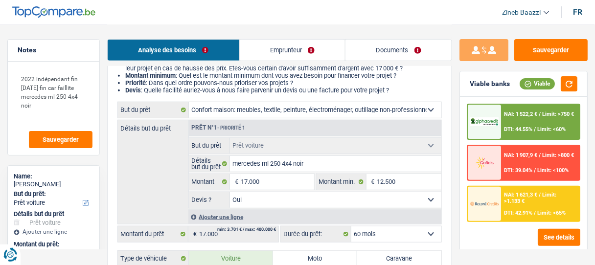
click at [189, 103] on select "Confort maison: meubles, textile, peinture, électroménager, outillage non-profe…" at bounding box center [315, 110] width 253 height 16
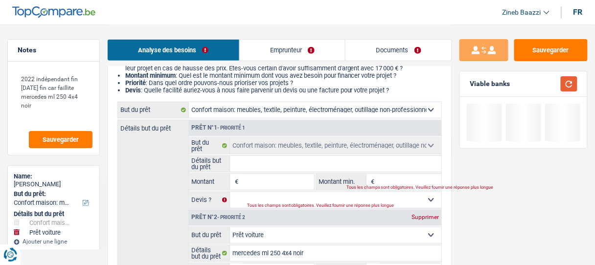
click at [566, 81] on button "button" at bounding box center [569, 83] width 17 height 15
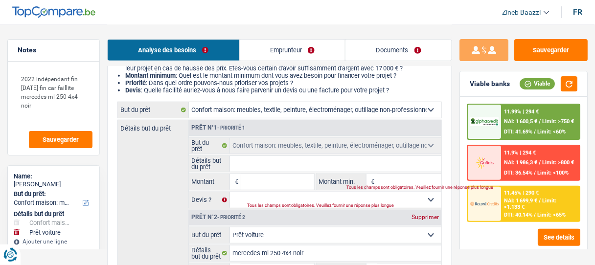
click at [251, 188] on input "Montant" at bounding box center [277, 182] width 73 height 16
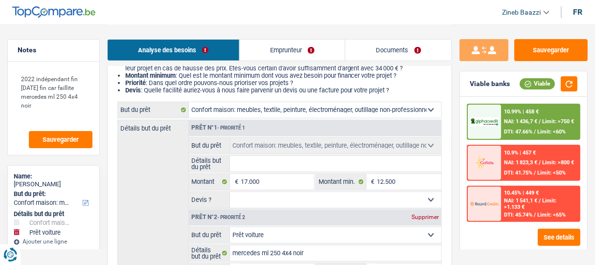
click at [403, 108] on select "Confort maison: meubles, textile, peinture, électroménager, outillage non-profe…" at bounding box center [315, 110] width 253 height 16
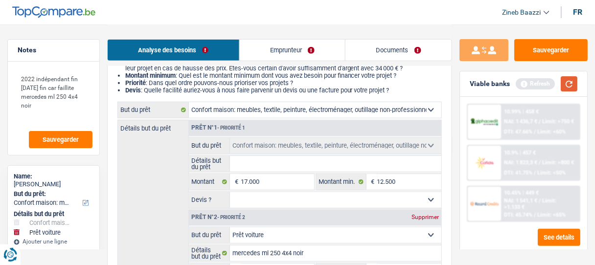
click at [564, 91] on button "button" at bounding box center [569, 83] width 17 height 15
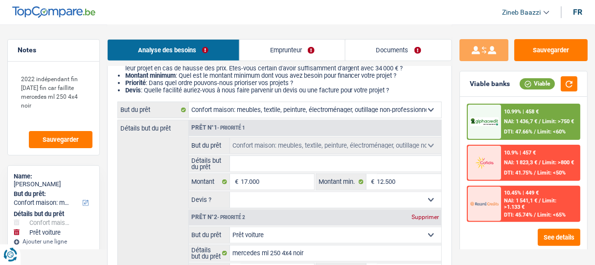
click at [430, 112] on select "Confort maison: meubles, textile, peinture, électroménager, outillage non-profe…" at bounding box center [315, 110] width 253 height 16
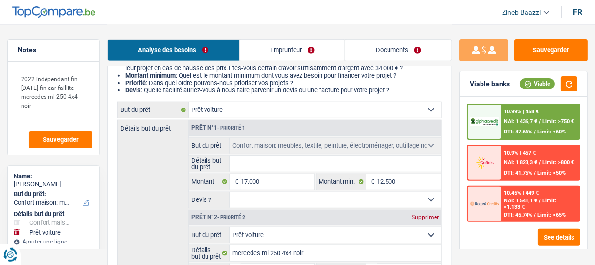
click at [189, 103] on select "Confort maison: meubles, textile, peinture, électroménager, outillage non-profe…" at bounding box center [315, 110] width 253 height 16
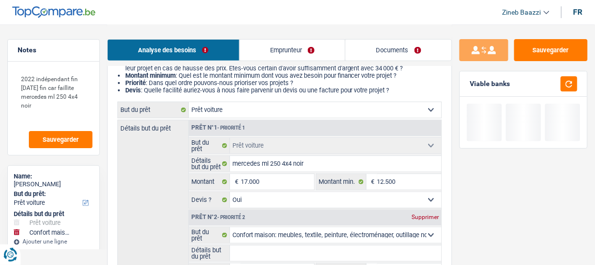
click at [154, 186] on div "Détails but du prêt Prêt n°1 - Priorité 1 Confort maison: meubles, textile, pei…" at bounding box center [280, 217] width 325 height 194
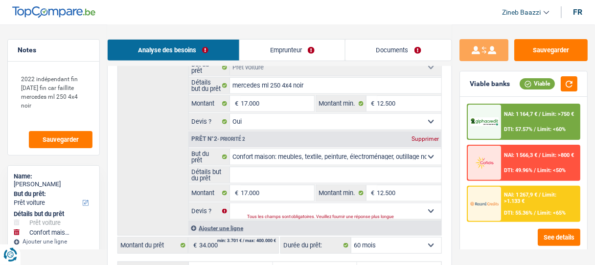
scroll to position [157, 0]
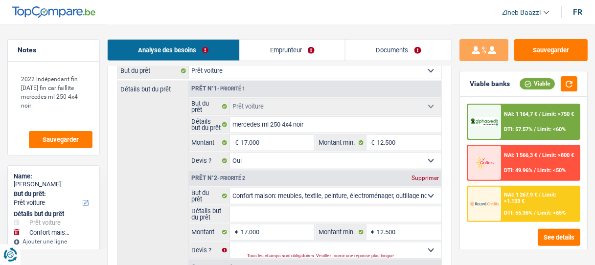
click at [560, 118] on div "NAI: 1 164,7 € / Limit: >750 € DTI: 57.57% / Limit: <60%" at bounding box center [541, 122] width 78 height 34
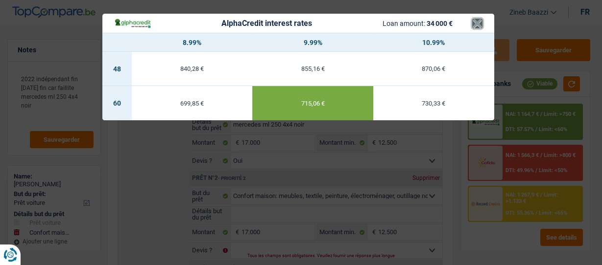
click at [476, 23] on button "×" at bounding box center [477, 24] width 10 height 10
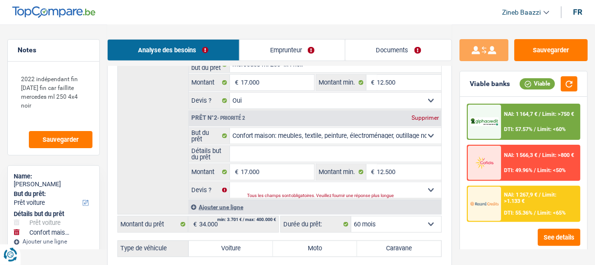
scroll to position [235, 0]
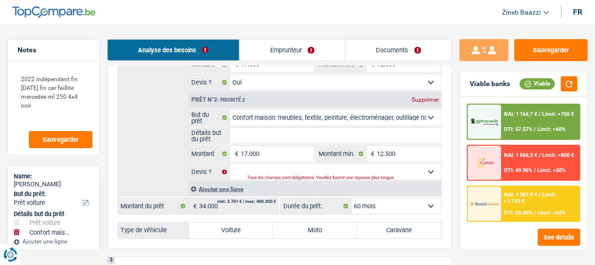
click at [423, 93] on div "Prêt n°2 - Priorité 2 Supprimer" at bounding box center [315, 101] width 253 height 16
click at [426, 97] on div "Supprimer" at bounding box center [425, 100] width 32 height 6
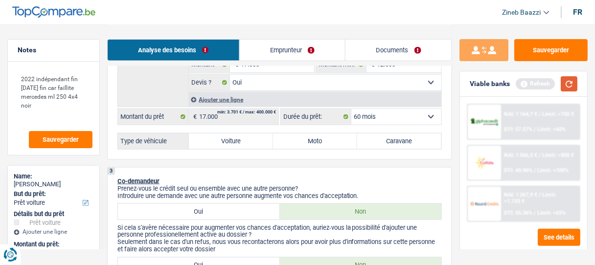
click at [571, 83] on button "button" at bounding box center [569, 83] width 17 height 15
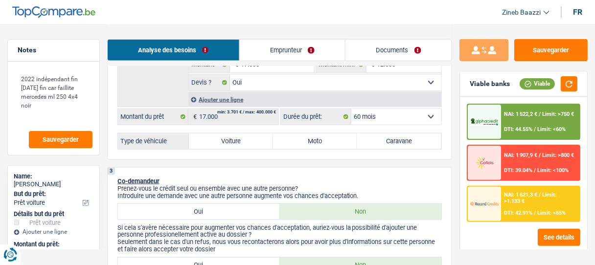
click at [512, 130] on span "DTI: 44.55%" at bounding box center [519, 129] width 28 height 6
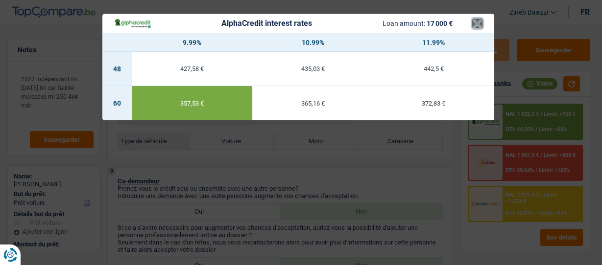
click at [478, 25] on button "×" at bounding box center [477, 24] width 10 height 10
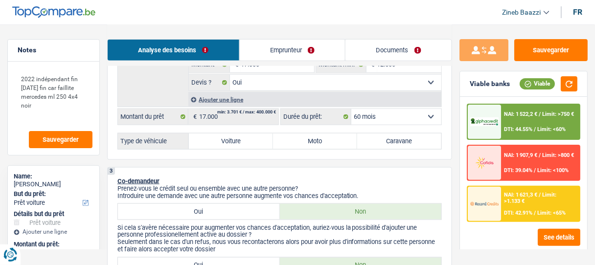
click at [447, 24] on header "Zineb Baazzi Se déconnecter fr" at bounding box center [297, 12] width 595 height 25
click at [252, 149] on div "2 Projet : Quel projet souhaitez-vous financer pour 17 000 € ? Montant supérieu…" at bounding box center [279, 39] width 345 height 242
click at [259, 142] on label "Voiture" at bounding box center [231, 142] width 84 height 16
click at [259, 142] on input "Voiture" at bounding box center [231, 142] width 84 height 16
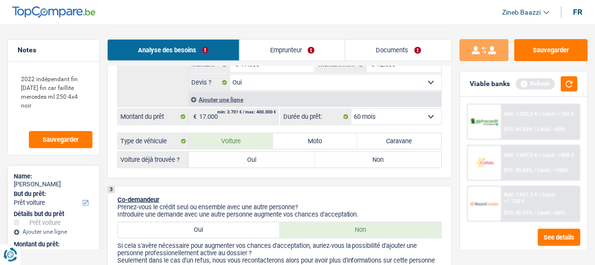
click at [255, 156] on label "Oui" at bounding box center [252, 160] width 126 height 16
click at [255, 156] on input "Oui" at bounding box center [252, 160] width 126 height 16
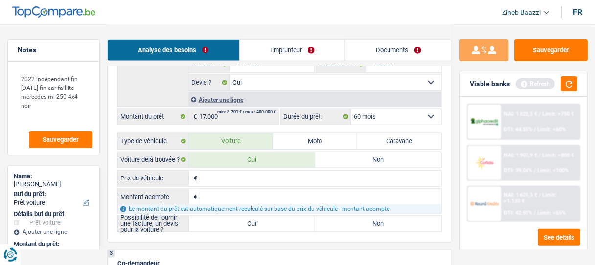
click at [272, 175] on input "Prix du véhicule" at bounding box center [321, 179] width 242 height 16
click at [425, 192] on input "Montant acompte" at bounding box center [321, 197] width 242 height 16
click at [272, 225] on label "Oui" at bounding box center [252, 224] width 126 height 16
click at [272, 225] on input "Oui" at bounding box center [252, 224] width 126 height 16
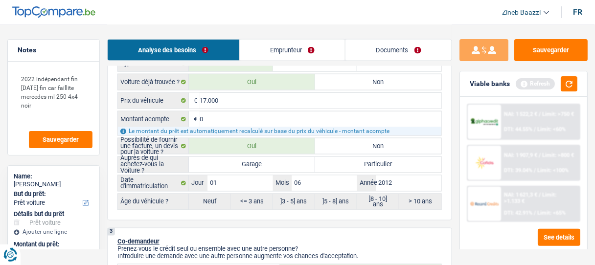
scroll to position [313, 0]
click at [258, 161] on label "Garage" at bounding box center [252, 165] width 126 height 16
click at [258, 161] on input "Garage" at bounding box center [252, 165] width 126 height 16
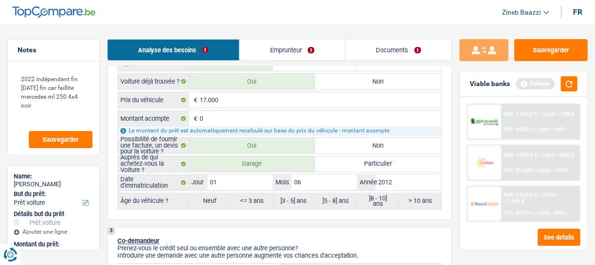
click at [577, 89] on button "button" at bounding box center [569, 83] width 17 height 15
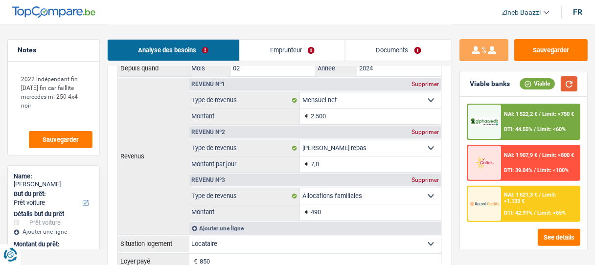
scroll to position [705, 0]
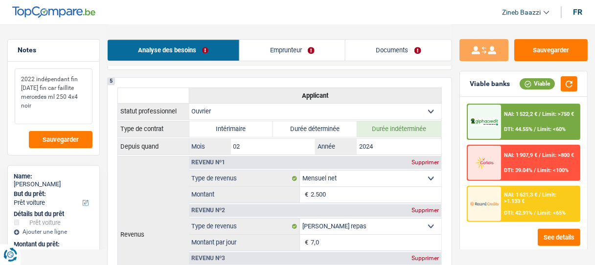
drag, startPoint x: 43, startPoint y: 93, endPoint x: 19, endPoint y: 79, distance: 27.2
click at [19, 79] on textarea "2022 indépendant fin janvier 2023 fin car faillite mercedes ml 250 4x4 noir" at bounding box center [54, 97] width 78 height 56
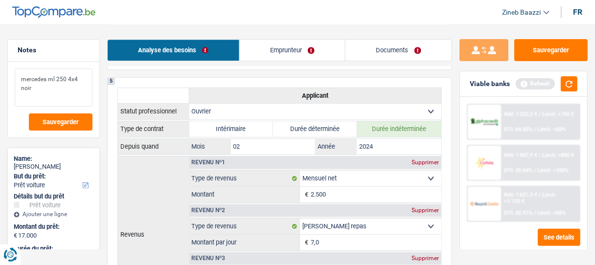
click at [23, 88] on textarea "mercedes ml 250 4x4 noir" at bounding box center [54, 88] width 78 height 38
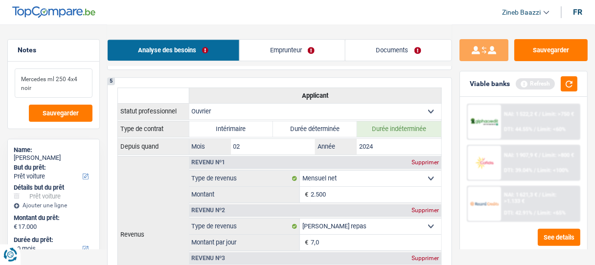
click at [50, 88] on textarea "Mercedes ml 250 4x4 noir" at bounding box center [54, 83] width 78 height 29
click at [573, 83] on button "button" at bounding box center [569, 83] width 17 height 15
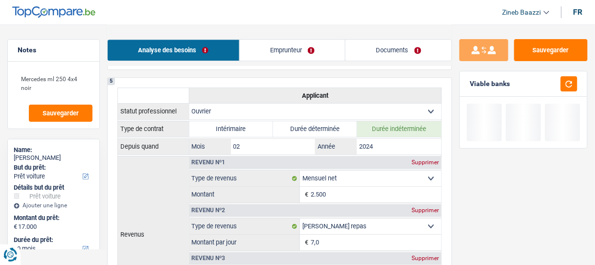
click at [391, 68] on div "1. Introduction & upselling by understanding their needs 1 Bonjour, est-ce que …" at bounding box center [279, 138] width 345 height 1540
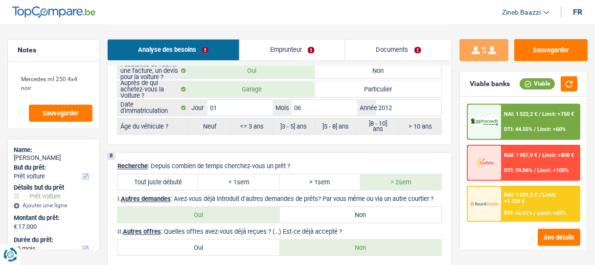
scroll to position [1371, 0]
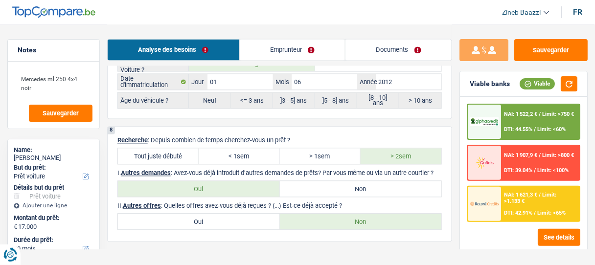
click at [343, 183] on label "Non" at bounding box center [361, 190] width 162 height 16
click at [343, 183] on input "Non" at bounding box center [361, 190] width 162 height 16
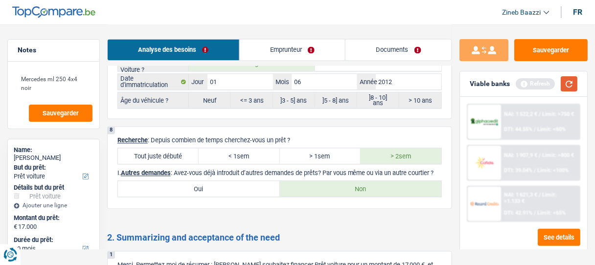
click at [569, 82] on button "button" at bounding box center [569, 83] width 17 height 15
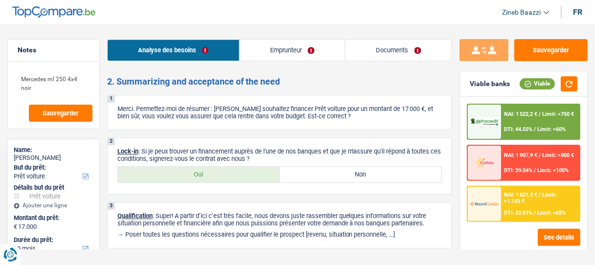
scroll to position [1542, 0]
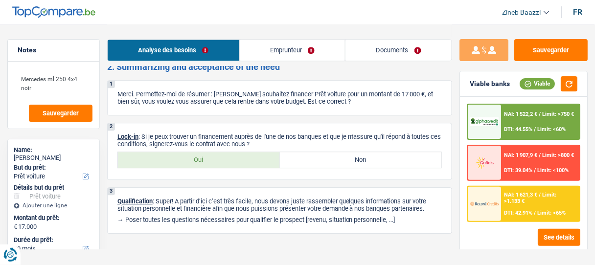
click at [158, 175] on div "2. Summarizing and acceptance of the need 1 Merci. Permettez-moi de résumer : V…" at bounding box center [279, 148] width 345 height 172
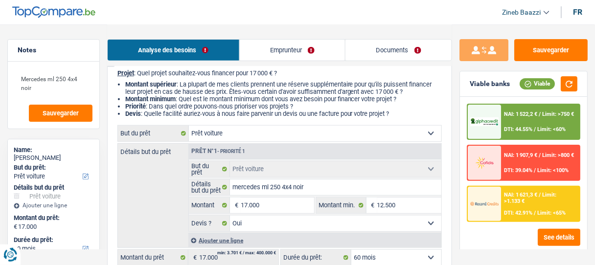
scroll to position [93, 0]
click at [569, 91] on button "button" at bounding box center [569, 83] width 17 height 15
click at [205, 135] on select "Confort maison: meubles, textile, peinture, électroménager, outillage non-profe…" at bounding box center [315, 135] width 253 height 16
click at [206, 135] on select "Confort maison: meubles, textile, peinture, électroménager, outillage non-profe…" at bounding box center [315, 135] width 253 height 16
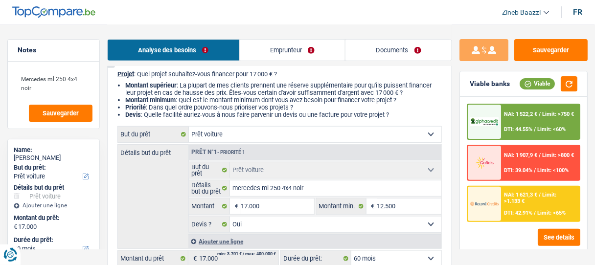
click at [206, 135] on select "Confort maison: meubles, textile, peinture, électroménager, outillage non-profe…" at bounding box center [315, 135] width 253 height 16
click at [265, 139] on select "Confort maison: meubles, textile, peinture, électroménager, outillage non-profe…" at bounding box center [315, 135] width 253 height 16
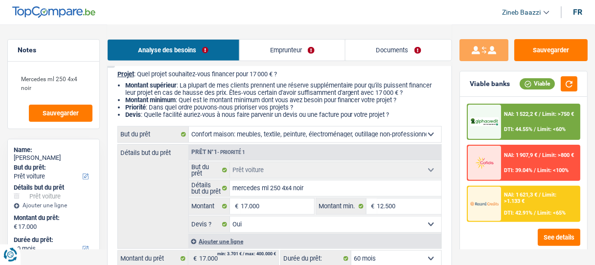
click at [189, 127] on select "Confort maison: meubles, textile, peinture, électroménager, outillage non-profe…" at bounding box center [315, 135] width 253 height 16
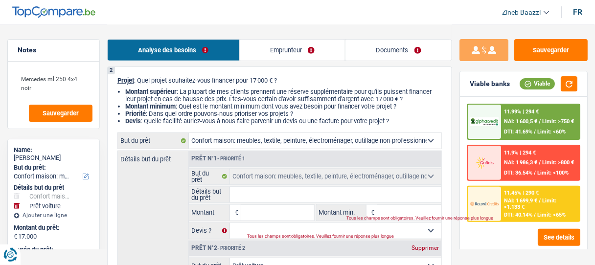
scroll to position [132, 0]
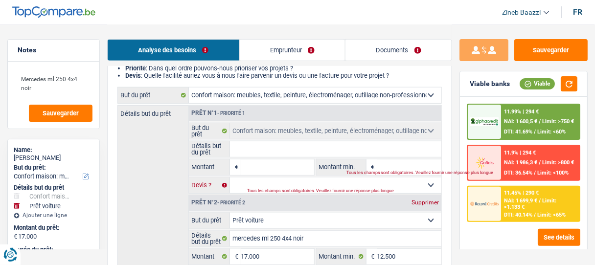
click at [257, 183] on select "Oui Non Non répondu Sélectionner une option" at bounding box center [336, 186] width 212 height 16
click at [254, 167] on input "Montant" at bounding box center [277, 168] width 73 height 16
click at [283, 173] on input "Montant" at bounding box center [277, 168] width 73 height 16
click at [283, 172] on input "Montant" at bounding box center [277, 168] width 73 height 16
click at [277, 155] on input "Détails but du prêt" at bounding box center [336, 150] width 212 height 16
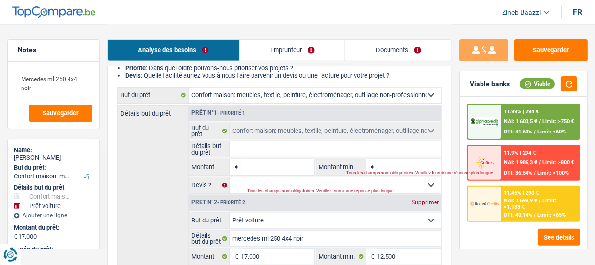
click at [266, 170] on input "Montant" at bounding box center [277, 168] width 73 height 16
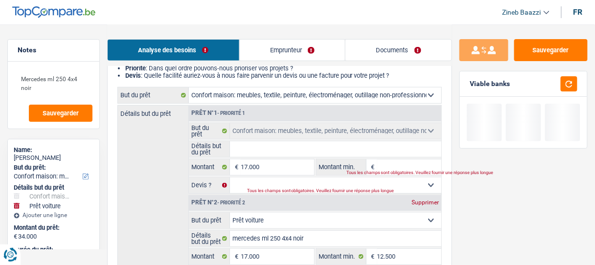
click at [403, 168] on input "Montant min." at bounding box center [410, 168] width 64 height 16
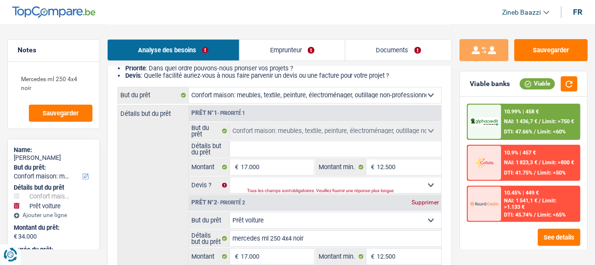
click at [271, 155] on input "Détails but du prêt" at bounding box center [336, 150] width 212 height 16
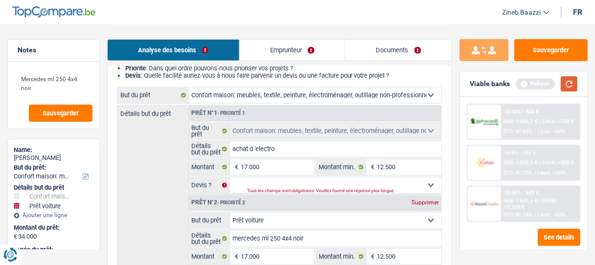
click at [570, 87] on button "button" at bounding box center [569, 83] width 17 height 15
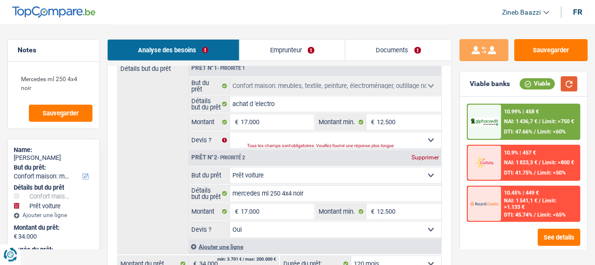
scroll to position [211, 0]
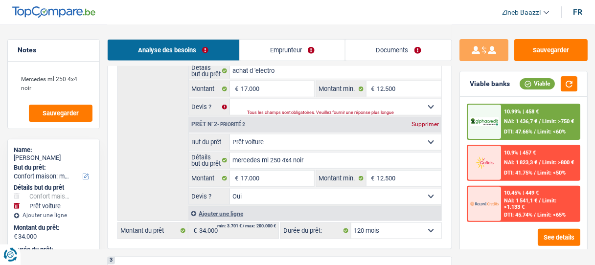
click at [411, 227] on select "12 mois 18 mois 24 mois 30 mois 36 mois 42 mois 48 mois 60 mois 72 mois 84 mois…" at bounding box center [397, 231] width 90 height 16
click at [352, 223] on select "12 mois 18 mois 24 mois 30 mois 36 mois 42 mois 48 mois 60 mois 72 mois 84 mois…" at bounding box center [397, 231] width 90 height 16
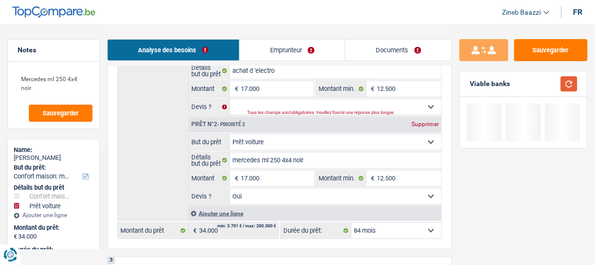
click at [564, 87] on button "button" at bounding box center [569, 83] width 17 height 15
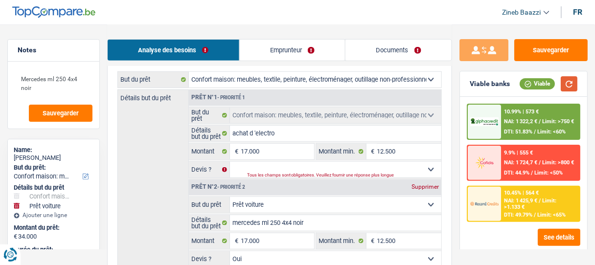
scroll to position [132, 0]
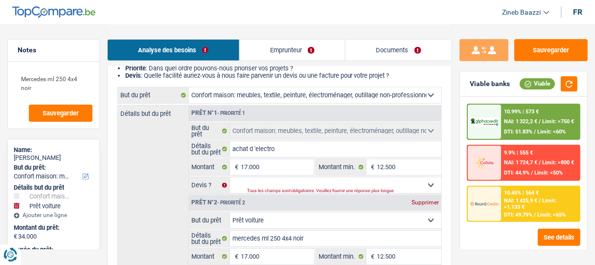
click at [425, 203] on div "Supprimer" at bounding box center [425, 203] width 32 height 6
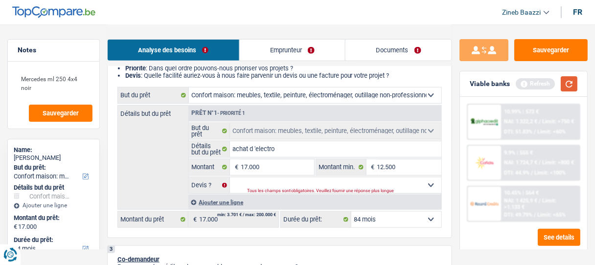
click at [566, 83] on button "button" at bounding box center [569, 83] width 17 height 15
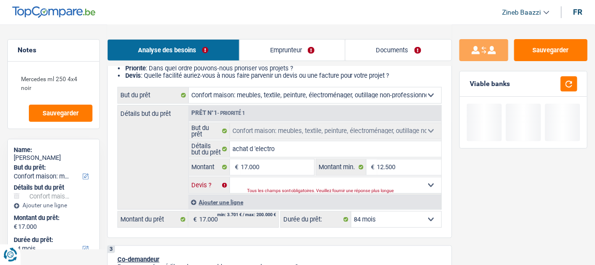
click at [337, 187] on select "Oui Non Non répondu Sélectionner une option" at bounding box center [336, 186] width 212 height 16
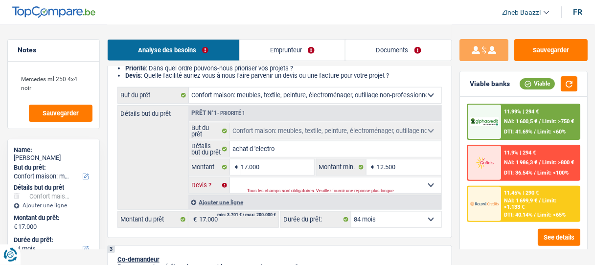
click at [230, 178] on select "Oui Non Non répondu Sélectionner une option" at bounding box center [336, 186] width 212 height 16
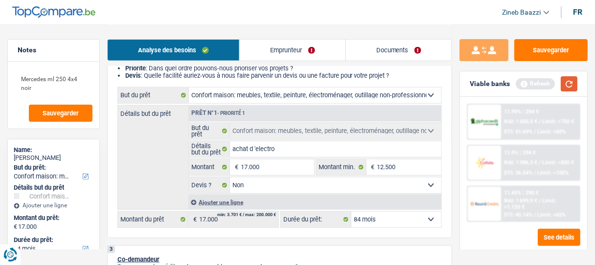
click at [570, 84] on button "button" at bounding box center [569, 83] width 17 height 15
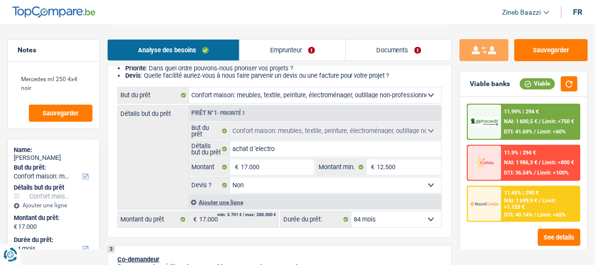
click at [537, 126] on div "11.99% | 294 € NAI: 1 600,5 € / Limit: >750 € DTI: 41.69% / Limit: <60%" at bounding box center [541, 122] width 78 height 34
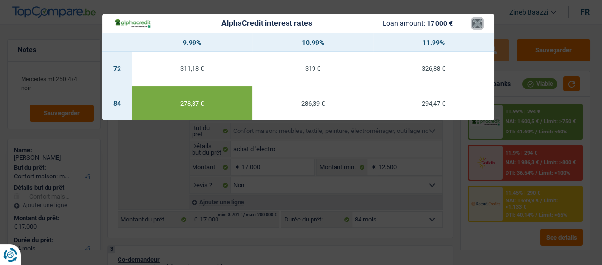
click at [473, 23] on button "×" at bounding box center [477, 24] width 10 height 10
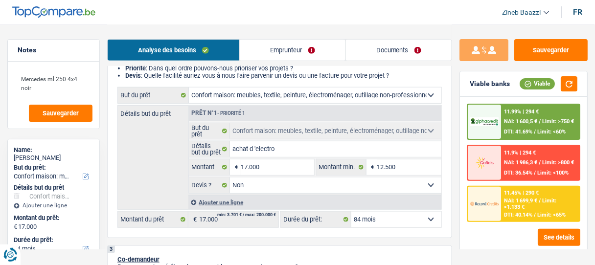
click at [409, 218] on select "12 mois 18 mois 24 mois 30 mois 36 mois 42 mois 48 mois 60 mois 72 mois 84 mois…" at bounding box center [397, 220] width 90 height 16
click at [352, 212] on select "12 mois 18 mois 24 mois 30 mois 36 mois 42 mois 48 mois 60 mois 72 mois 84 mois…" at bounding box center [397, 220] width 90 height 16
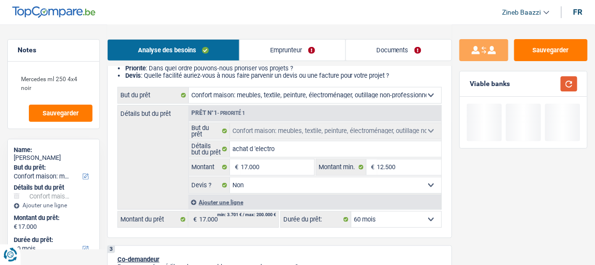
click at [566, 85] on button "button" at bounding box center [569, 83] width 17 height 15
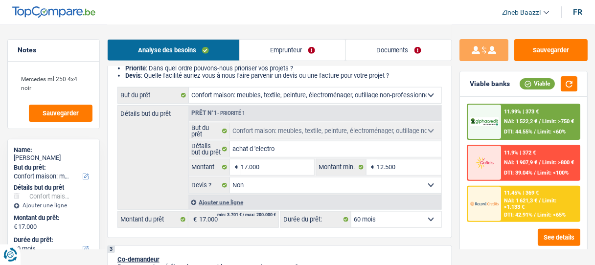
click at [521, 130] on span "DTI: 44.55%" at bounding box center [519, 132] width 28 height 6
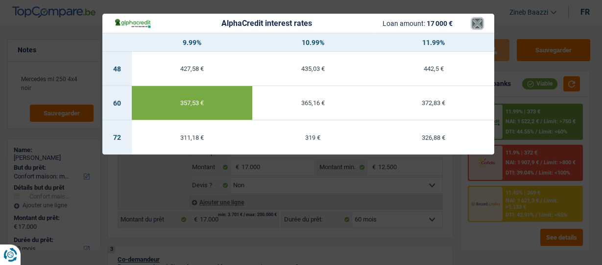
click at [475, 21] on button "×" at bounding box center [477, 24] width 10 height 10
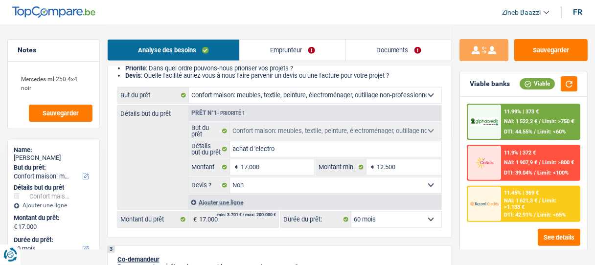
click at [465, 231] on div "11.99% | 373 € NAI: 1 522,2 € / Limit: >750 € DTI: 44.55% / Limit: <60% 11.9% |…" at bounding box center [523, 175] width 127 height 156
click at [388, 224] on select "12 mois 18 mois 24 mois 30 mois 36 mois 42 mois 48 mois 60 mois 72 mois 84 mois…" at bounding box center [397, 220] width 90 height 16
click at [352, 212] on select "12 mois 18 mois 24 mois 30 mois 36 mois 42 mois 48 mois 60 mois 72 mois 84 mois…" at bounding box center [397, 220] width 90 height 16
click at [580, 79] on div "Viable banks Viable" at bounding box center [523, 83] width 127 height 25
click at [567, 82] on button "button" at bounding box center [569, 83] width 17 height 15
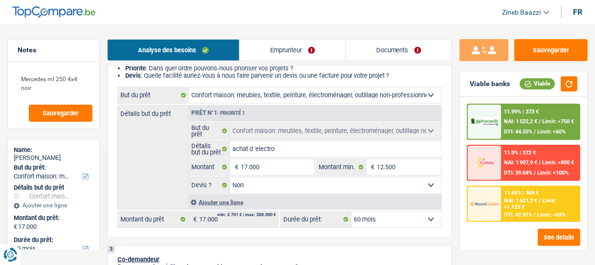
click at [517, 121] on span "NAI: 1 522,2 €" at bounding box center [521, 121] width 33 height 6
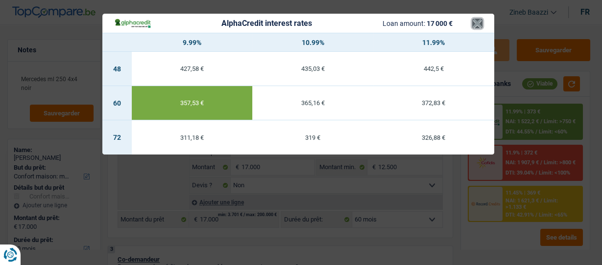
click at [479, 22] on button "×" at bounding box center [477, 24] width 10 height 10
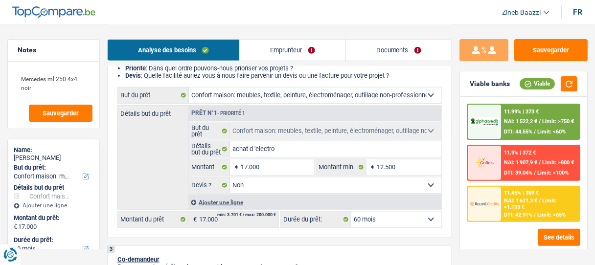
click at [498, 194] on div at bounding box center [484, 204] width 33 height 34
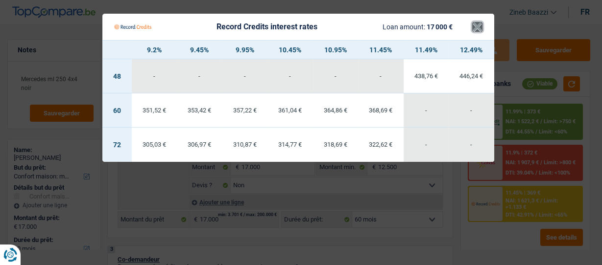
click at [478, 24] on button "×" at bounding box center [477, 27] width 10 height 10
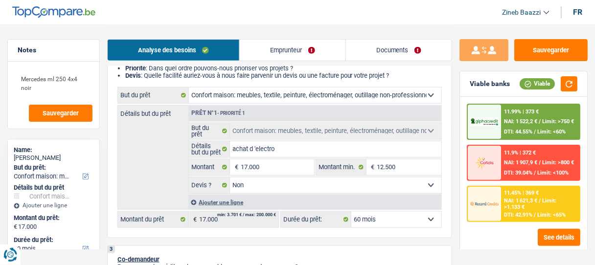
drag, startPoint x: 142, startPoint y: 146, endPoint x: 197, endPoint y: 155, distance: 55.5
click at [142, 146] on div "Détails but du prêt Prêt n°1 - Priorité 1 Confort maison: meubles, textile, pei…" at bounding box center [280, 157] width 325 height 105
click at [309, 146] on input "achat d 'electro" at bounding box center [336, 150] width 212 height 16
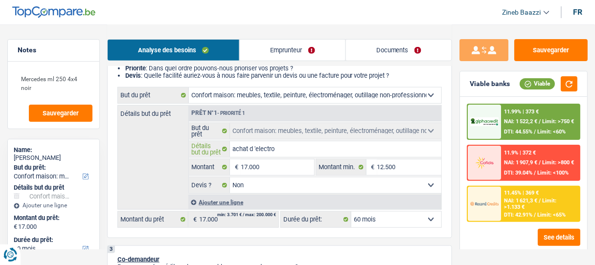
click at [313, 148] on input "achat d 'electro" at bounding box center [336, 150] width 212 height 16
click at [317, 151] on input "achat d 'electro" at bounding box center [336, 150] width 212 height 16
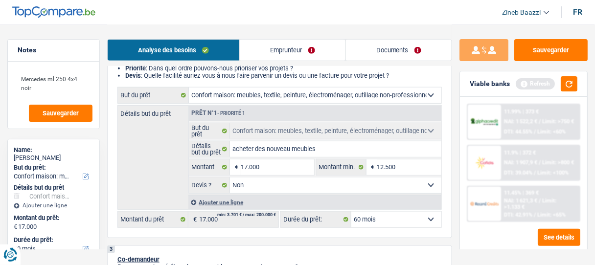
click at [568, 73] on div "Viable banks Refresh" at bounding box center [523, 83] width 127 height 25
click at [571, 89] on button "button" at bounding box center [569, 83] width 17 height 15
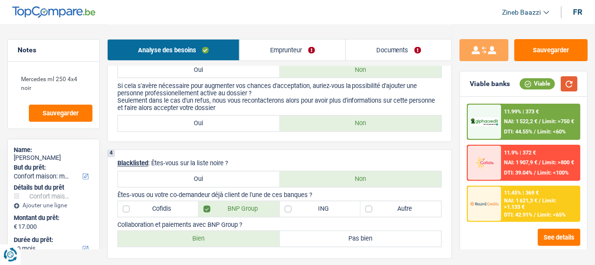
scroll to position [470, 0]
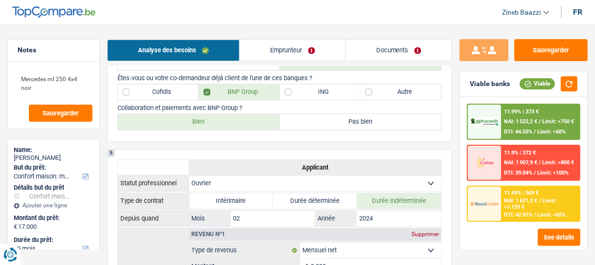
click at [512, 117] on div "11.99% | 373 € NAI: 1 522,2 € / Limit: >750 € DTI: 44.55% / Limit: <60%" at bounding box center [541, 122] width 78 height 34
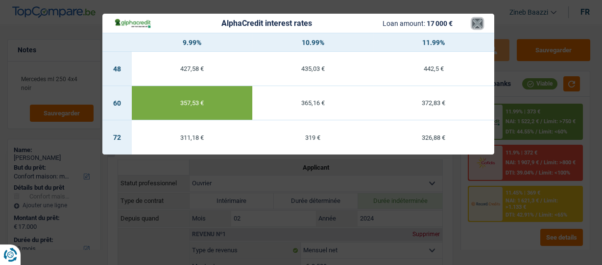
click at [476, 25] on button "×" at bounding box center [477, 24] width 10 height 10
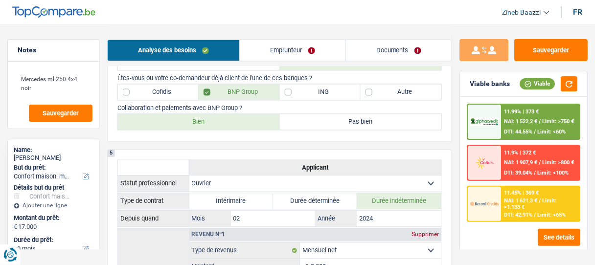
click at [533, 207] on div "NAI: 1 621,3 € / Limit: >1.133 €" at bounding box center [541, 204] width 73 height 13
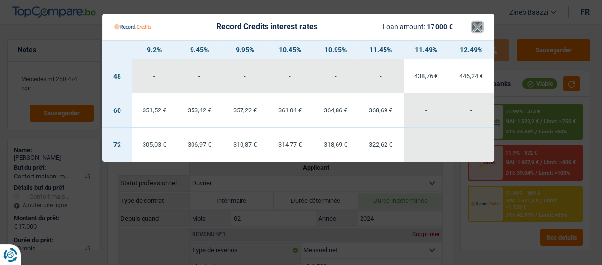
drag, startPoint x: 478, startPoint y: 27, endPoint x: 503, endPoint y: 71, distance: 51.3
click at [477, 28] on button "×" at bounding box center [477, 27] width 10 height 10
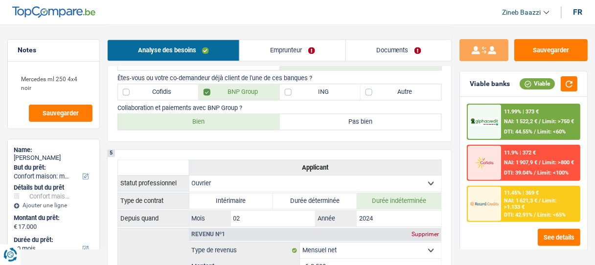
click at [524, 110] on div "11.99% | 373 €" at bounding box center [522, 112] width 35 height 6
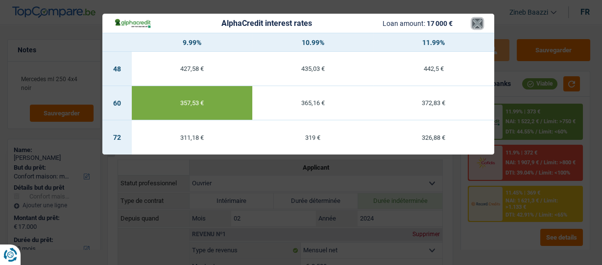
click at [473, 24] on button "×" at bounding box center [477, 24] width 10 height 10
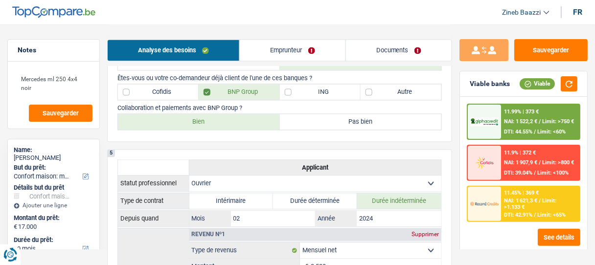
click at [379, 49] on link "Documents" at bounding box center [399, 50] width 106 height 21
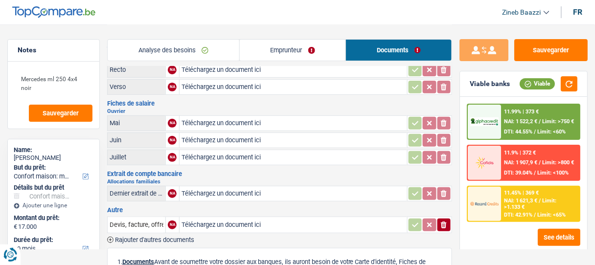
scroll to position [0, 0]
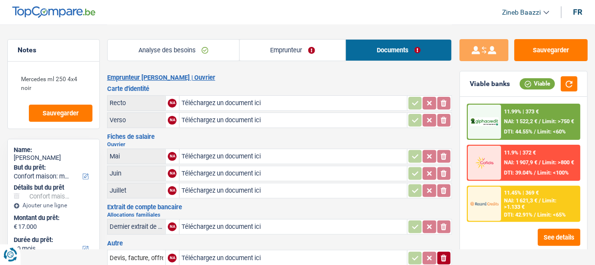
click at [133, 49] on link "Analyse des besoins" at bounding box center [174, 50] width 132 height 21
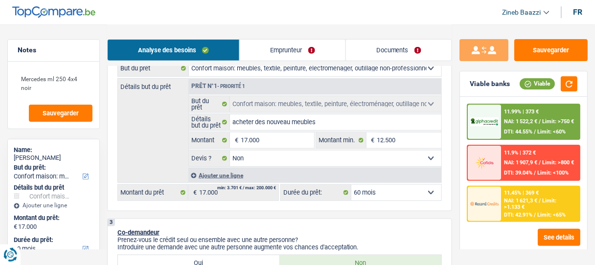
scroll to position [118, 0]
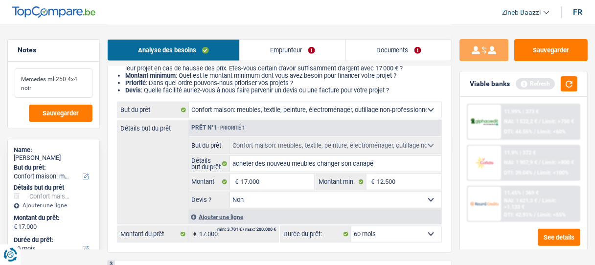
drag, startPoint x: 43, startPoint y: 87, endPoint x: 14, endPoint y: 76, distance: 31.0
click at [14, 76] on div "Mercedes ml 250 4x4 noir Sauvegarder" at bounding box center [54, 95] width 92 height 67
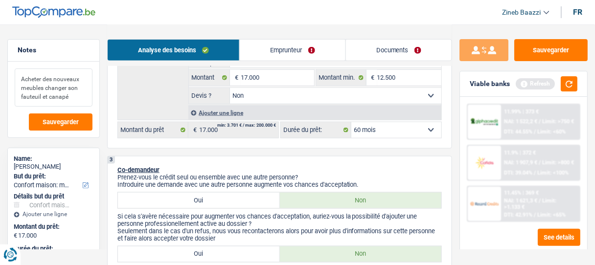
scroll to position [235, 0]
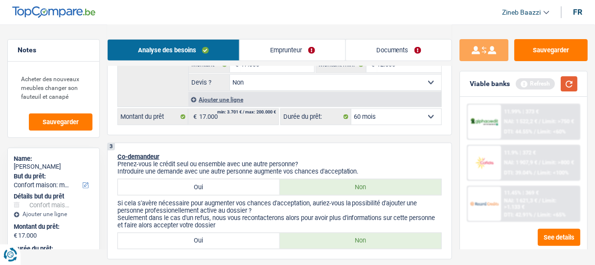
click at [567, 86] on button "button" at bounding box center [569, 83] width 17 height 15
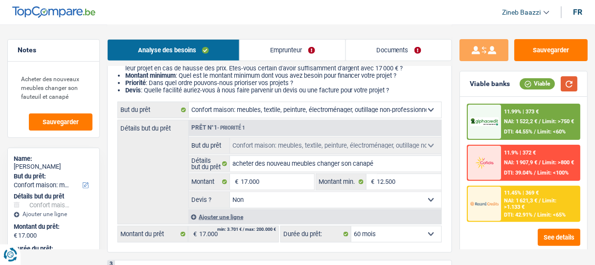
scroll to position [157, 0]
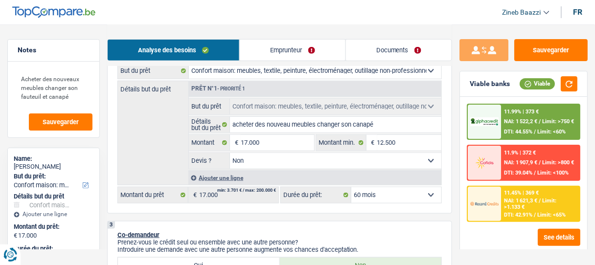
click at [243, 68] on select "Confort maison: meubles, textile, peinture, électroménager, outillage non-profe…" at bounding box center [315, 71] width 253 height 16
click at [161, 138] on div "Détails but du prêt Prêt n°1 - Priorité 1 Confort maison: meubles, textile, pei…" at bounding box center [280, 133] width 325 height 105
click at [260, 71] on select "Confort maison: meubles, textile, peinture, électroménager, outillage non-profe…" at bounding box center [315, 71] width 253 height 16
click at [189, 64] on select "Confort maison: meubles, textile, peinture, électroménager, outillage non-profe…" at bounding box center [315, 71] width 253 height 16
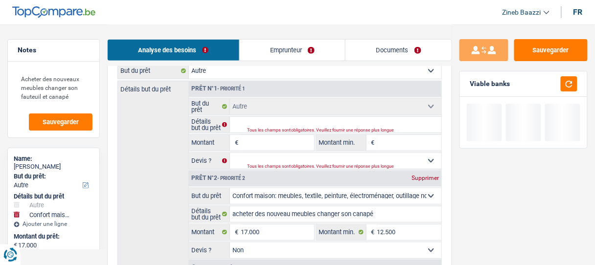
click at [338, 194] on select "Confort maison: meubles, textile, peinture, électroménager, outillage non-profe…" at bounding box center [336, 197] width 212 height 16
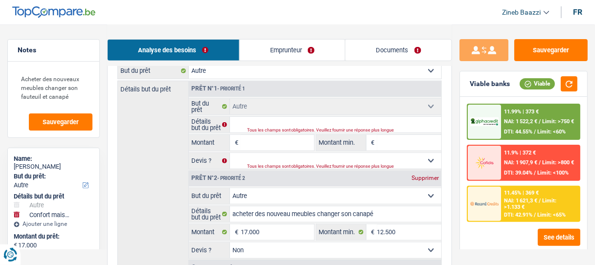
click at [230, 189] on select "Confort maison: meubles, textile, peinture, électroménager, outillage non-profe…" at bounding box center [336, 197] width 212 height 16
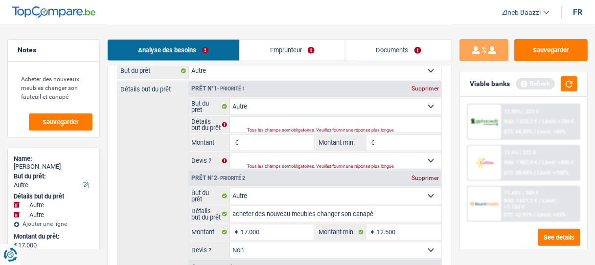
click at [427, 88] on div "Supprimer" at bounding box center [425, 89] width 32 height 6
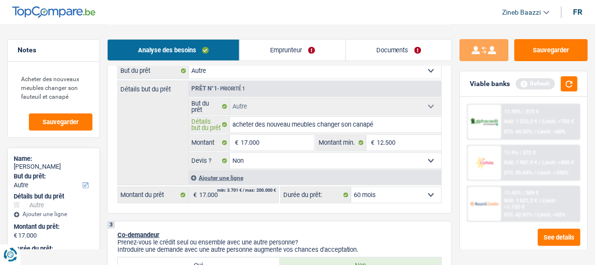
click at [285, 124] on input "acheter des nouveau meubles changer son canapé" at bounding box center [336, 125] width 212 height 16
click at [246, 72] on select "Confort maison: meubles, textile, peinture, électroménager, outillage non-profe…" at bounding box center [315, 71] width 253 height 16
click at [189, 64] on select "Confort maison: meubles, textile, peinture, électroménager, outillage non-profe…" at bounding box center [315, 71] width 253 height 16
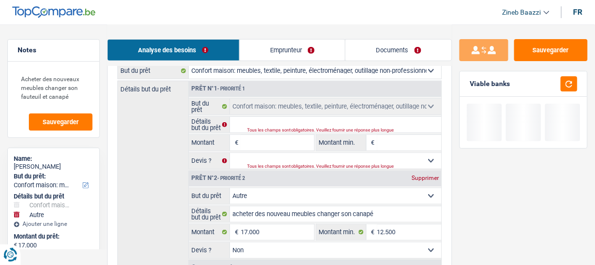
click at [277, 194] on select "Confort maison: meubles, textile, peinture, électroménager, outillage non-profe…" at bounding box center [336, 197] width 212 height 16
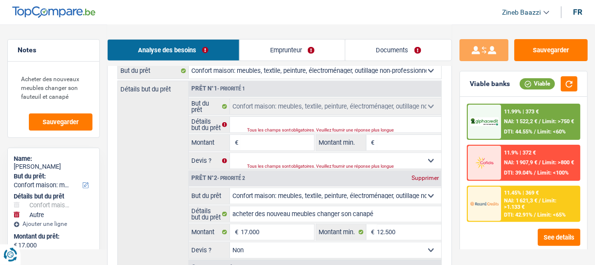
click at [230, 189] on select "Confort maison: meubles, textile, peinture, électroménager, outillage non-profe…" at bounding box center [336, 197] width 212 height 16
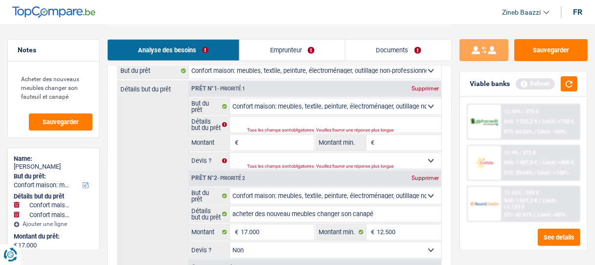
click at [425, 92] on div "Supprimer" at bounding box center [425, 89] width 32 height 6
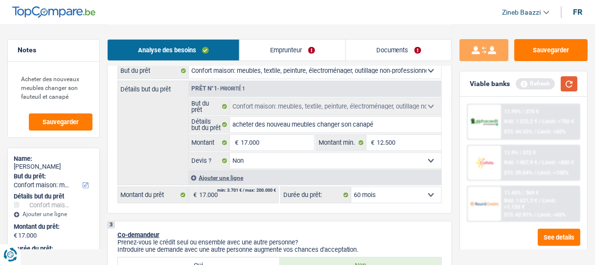
click at [567, 82] on button "button" at bounding box center [569, 83] width 17 height 15
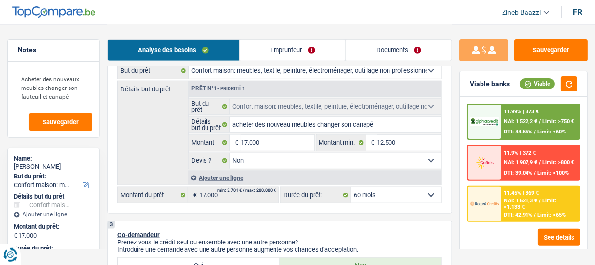
click at [540, 116] on div "11.99% | 373 € NAI: 1 522,2 € / Limit: >750 € DTI: 44.55% / Limit: <60%" at bounding box center [541, 122] width 78 height 34
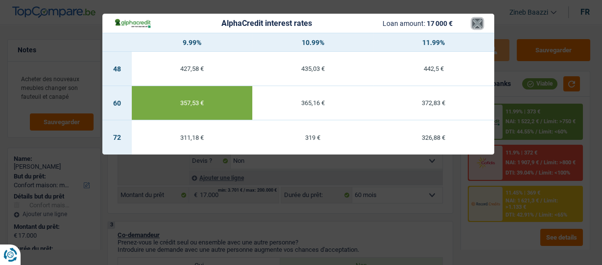
click at [480, 24] on button "×" at bounding box center [477, 24] width 10 height 10
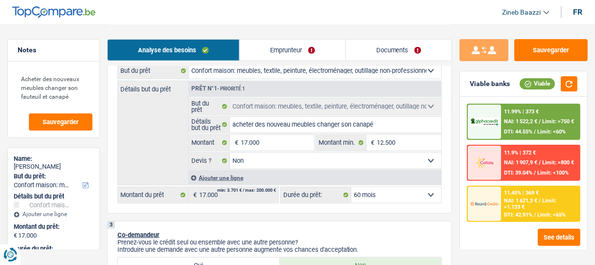
click at [483, 15] on header "Zineb Baazzi Se déconnecter fr" at bounding box center [297, 12] width 595 height 25
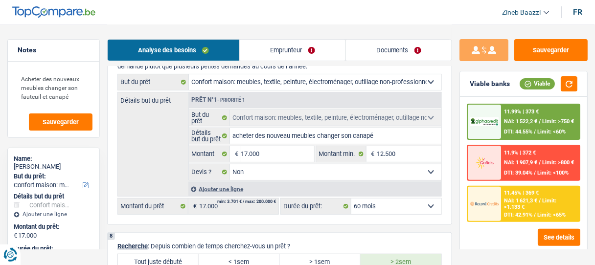
scroll to position [353, 0]
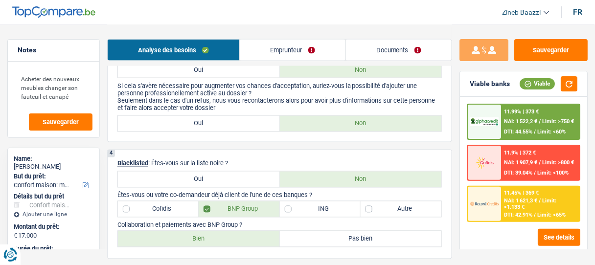
click at [416, 15] on header "Zineb Baazzi Se déconnecter fr" at bounding box center [297, 12] width 595 height 25
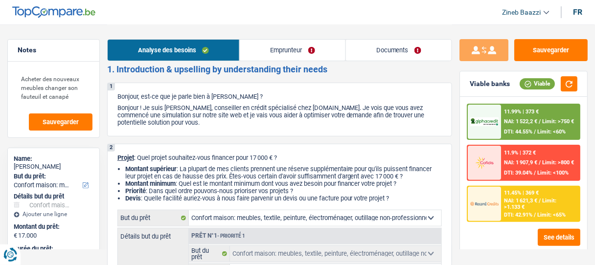
scroll to position [0, 0]
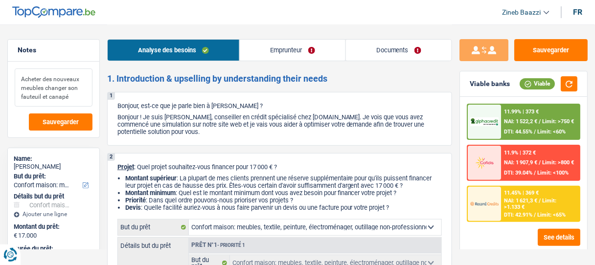
click at [44, 91] on textarea "Acheter des nouveaux meubles changer son fauteuil et canapé" at bounding box center [54, 88] width 78 height 38
click at [66, 96] on textarea "Acheter des nouveaux meubles changer son fauteuil et canapé" at bounding box center [54, 88] width 78 height 38
click at [530, 46] on button "Sauvegarder" at bounding box center [551, 50] width 73 height 22
click at [533, 55] on button "Sauvegarder" at bounding box center [551, 50] width 73 height 22
click at [52, 123] on span "Sauvegarder" at bounding box center [61, 122] width 36 height 6
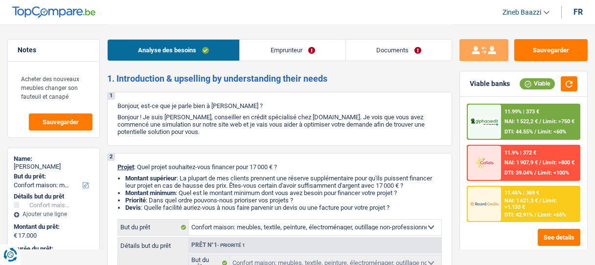
select select "household"
select select "60"
select select "household"
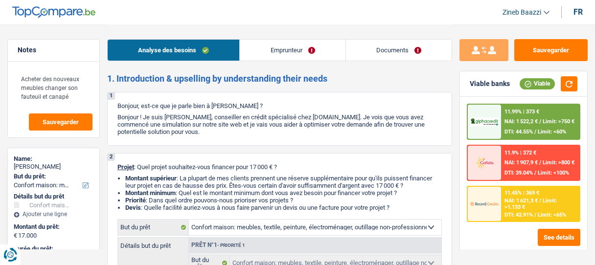
select select "false"
select select "60"
select select "worker"
select select "netSalary"
select select "mealVouchers"
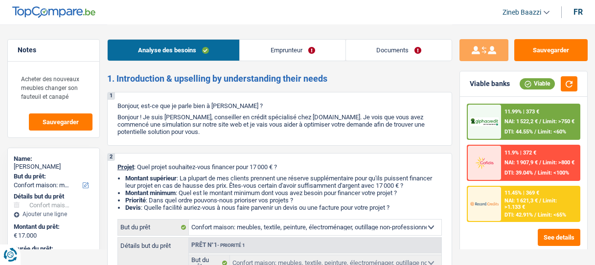
select select "familyAllowances"
select select "rents"
select select "household"
select select "false"
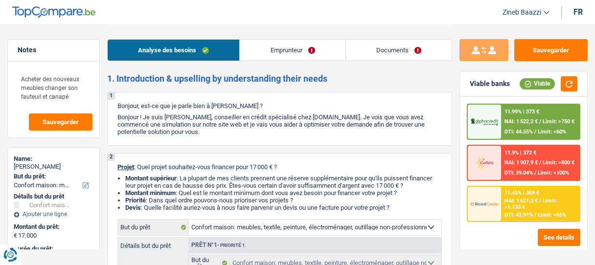
select select "60"
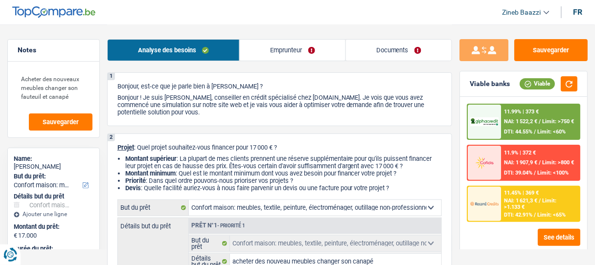
scroll to position [39, 0]
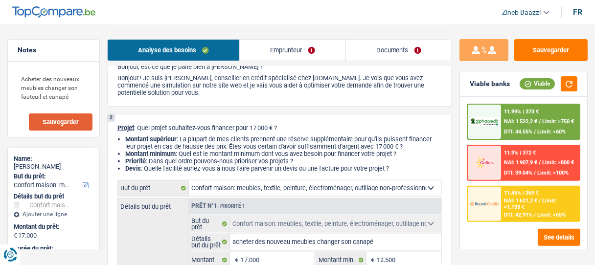
click at [75, 124] on span "Sauvegarder" at bounding box center [61, 122] width 36 height 6
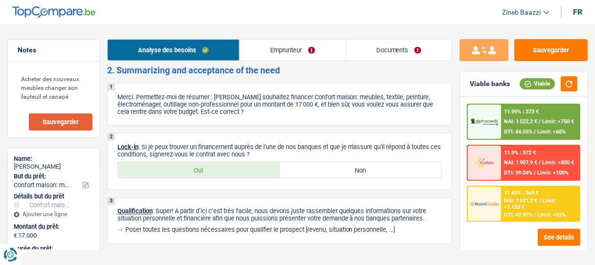
scroll to position [1229, 0]
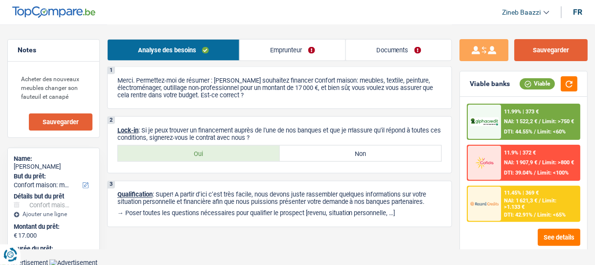
click at [541, 55] on button "Sauvegarder" at bounding box center [551, 50] width 73 height 22
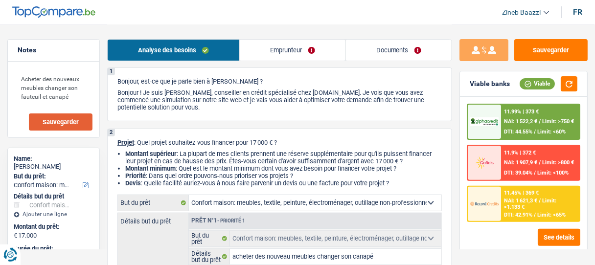
scroll to position [0, 0]
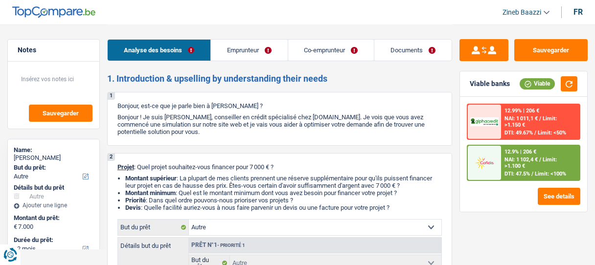
select select "other"
select select "42"
select select "other"
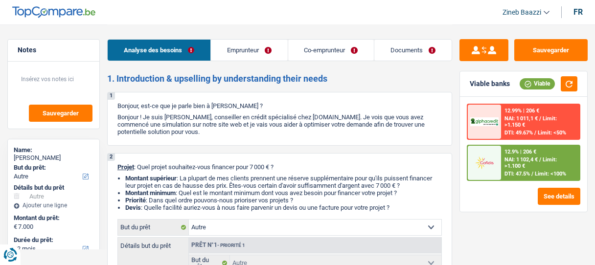
select select "42"
select select "mutuality"
select select "noProfession"
select select "familyAllowances"
select select "mutualityIndemnity"
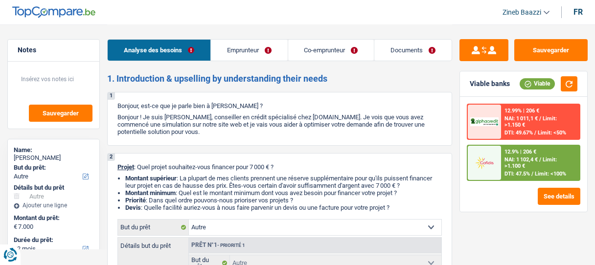
select select "other"
select select "rents"
select select "cardOrCredit"
select select "carLoan"
select select "60"
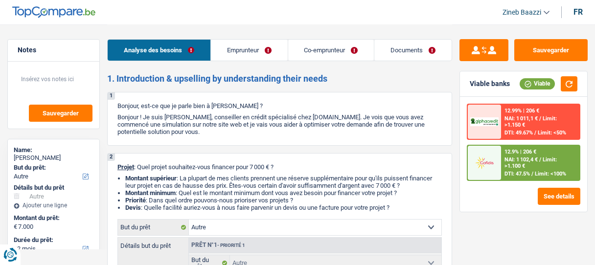
select select "other"
select select "42"
click at [570, 85] on button "button" at bounding box center [569, 83] width 17 height 15
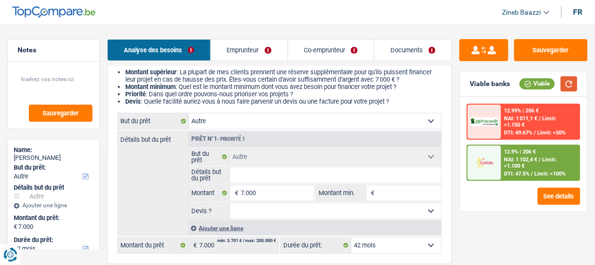
scroll to position [118, 0]
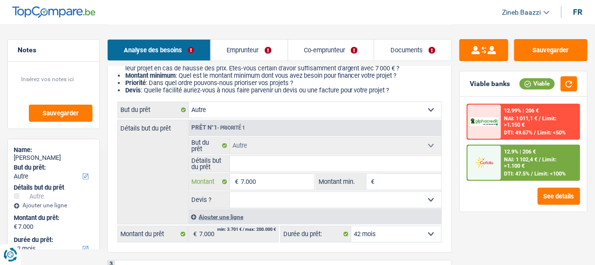
click at [256, 184] on input "7.000" at bounding box center [277, 182] width 73 height 16
click at [244, 181] on input "7.000" at bounding box center [277, 182] width 73 height 16
type input "1"
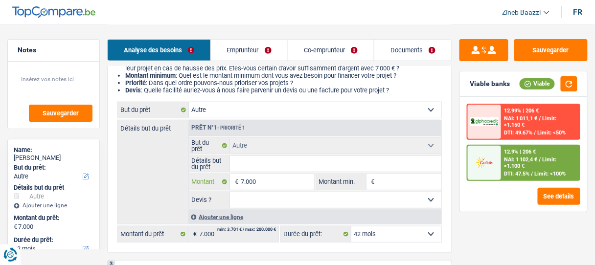
type input "1"
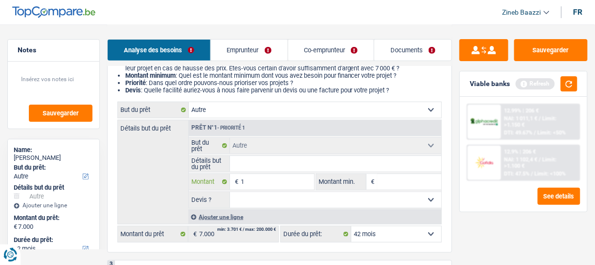
type input "18"
type input "180"
type input "1.800"
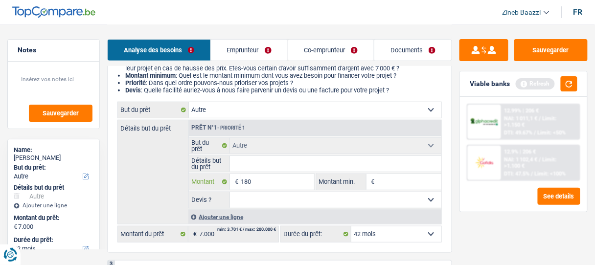
type input "1.800"
type input "18.000"
type input "1.800"
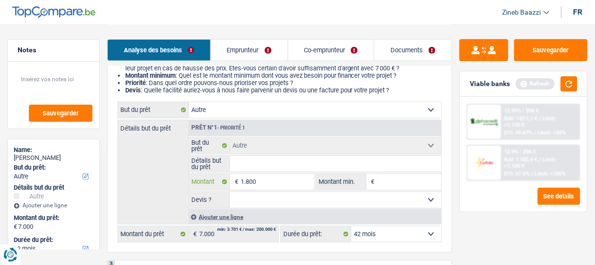
type input "180"
type input "18"
type input "1"
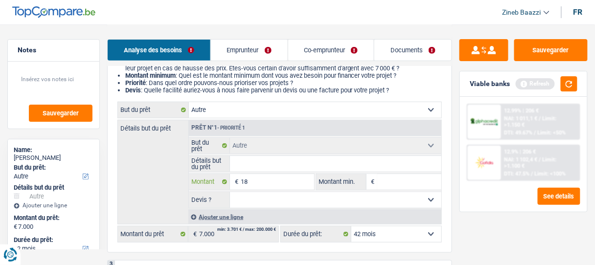
type input "1"
type input "2"
type input "20"
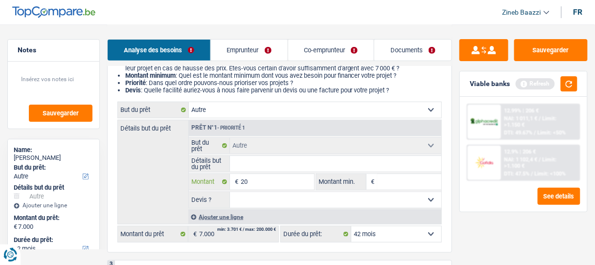
type input "200"
type input "2.000"
type input "20.000"
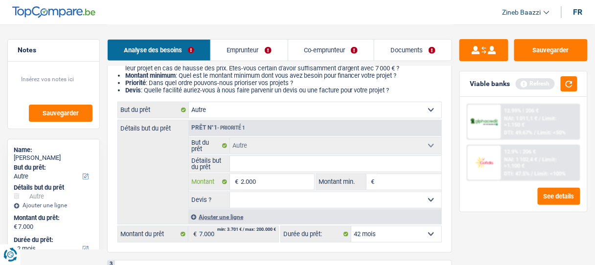
type input "20.000"
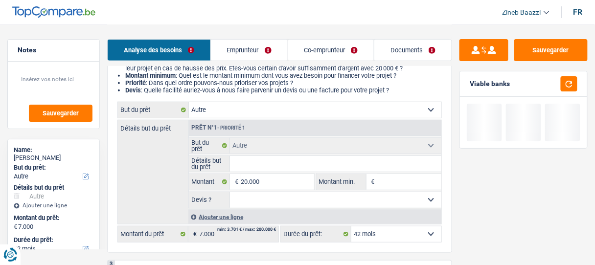
type input "20.000"
select select "84"
type input "20.000"
select select "84"
type input "20.000"
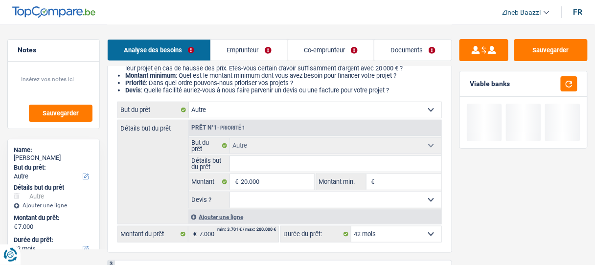
select select "84"
click at [402, 189] on input "Montant min." at bounding box center [410, 182] width 64 height 16
type input "1"
type input "18"
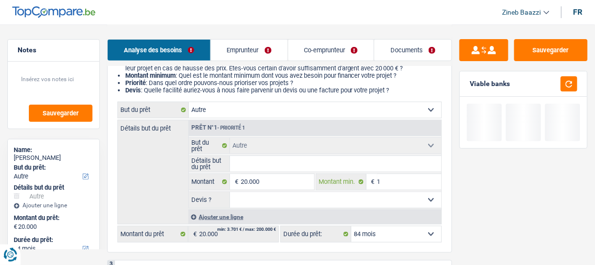
type input "18"
type input "180"
type input "1.800"
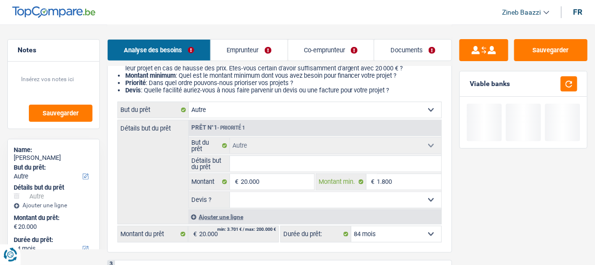
type input "18.000"
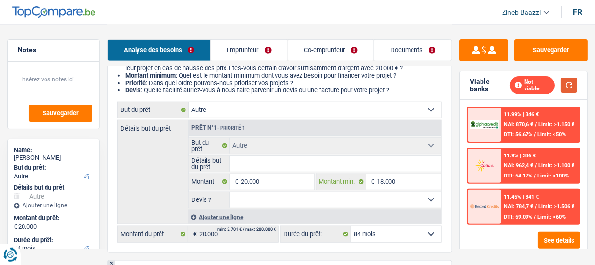
type input "18.000"
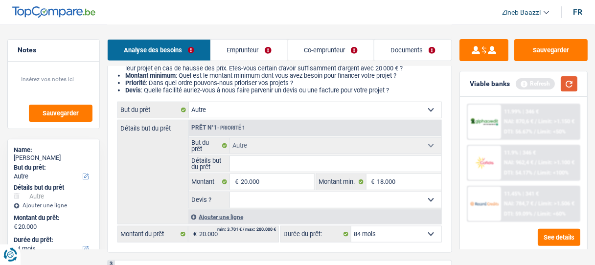
click at [569, 85] on button "button" at bounding box center [569, 83] width 17 height 15
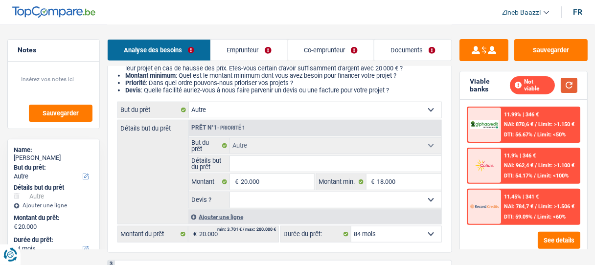
click at [569, 80] on button "button" at bounding box center [569, 85] width 17 height 15
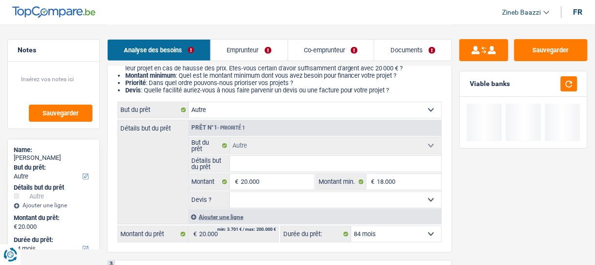
click at [282, 172] on fieldset "Confort maison: meubles, textile, peinture, électroménager, outillage non-profe…" at bounding box center [315, 173] width 253 height 71
click at [281, 159] on input "Détails but du prêt" at bounding box center [336, 164] width 212 height 16
click at [258, 109] on select "Confort maison: meubles, textile, peinture, électroménager, outillage non-profe…" at bounding box center [315, 110] width 253 height 16
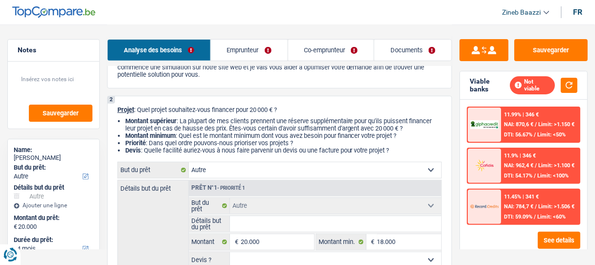
scroll to position [39, 0]
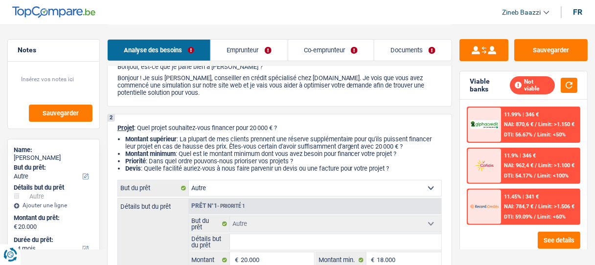
click at [243, 190] on select "Confort maison: meubles, textile, peinture, électroménager, outillage non-profe…" at bounding box center [315, 189] width 253 height 16
select select "household"
click at [189, 181] on select "Confort maison: meubles, textile, peinture, électroménager, outillage non-profe…" at bounding box center [315, 189] width 253 height 16
select select "household"
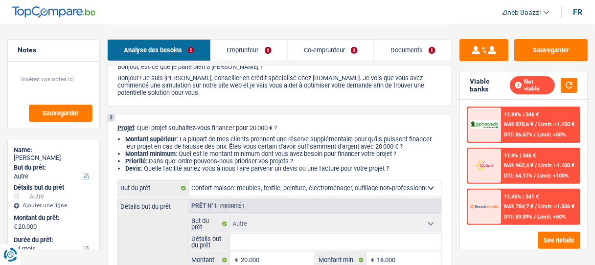
select select "household"
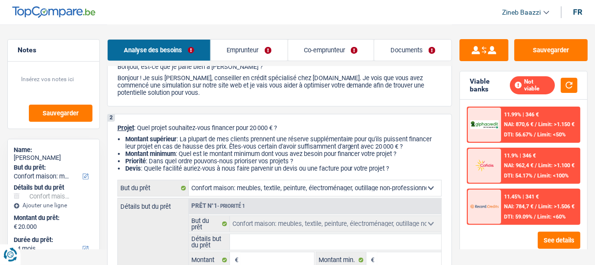
select select "other"
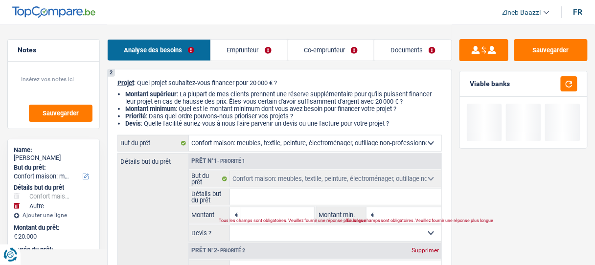
scroll to position [118, 0]
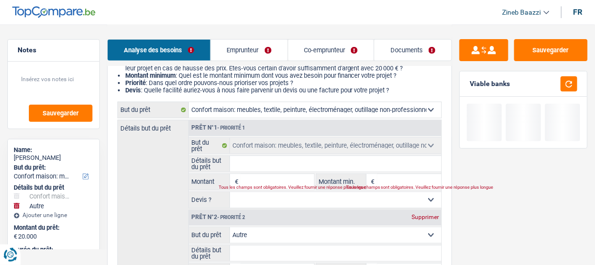
click at [245, 162] on input "Détails but du prêt" at bounding box center [336, 164] width 212 height 16
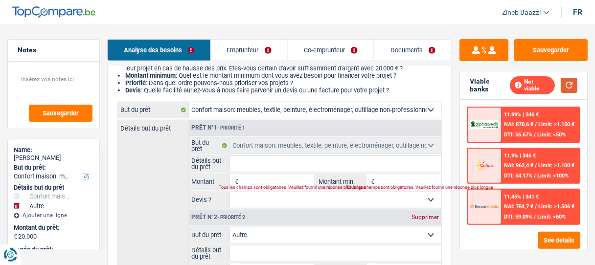
click at [573, 84] on button "button" at bounding box center [569, 85] width 17 height 15
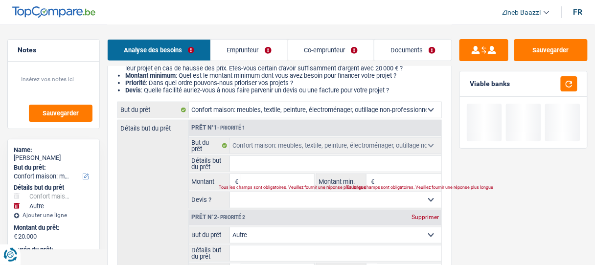
click at [397, 168] on input "Détails but du prêt" at bounding box center [336, 164] width 212 height 16
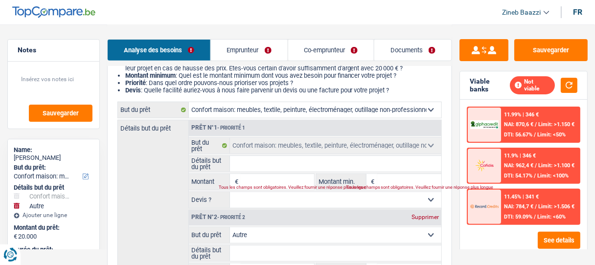
click at [428, 113] on select "Confort maison: meubles, textile, peinture, électroménager, outillage non-profe…" at bounding box center [315, 110] width 253 height 16
click at [168, 157] on div "Détails but du prêt Prêt n°1 - Priorité 1 Confort maison: meubles, textile, pei…" at bounding box center [280, 217] width 325 height 194
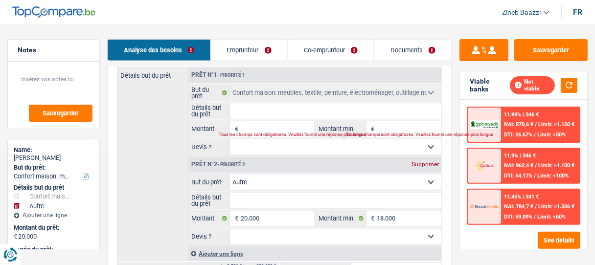
scroll to position [157, 0]
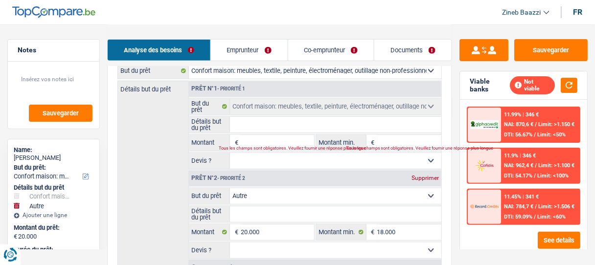
click at [352, 130] on input "Détails but du prêt" at bounding box center [336, 125] width 212 height 16
type input "n"
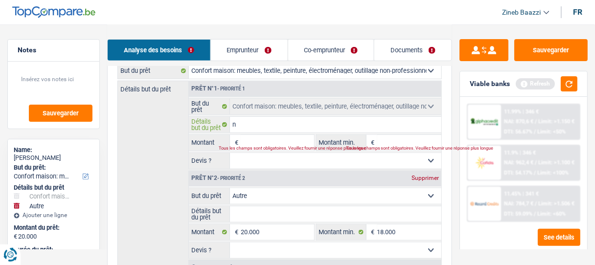
type input "no"
type input "nou"
type input "nouv"
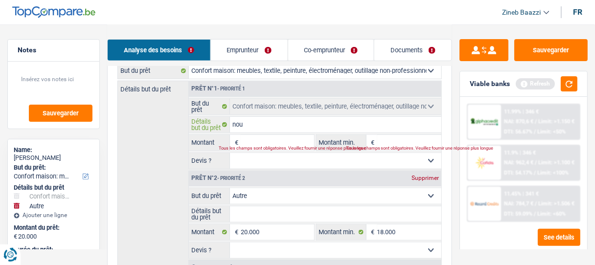
type input "nouv"
type input "nouve"
type input "nouvea"
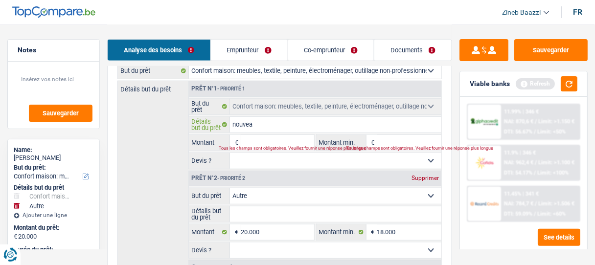
type input "nouveau"
type input "nouveau m"
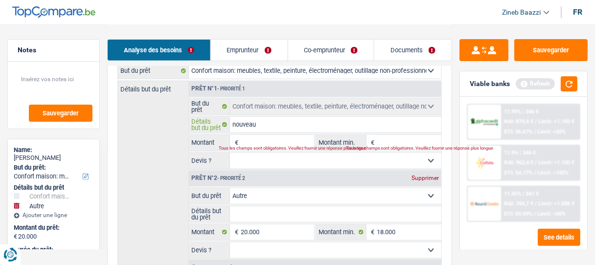
type input "nouveau m"
type input "nouveau mo"
type input "nouveau mob"
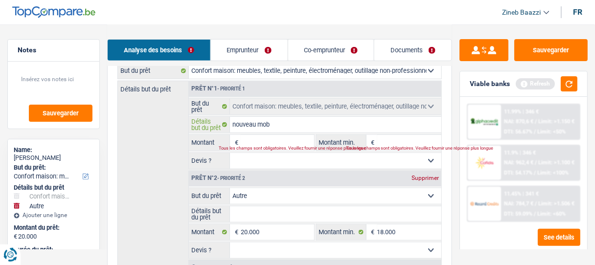
type input "nouveau mobi"
type input "nouveau mobil"
type input "nouveau mobili"
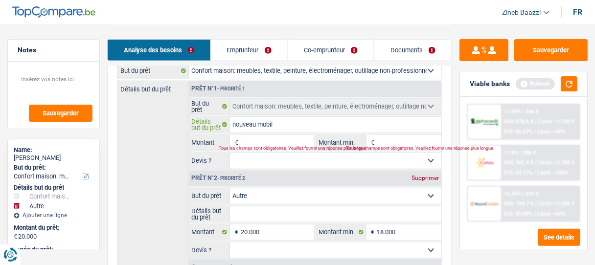
type input "nouveau mobili"
type input "nouveau mobil"
type input "nouveau mobile"
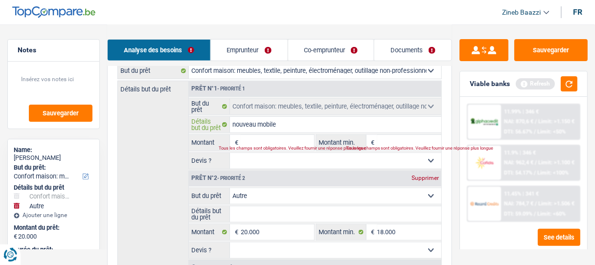
type input "nouveau mobiler"
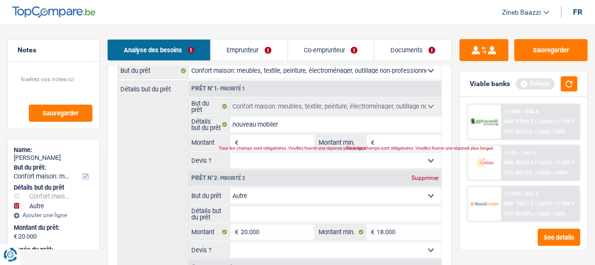
click at [253, 147] on div "Tous les champs sont obligatoires. Veuillez fournir une réponse plus longue" at bounding box center [261, 149] width 85 height 4
click at [285, 147] on div "Tous les champs sont obligatoires. Veuillez fournir une réponse plus longue" at bounding box center [261, 149] width 85 height 4
click at [278, 139] on input "Montant" at bounding box center [277, 143] width 73 height 16
type input "2"
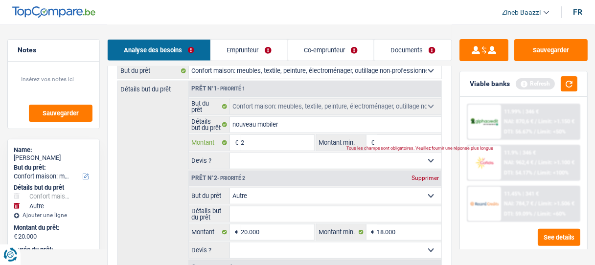
type input "20"
type input "200"
type input "2.000"
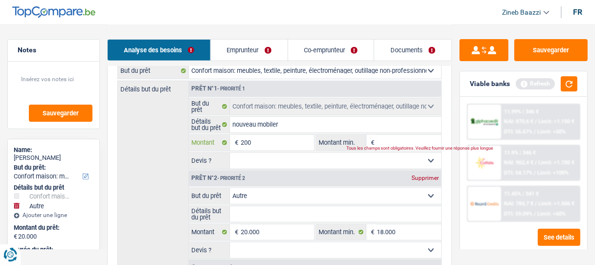
type input "2.000"
type input "20.000"
type input "40.000"
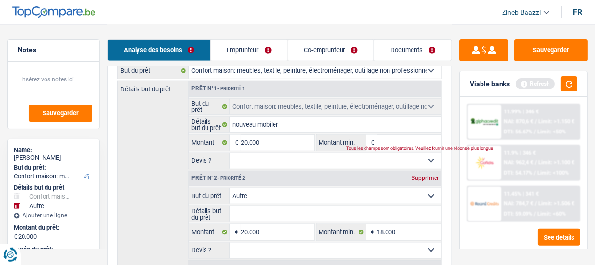
type input "40.000"
select select "144"
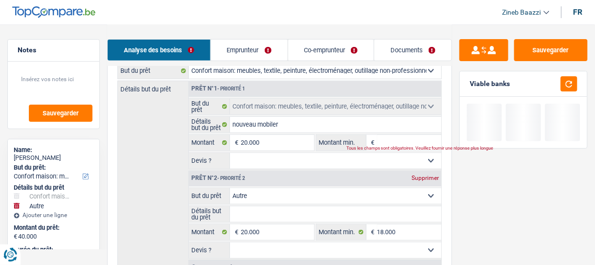
click at [394, 145] on input "Montant min." at bounding box center [410, 143] width 64 height 16
type input "1"
type input "18"
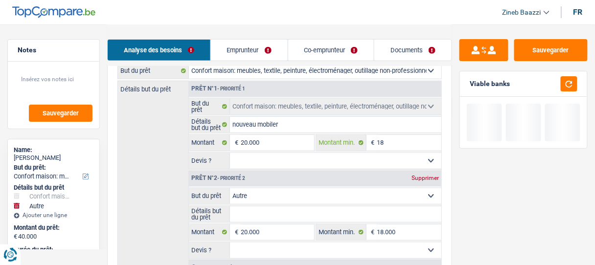
type input "180"
type input "1.800"
type input "18.000"
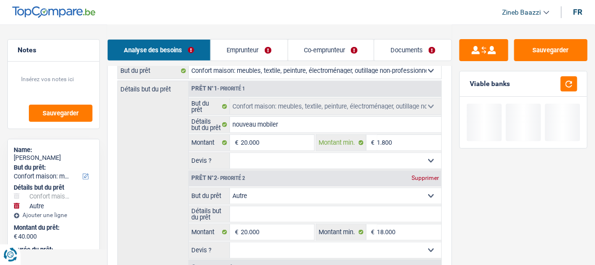
type input "18.000"
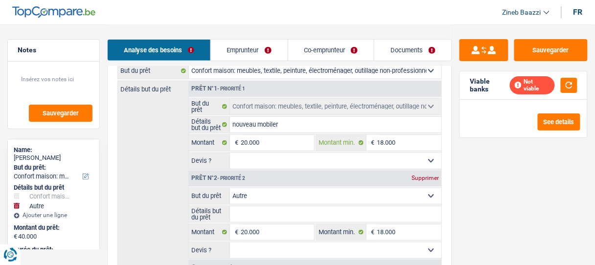
type input "18.000"
drag, startPoint x: 337, startPoint y: 161, endPoint x: 331, endPoint y: 165, distance: 6.8
click at [337, 161] on select "Oui Non Non répondu Sélectionner une option" at bounding box center [336, 161] width 212 height 16
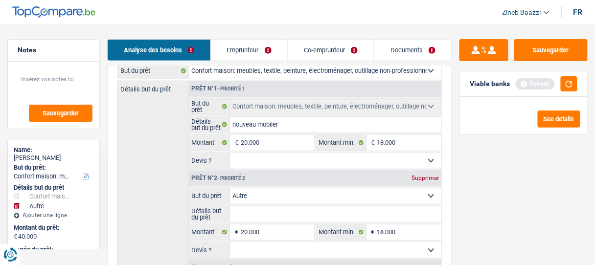
select select "false"
click at [230, 153] on select "Oui Non Non répondu Sélectionner une option" at bounding box center [336, 161] width 212 height 16
select select "false"
click at [428, 179] on div "Supprimer" at bounding box center [425, 178] width 32 height 6
type input "20.000"
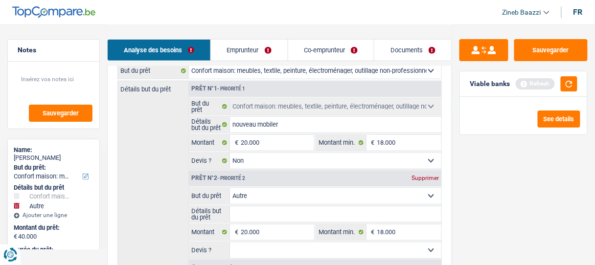
select select "84"
type input "20.000"
select select "84"
type input "20.000"
select select "84"
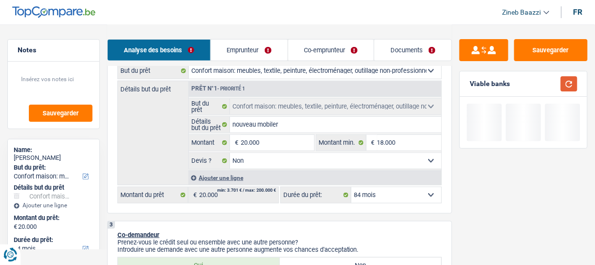
click at [570, 85] on button "button" at bounding box center [569, 83] width 17 height 15
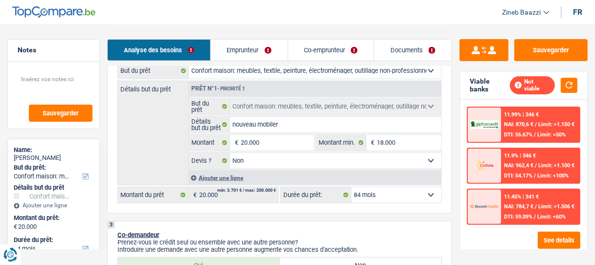
click at [406, 203] on div "2 Projet : Quel projet souhaitez-vous financer pour 20 000 € ? Montant supérieu…" at bounding box center [279, 105] width 345 height 217
click at [407, 198] on select "12 mois 18 mois 24 mois 30 mois 36 mois 42 mois 48 mois 60 mois 72 mois 84 mois…" at bounding box center [397, 196] width 90 height 16
click at [391, 190] on select "12 mois 18 mois 24 mois 30 mois 36 mois 42 mois 48 mois 60 mois 72 mois 84 mois…" at bounding box center [397, 196] width 90 height 16
click at [352, 188] on select "12 mois 18 mois 24 mois 30 mois 36 mois 42 mois 48 mois 60 mois 72 mois 84 mois…" at bounding box center [397, 196] width 90 height 16
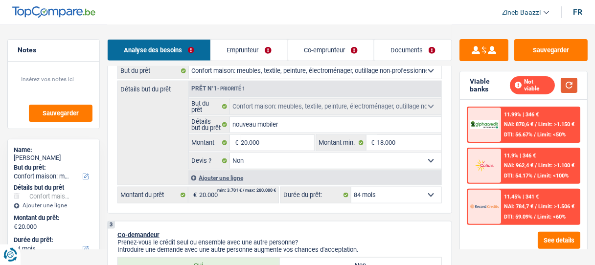
click at [574, 81] on button "button" at bounding box center [569, 85] width 17 height 15
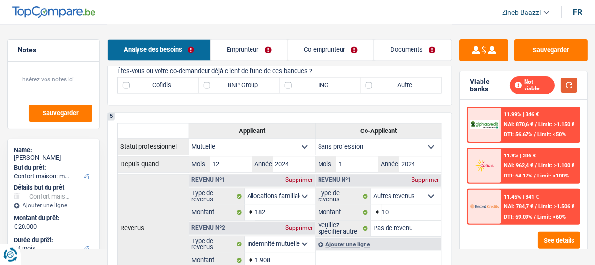
scroll to position [470, 0]
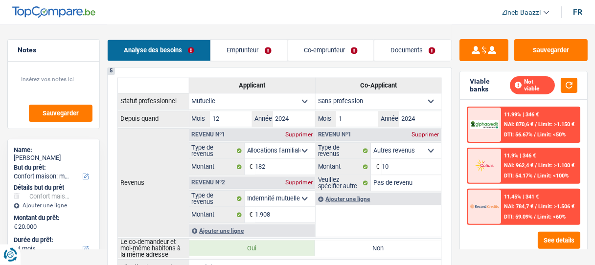
click at [257, 51] on link "Emprunteur" at bounding box center [249, 50] width 77 height 21
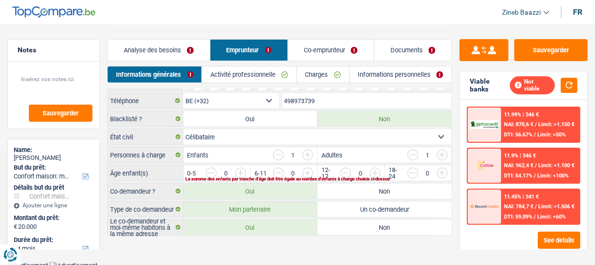
click at [239, 76] on link "Activité professionnelle" at bounding box center [249, 75] width 94 height 16
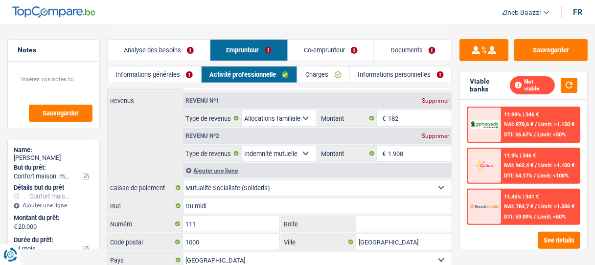
click at [330, 76] on link "Charges" at bounding box center [324, 75] width 52 height 16
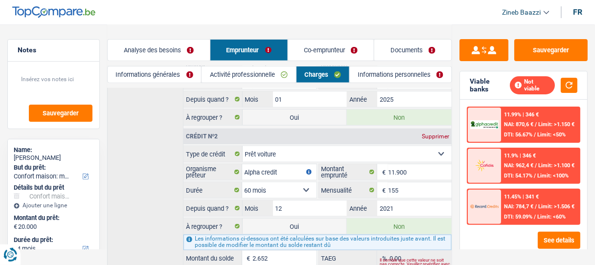
scroll to position [246, 0]
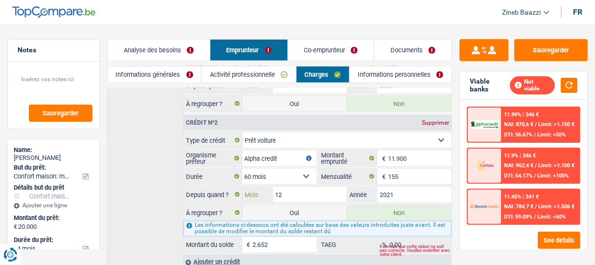
click at [300, 192] on input "12" at bounding box center [310, 195] width 74 height 16
type input "2.476"
click at [290, 237] on input "2.476" at bounding box center [285, 245] width 64 height 16
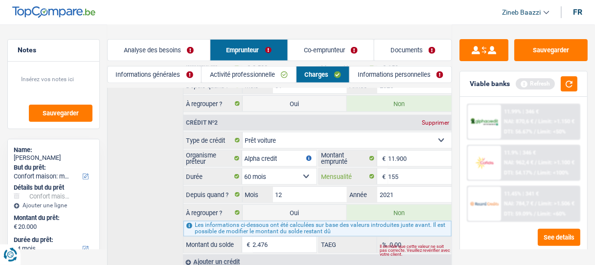
click at [405, 169] on input "155" at bounding box center [420, 177] width 64 height 16
click at [273, 174] on select "12 mois 18 mois 24 mois 30 mois 36 mois 42 mois 48 mois 60 mois Sélectionner un…" at bounding box center [279, 177] width 74 height 16
click at [132, 189] on div "Crédit nº1 Supprimer Carte ou ouverture de crédit Prêt hypothécaire Vente à tem…" at bounding box center [279, 137] width 345 height 265
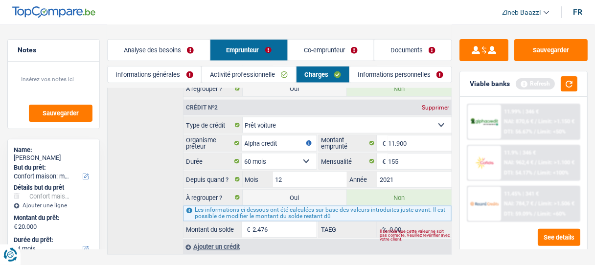
scroll to position [276, 0]
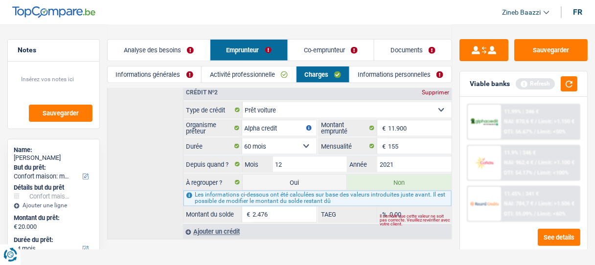
click at [287, 228] on div "Ajouter un crédit" at bounding box center [317, 232] width 269 height 15
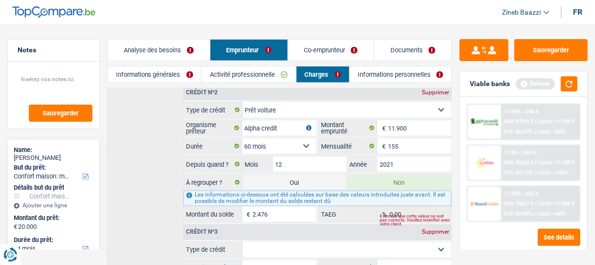
click at [433, 230] on div "Supprimer" at bounding box center [436, 233] width 32 height 6
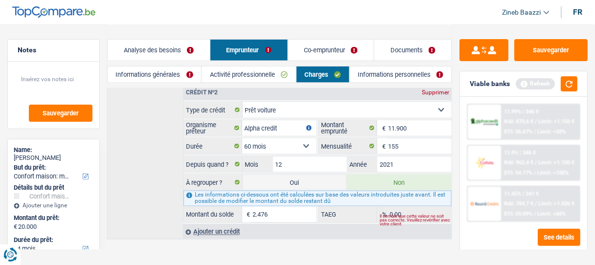
click at [146, 189] on div "Crédit nº1 Supprimer Carte ou ouverture de crédit Prêt hypothécaire Vente à tem…" at bounding box center [279, 107] width 345 height 265
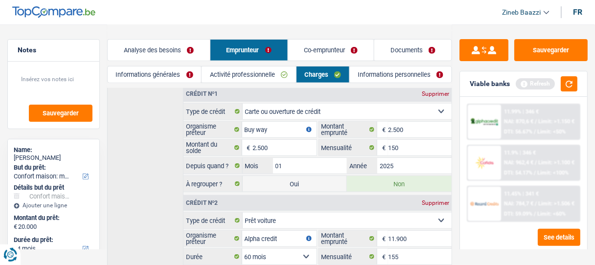
scroll to position [159, 0]
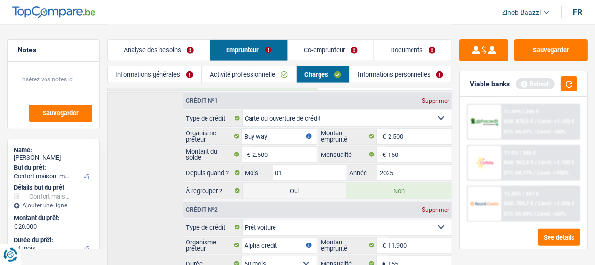
click at [572, 92] on div "Viable banks Refresh" at bounding box center [523, 83] width 127 height 25
click at [570, 88] on button "button" at bounding box center [569, 83] width 17 height 15
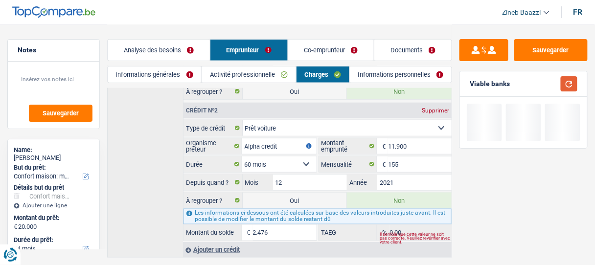
scroll to position [276, 0]
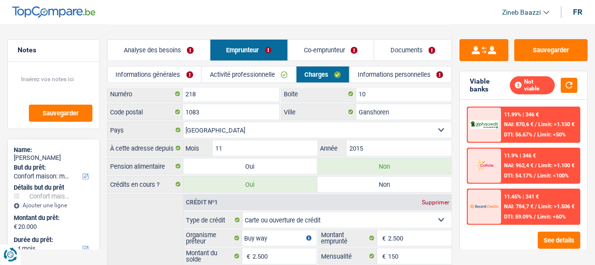
scroll to position [0, 0]
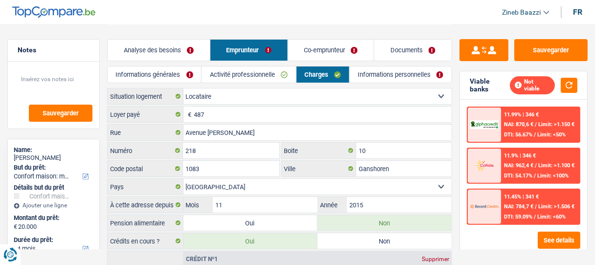
click at [239, 71] on link "Activité professionnelle" at bounding box center [249, 75] width 94 height 16
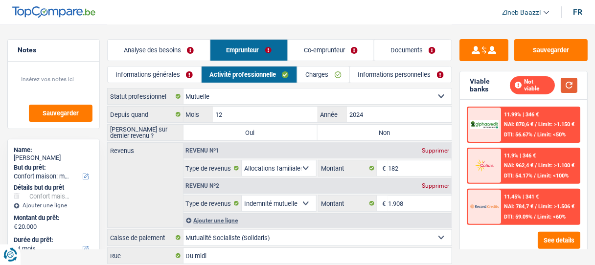
click at [567, 87] on button "button" at bounding box center [569, 85] width 17 height 15
click at [375, 137] on label "Non" at bounding box center [385, 133] width 134 height 16
click at [375, 137] on input "Non" at bounding box center [385, 133] width 134 height 16
radio input "true"
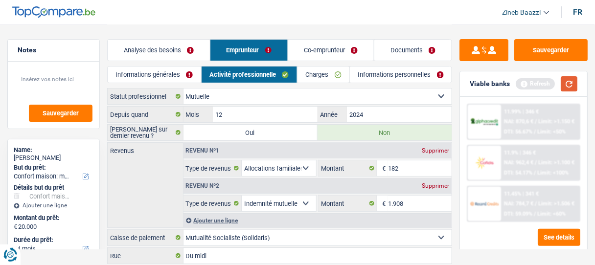
click at [571, 80] on button "button" at bounding box center [569, 83] width 17 height 15
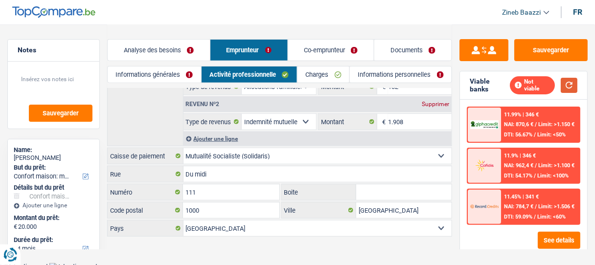
scroll to position [82, 0]
click at [141, 45] on link "Analyse des besoins" at bounding box center [159, 50] width 102 height 21
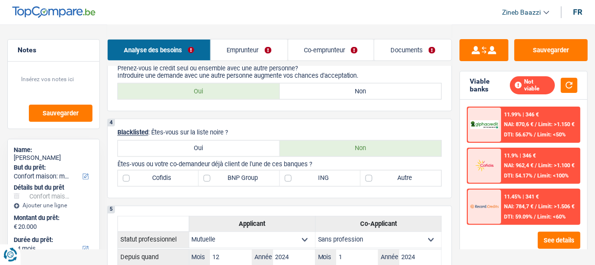
scroll to position [317, 0]
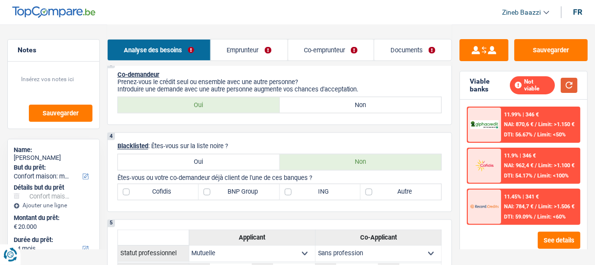
click at [569, 78] on button "button" at bounding box center [569, 85] width 17 height 15
click at [244, 188] on label "BNP Group" at bounding box center [239, 193] width 81 height 16
click at [244, 188] on input "BNP Group" at bounding box center [239, 193] width 81 height 16
checkbox input "true"
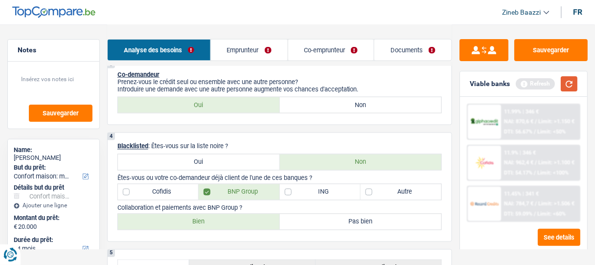
click at [572, 81] on button "button" at bounding box center [569, 83] width 17 height 15
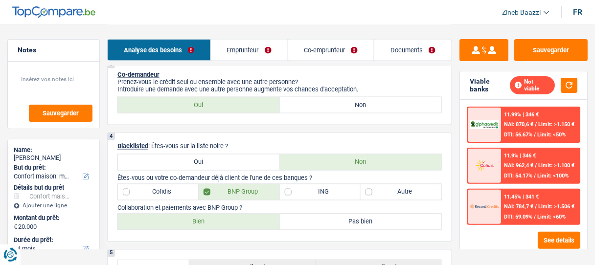
click at [231, 223] on label "Bien" at bounding box center [199, 222] width 162 height 16
click at [231, 223] on input "Bien" at bounding box center [199, 222] width 162 height 16
radio input "true"
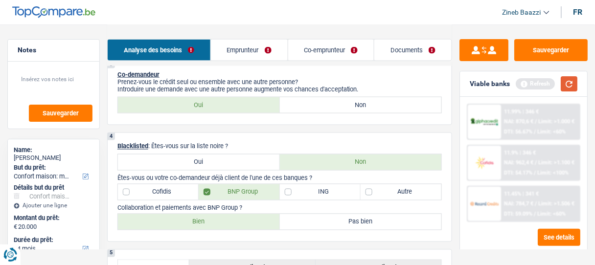
click at [573, 82] on button "button" at bounding box center [569, 83] width 17 height 15
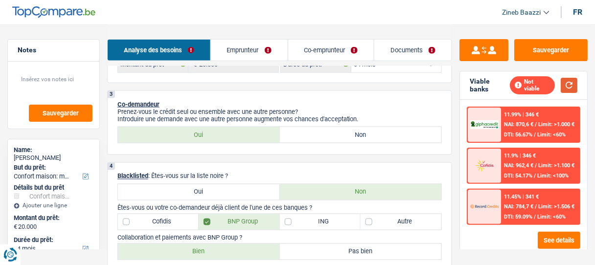
scroll to position [278, 0]
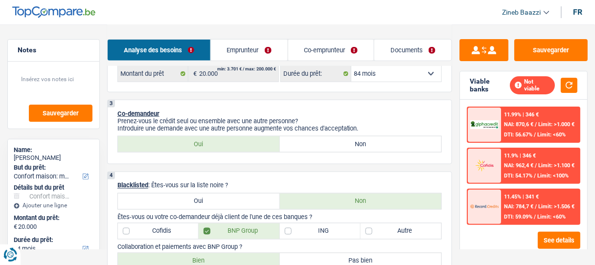
click at [313, 57] on link "Co-emprunteur" at bounding box center [331, 50] width 86 height 21
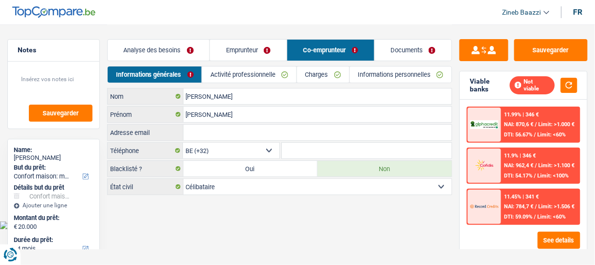
scroll to position [0, 0]
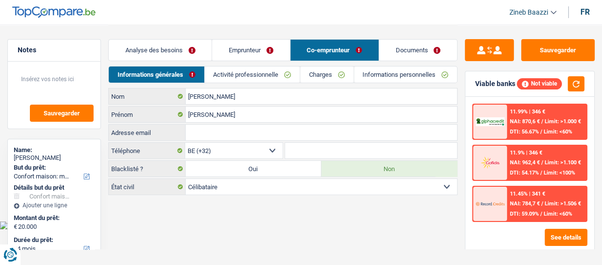
click at [262, 76] on link "Activité professionnelle" at bounding box center [252, 75] width 95 height 16
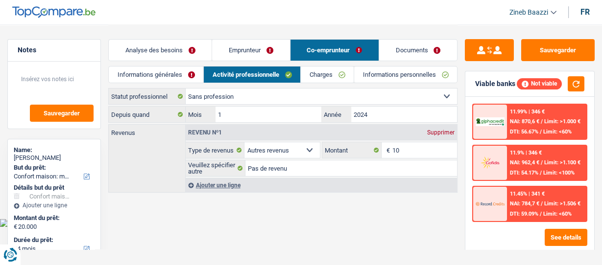
click at [229, 100] on select "Ouvrier Employé privé Employé public Invalide Indépendant Pensionné Chômeur Mut…" at bounding box center [321, 97] width 271 height 16
click at [572, 85] on button "button" at bounding box center [575, 83] width 17 height 15
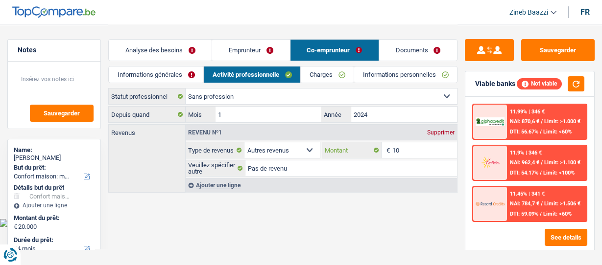
click at [394, 145] on input "10" at bounding box center [424, 150] width 65 height 16
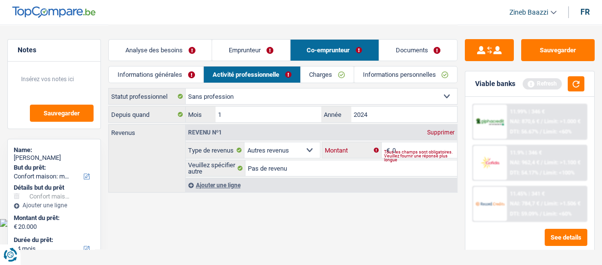
type input "0"
click at [439, 130] on div "Supprimer" at bounding box center [441, 133] width 32 height 6
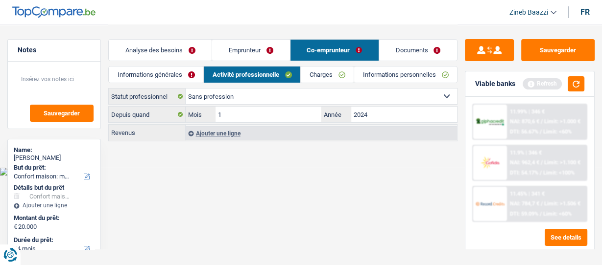
click at [370, 176] on html "Vous avez le contrôle de vos données Nous utilisons des cookies, tout comme nos…" at bounding box center [301, 88] width 602 height 176
click at [578, 88] on button "button" at bounding box center [575, 83] width 17 height 15
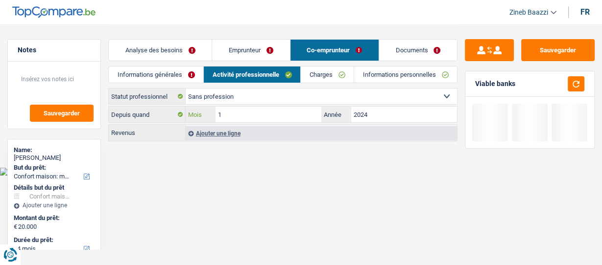
click at [225, 117] on input "1" at bounding box center [268, 115] width 106 height 16
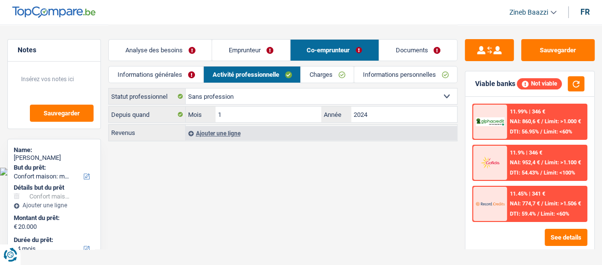
click at [316, 71] on link "Charges" at bounding box center [327, 75] width 53 height 16
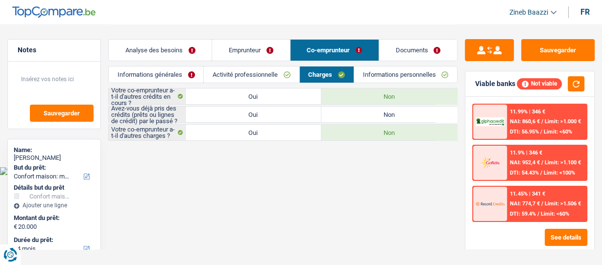
click at [278, 73] on link "Activité professionnelle" at bounding box center [251, 75] width 95 height 16
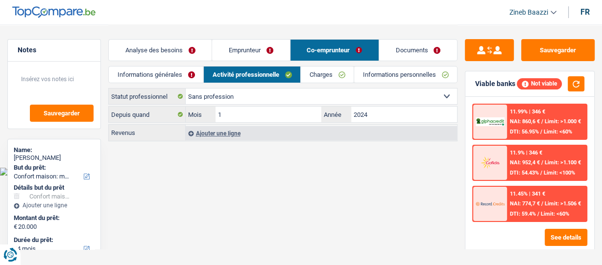
click at [163, 57] on link "Analyse des besoins" at bounding box center [160, 50] width 103 height 21
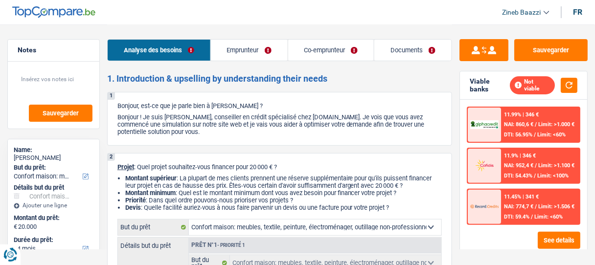
click at [231, 53] on link "Emprunteur" at bounding box center [249, 50] width 77 height 21
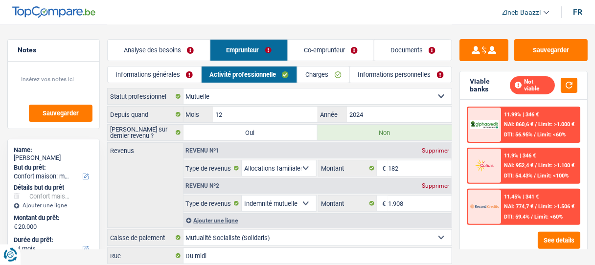
click at [173, 49] on link "Analyse des besoins" at bounding box center [159, 50] width 102 height 21
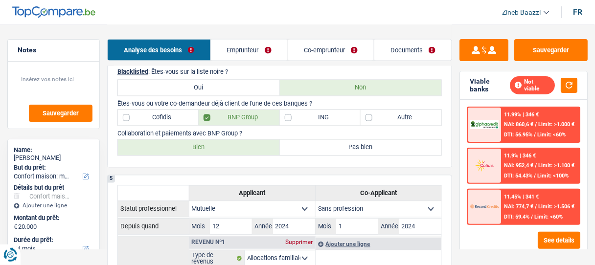
scroll to position [313, 0]
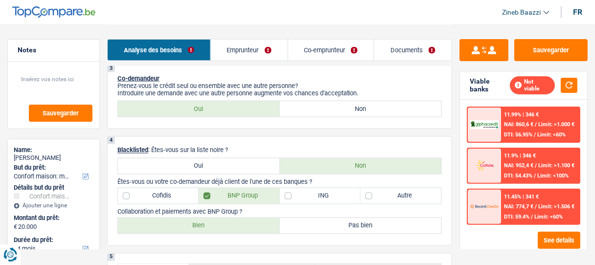
drag, startPoint x: 336, startPoint y: 110, endPoint x: 331, endPoint y: 115, distance: 6.9
click at [335, 110] on label "Non" at bounding box center [361, 109] width 162 height 16
click at [335, 110] on input "Non" at bounding box center [361, 109] width 162 height 16
radio input "true"
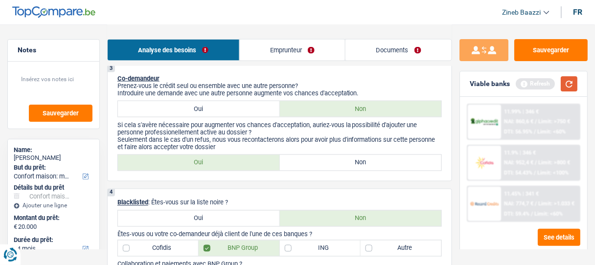
click at [572, 82] on button "button" at bounding box center [569, 83] width 17 height 15
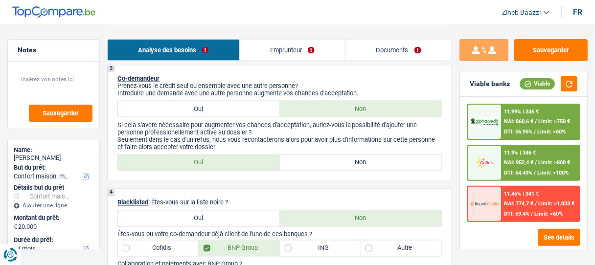
click at [301, 160] on label "Non" at bounding box center [361, 163] width 162 height 16
click at [301, 160] on input "Non" at bounding box center [361, 163] width 162 height 16
radio input "true"
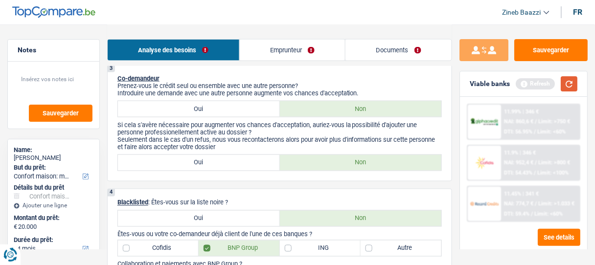
click at [576, 86] on button "button" at bounding box center [569, 83] width 17 height 15
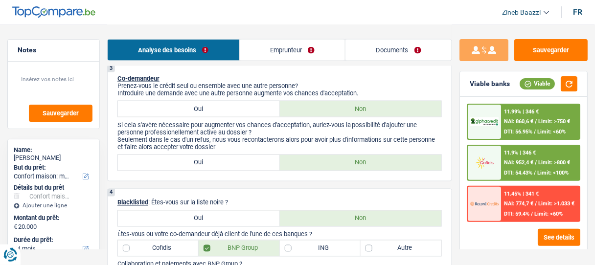
click at [506, 130] on span "DTI: 56.95%" at bounding box center [519, 132] width 28 height 6
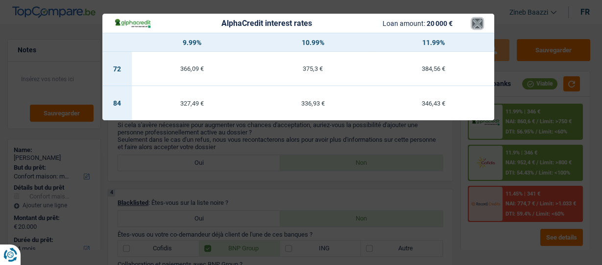
click at [475, 26] on button "×" at bounding box center [477, 24] width 10 height 10
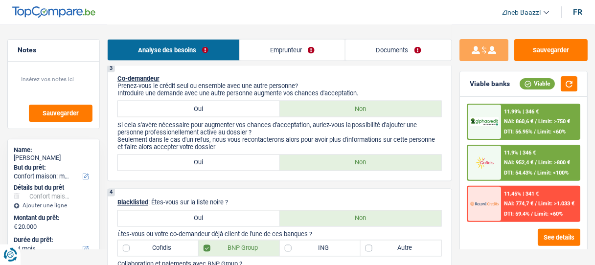
click at [507, 132] on span "DTI: 56.95%" at bounding box center [519, 132] width 28 height 6
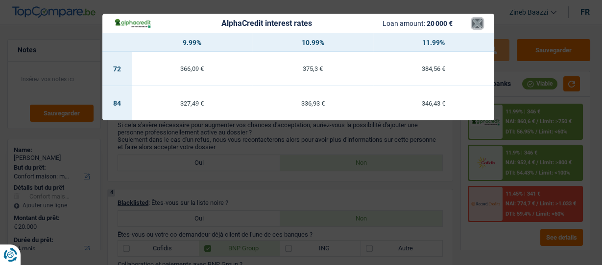
click at [475, 24] on button "×" at bounding box center [477, 24] width 10 height 10
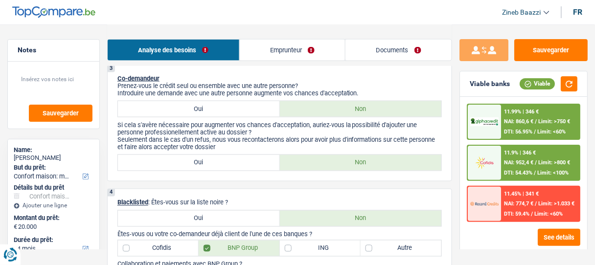
click at [513, 125] on div "11.99% | 346 € NAI: 860,6 € / Limit: >750 € DTI: 56.95% / Limit: <60%" at bounding box center [541, 122] width 78 height 34
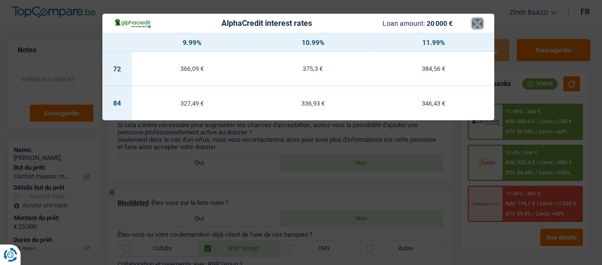
click at [479, 28] on button "×" at bounding box center [477, 24] width 10 height 10
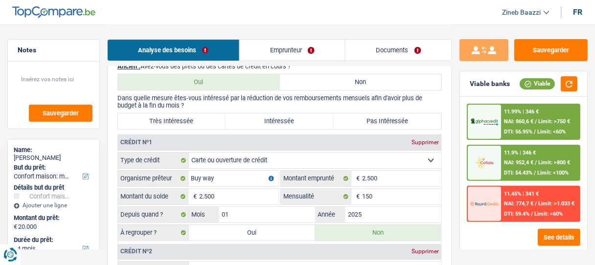
scroll to position [744, 0]
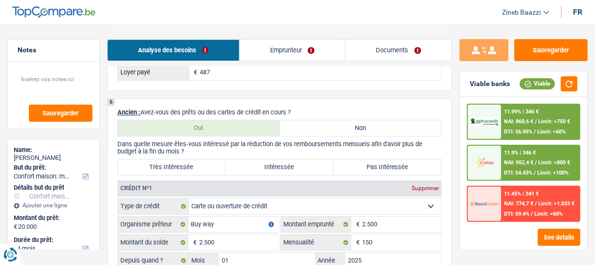
click at [180, 160] on label "Très Intéressée" at bounding box center [172, 168] width 108 height 16
click at [180, 160] on input "Très Intéressée" at bounding box center [172, 168] width 108 height 16
radio input "true"
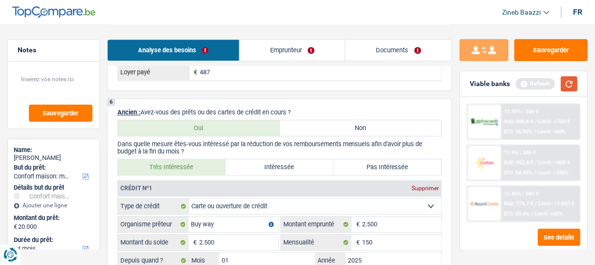
click at [571, 88] on button "button" at bounding box center [569, 83] width 17 height 15
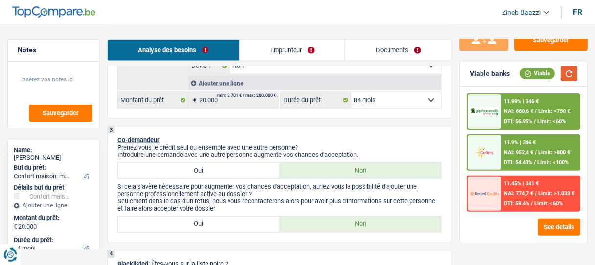
scroll to position [196, 0]
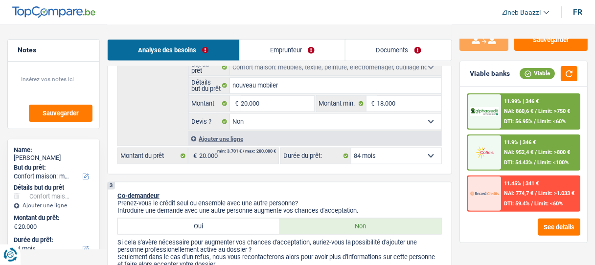
click at [380, 150] on select "12 mois 18 mois 24 mois 30 mois 36 mois 42 mois 48 mois 60 mois 72 mois 84 mois…" at bounding box center [397, 156] width 90 height 16
click at [372, 154] on select "12 mois 18 mois 24 mois 30 mois 36 mois 42 mois 48 mois 60 mois 72 mois 84 mois…" at bounding box center [397, 156] width 90 height 16
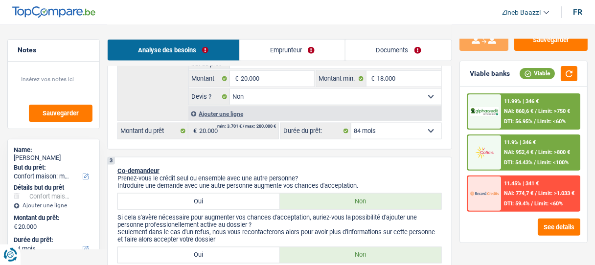
scroll to position [235, 0]
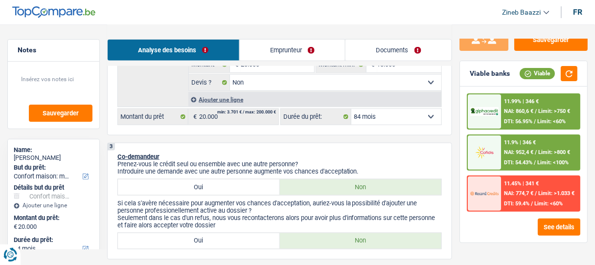
click at [387, 121] on select "12 mois 18 mois 24 mois 30 mois 36 mois 42 mois 48 mois 60 mois 72 mois 84 mois…" at bounding box center [397, 117] width 90 height 16
select select "42"
click at [352, 109] on select "12 mois 18 mois 24 mois 30 mois 36 mois 42 mois 48 mois 60 mois 72 mois 84 mois…" at bounding box center [397, 117] width 90 height 16
select select "42"
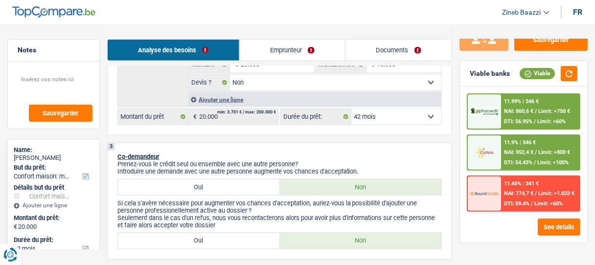
scroll to position [0, 0]
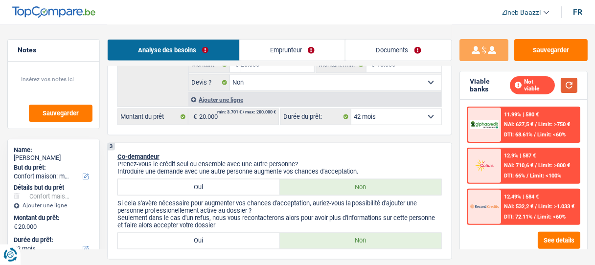
click at [567, 84] on button "button" at bounding box center [569, 85] width 17 height 15
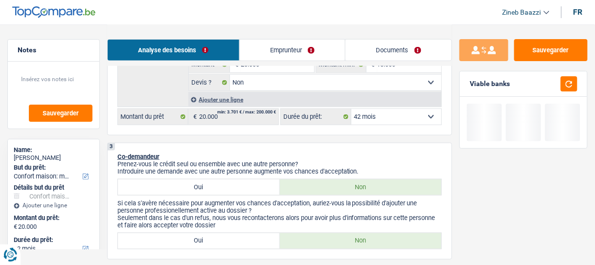
click at [414, 118] on select "12 mois 18 mois 24 mois 30 mois 36 mois 42 mois 48 mois 60 mois 72 mois 84 mois…" at bounding box center [397, 117] width 90 height 16
select select "48"
click at [352, 109] on select "12 mois 18 mois 24 mois 30 mois 36 mois 42 mois 48 mois 60 mois 72 mois 84 mois…" at bounding box center [397, 117] width 90 height 16
select select "48"
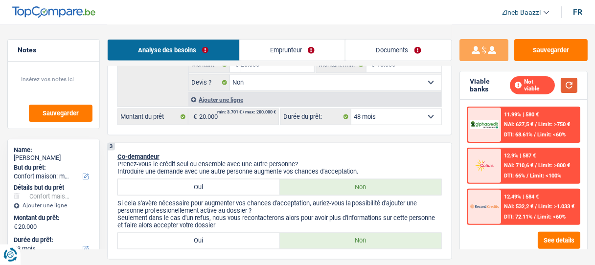
click at [573, 82] on button "button" at bounding box center [569, 85] width 17 height 15
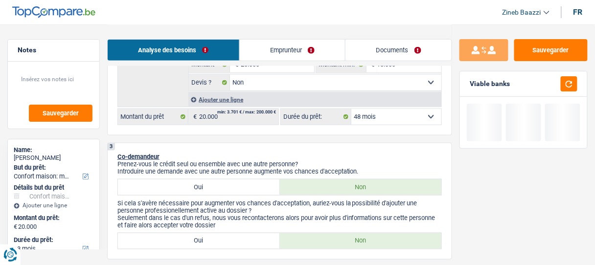
click at [384, 118] on select "12 mois 18 mois 24 mois 30 mois 36 mois 42 mois 48 mois 60 mois 72 mois 84 mois…" at bounding box center [397, 117] width 90 height 16
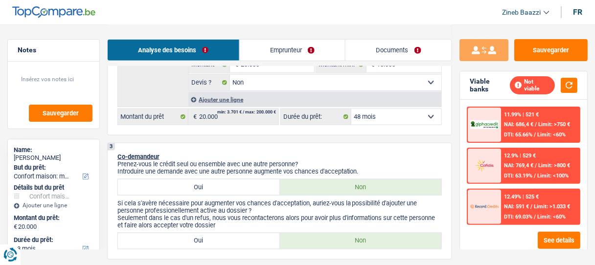
select select "60"
click at [352, 109] on select "12 mois 18 mois 24 mois 30 mois 36 mois 42 mois 48 mois 60 mois 72 mois 84 mois…" at bounding box center [397, 117] width 90 height 16
select select "60"
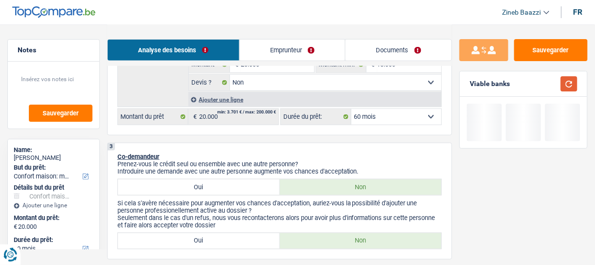
click at [573, 83] on button "button" at bounding box center [569, 83] width 17 height 15
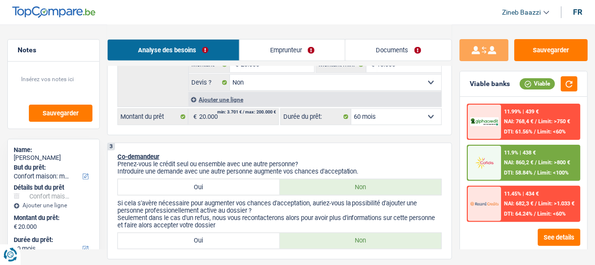
click at [508, 160] on span "NAI: 860,2 €" at bounding box center [519, 163] width 29 height 6
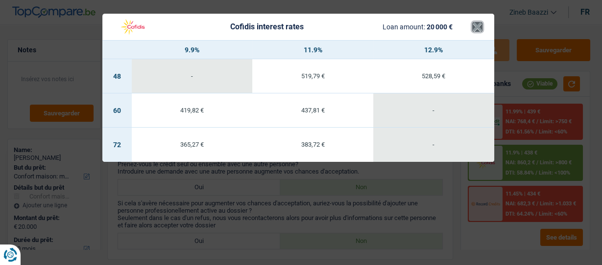
click at [476, 29] on button "×" at bounding box center [477, 27] width 10 height 10
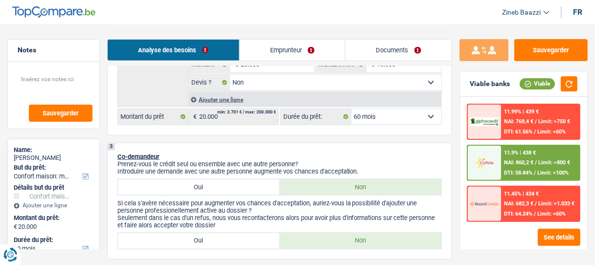
click at [497, 148] on div at bounding box center [484, 163] width 33 height 34
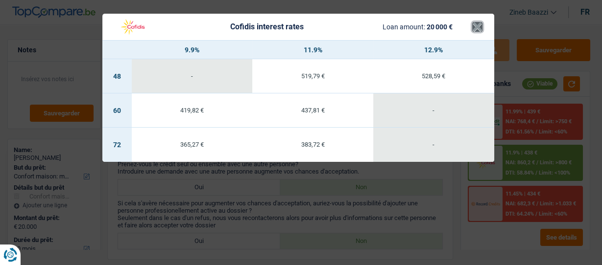
click at [476, 29] on button "×" at bounding box center [477, 27] width 10 height 10
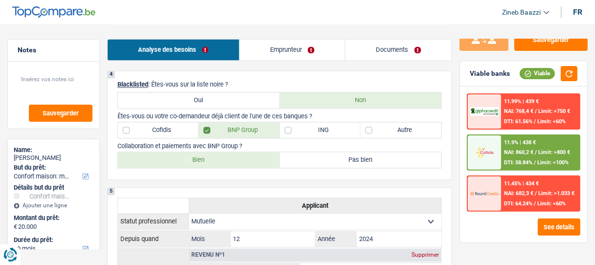
scroll to position [431, 0]
click at [490, 150] on img at bounding box center [485, 152] width 28 height 14
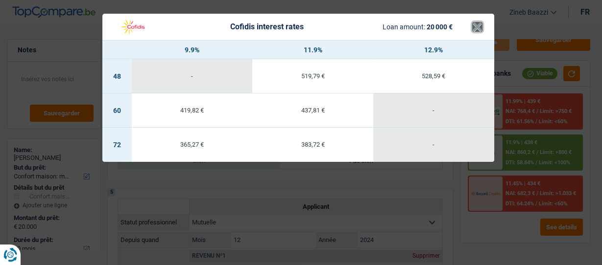
click at [475, 30] on button "×" at bounding box center [477, 27] width 10 height 10
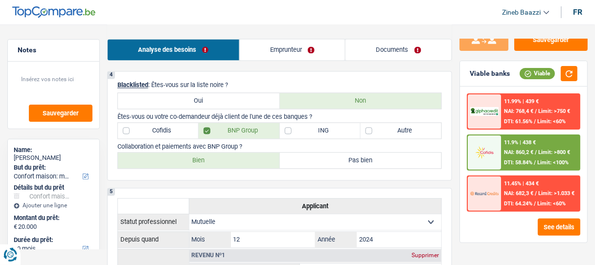
click at [499, 143] on div at bounding box center [484, 153] width 33 height 34
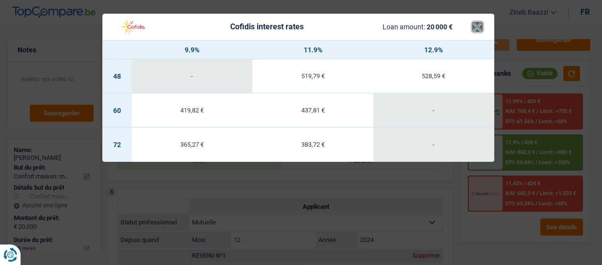
click at [473, 29] on button "×" at bounding box center [477, 27] width 10 height 10
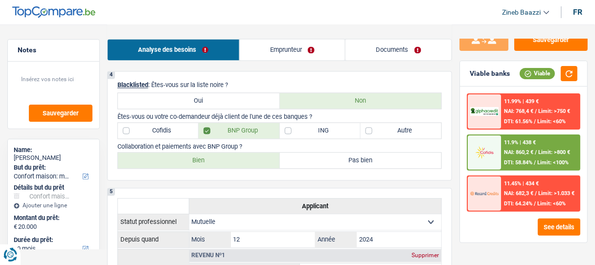
click at [506, 149] on span "NAI: 860,2 €" at bounding box center [519, 152] width 29 height 6
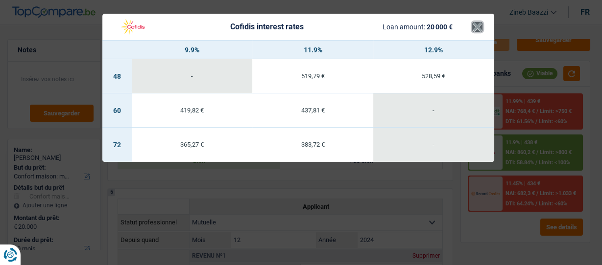
click at [474, 32] on button "×" at bounding box center [477, 27] width 10 height 10
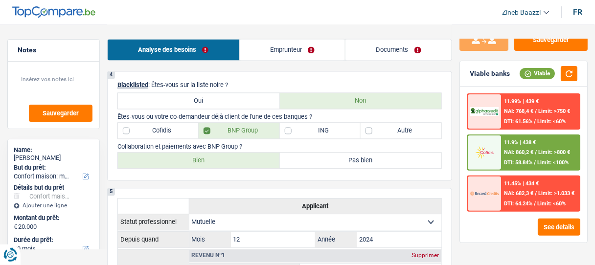
click at [479, 155] on img at bounding box center [485, 152] width 28 height 14
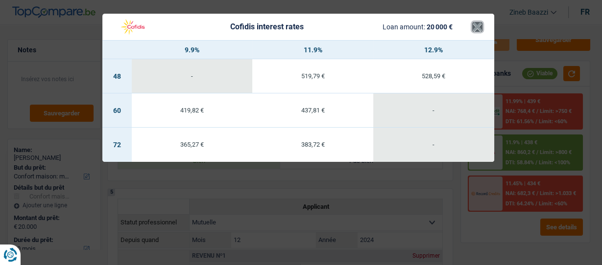
click at [473, 26] on button "×" at bounding box center [477, 27] width 10 height 10
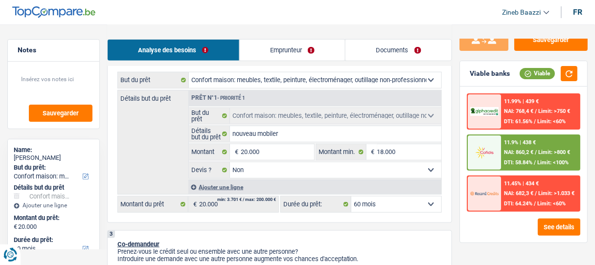
scroll to position [274, 0]
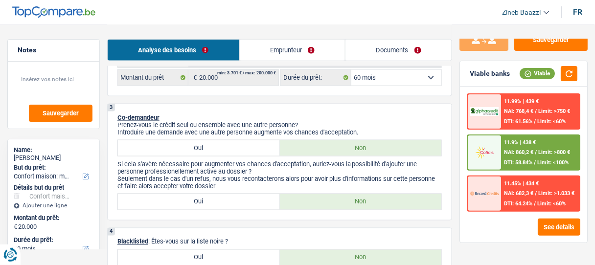
click at [472, 139] on div at bounding box center [484, 153] width 33 height 34
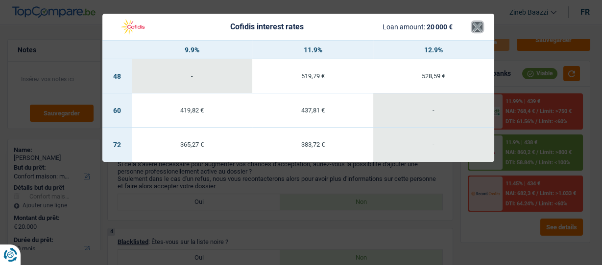
click at [478, 26] on button "×" at bounding box center [477, 27] width 10 height 10
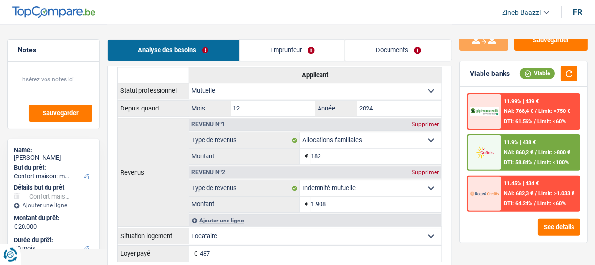
scroll to position [588, 0]
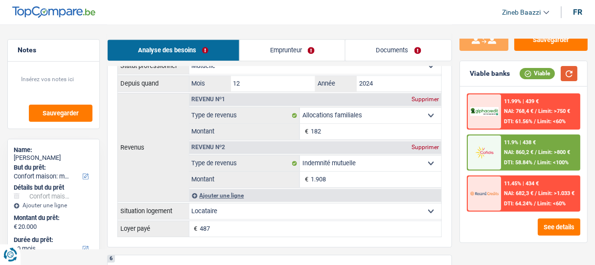
click at [570, 75] on button "button" at bounding box center [569, 73] width 17 height 15
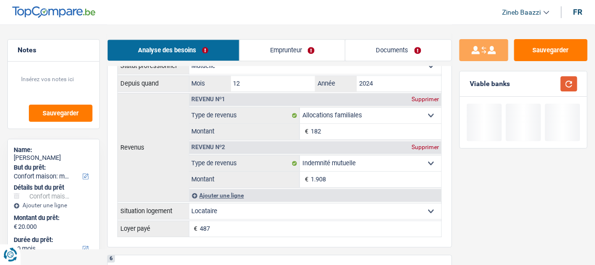
scroll to position [0, 0]
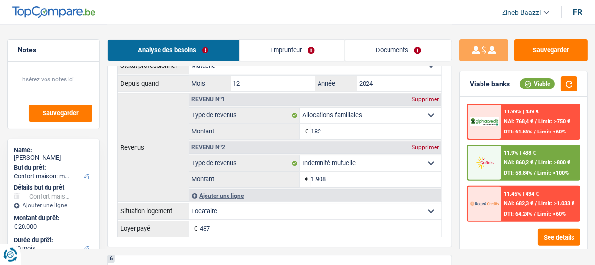
click at [191, 219] on tbody "Statut professionnel Ouvrier Employé privé Employé public Invalide Indépendant …" at bounding box center [280, 147] width 324 height 179
click at [245, 223] on input "487" at bounding box center [321, 229] width 242 height 16
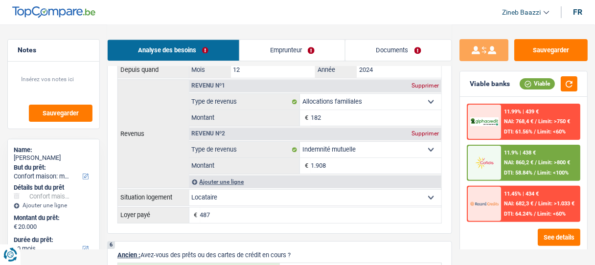
scroll to position [588, 0]
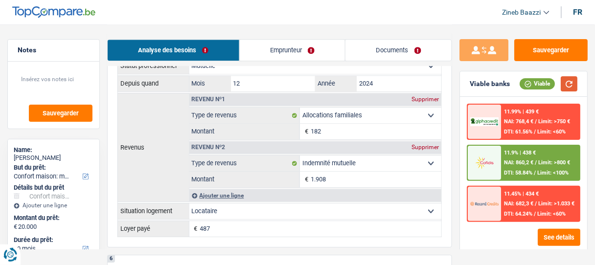
click at [562, 86] on button "button" at bounding box center [569, 83] width 17 height 15
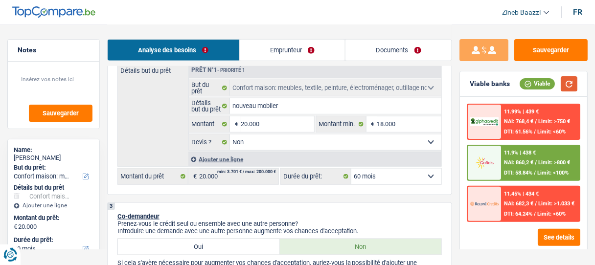
scroll to position [118, 0]
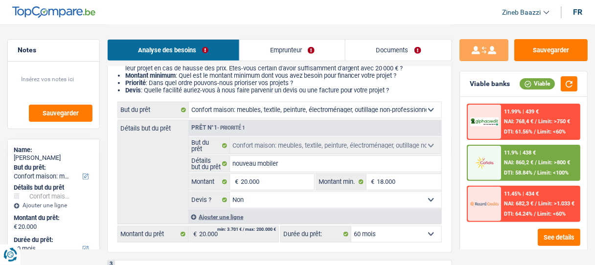
click at [387, 232] on select "12 mois 18 mois 24 mois 30 mois 36 mois 42 mois 48 mois 60 mois 72 mois 84 mois…" at bounding box center [397, 235] width 90 height 16
select select "72"
click at [352, 227] on select "12 mois 18 mois 24 mois 30 mois 36 mois 42 mois 48 mois 60 mois 72 mois 84 mois…" at bounding box center [397, 235] width 90 height 16
select select "72"
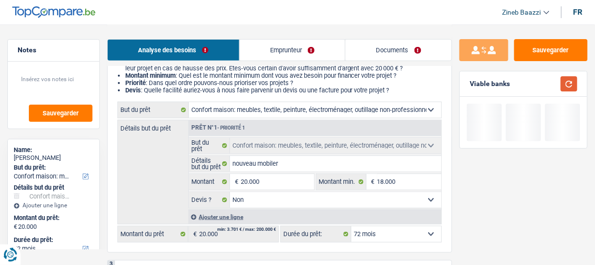
click at [576, 82] on button "button" at bounding box center [569, 83] width 17 height 15
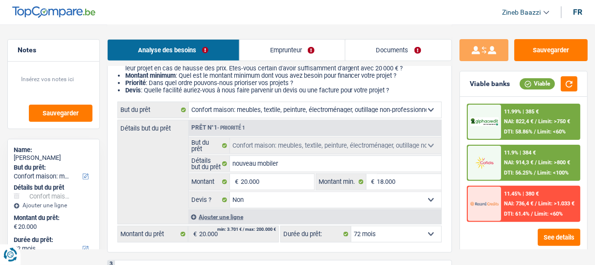
click at [485, 130] on div at bounding box center [484, 122] width 33 height 34
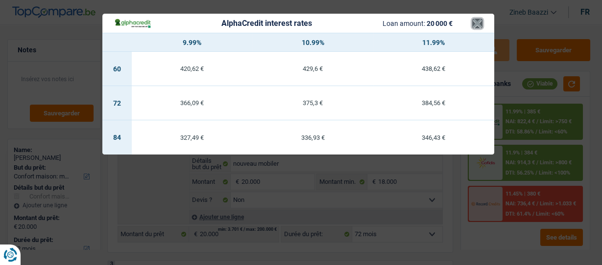
click at [478, 22] on button "×" at bounding box center [477, 24] width 10 height 10
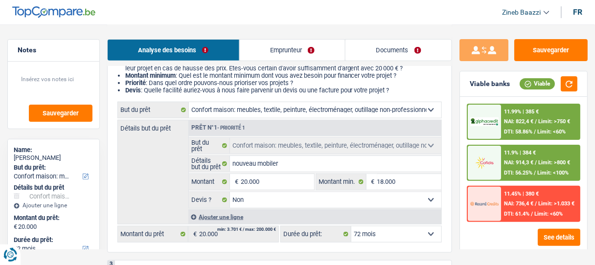
click at [569, 94] on div "Viable banks Viable" at bounding box center [523, 83] width 127 height 25
click at [569, 90] on button "button" at bounding box center [569, 83] width 17 height 15
click at [262, 182] on input "20.000" at bounding box center [277, 182] width 73 height 16
click at [244, 179] on input "20.000" at bounding box center [277, 182] width 73 height 16
click at [309, 192] on fieldset "Oui Non Non répondu Sélectionner une option Devis ? Tous les champs sont obliga…" at bounding box center [315, 200] width 253 height 17
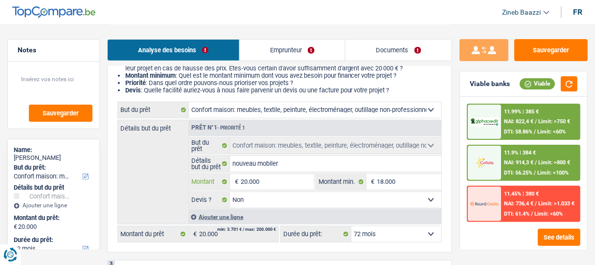
click at [301, 185] on input "20.000" at bounding box center [277, 182] width 73 height 16
click at [397, 182] on input "18.000" at bounding box center [410, 182] width 64 height 16
click at [520, 117] on div "11.99% | 385 € NAI: 822,4 € / Limit: >750 € DTI: 58.86% / Limit: <60%" at bounding box center [541, 122] width 78 height 34
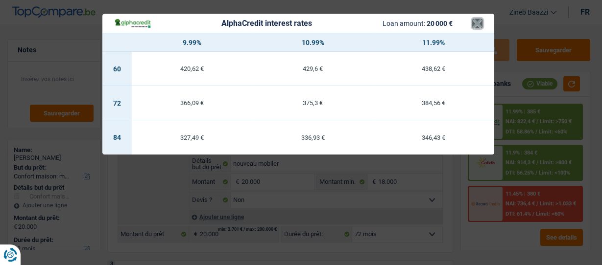
click at [474, 25] on button "×" at bounding box center [477, 24] width 10 height 10
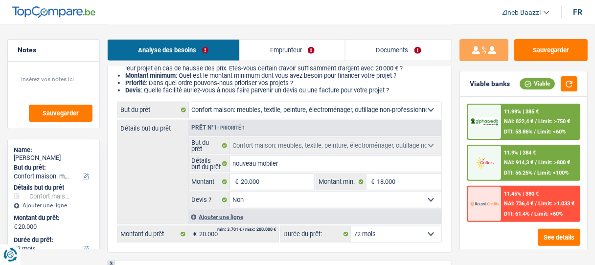
click at [381, 234] on select "12 mois 18 mois 24 mois 30 mois 36 mois 42 mois 48 mois 60 mois 72 mois 84 mois…" at bounding box center [397, 235] width 90 height 16
click at [352, 227] on select "12 mois 18 mois 24 mois 30 mois 36 mois 42 mois 48 mois 60 mois 72 mois 84 mois…" at bounding box center [397, 235] width 90 height 16
click at [564, 83] on button "button" at bounding box center [569, 83] width 17 height 15
click at [513, 130] on span "DTI: 58.86%" at bounding box center [519, 132] width 28 height 6
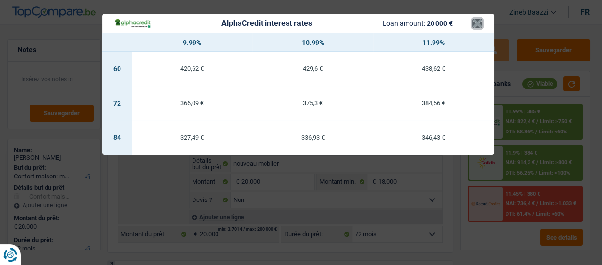
click at [479, 25] on button "×" at bounding box center [477, 24] width 10 height 10
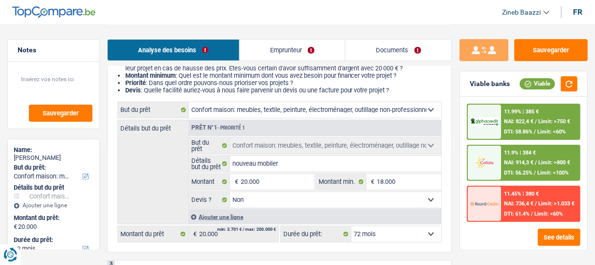
click at [497, 118] on img at bounding box center [485, 122] width 28 height 9
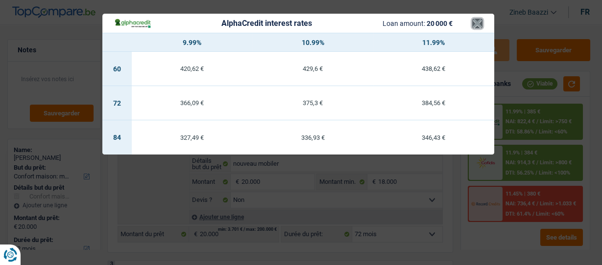
click at [476, 24] on button "×" at bounding box center [477, 24] width 10 height 10
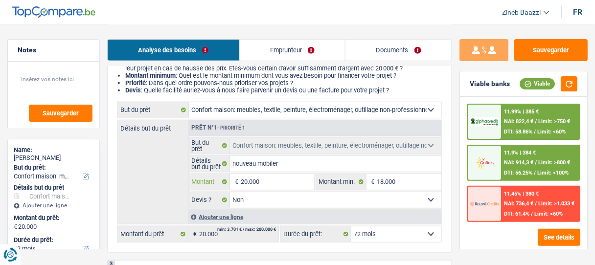
click at [246, 179] on input "20.000" at bounding box center [277, 182] width 73 height 16
click at [384, 180] on input "18.000" at bounding box center [410, 182] width 64 height 16
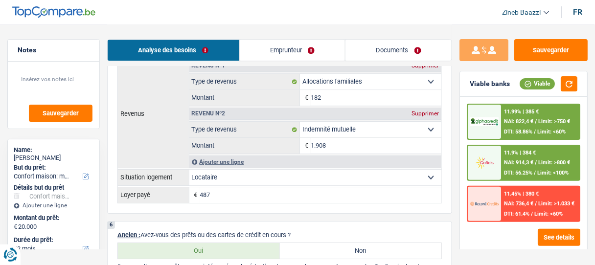
scroll to position [627, 0]
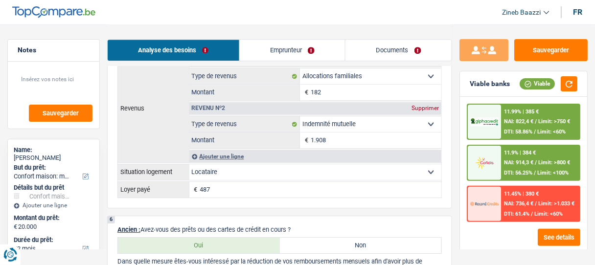
click at [451, 198] on div "5 Applicant Statut professionnel Ouvrier Employé privé Employé public Invalide …" at bounding box center [279, 101] width 345 height 216
click at [451, 146] on div "5 Applicant Statut professionnel Ouvrier Employé privé Employé public Invalide …" at bounding box center [279, 101] width 345 height 216
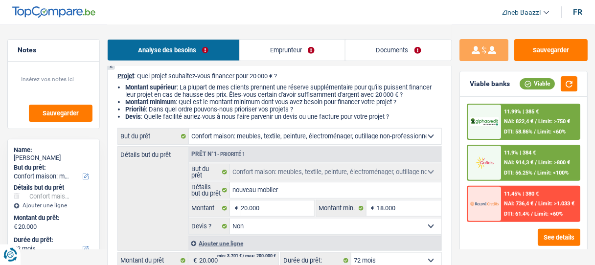
scroll to position [157, 0]
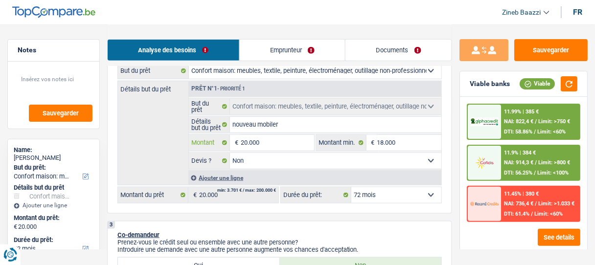
click at [242, 139] on input "20.000" at bounding box center [277, 143] width 73 height 16
click at [246, 140] on input "20.000" at bounding box center [277, 143] width 73 height 16
type input "0"
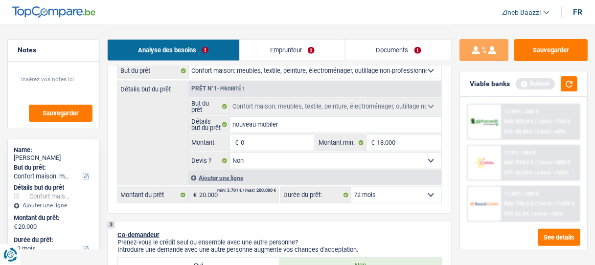
type input "10"
type input "150"
type input "1.500"
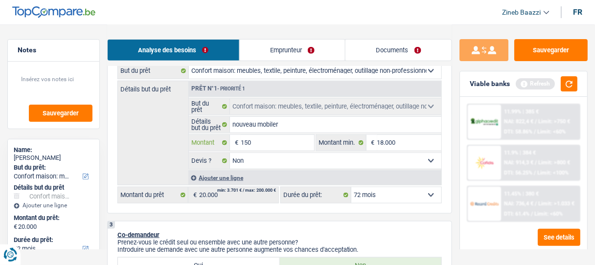
type input "1.500"
type input "15.000"
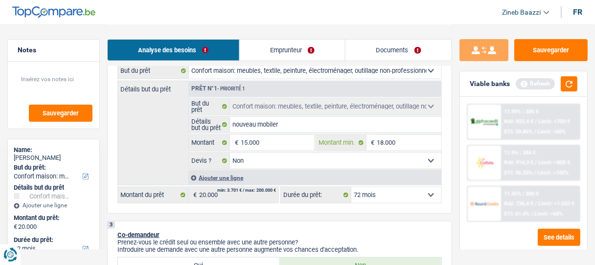
select select "60"
type input "15.000"
select select "60"
type input "15.000"
select select "60"
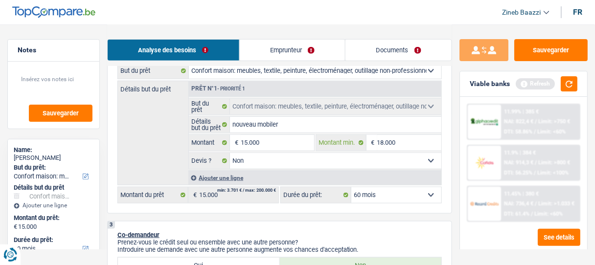
drag, startPoint x: 382, startPoint y: 141, endPoint x: 389, endPoint y: 142, distance: 6.4
click at [382, 142] on input "18.000" at bounding box center [410, 143] width 64 height 16
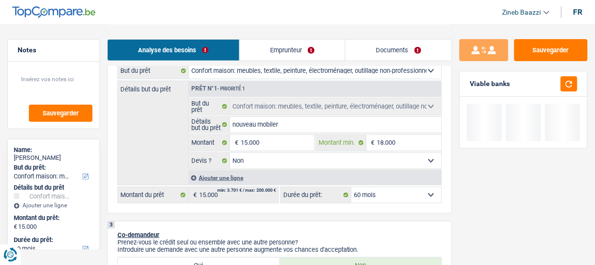
type input "1.000"
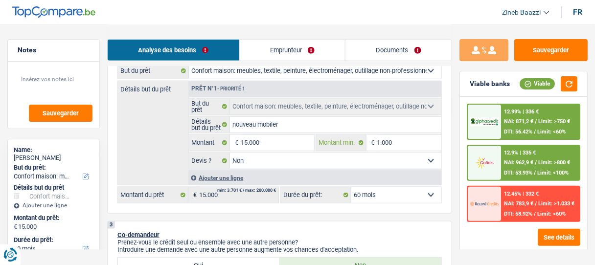
type input "13.000"
click at [572, 85] on button "button" at bounding box center [569, 83] width 17 height 15
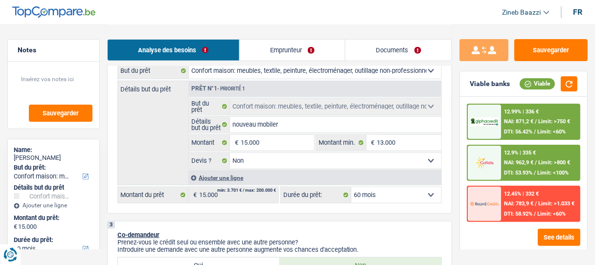
click at [347, 164] on select "Oui Non Non répondu Sélectionner une option" at bounding box center [336, 161] width 212 height 16
click at [230, 153] on select "Oui Non Non répondu Sélectionner une option" at bounding box center [336, 161] width 212 height 16
click at [293, 129] on input "nouveau mobiler" at bounding box center [336, 125] width 212 height 16
click at [572, 86] on button "button" at bounding box center [569, 83] width 17 height 15
click at [425, 197] on select "12 mois 18 mois 24 mois 30 mois 36 mois 42 mois 48 mois 60 mois Sélectionner un…" at bounding box center [397, 196] width 90 height 16
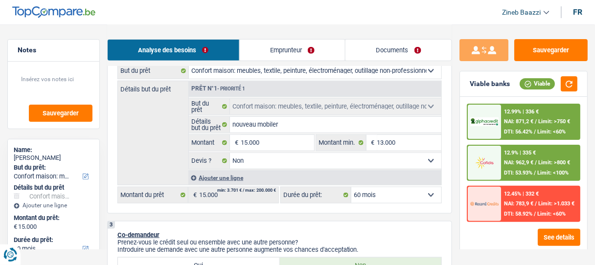
select select "48"
click at [352, 188] on select "12 mois 18 mois 24 mois 30 mois 36 mois 42 mois 48 mois 60 mois Sélectionner un…" at bounding box center [397, 196] width 90 height 16
select select "48"
click at [392, 193] on select "12 mois 18 mois 24 mois 30 mois 36 mois 42 mois 48 mois 60 mois Sélectionner un…" at bounding box center [397, 196] width 90 height 16
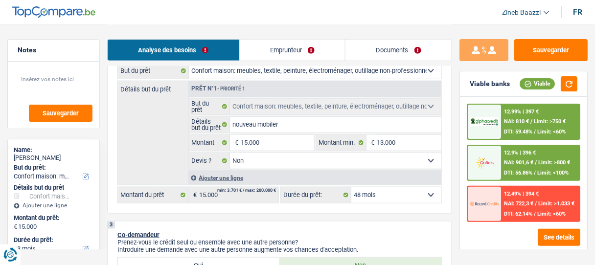
select select "60"
click at [352, 188] on select "12 mois 18 mois 24 mois 30 mois 36 mois 42 mois 48 mois 60 mois Sélectionner un…" at bounding box center [397, 196] width 90 height 16
select select "60"
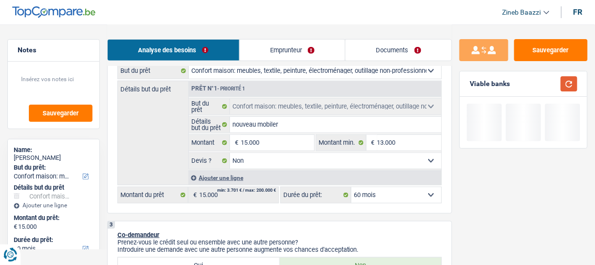
click at [564, 84] on button "button" at bounding box center [569, 83] width 17 height 15
click at [345, 15] on header "Zineb Baazzi Se déconnecter fr" at bounding box center [297, 12] width 595 height 25
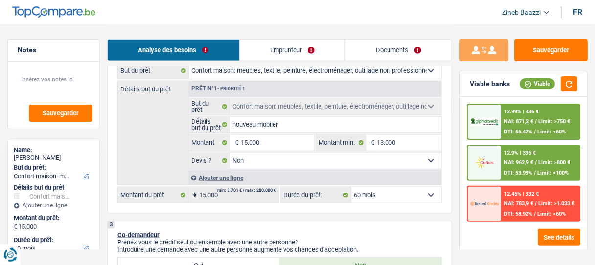
click at [491, 125] on img at bounding box center [485, 122] width 28 height 9
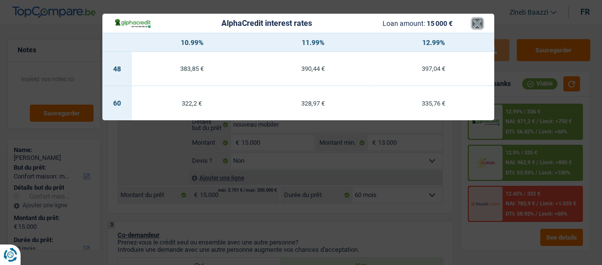
click at [472, 24] on button "×" at bounding box center [477, 24] width 10 height 10
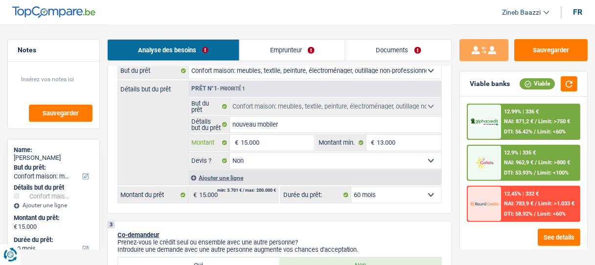
click at [247, 143] on input "15.000" at bounding box center [277, 143] width 73 height 16
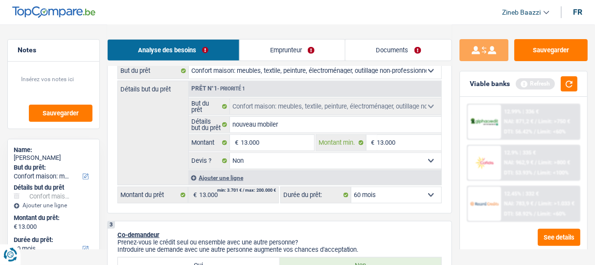
drag, startPoint x: 383, startPoint y: 141, endPoint x: 388, endPoint y: 143, distance: 5.5
click at [383, 142] on input "13.000" at bounding box center [410, 143] width 64 height 16
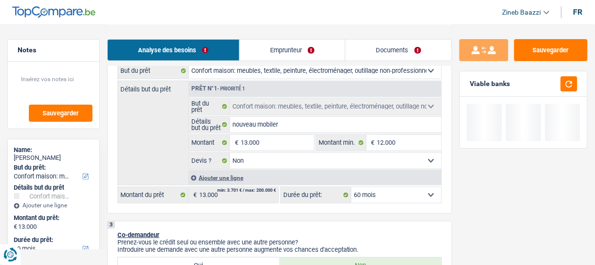
click at [469, 210] on div "Sauvegarder Viable banks" at bounding box center [523, 144] width 143 height 211
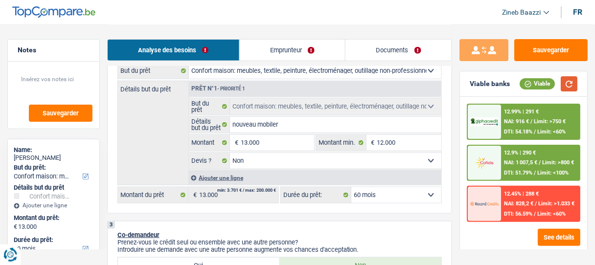
click at [568, 86] on button "button" at bounding box center [569, 83] width 17 height 15
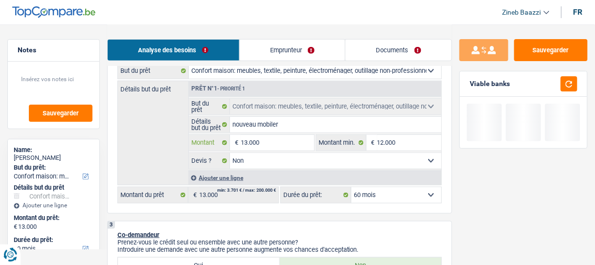
click at [247, 141] on input "13.000" at bounding box center [277, 143] width 73 height 16
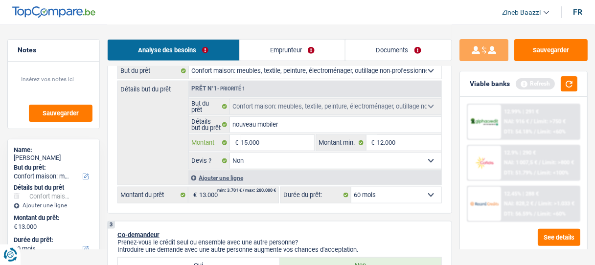
click at [289, 145] on input "15.000" at bounding box center [277, 143] width 73 height 16
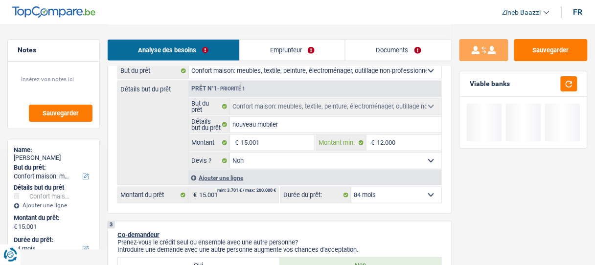
click at [382, 141] on input "12.000" at bounding box center [410, 143] width 64 height 16
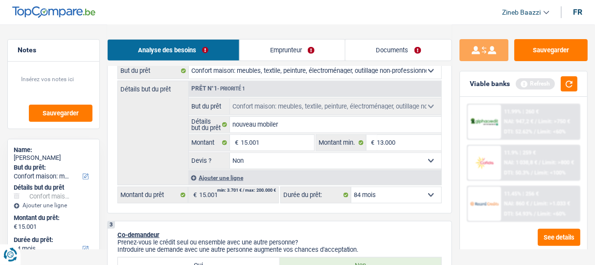
click at [468, 225] on div "11.99% | 260 € NAI: 947,2 € / Limit: >750 € DTI: 52.62% / Limit: <60% 11.9% | 2…" at bounding box center [523, 175] width 127 height 156
click at [574, 90] on button "button" at bounding box center [569, 83] width 17 height 15
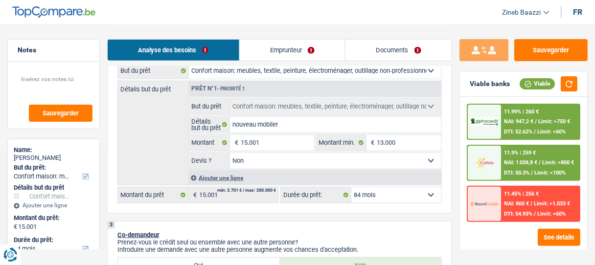
click at [496, 122] on img at bounding box center [485, 122] width 28 height 9
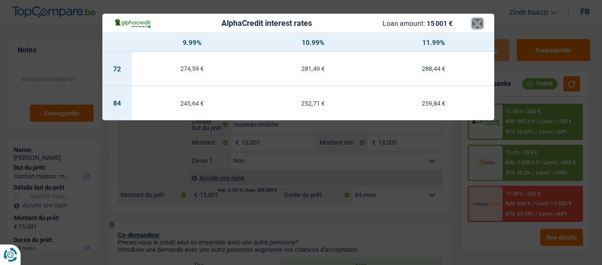
click at [481, 23] on button "×" at bounding box center [477, 24] width 10 height 10
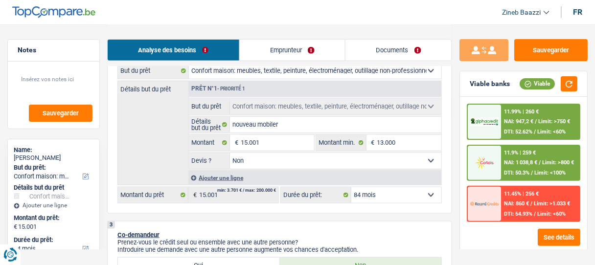
click at [506, 158] on div "11.9% | 259 € NAI: 1 038,8 € / Limit: >800 € DTI: 50.3% / Limit: <100%" at bounding box center [541, 163] width 78 height 34
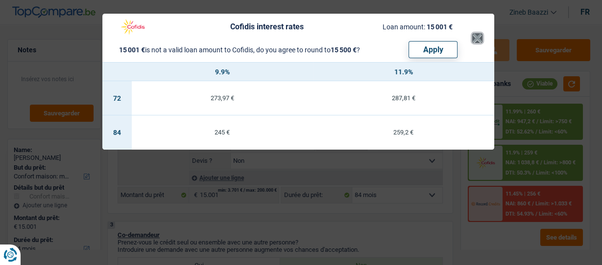
click at [475, 43] on button "×" at bounding box center [477, 38] width 10 height 10
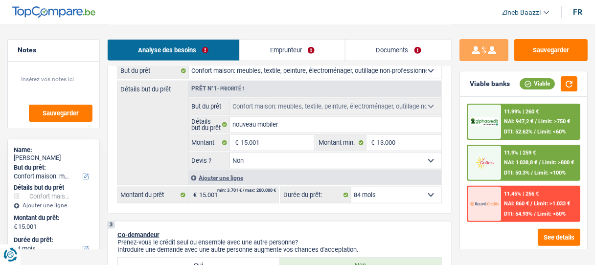
click at [486, 109] on div at bounding box center [484, 122] width 33 height 34
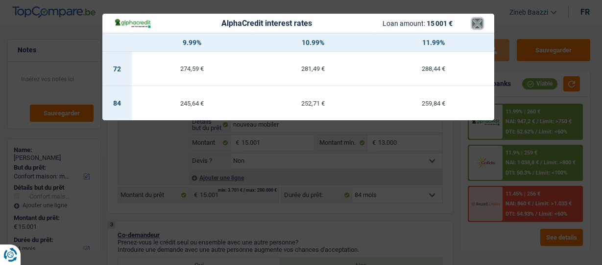
click at [482, 25] on button "×" at bounding box center [477, 24] width 10 height 10
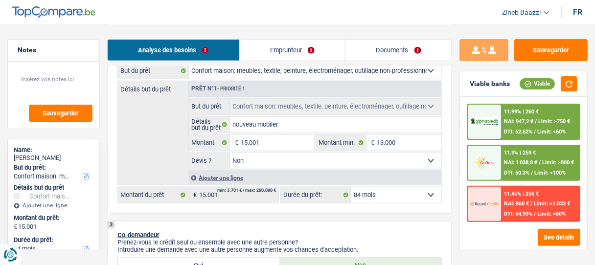
click at [495, 128] on div at bounding box center [484, 122] width 33 height 34
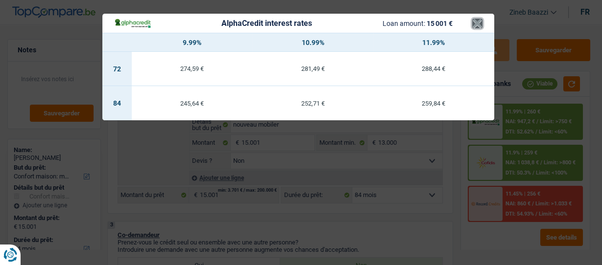
click at [476, 24] on button "×" at bounding box center [477, 24] width 10 height 10
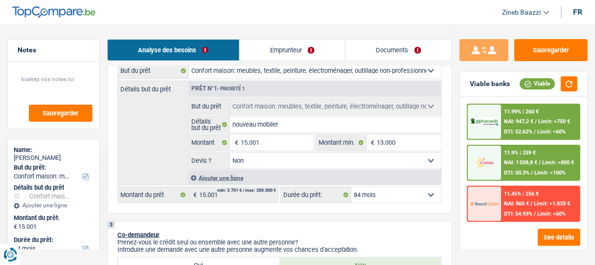
click at [392, 189] on select "12 mois 18 mois 24 mois 30 mois 36 mois 42 mois 48 mois 60 mois 72 mois 84 mois…" at bounding box center [397, 196] width 90 height 16
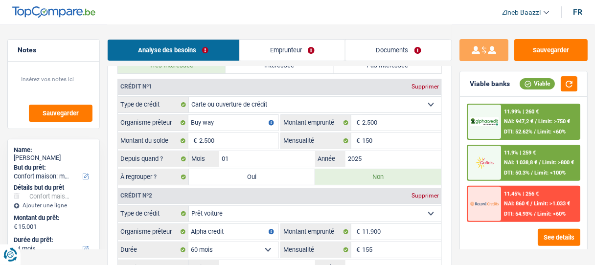
scroll to position [823, 0]
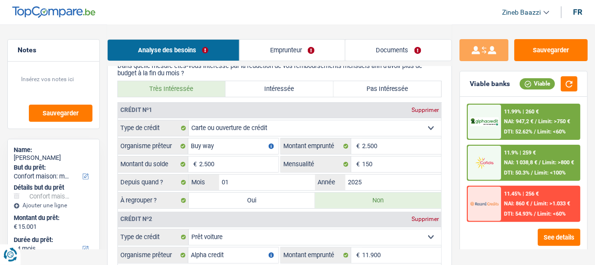
click at [279, 194] on label "Oui" at bounding box center [252, 201] width 126 height 16
click at [279, 194] on input "Oui" at bounding box center [252, 201] width 126 height 16
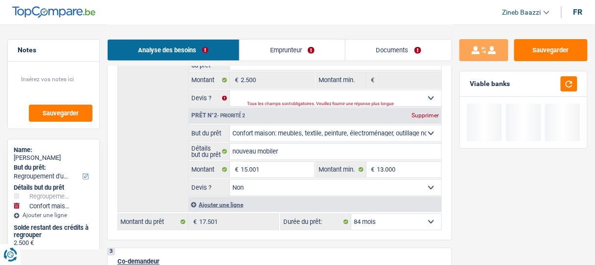
scroll to position [353, 0]
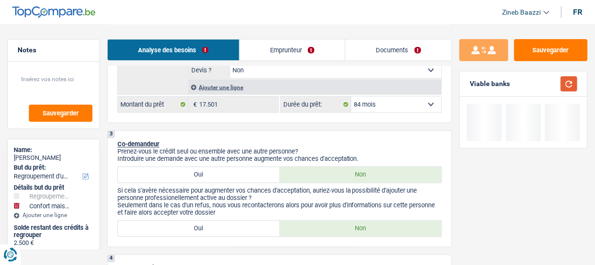
click at [570, 80] on button "button" at bounding box center [569, 83] width 17 height 15
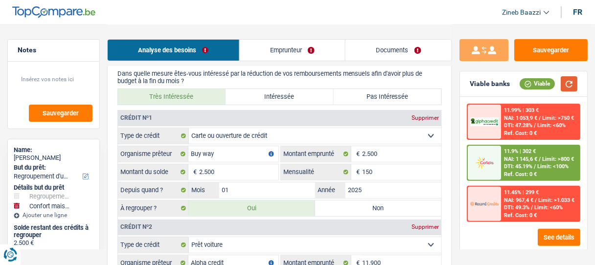
scroll to position [901, 0]
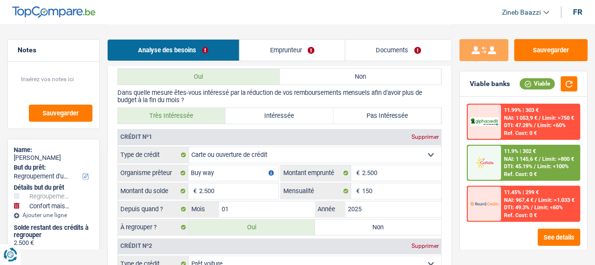
click at [356, 220] on label "Non" at bounding box center [378, 228] width 126 height 16
click at [356, 220] on input "Non" at bounding box center [378, 228] width 126 height 16
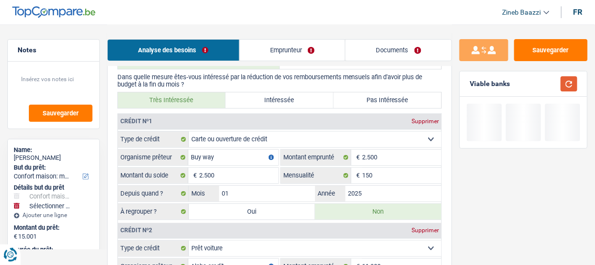
click at [565, 82] on button "button" at bounding box center [569, 83] width 17 height 15
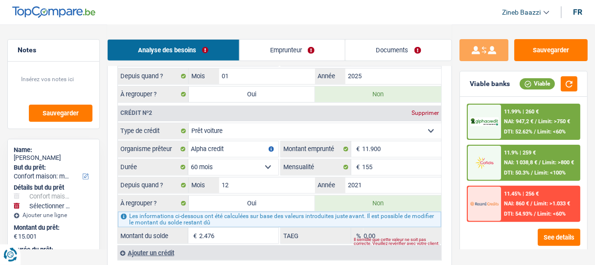
click at [274, 196] on label "Oui" at bounding box center [252, 204] width 126 height 16
click at [274, 196] on input "Oui" at bounding box center [252, 204] width 126 height 16
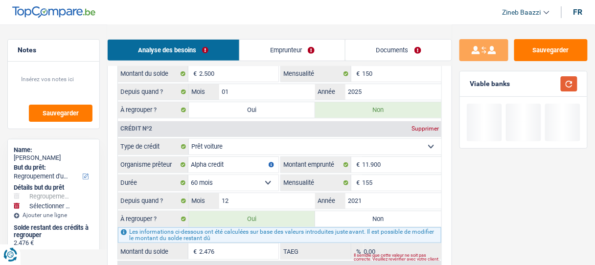
click at [567, 85] on button "button" at bounding box center [569, 83] width 17 height 15
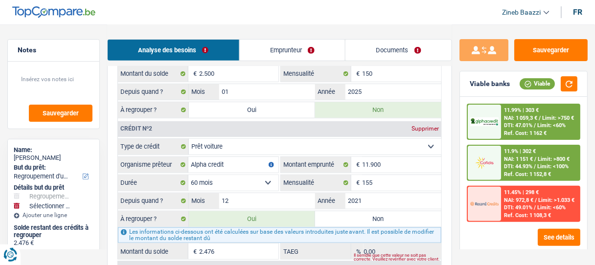
click at [332, 214] on label "Non" at bounding box center [378, 220] width 126 height 16
click at [332, 214] on input "Non" at bounding box center [378, 220] width 126 height 16
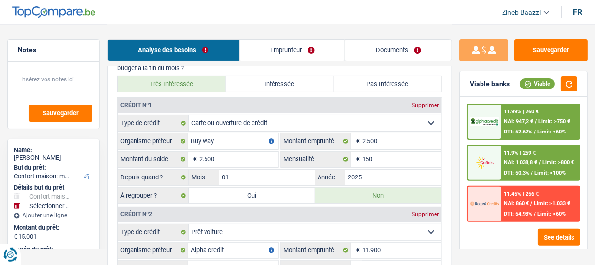
scroll to position [940, 0]
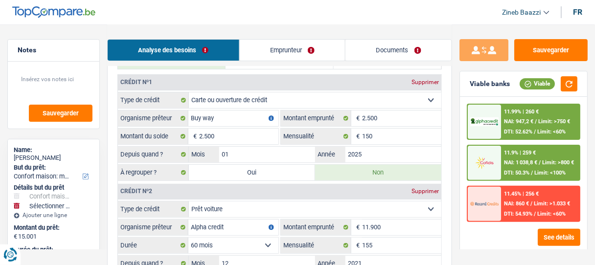
click at [0, 95] on div "Notes Sauvegarder Name: [PERSON_NAME] But du prêt: Confort maison: meubles, tex…" at bounding box center [53, 144] width 107 height 211
